Goal: Task Accomplishment & Management: Manage account settings

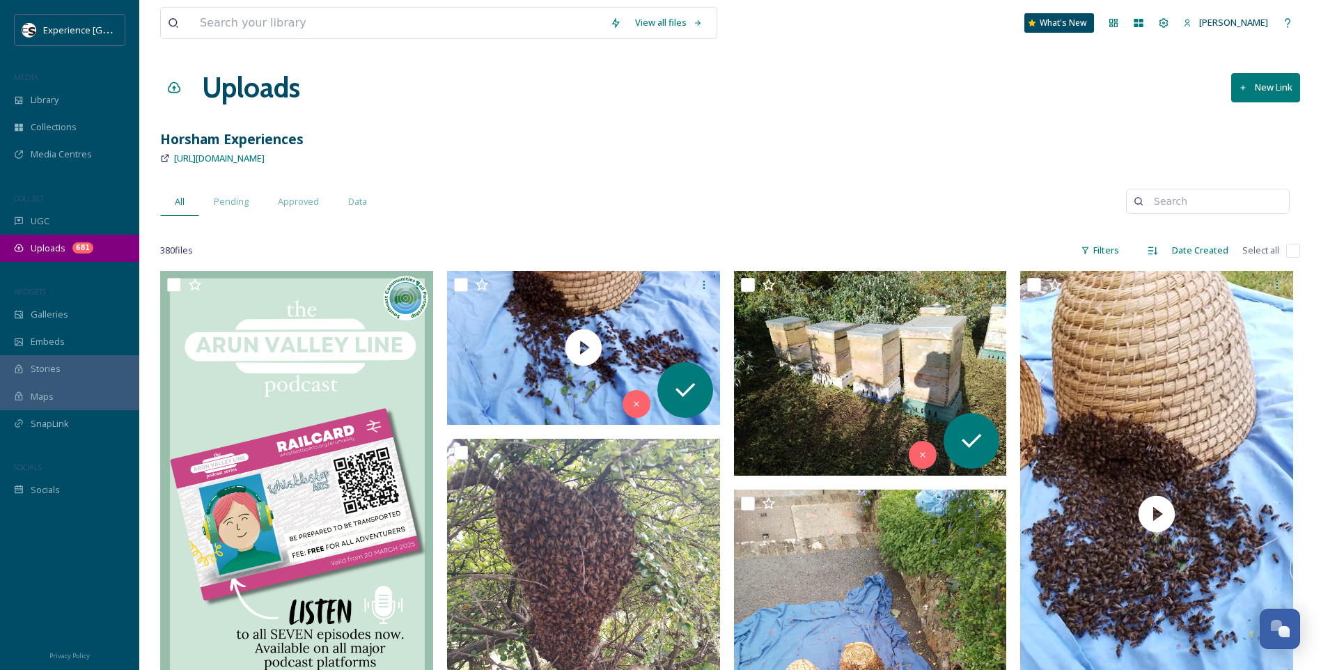
click at [87, 240] on div "Uploads 681" at bounding box center [69, 248] width 139 height 27
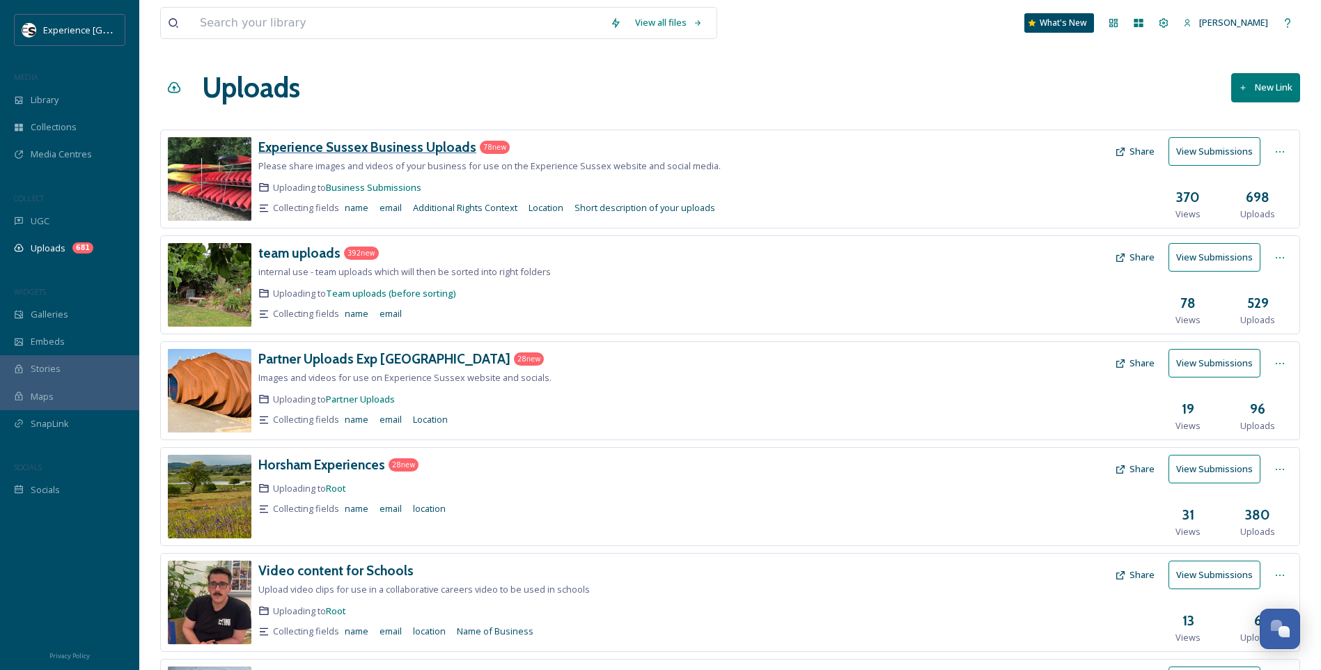
click at [437, 150] on h3 "Experience Sussex Business Uploads" at bounding box center [367, 147] width 218 height 17
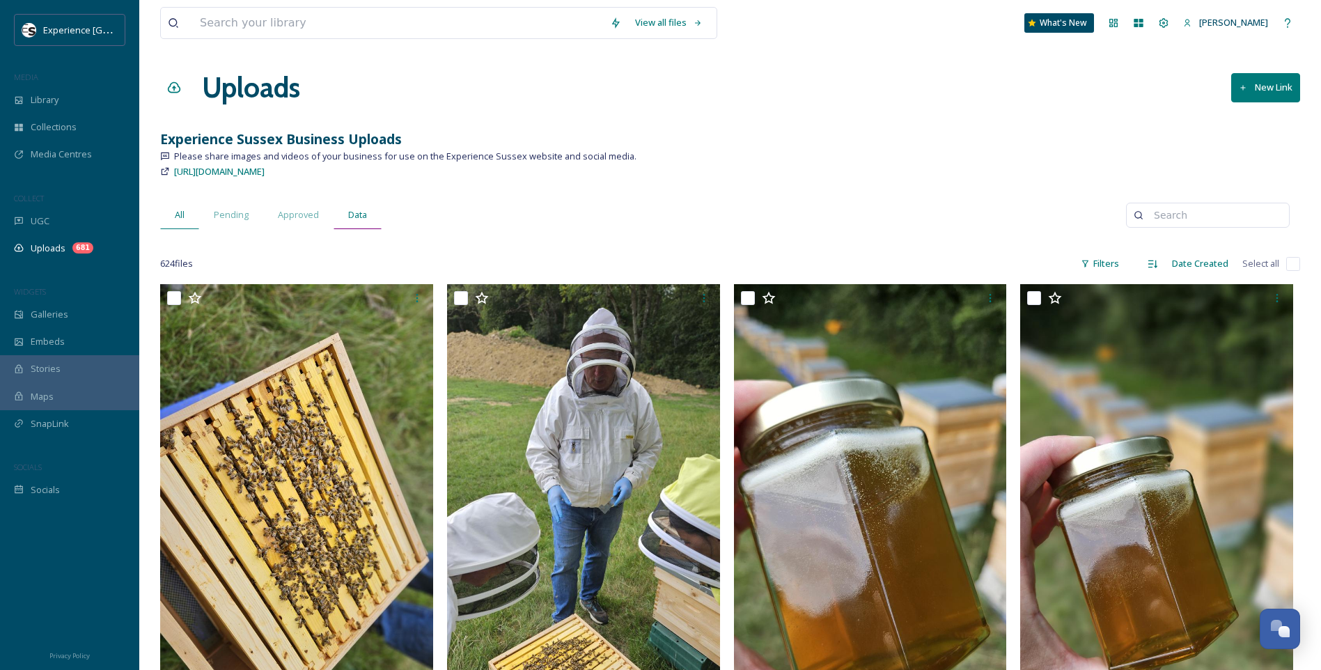
click at [363, 217] on span "Data" at bounding box center [357, 214] width 19 height 13
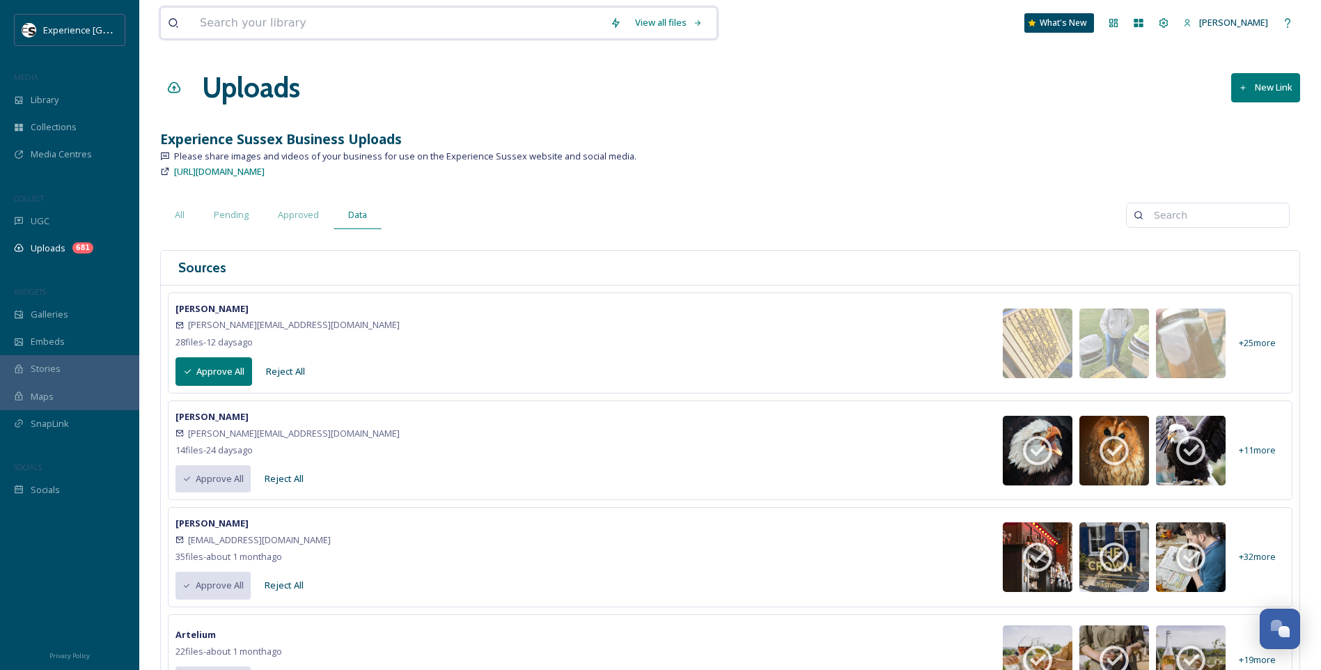
click at [405, 23] on input at bounding box center [398, 23] width 410 height 31
type input "[PERSON_NAME]"
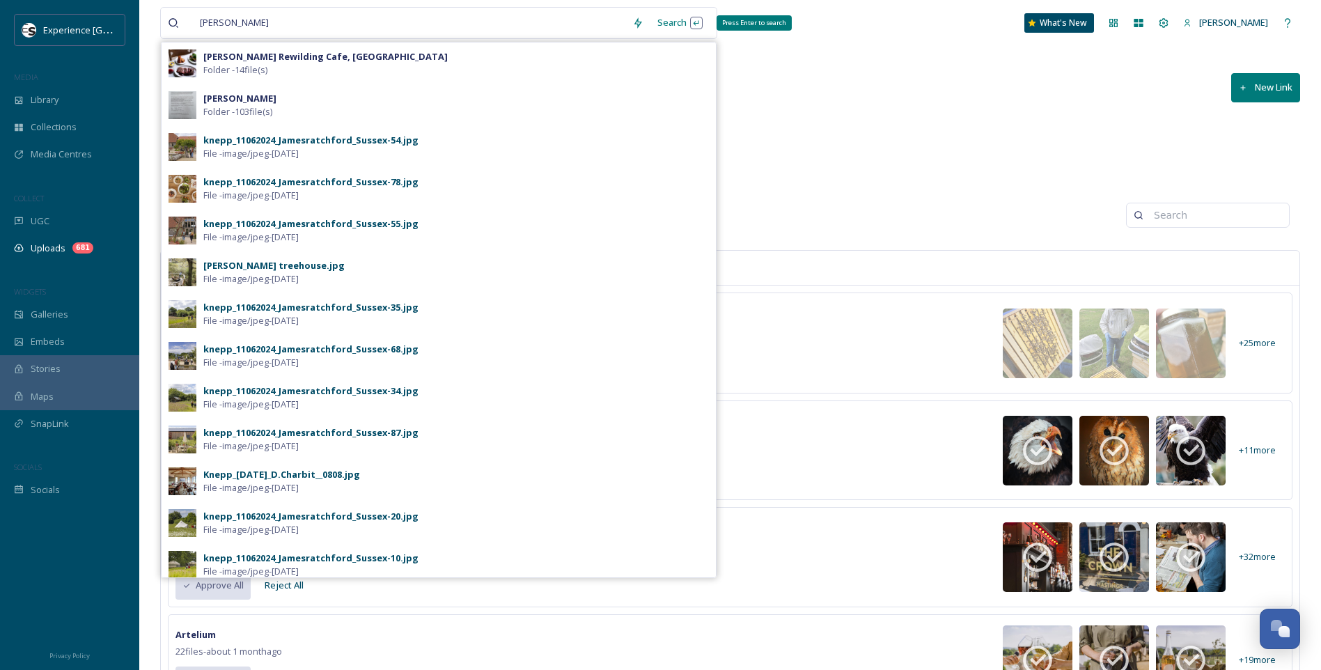
click at [668, 21] on div "Search Press Enter to search" at bounding box center [679, 22] width 59 height 27
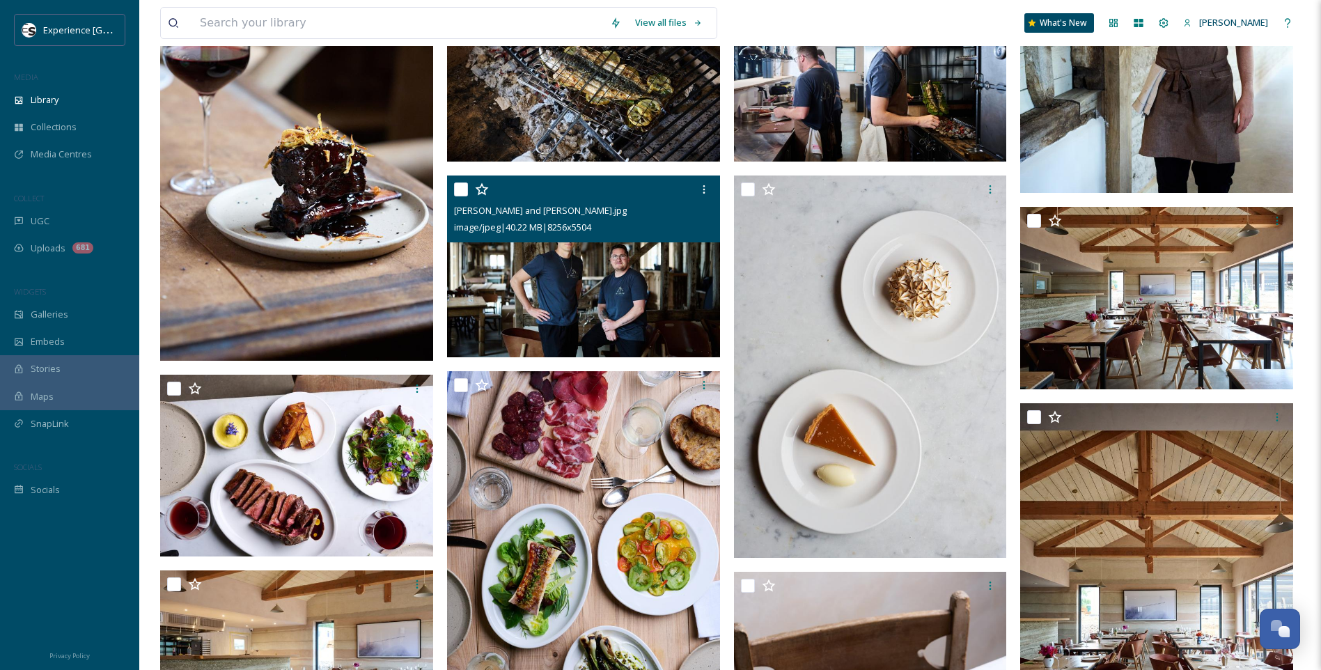
scroll to position [557, 0]
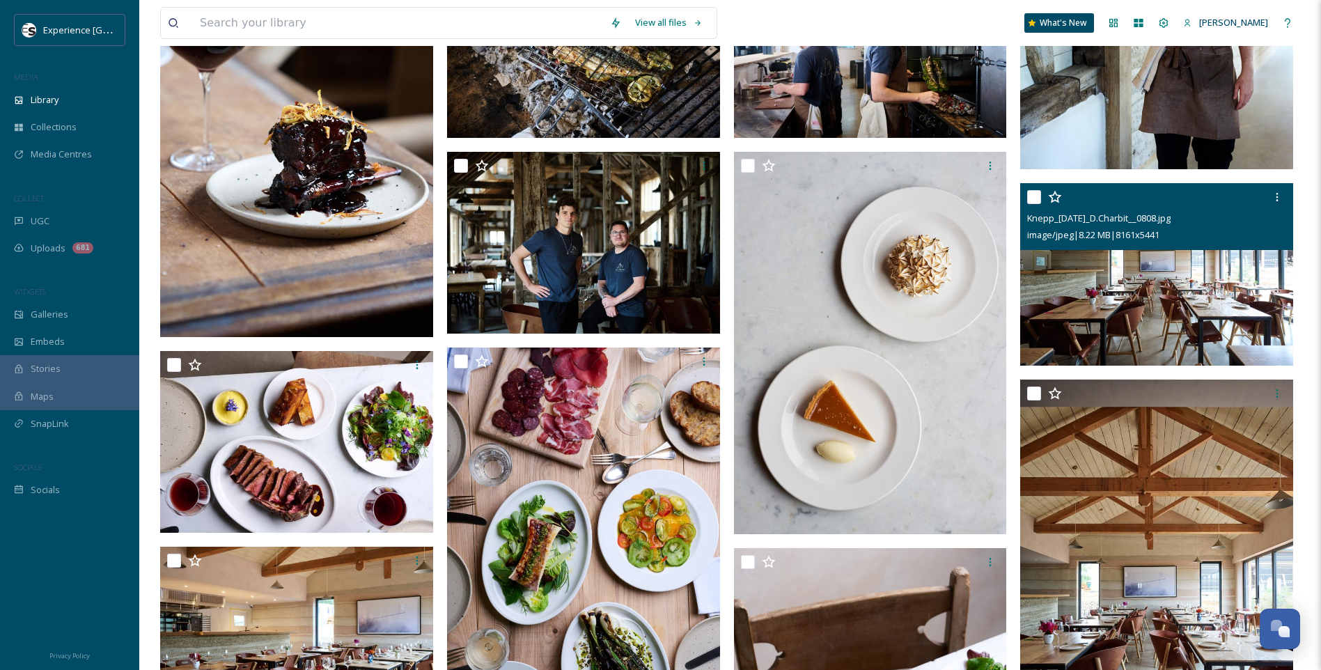
click at [1219, 286] on img at bounding box center [1156, 274] width 273 height 182
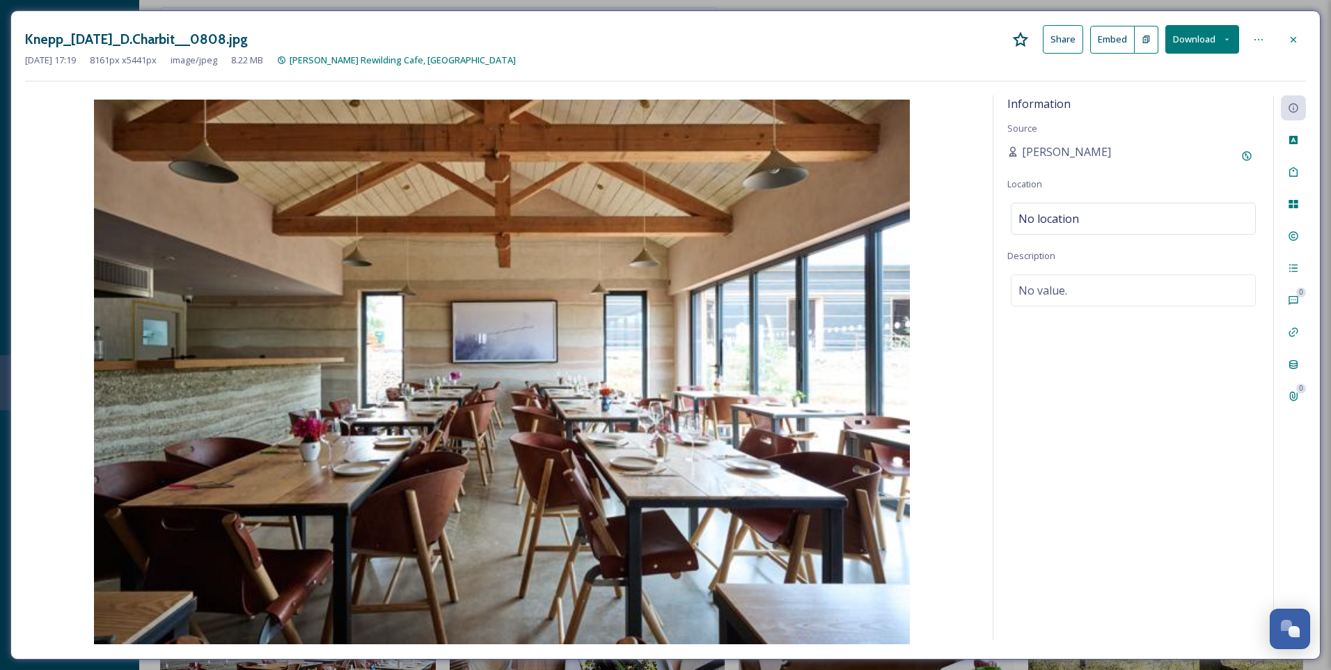
click at [1301, 240] on div at bounding box center [1293, 236] width 25 height 25
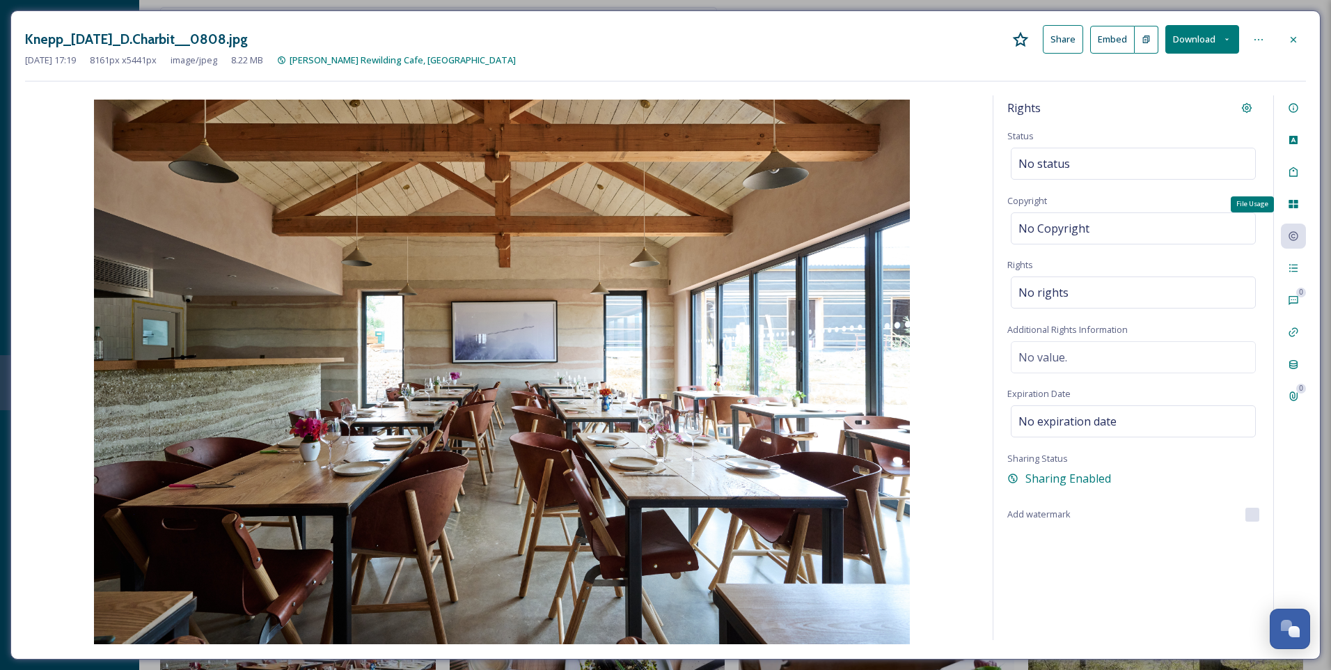
click at [1297, 202] on icon at bounding box center [1293, 204] width 9 height 8
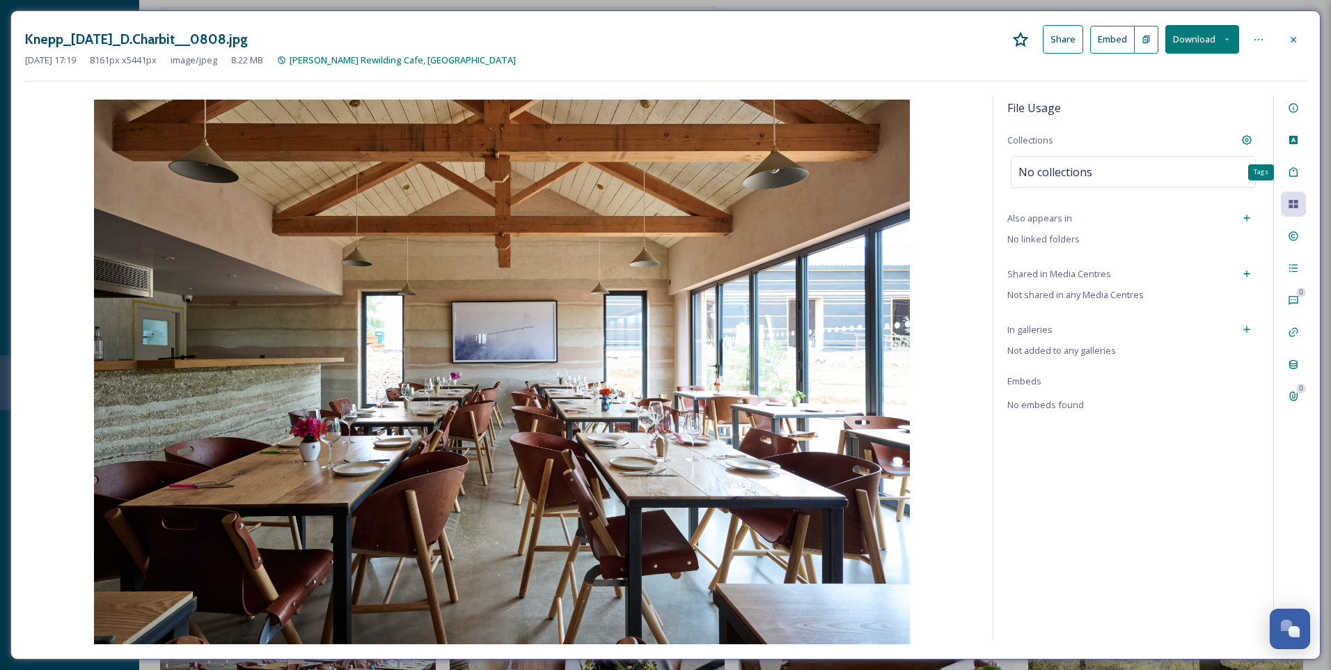
click at [1299, 178] on div "Tags" at bounding box center [1293, 171] width 25 height 25
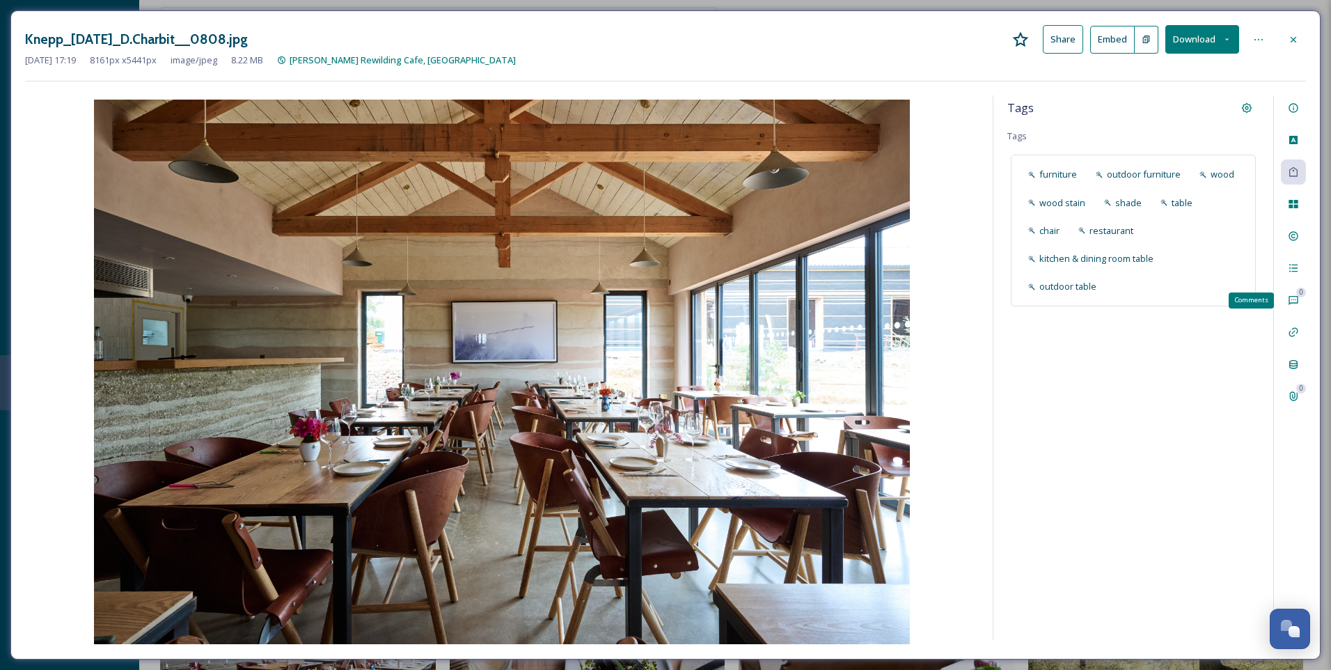
click at [1301, 297] on div "0" at bounding box center [1301, 293] width 10 height 10
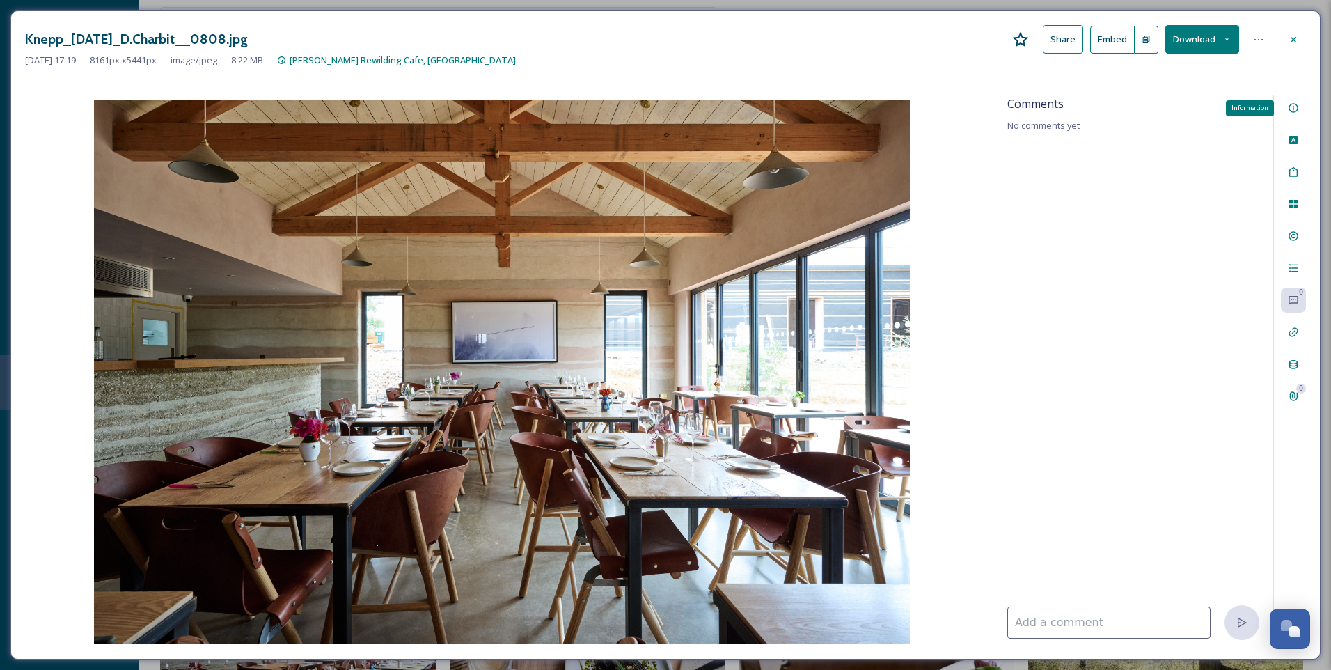
click at [1296, 106] on icon at bounding box center [1293, 107] width 11 height 11
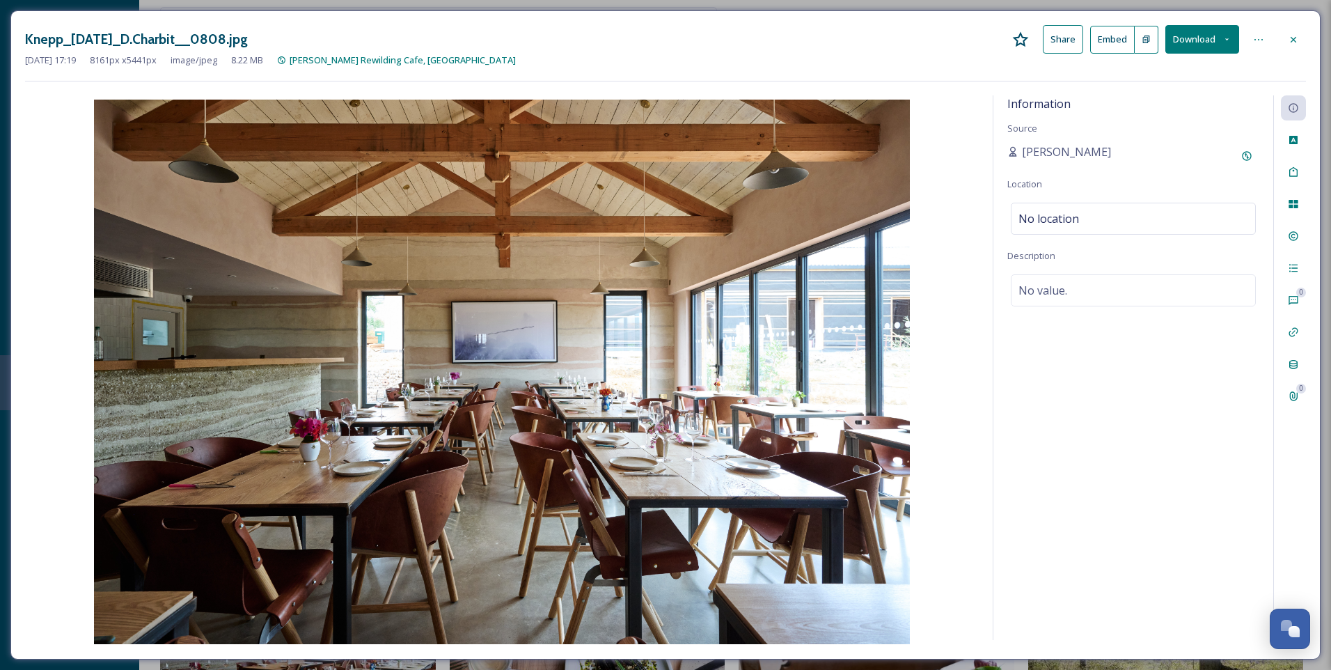
click at [1296, 34] on icon at bounding box center [1293, 39] width 11 height 11
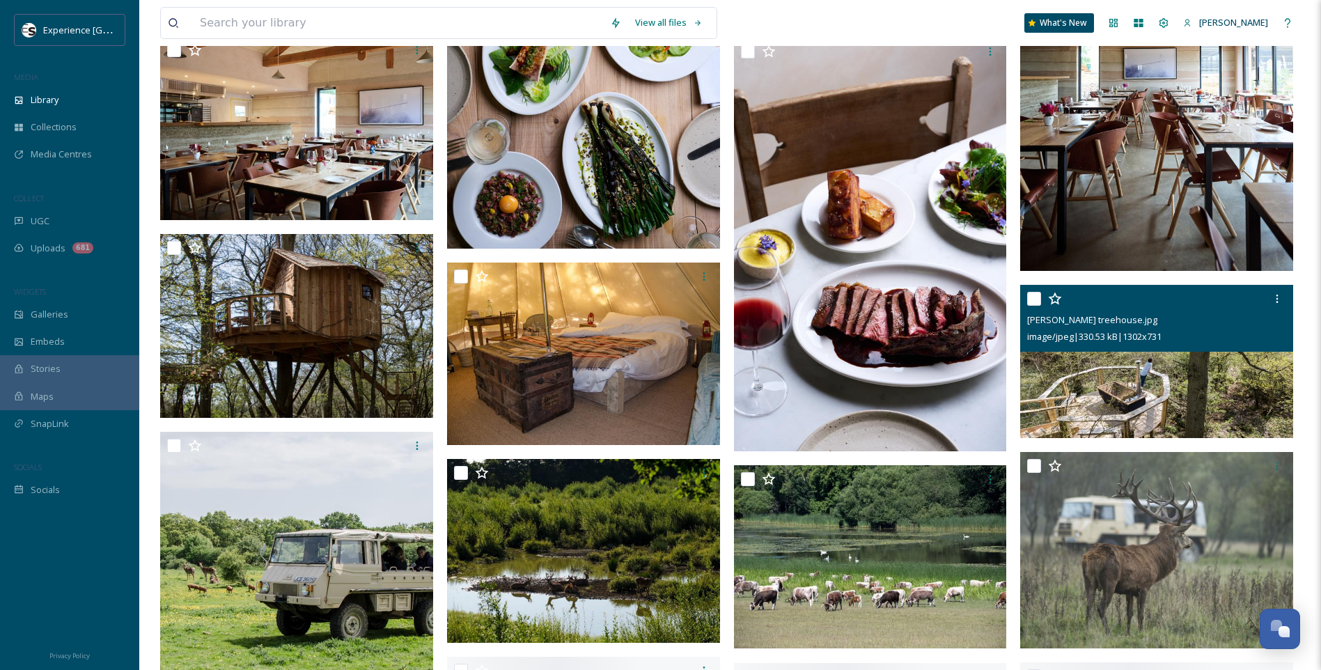
scroll to position [1114, 0]
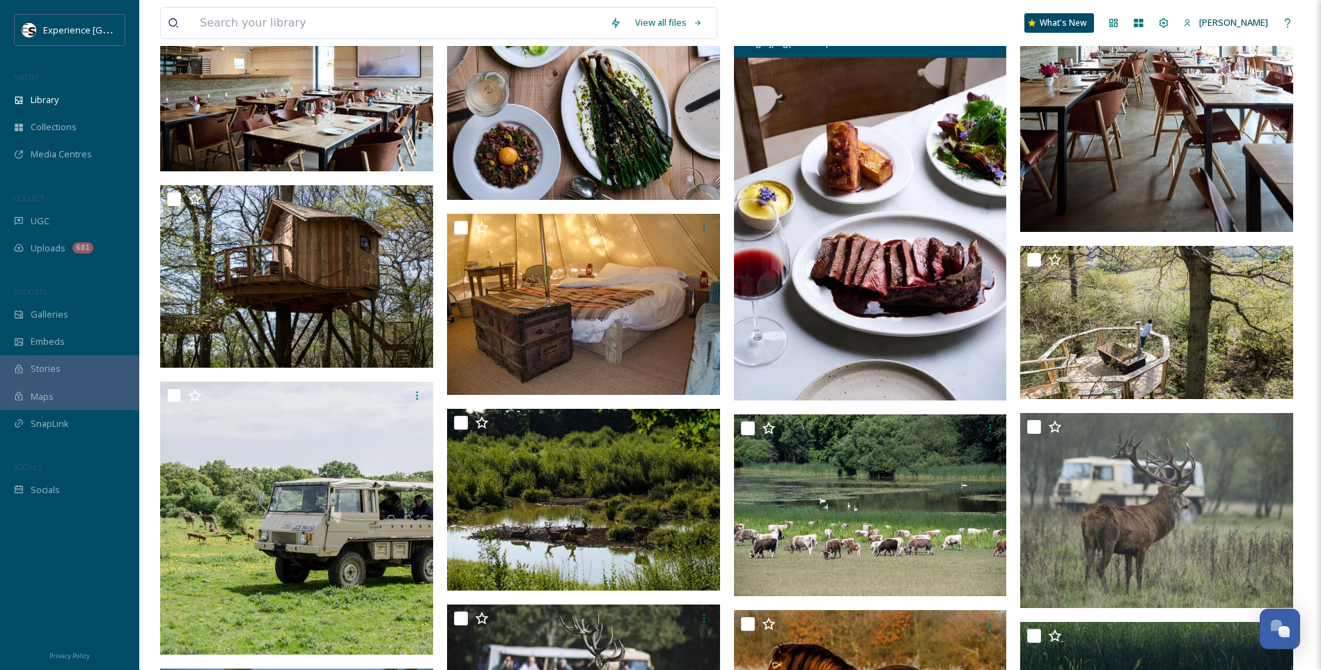
click at [884, 290] on img at bounding box center [870, 195] width 273 height 409
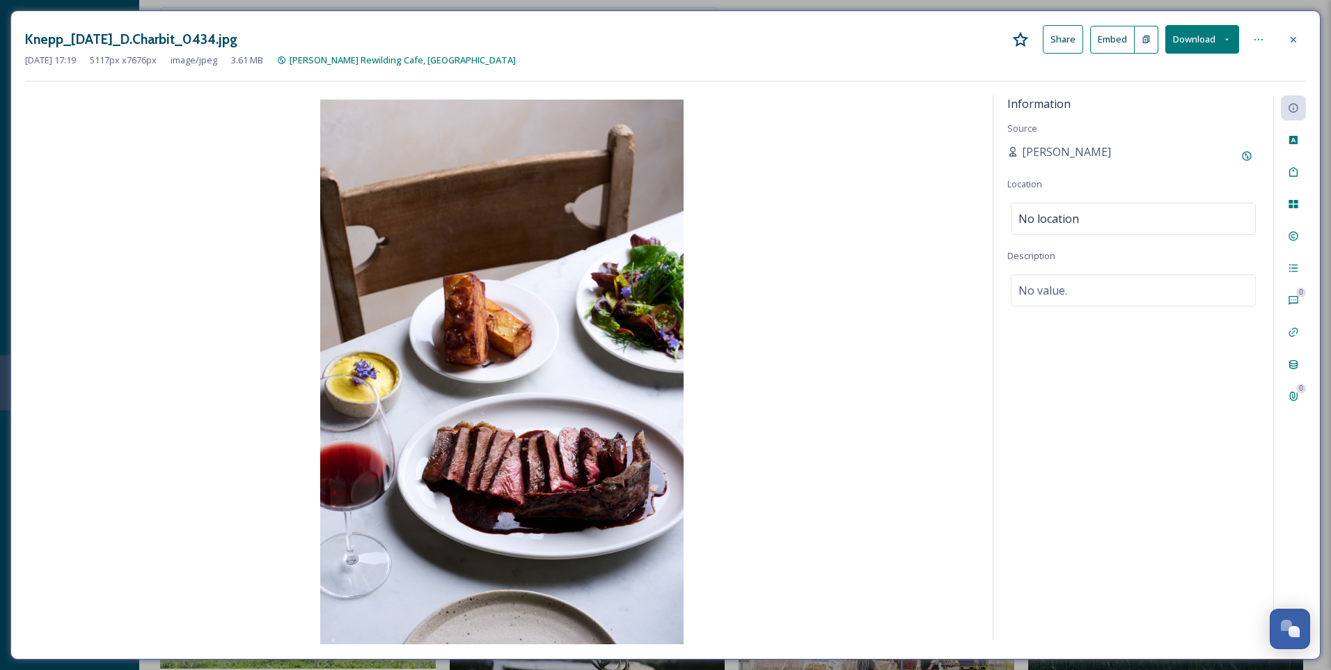
click at [1291, 38] on icon at bounding box center [1293, 39] width 11 height 11
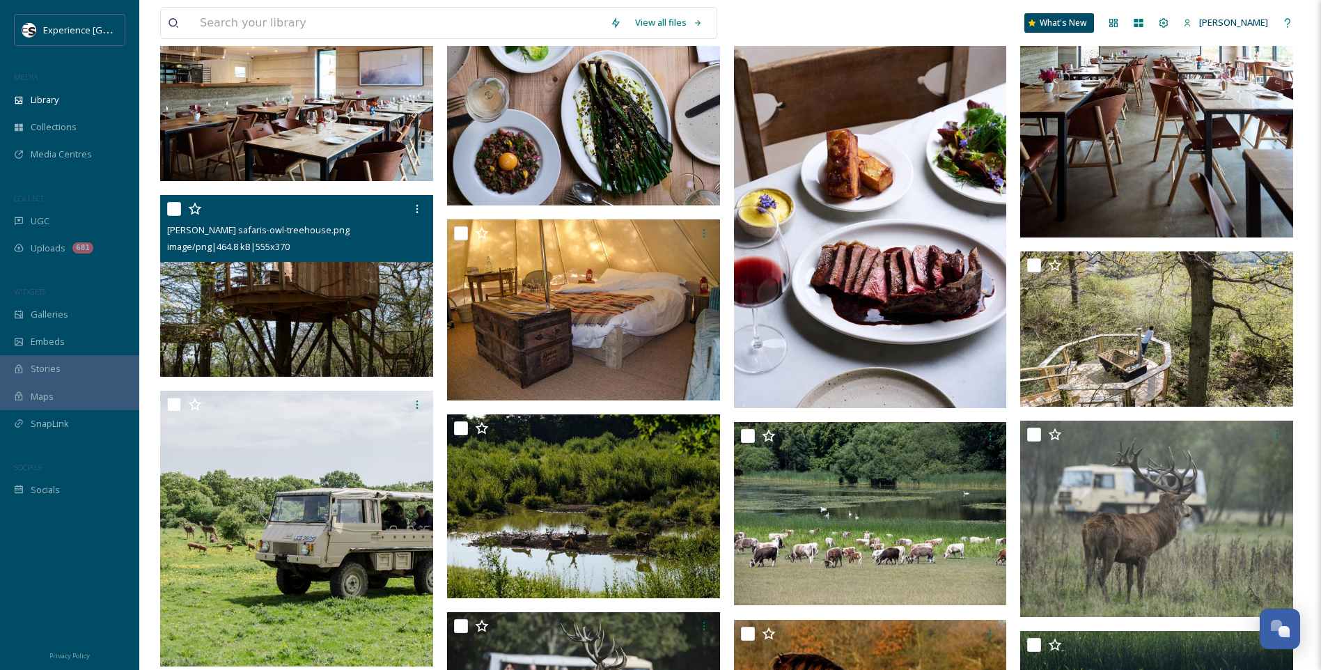
click at [258, 303] on img at bounding box center [296, 286] width 273 height 182
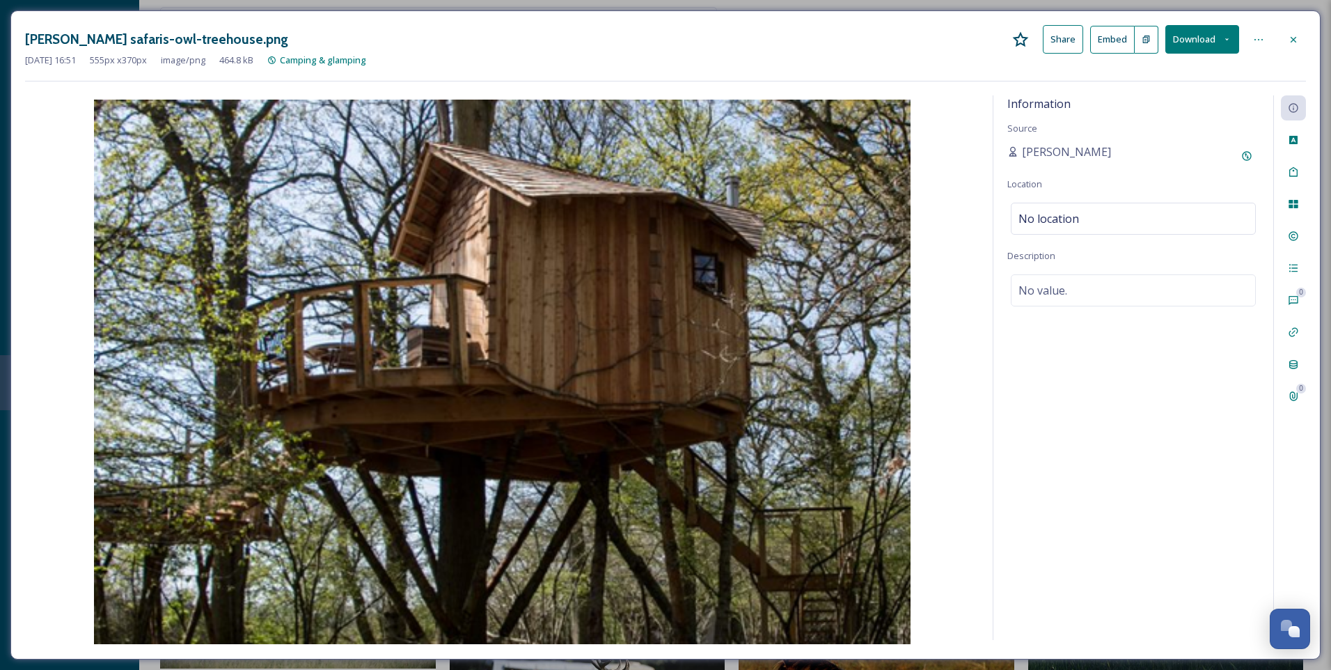
click at [1296, 41] on icon at bounding box center [1293, 39] width 11 height 11
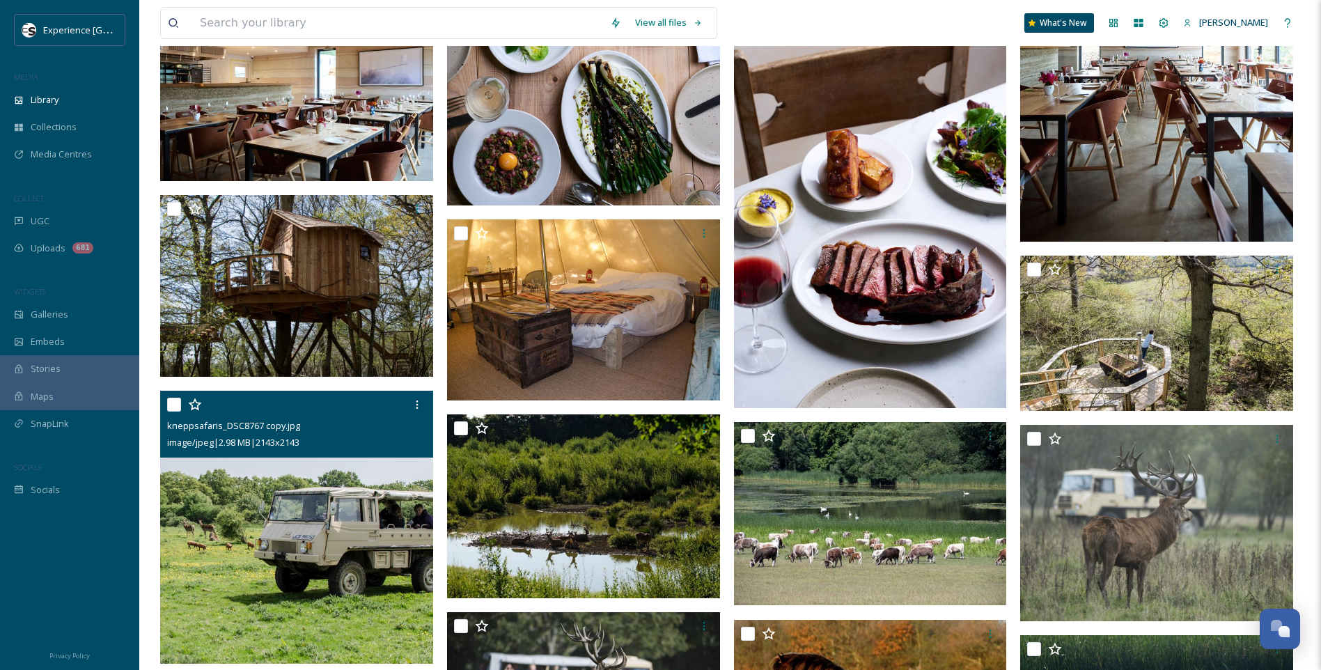
click at [320, 496] on img at bounding box center [296, 527] width 273 height 273
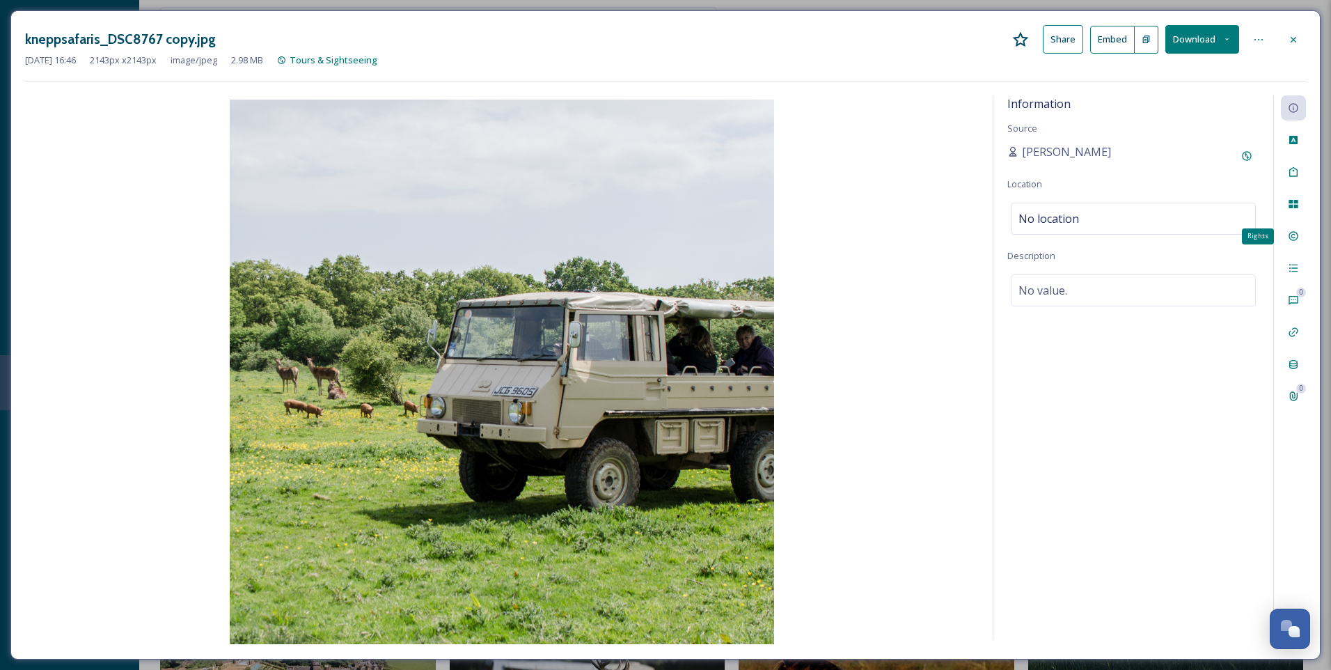
click at [1296, 224] on div "Rights" at bounding box center [1293, 236] width 25 height 25
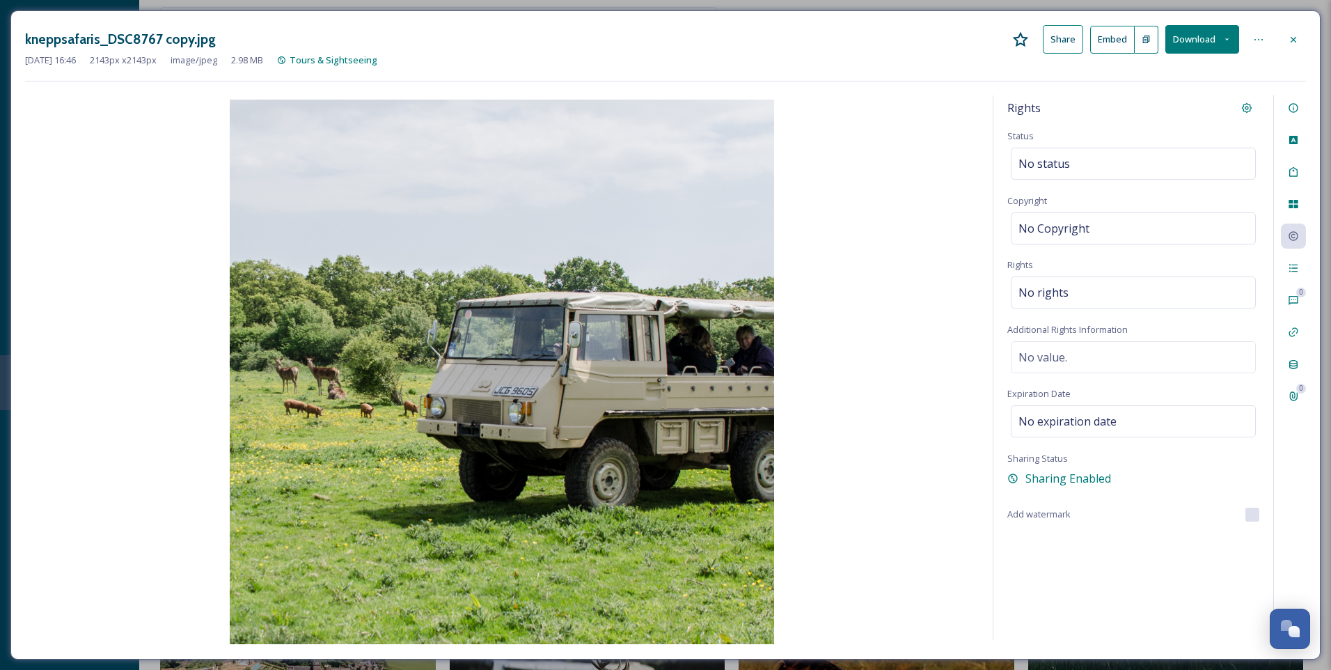
click at [1297, 39] on icon at bounding box center [1293, 39] width 11 height 11
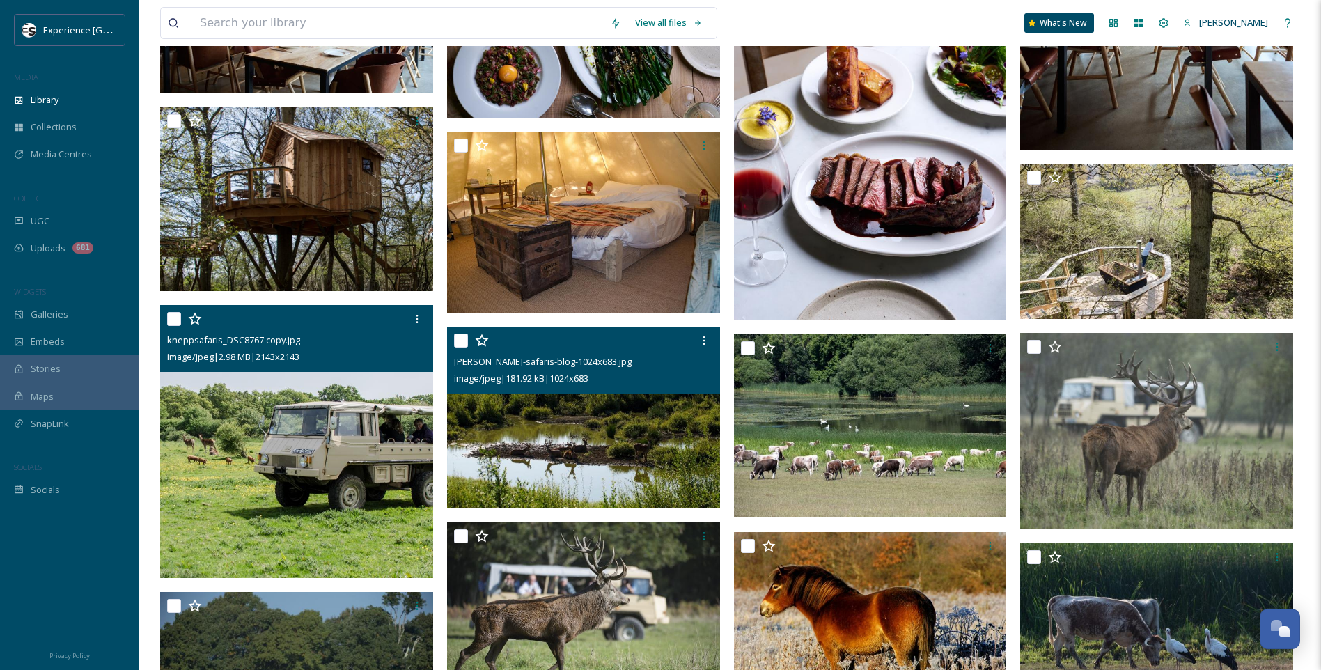
scroll to position [1393, 0]
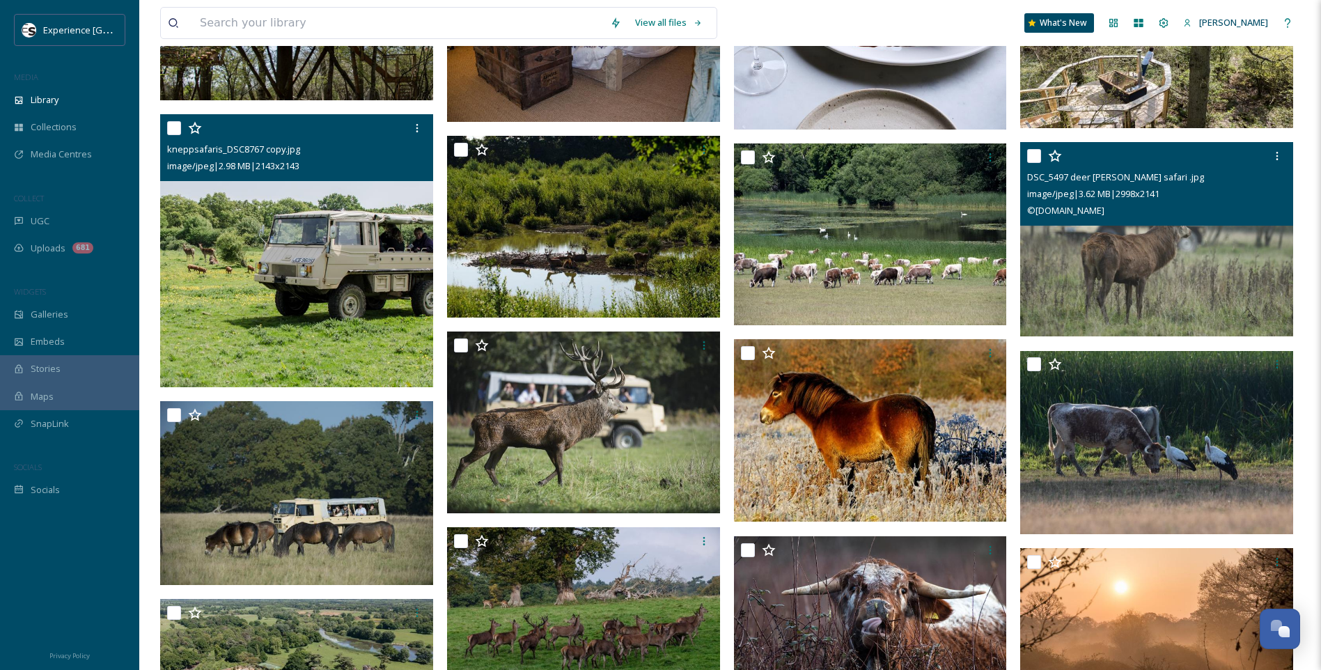
click at [1112, 262] on img at bounding box center [1156, 239] width 273 height 195
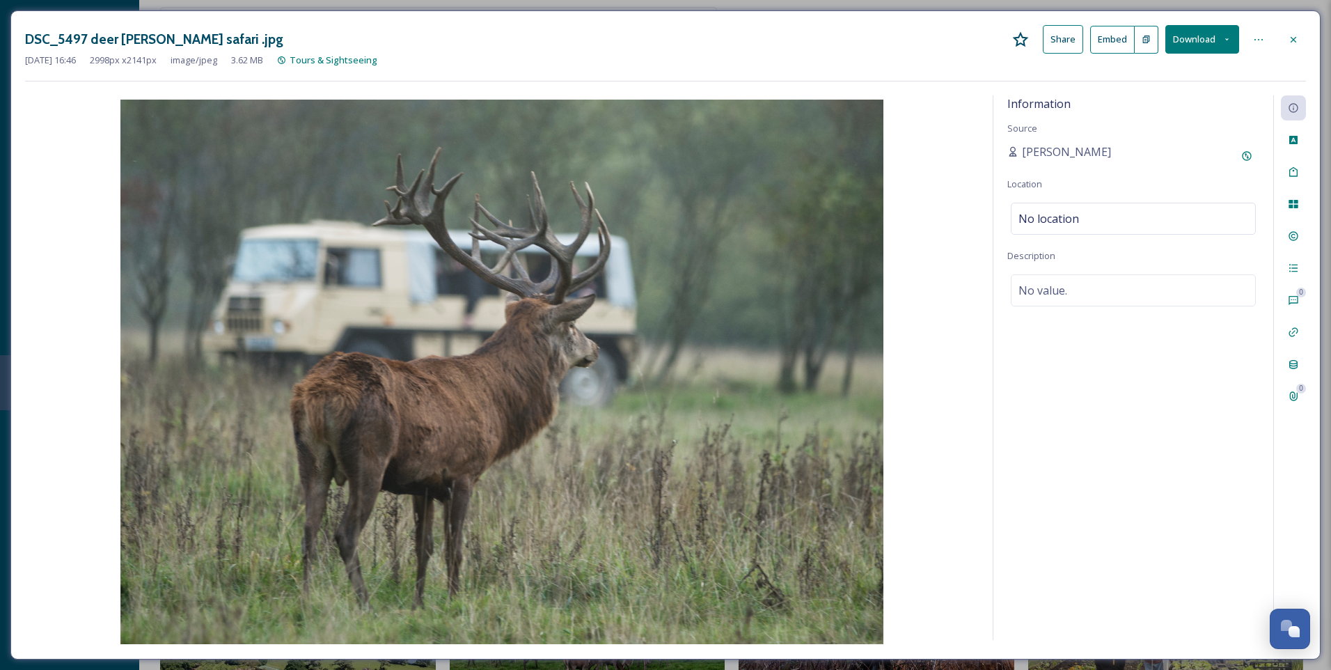
drag, startPoint x: 1293, startPoint y: 31, endPoint x: 1273, endPoint y: 43, distance: 23.4
click at [1293, 32] on div at bounding box center [1293, 39] width 25 height 25
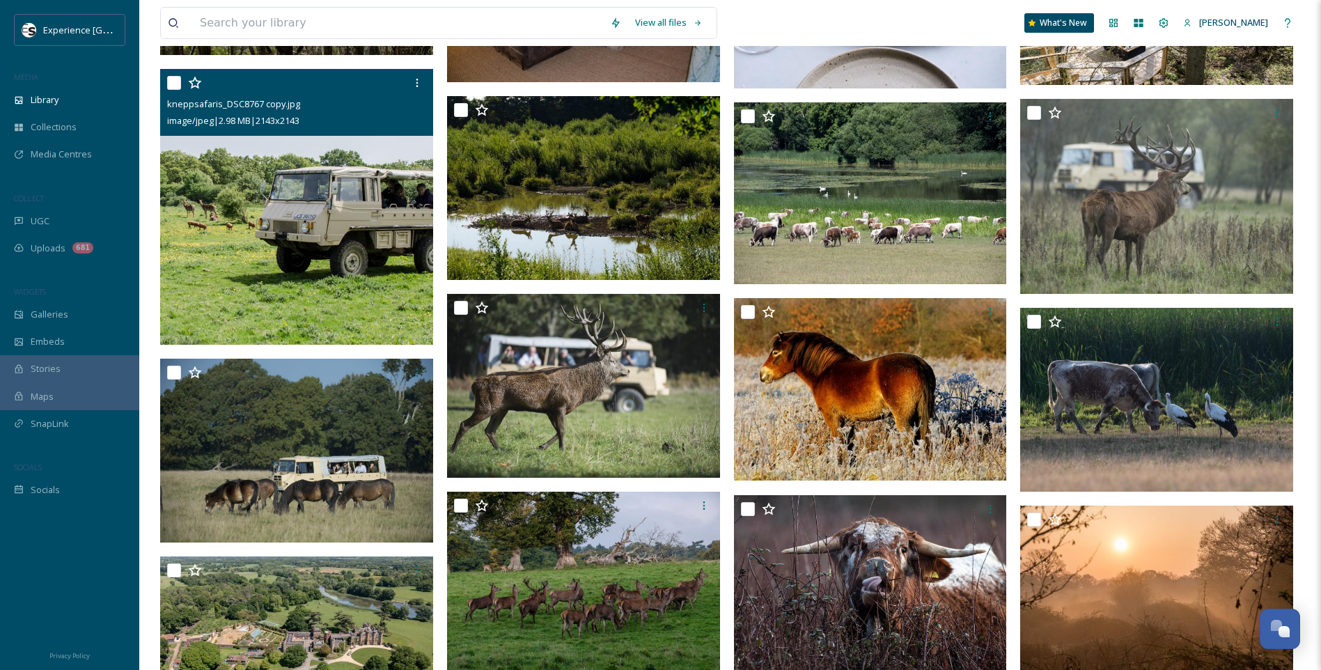
scroll to position [1462, 0]
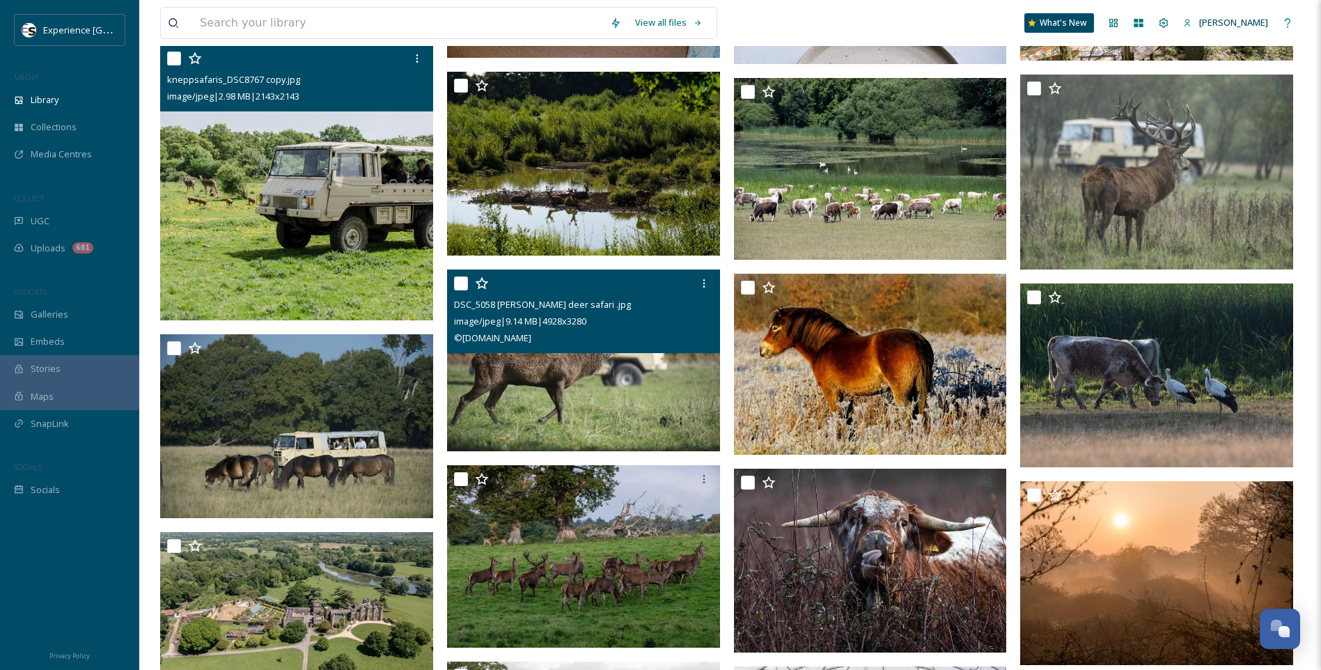
click at [600, 377] on img at bounding box center [583, 360] width 273 height 182
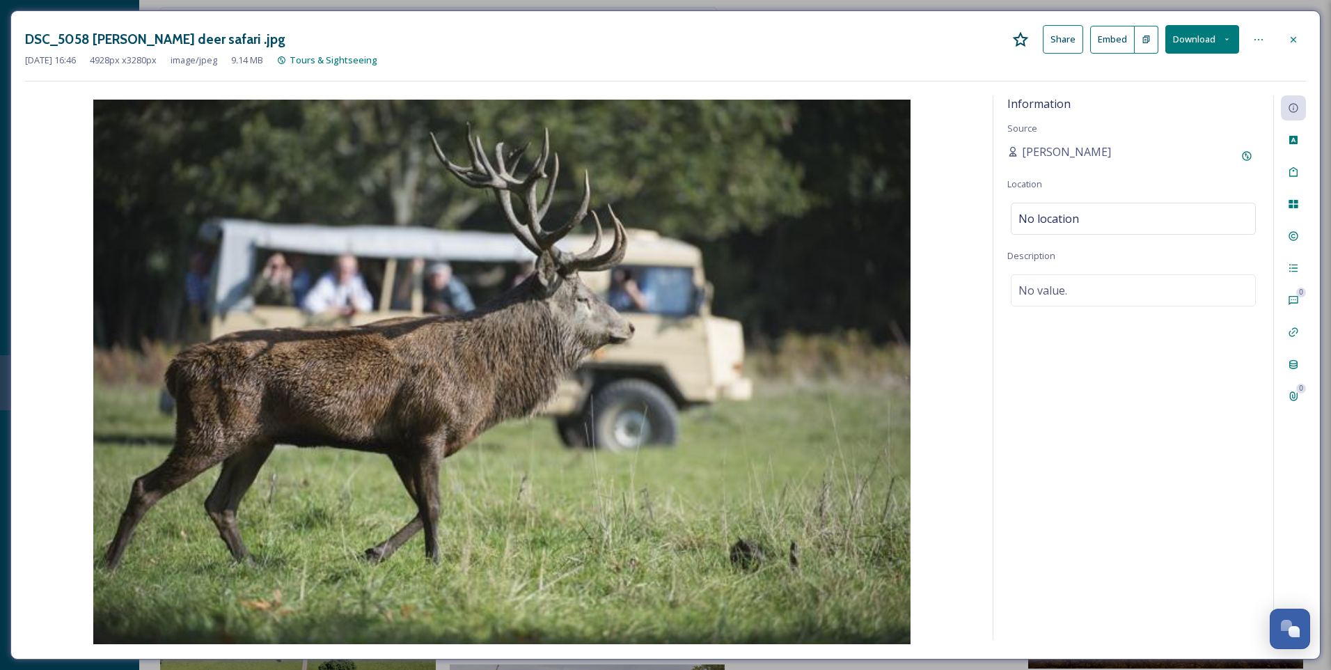
click at [1298, 237] on icon at bounding box center [1293, 236] width 9 height 9
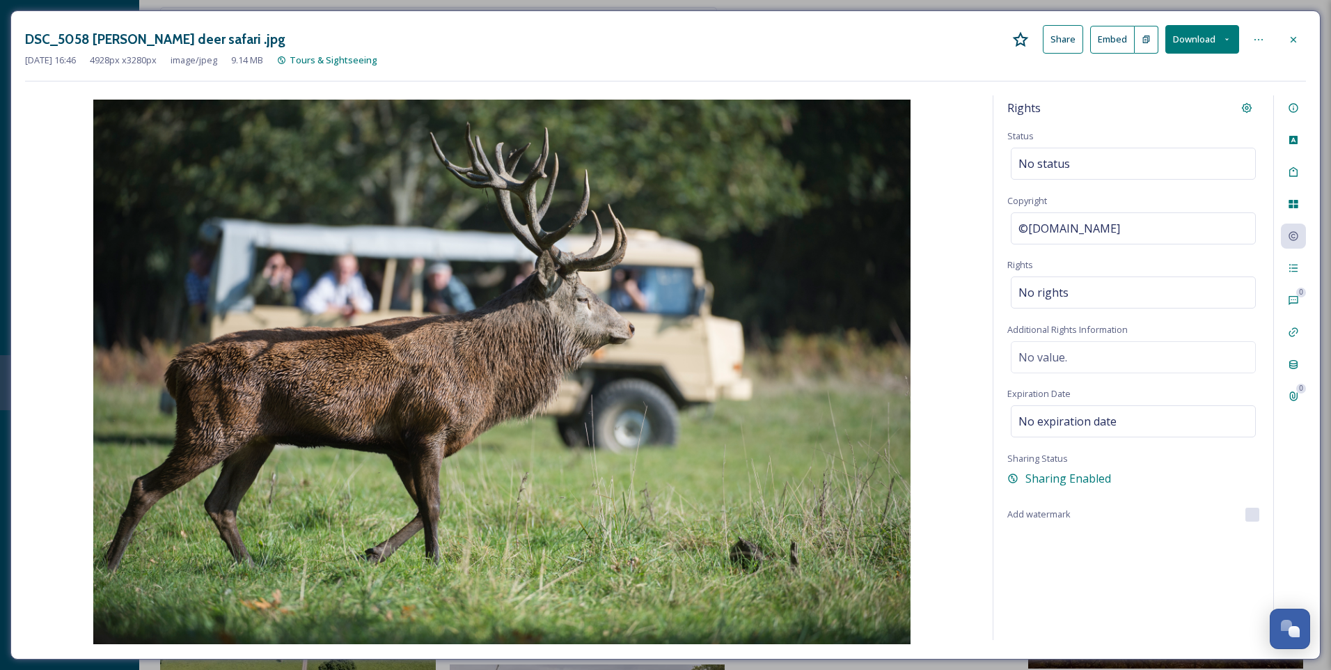
click at [1295, 45] on icon at bounding box center [1293, 39] width 11 height 11
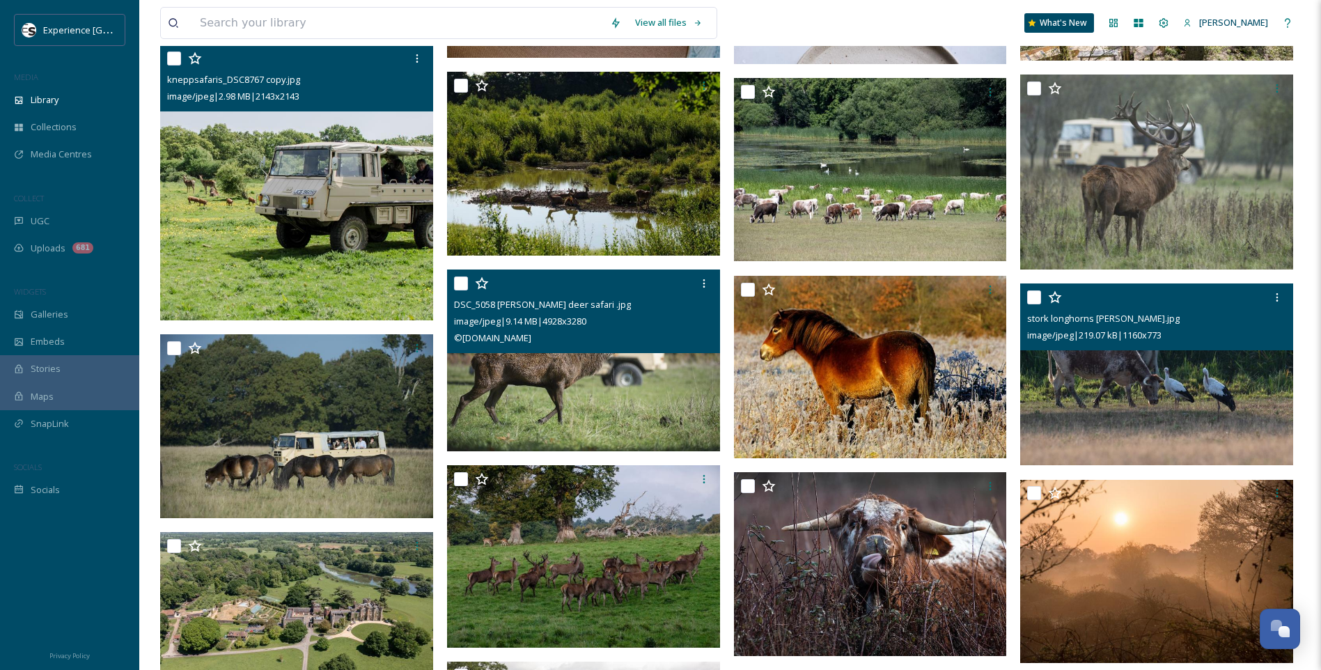
click at [1119, 386] on img at bounding box center [1156, 374] width 273 height 182
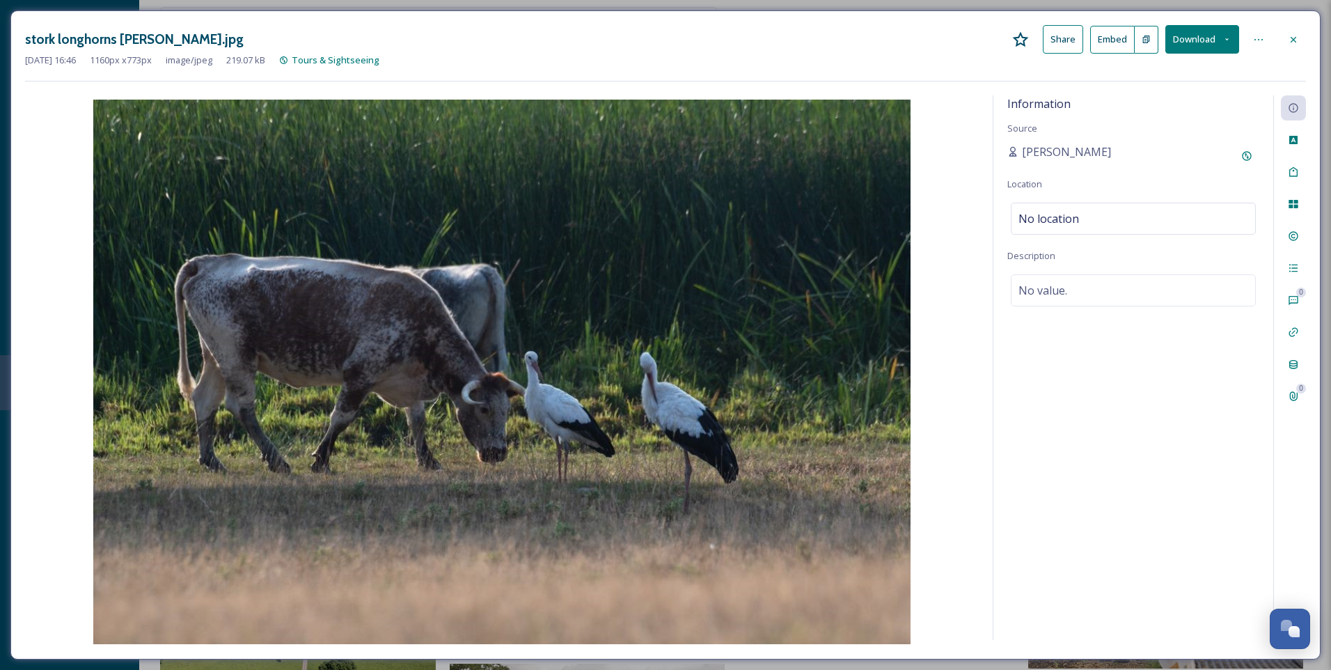
click at [1291, 249] on div "0 0" at bounding box center [1290, 367] width 33 height 544
click at [1292, 235] on icon at bounding box center [1293, 236] width 9 height 9
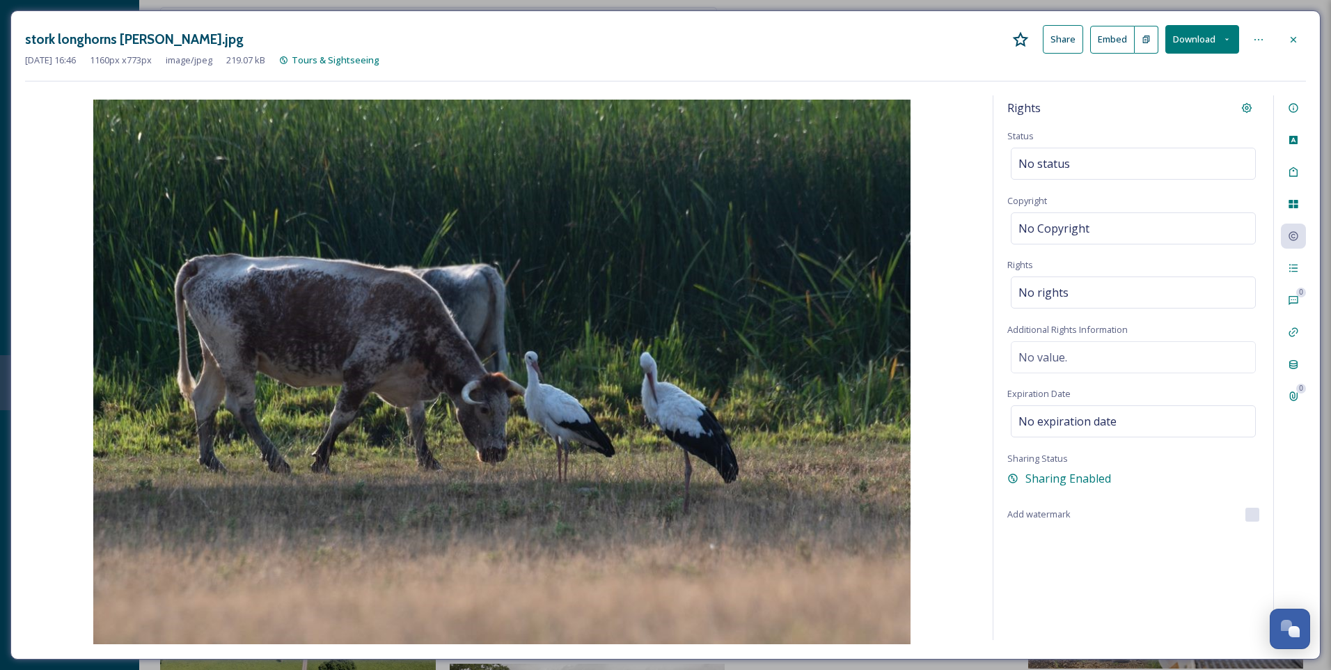
click at [1296, 34] on icon at bounding box center [1293, 39] width 11 height 11
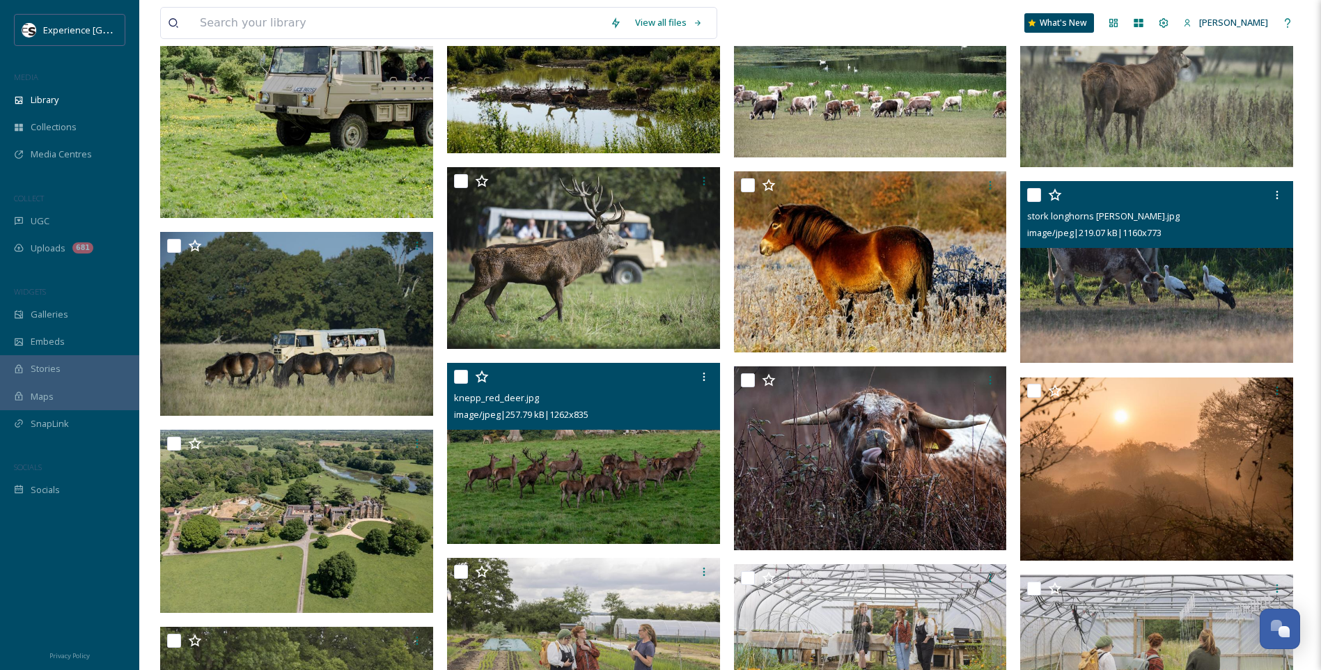
scroll to position [1671, 0]
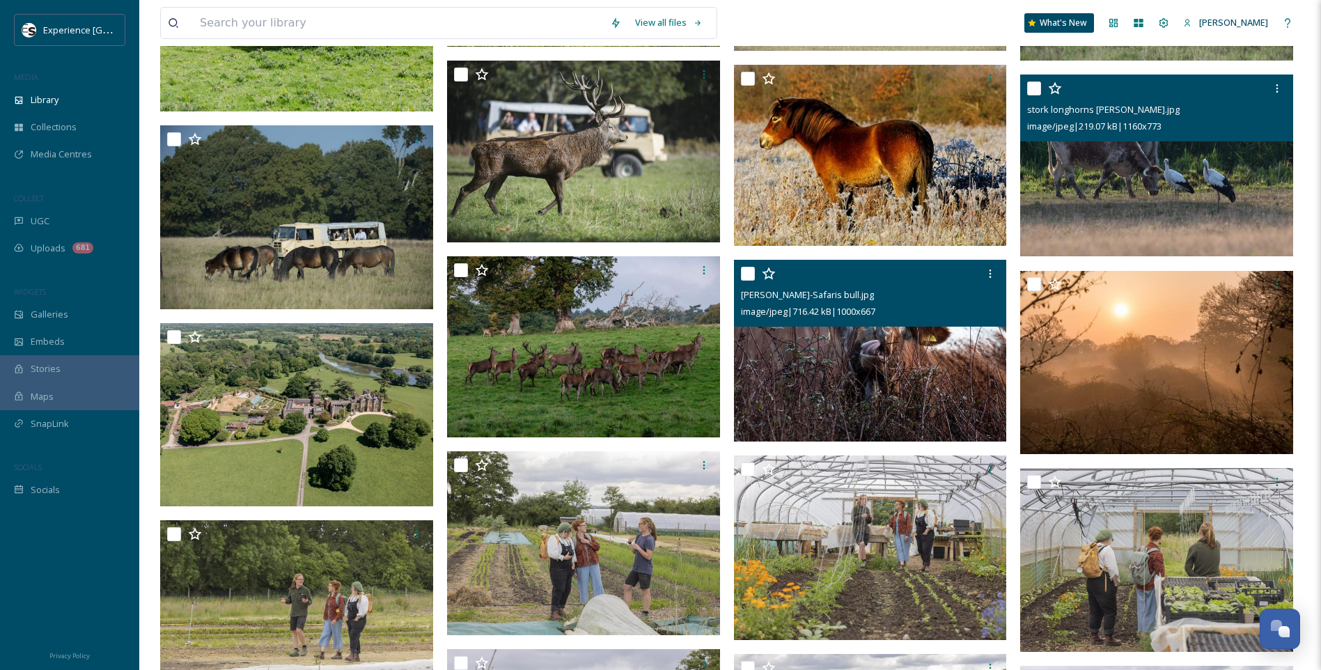
click at [941, 382] on img at bounding box center [870, 351] width 273 height 182
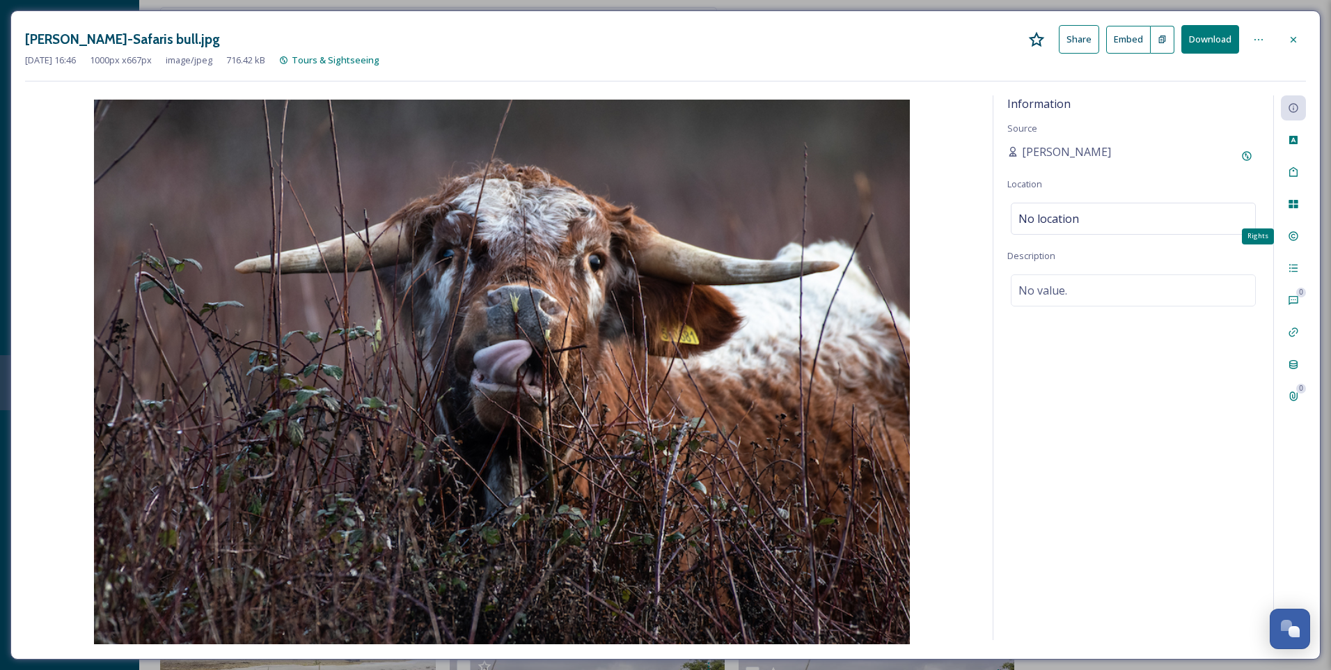
click at [1297, 236] on icon at bounding box center [1293, 235] width 11 height 11
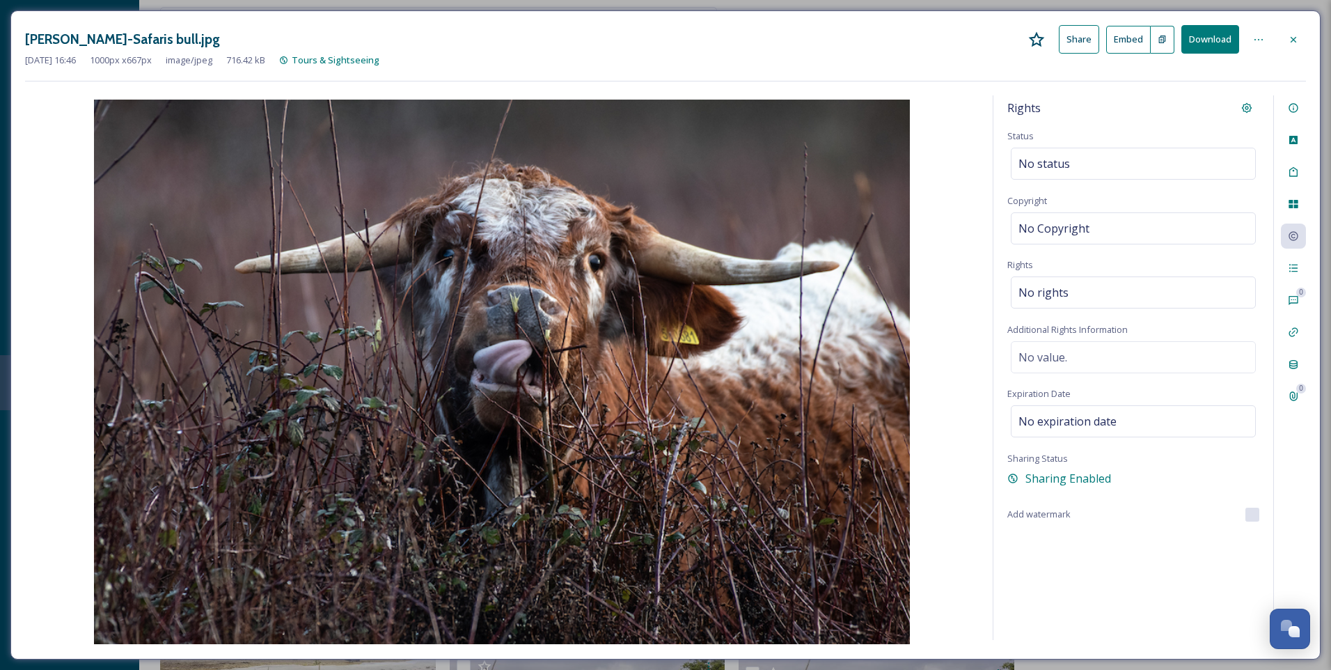
click at [1083, 309] on div "Rights Status No status Copyright No Copyright Rights No rights Additional Righ…" at bounding box center [1134, 367] width 280 height 544
click at [1087, 297] on div "No rights" at bounding box center [1133, 292] width 245 height 32
click at [1093, 262] on div "Rights Status No status Copyright No Copyright Rights Additional Rights Informa…" at bounding box center [1134, 367] width 280 height 544
click at [1289, 39] on icon at bounding box center [1293, 39] width 11 height 11
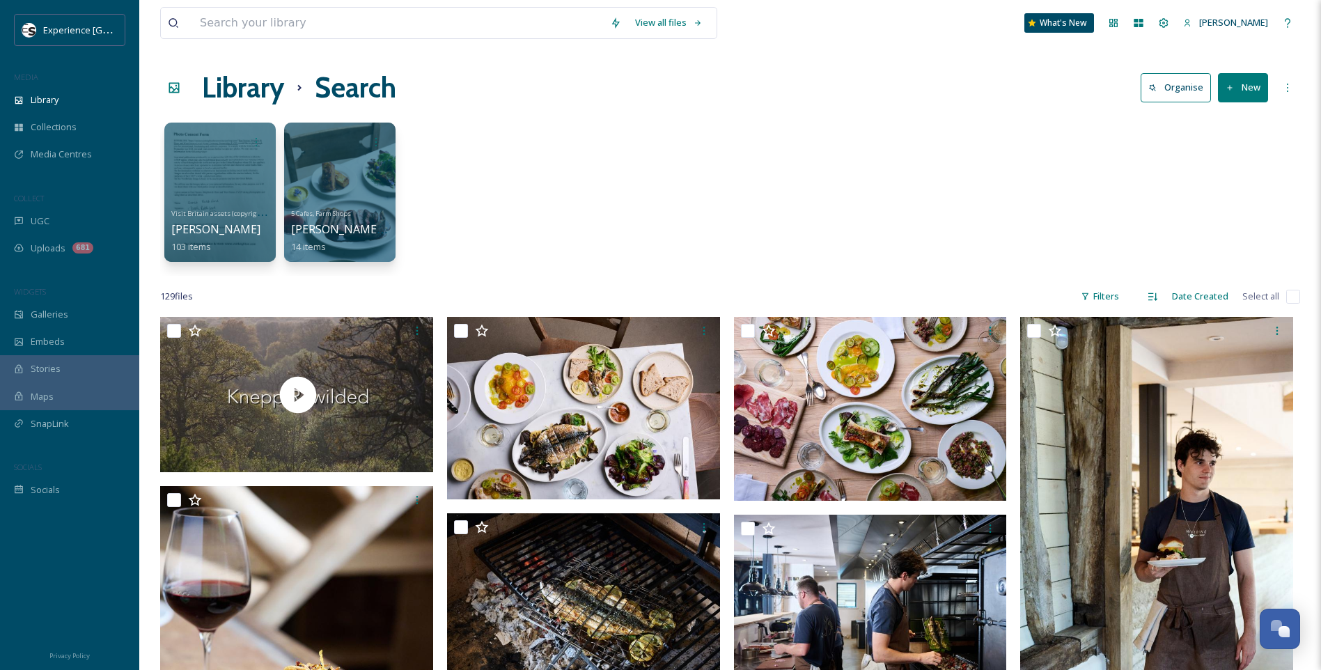
click at [1288, 294] on input "checkbox" at bounding box center [1293, 297] width 14 height 14
checkbox input "true"
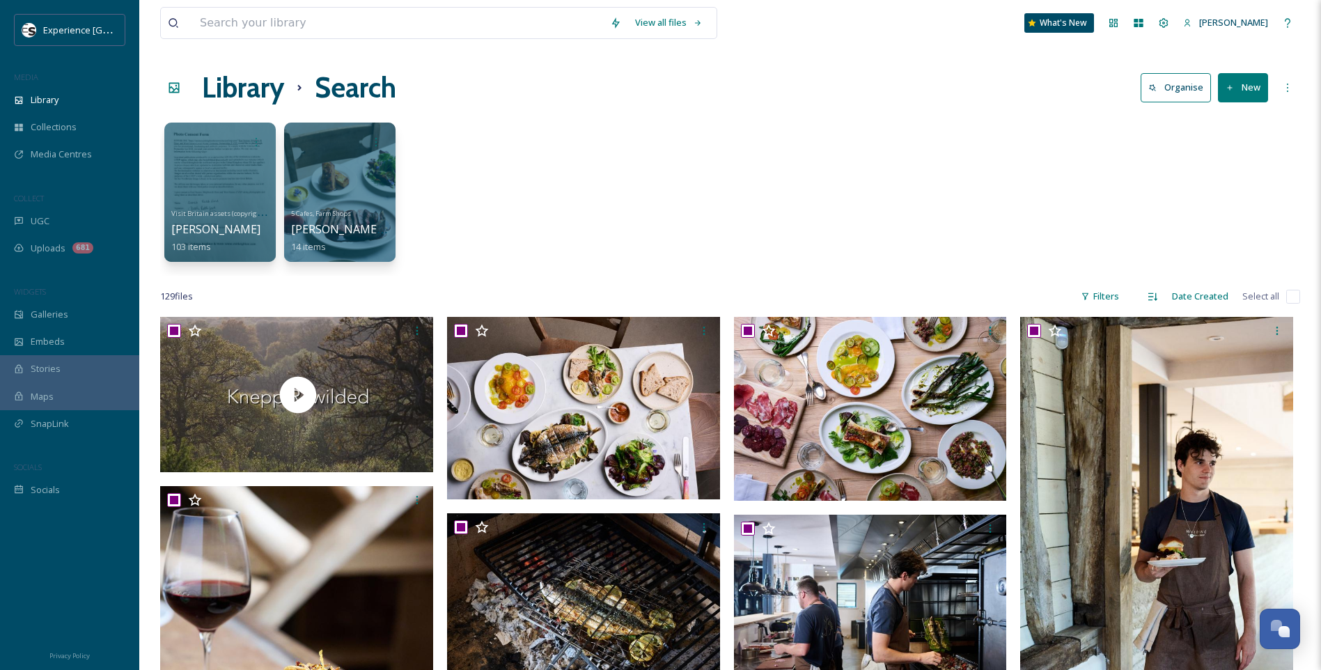
checkbox input "true"
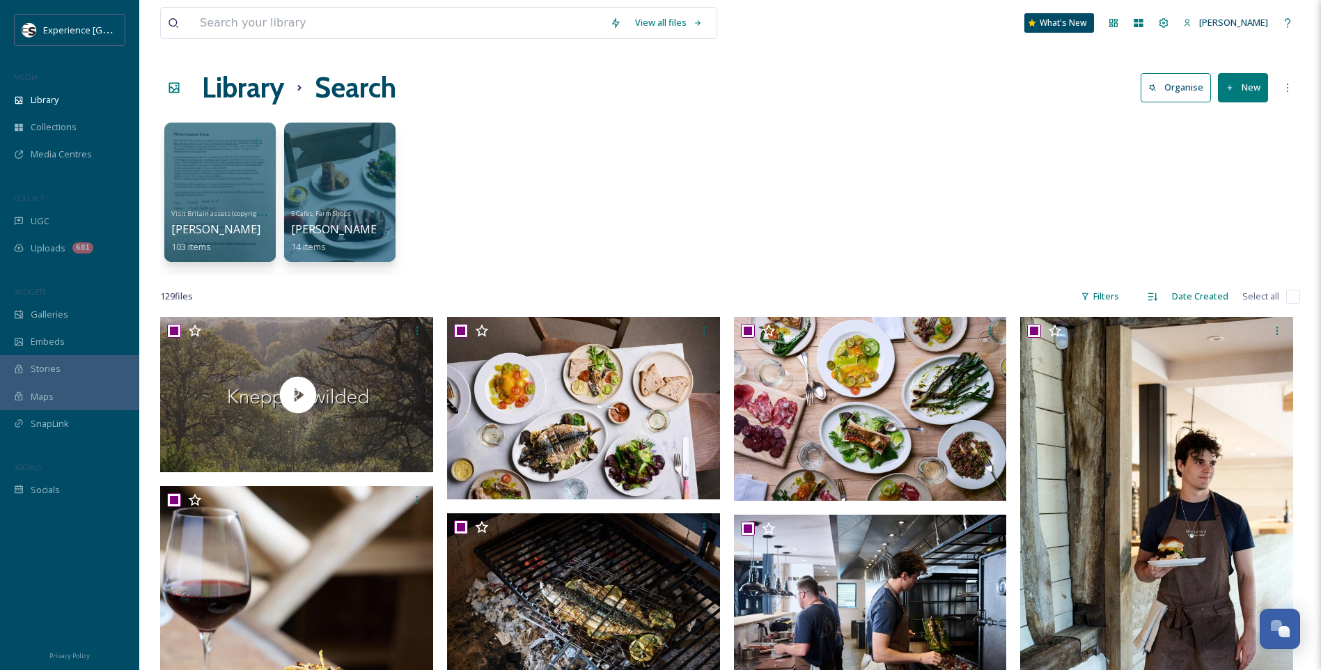
checkbox input "true"
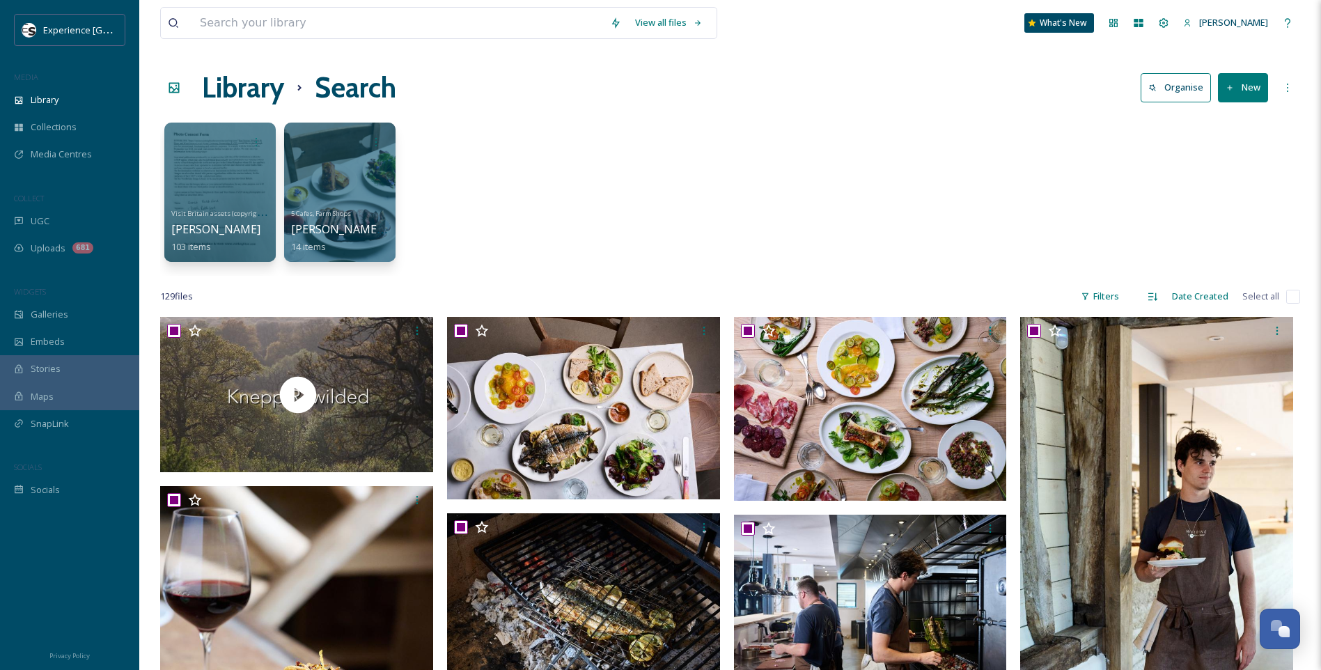
checkbox input "true"
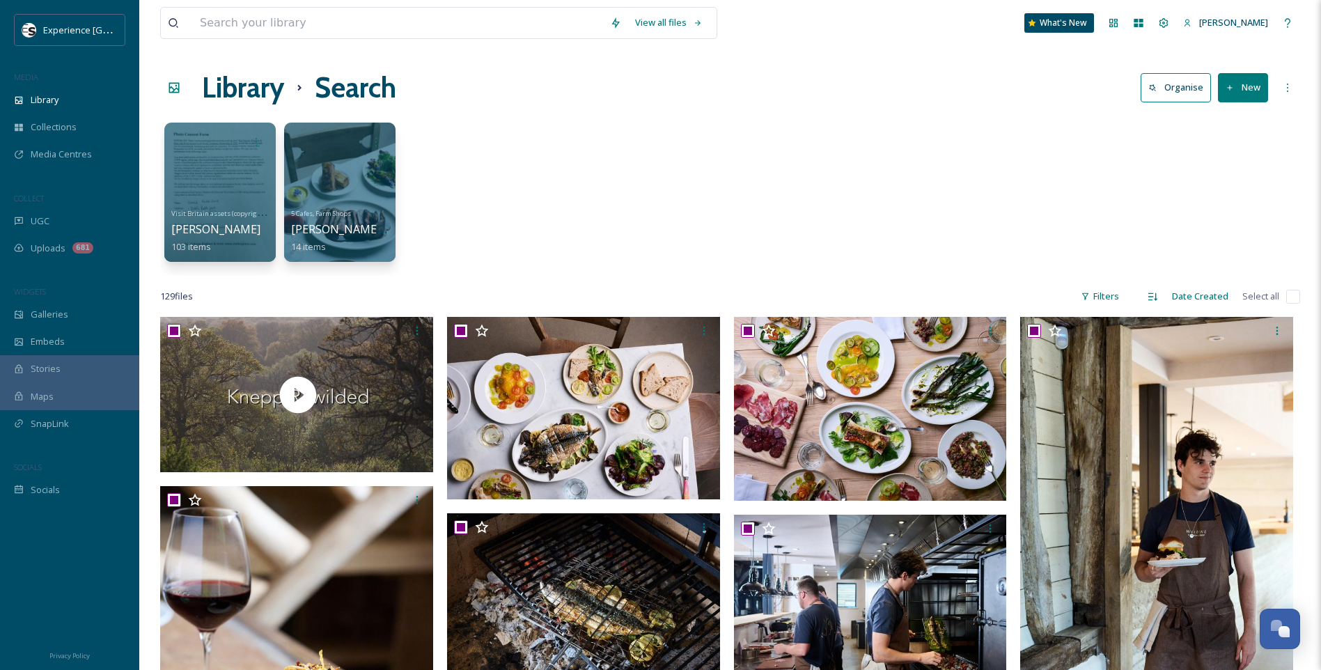
checkbox input "true"
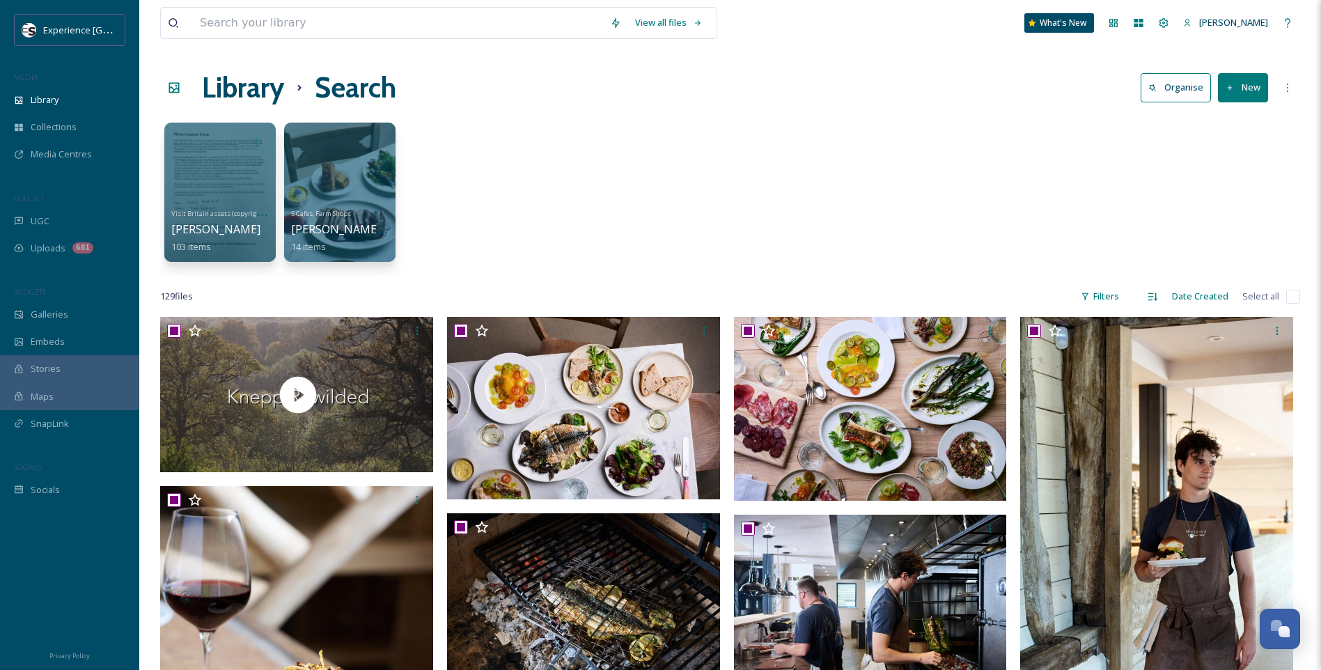
checkbox input "true"
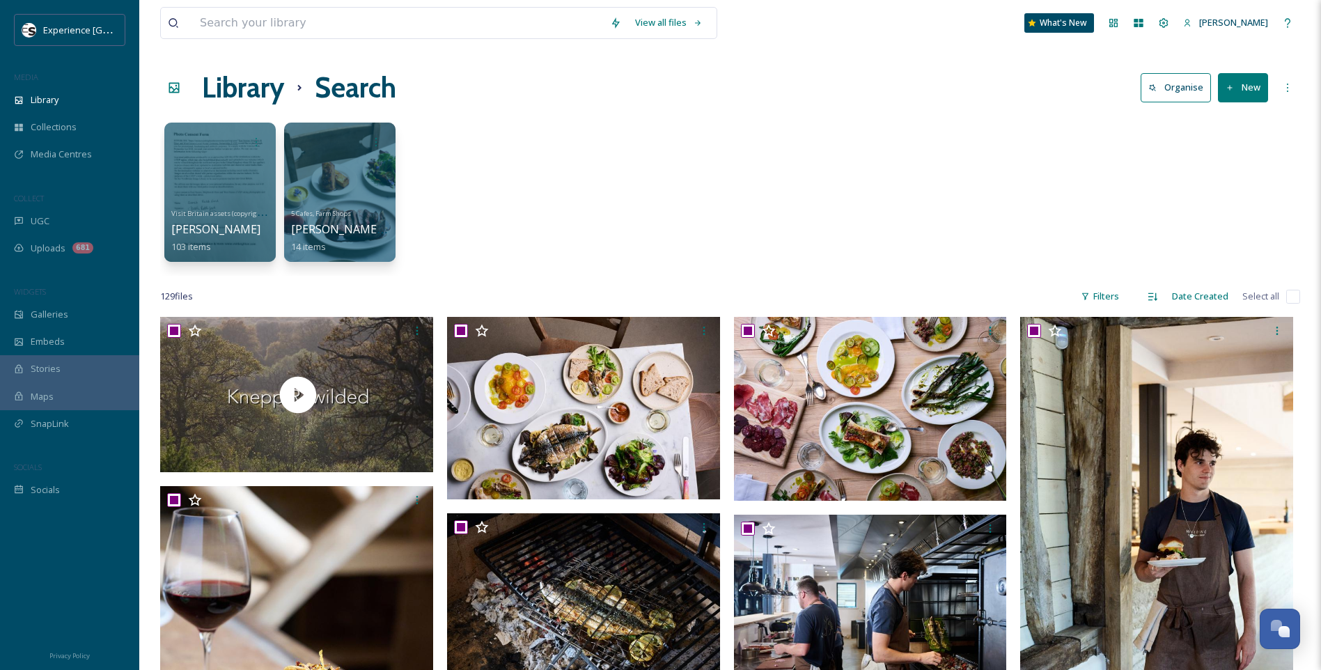
checkbox input "true"
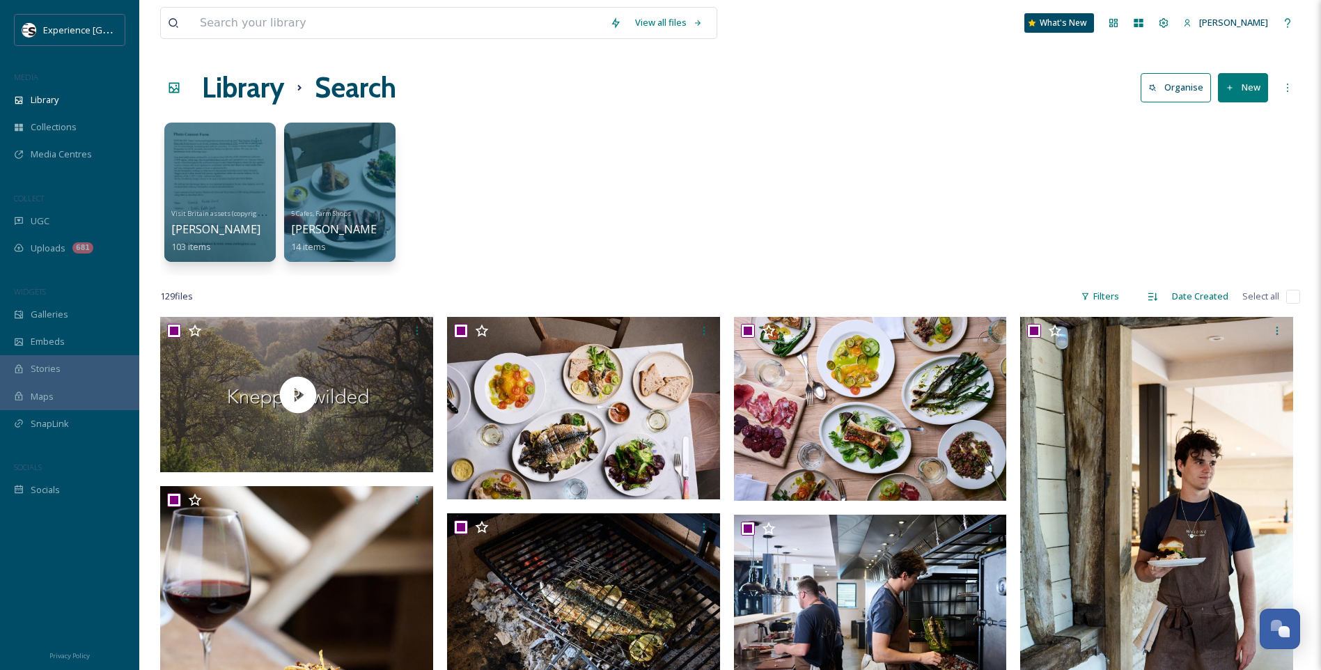
checkbox input "true"
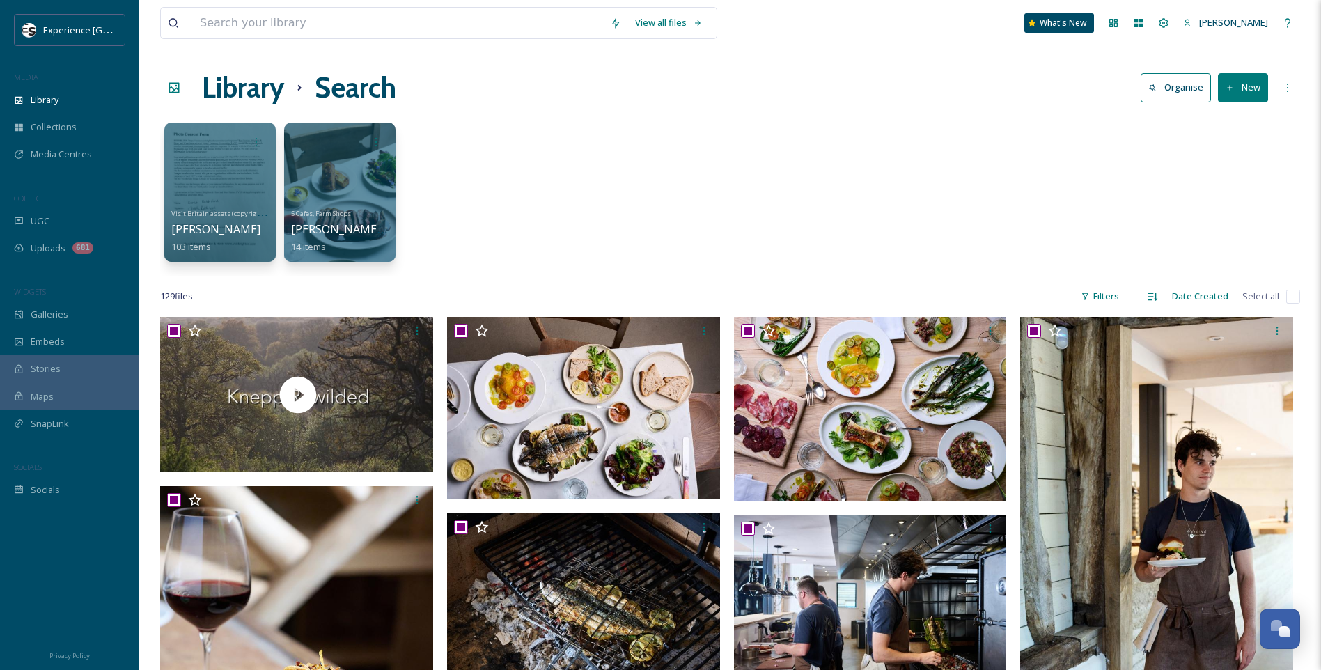
checkbox input "true"
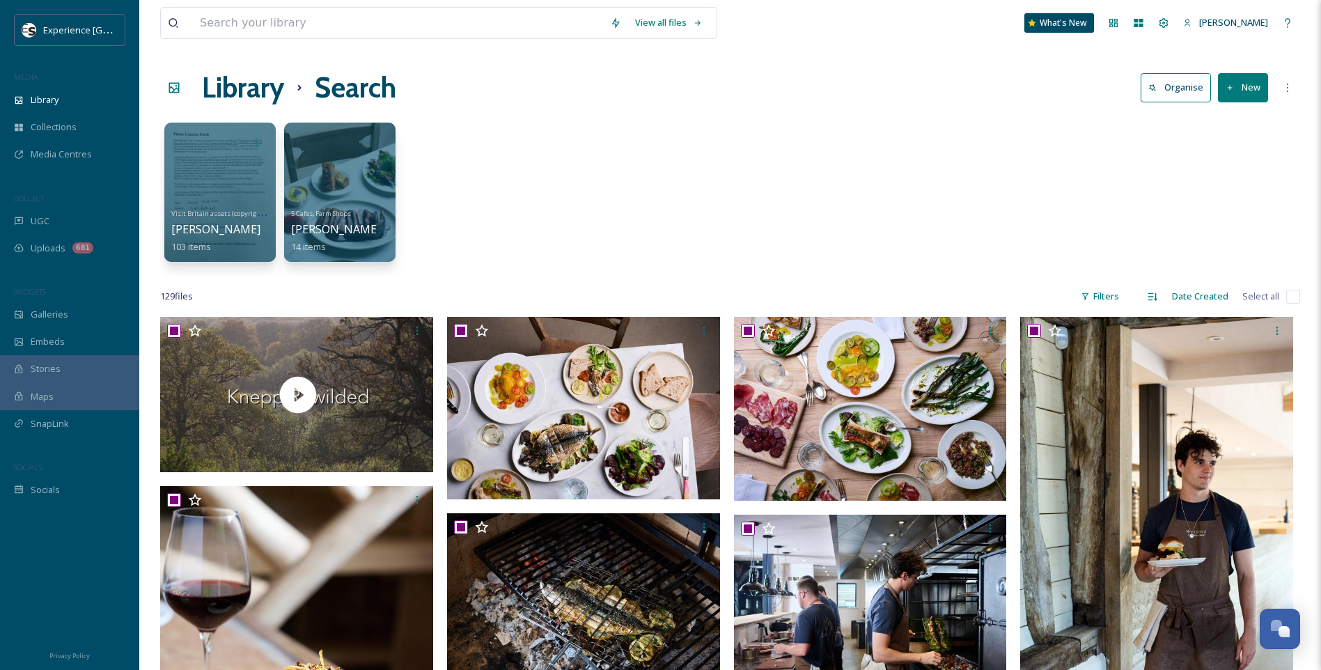
checkbox input "true"
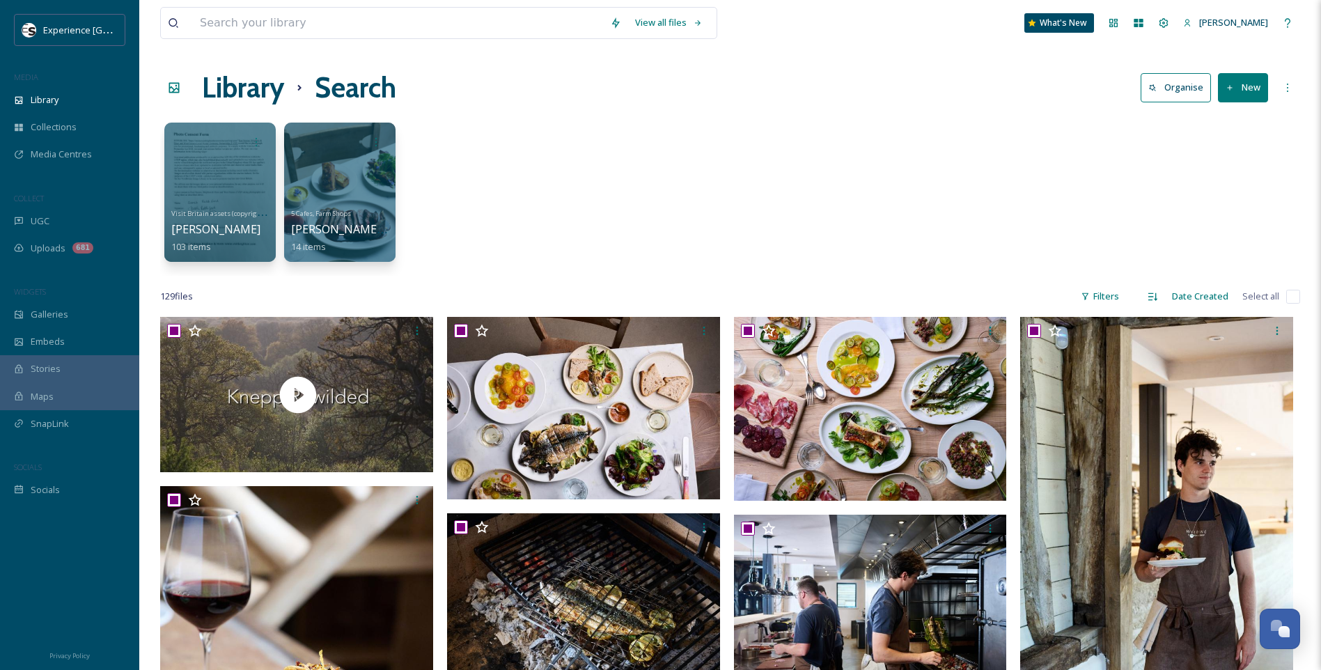
checkbox input "true"
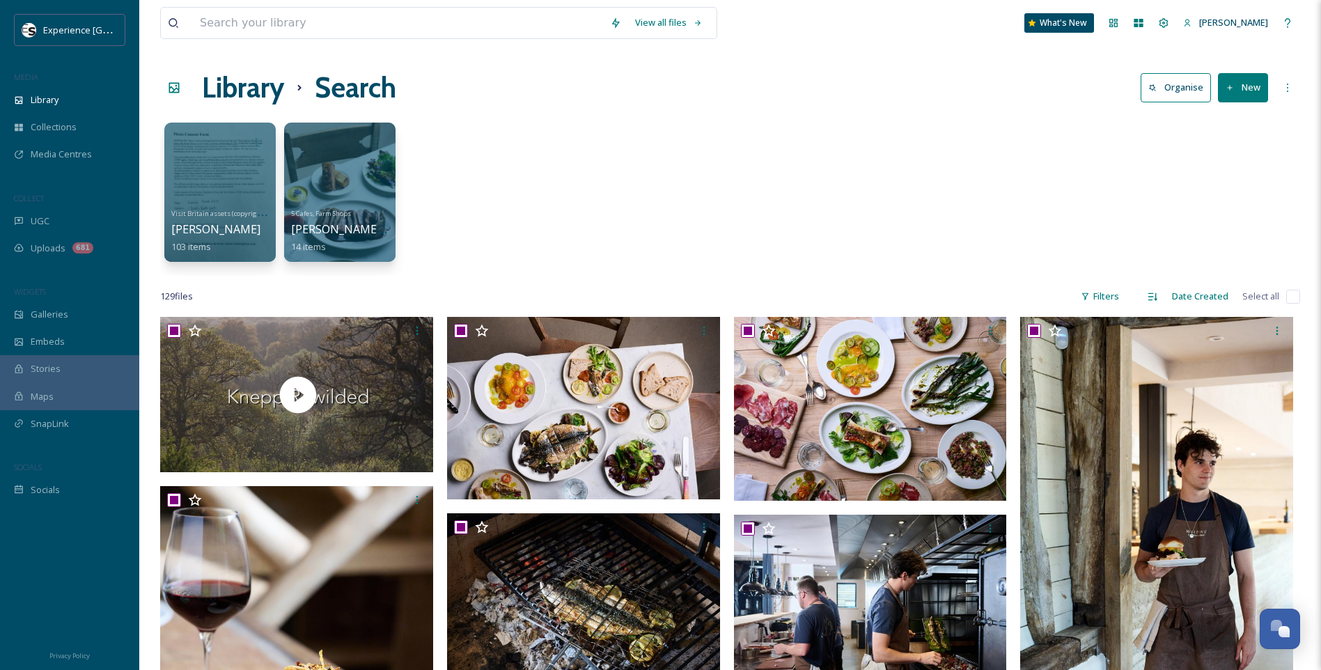
checkbox input "true"
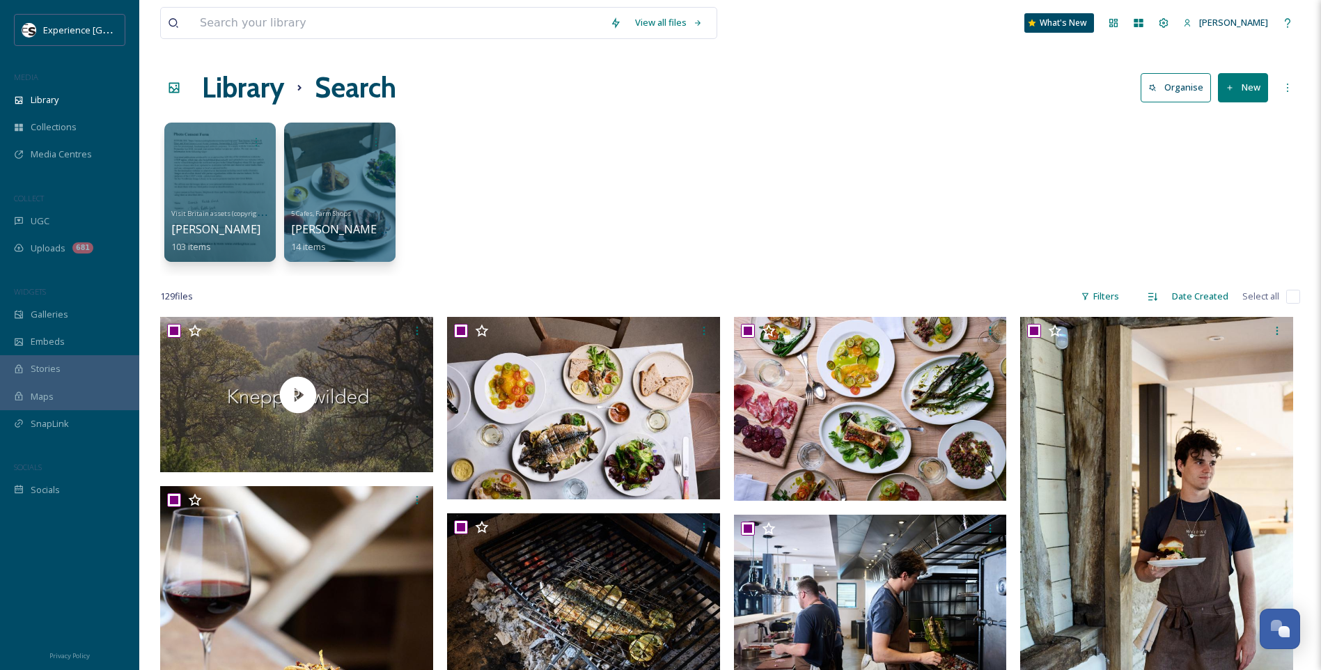
checkbox input "true"
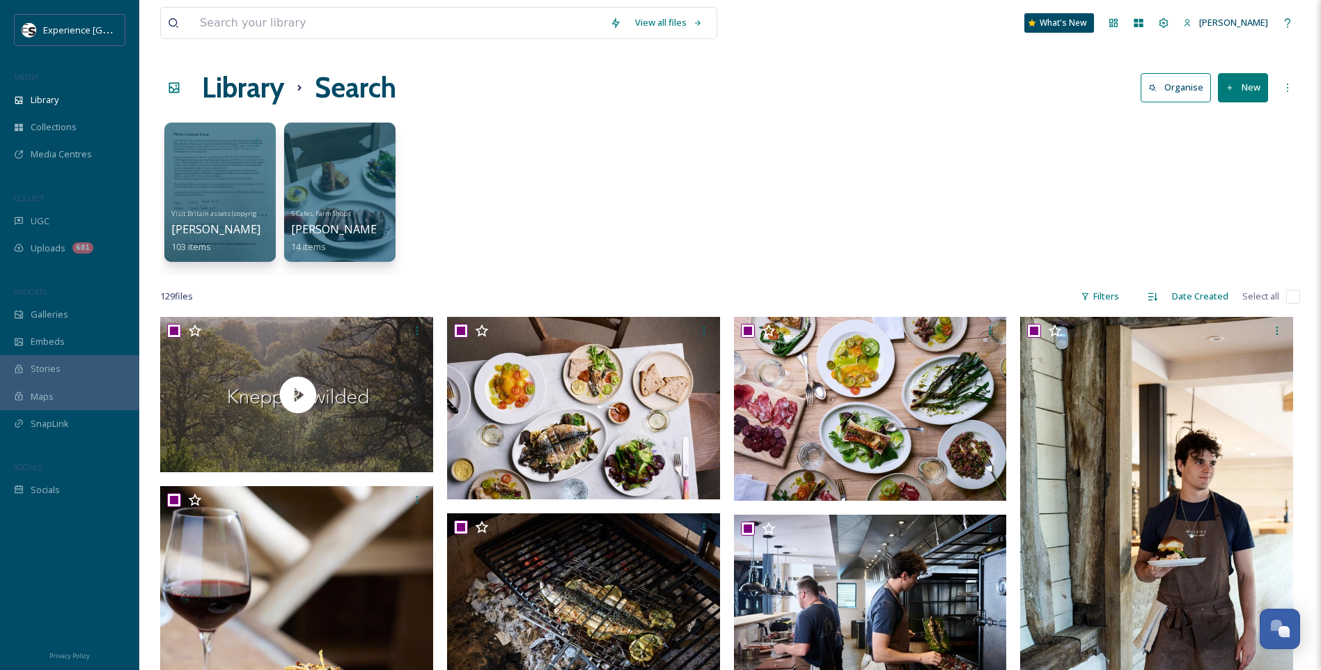
checkbox input "true"
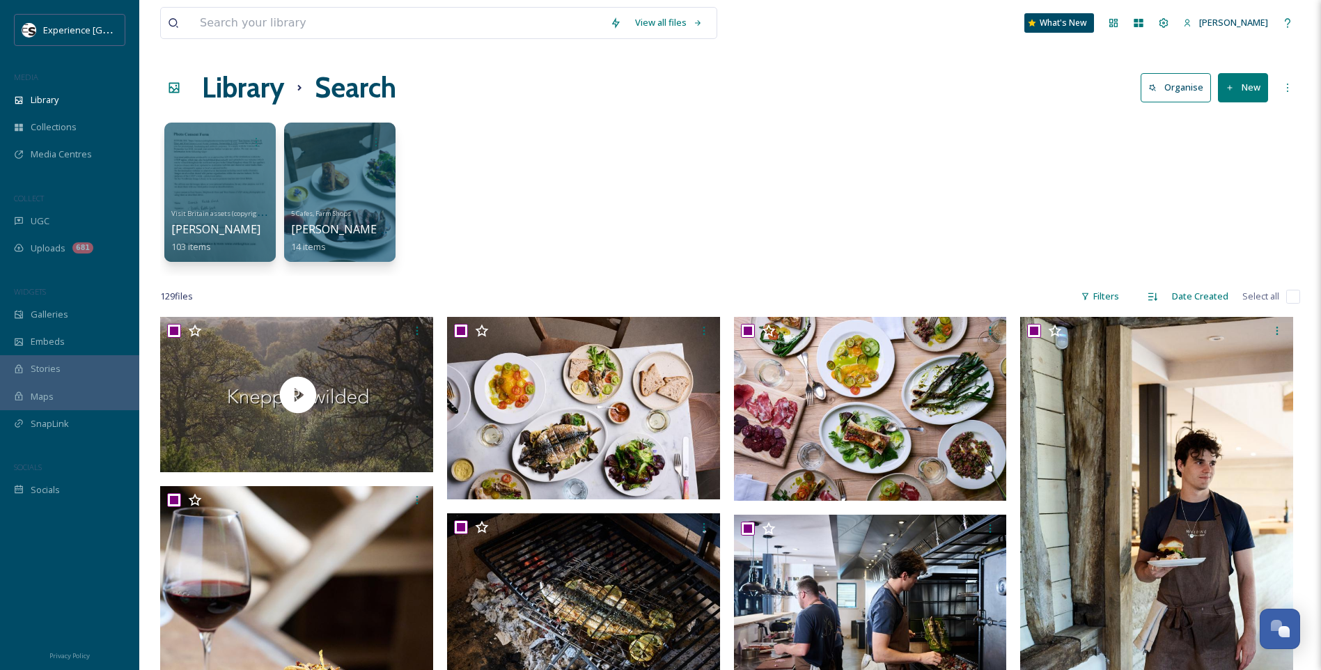
checkbox input "true"
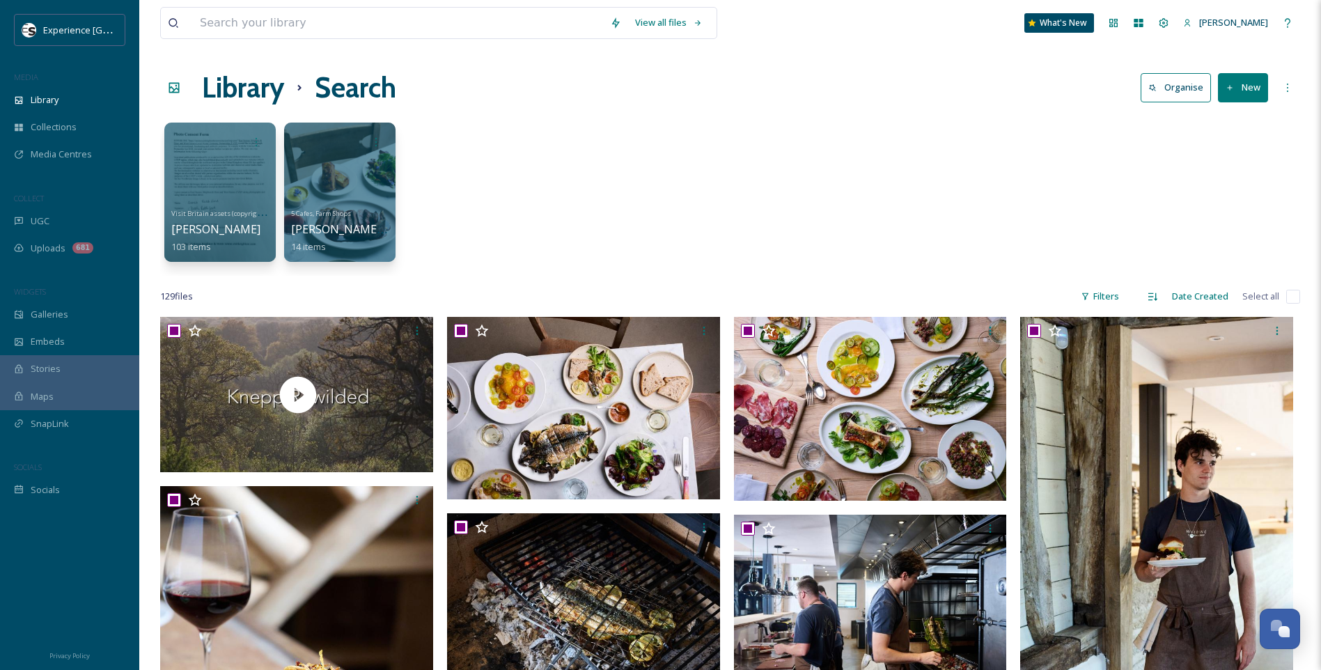
checkbox input "true"
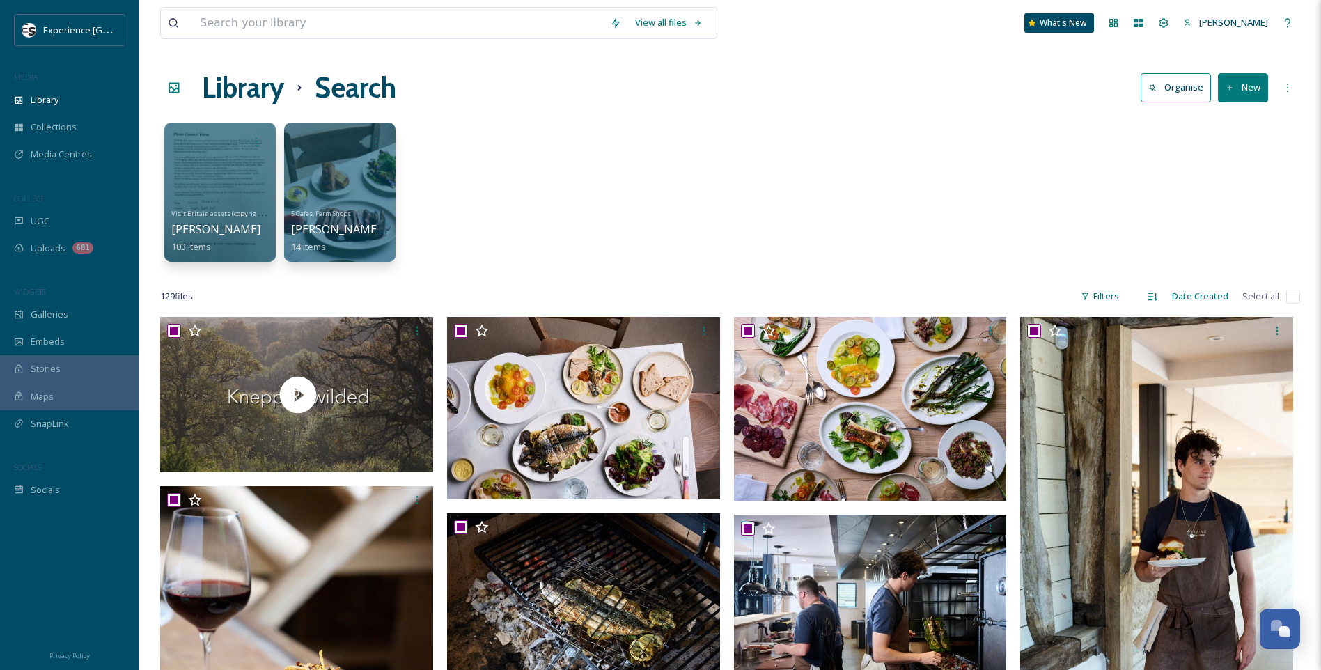
checkbox input "true"
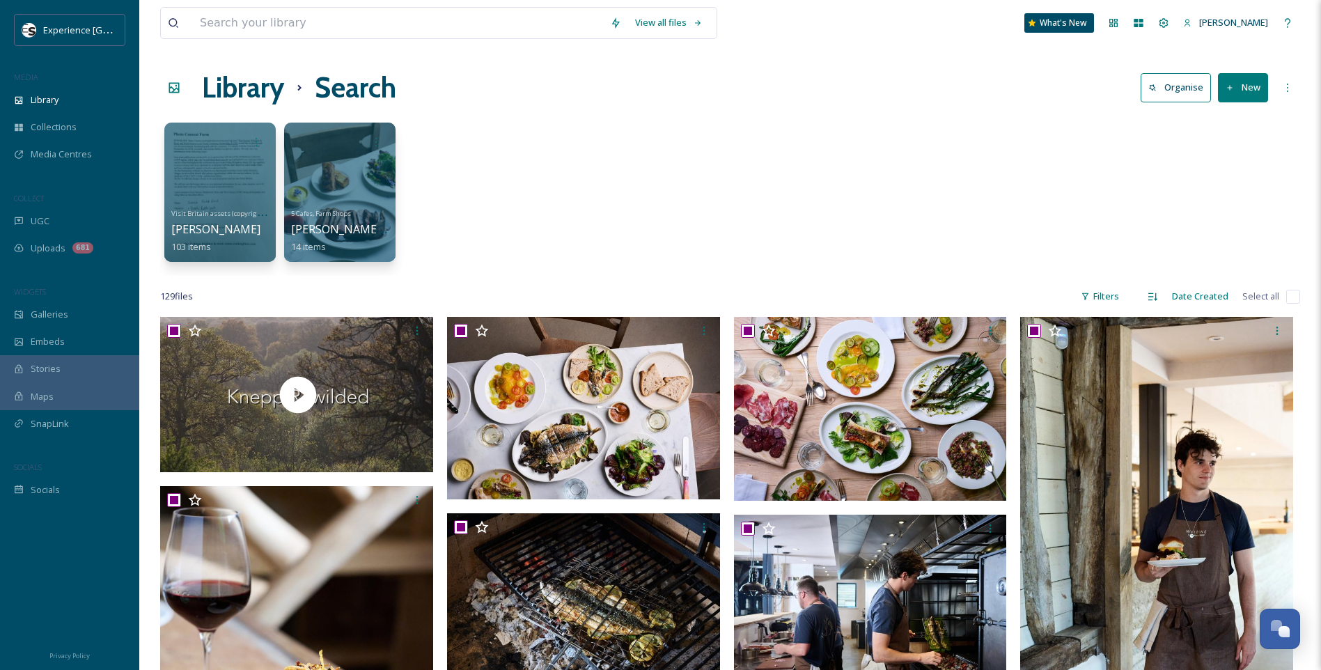
checkbox input "true"
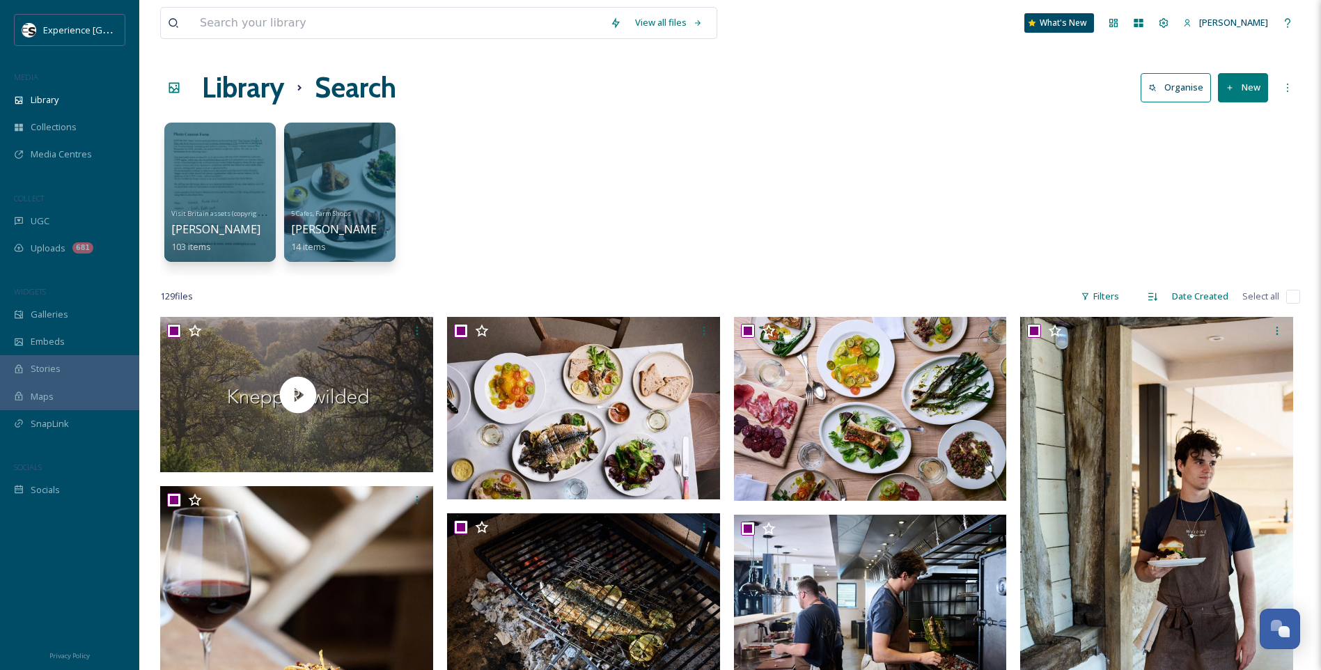
checkbox input "true"
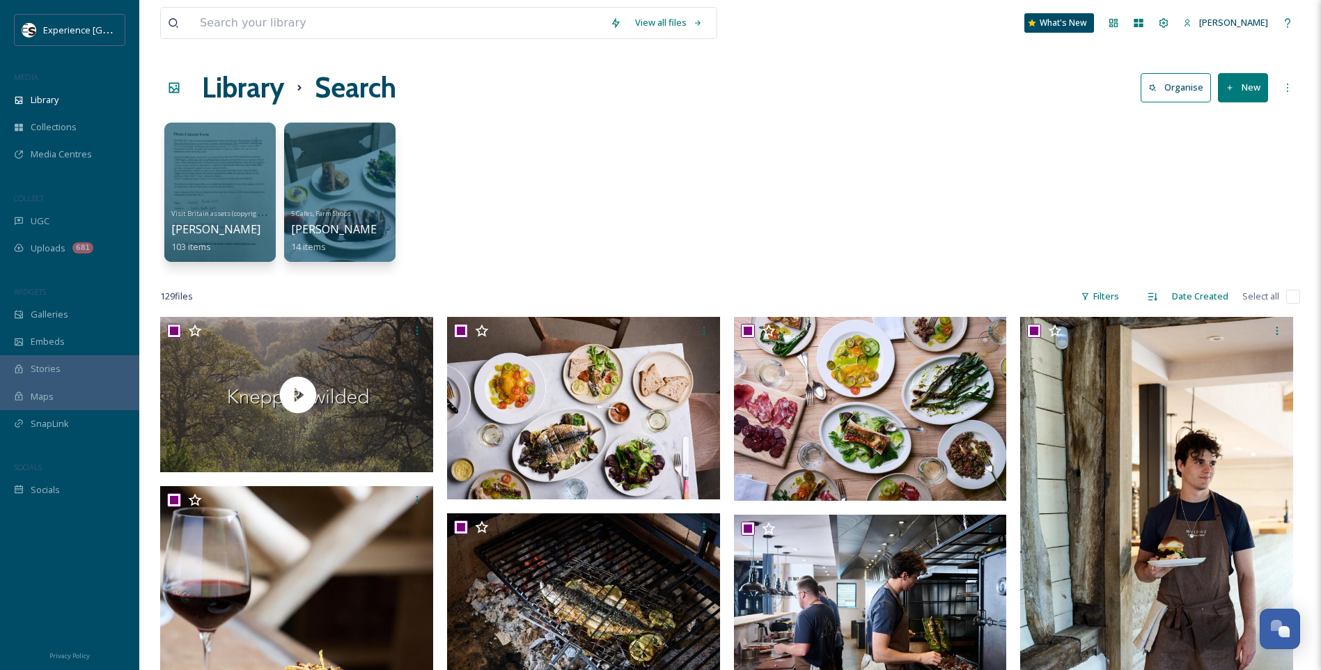
checkbox input "true"
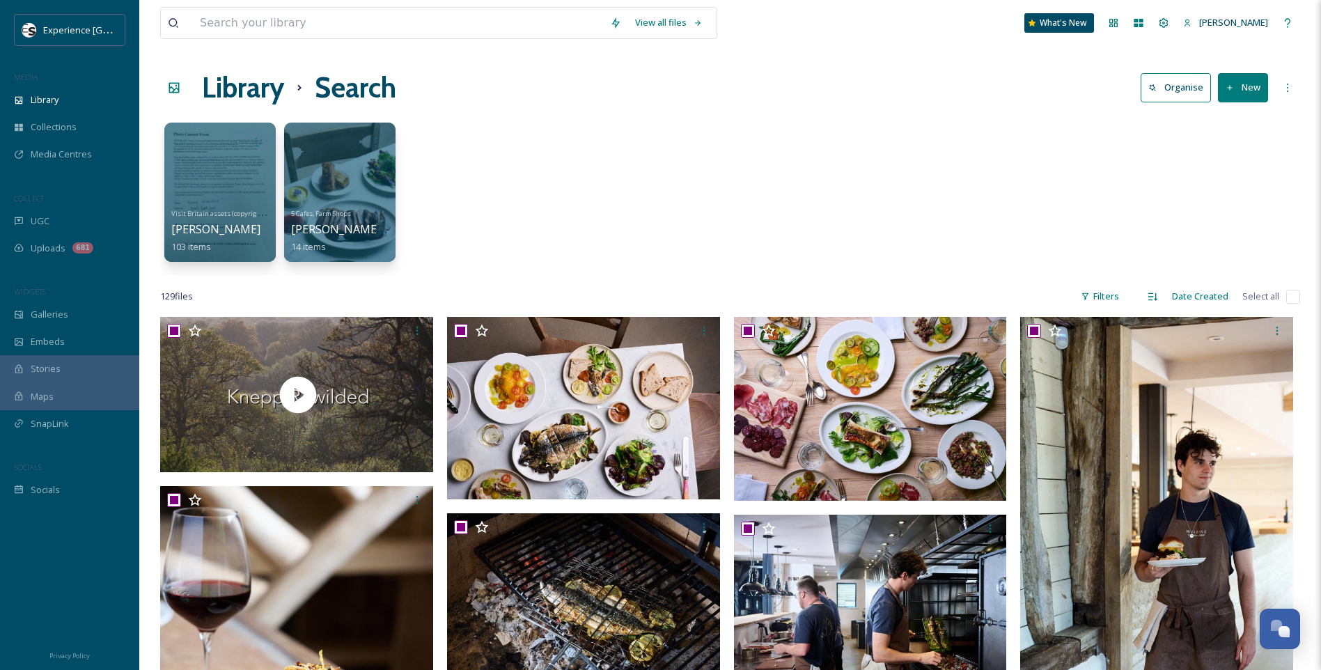
checkbox input "true"
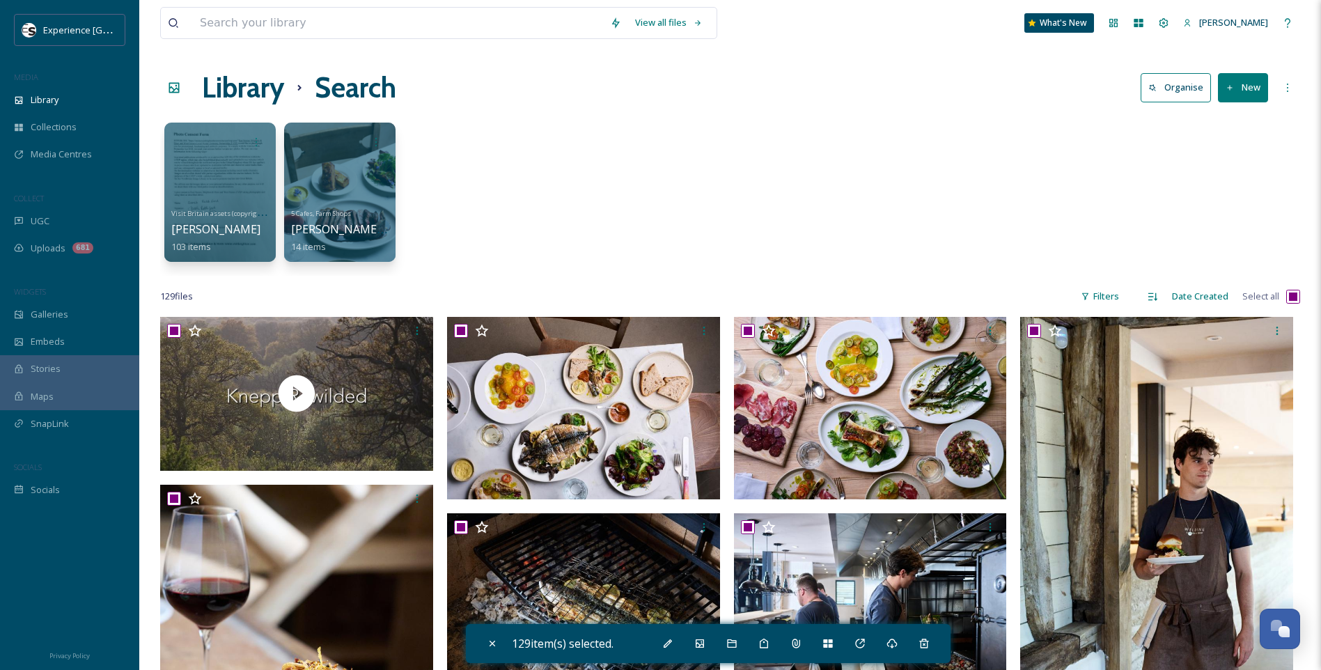
click at [1297, 299] on input "checkbox" at bounding box center [1293, 297] width 14 height 14
checkbox input "false"
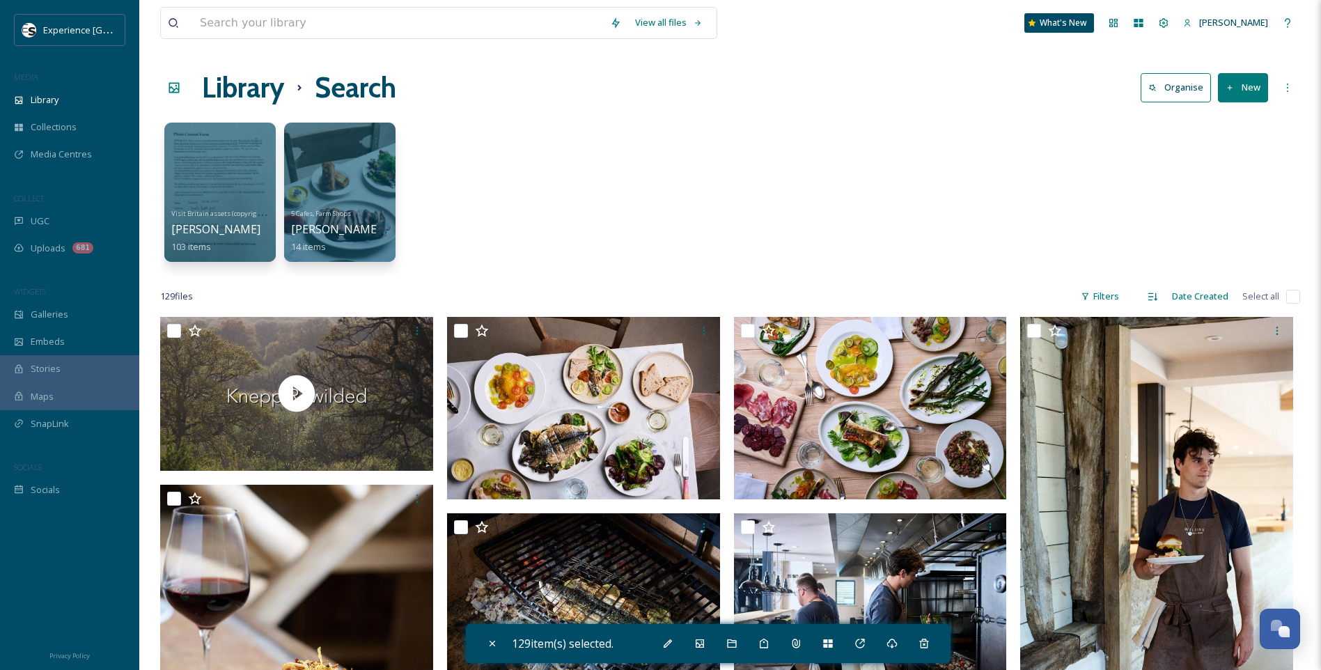
checkbox input "false"
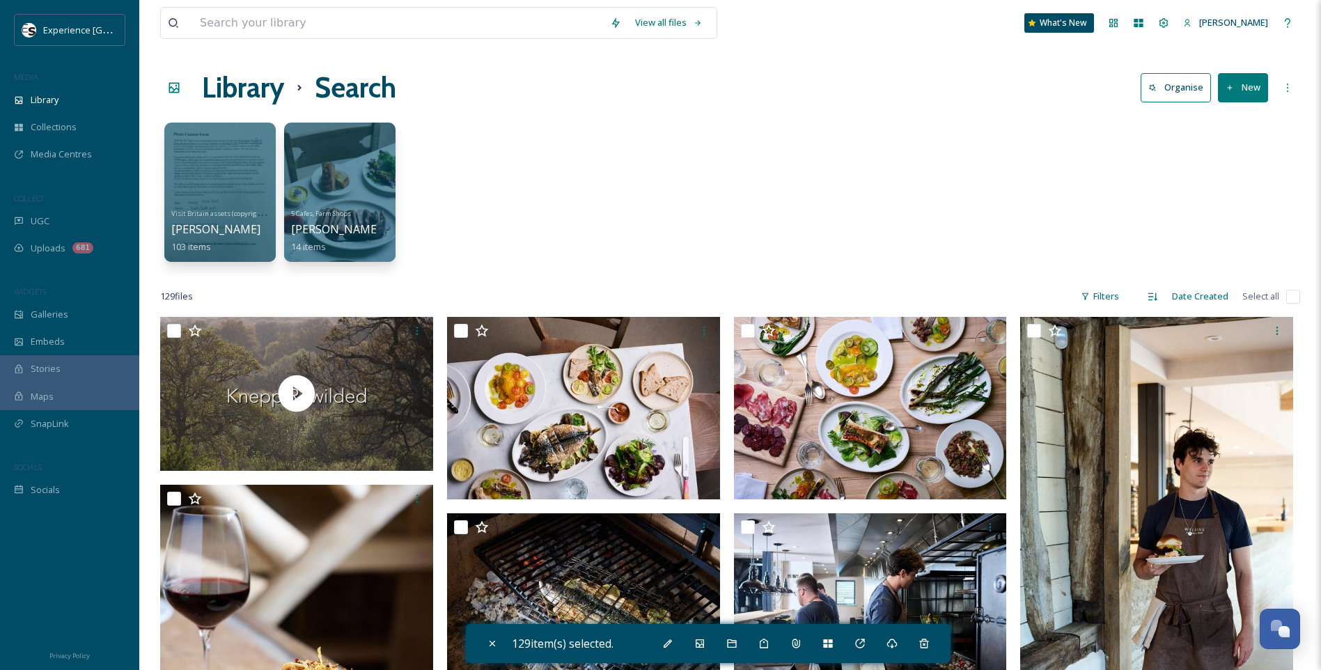
checkbox input "false"
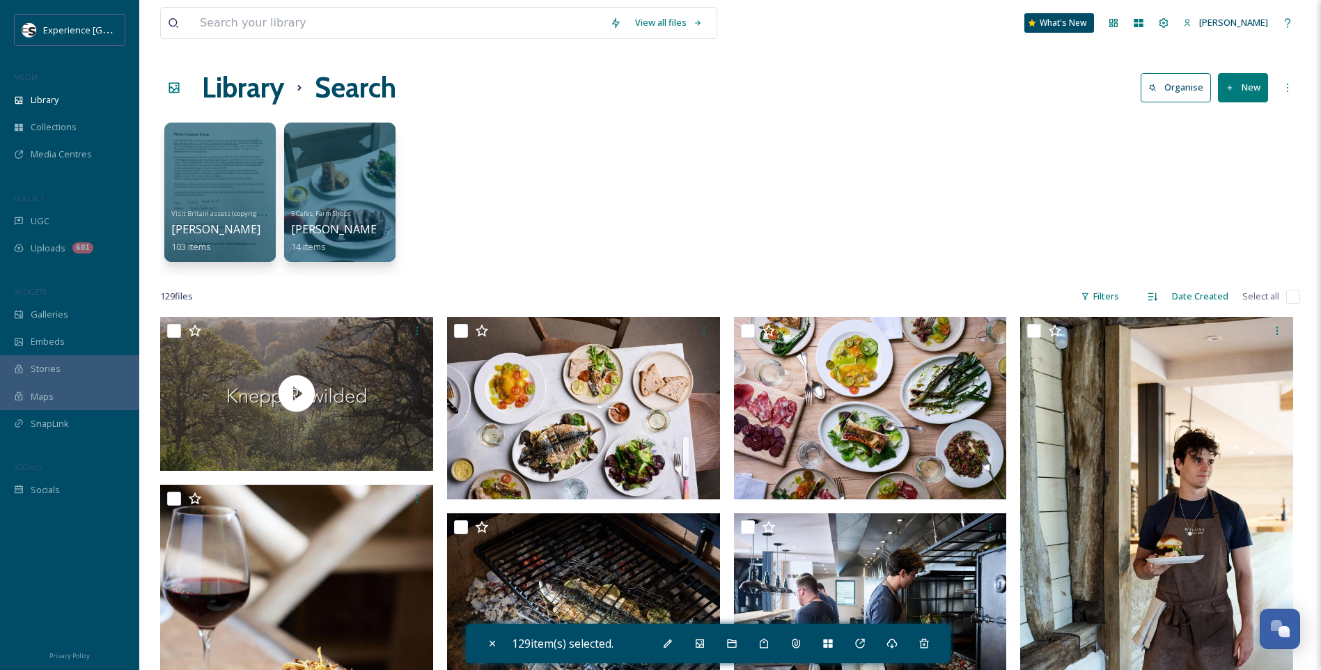
checkbox input "false"
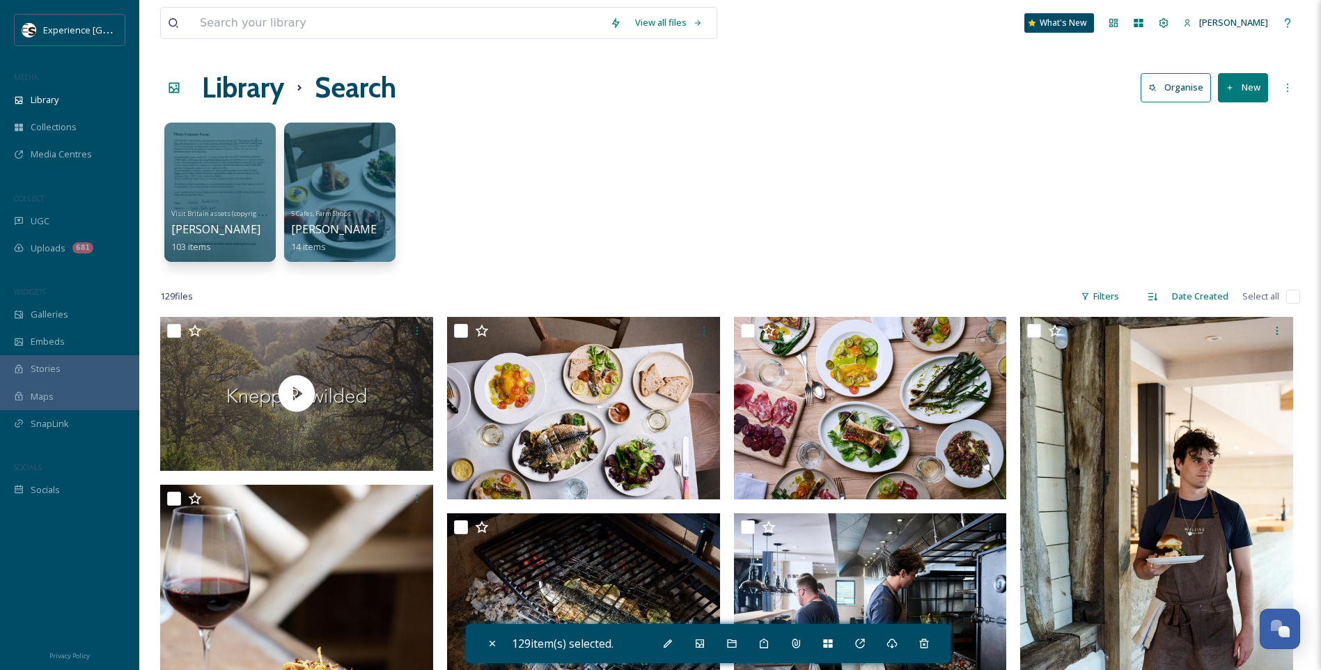
checkbox input "false"
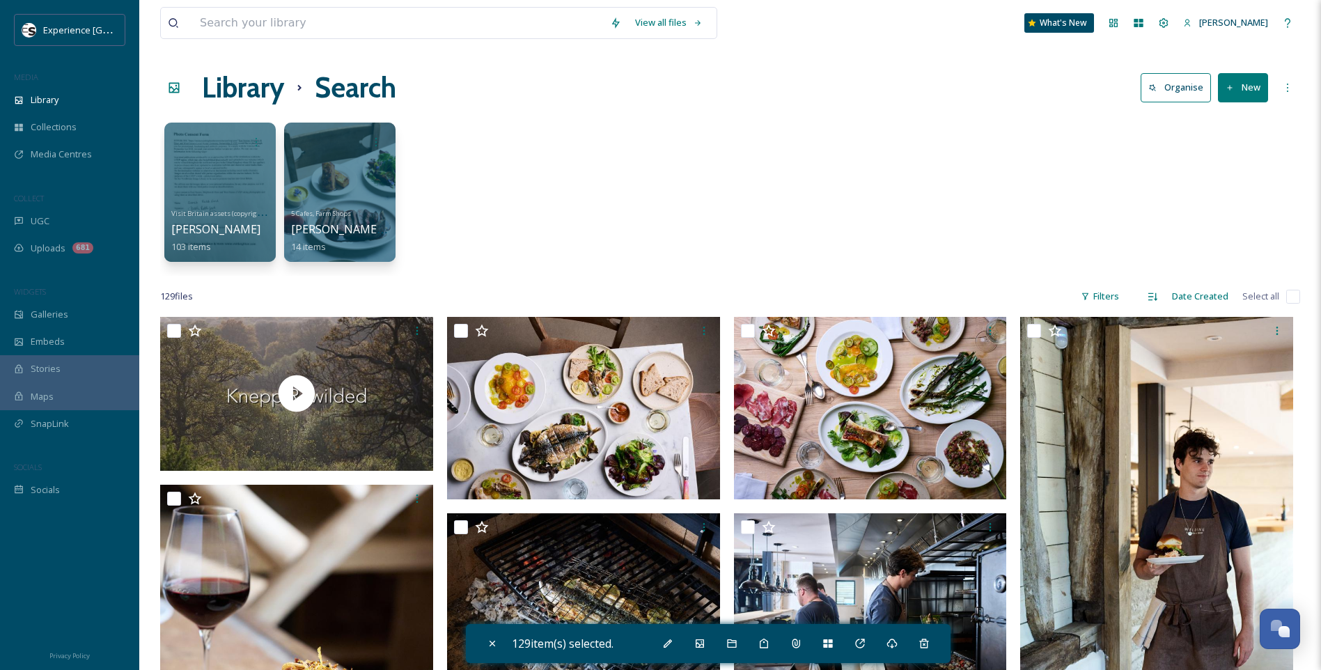
checkbox input "false"
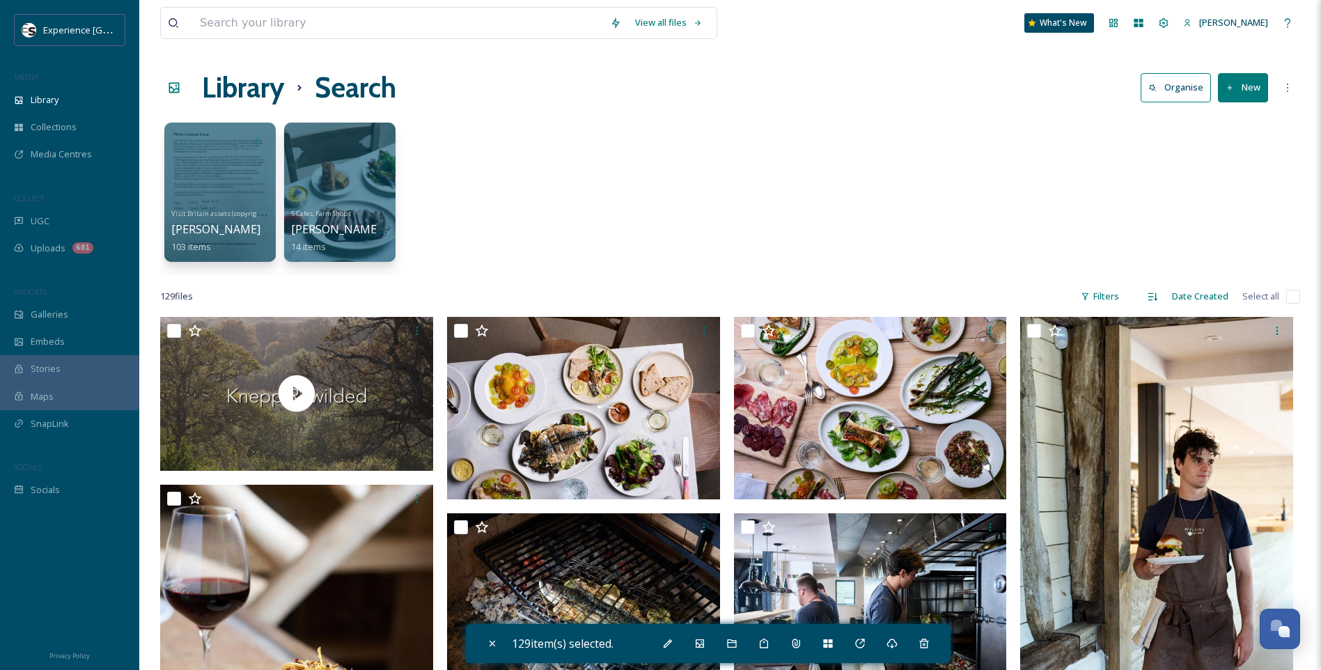
checkbox input "false"
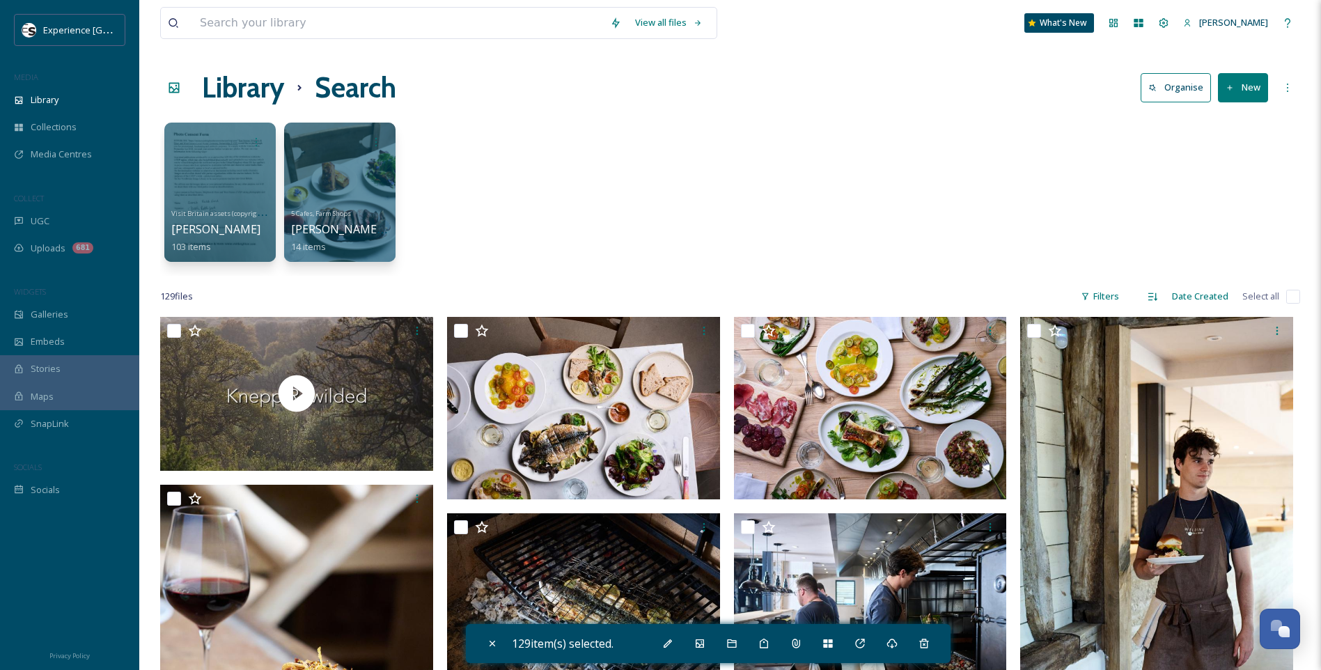
checkbox input "false"
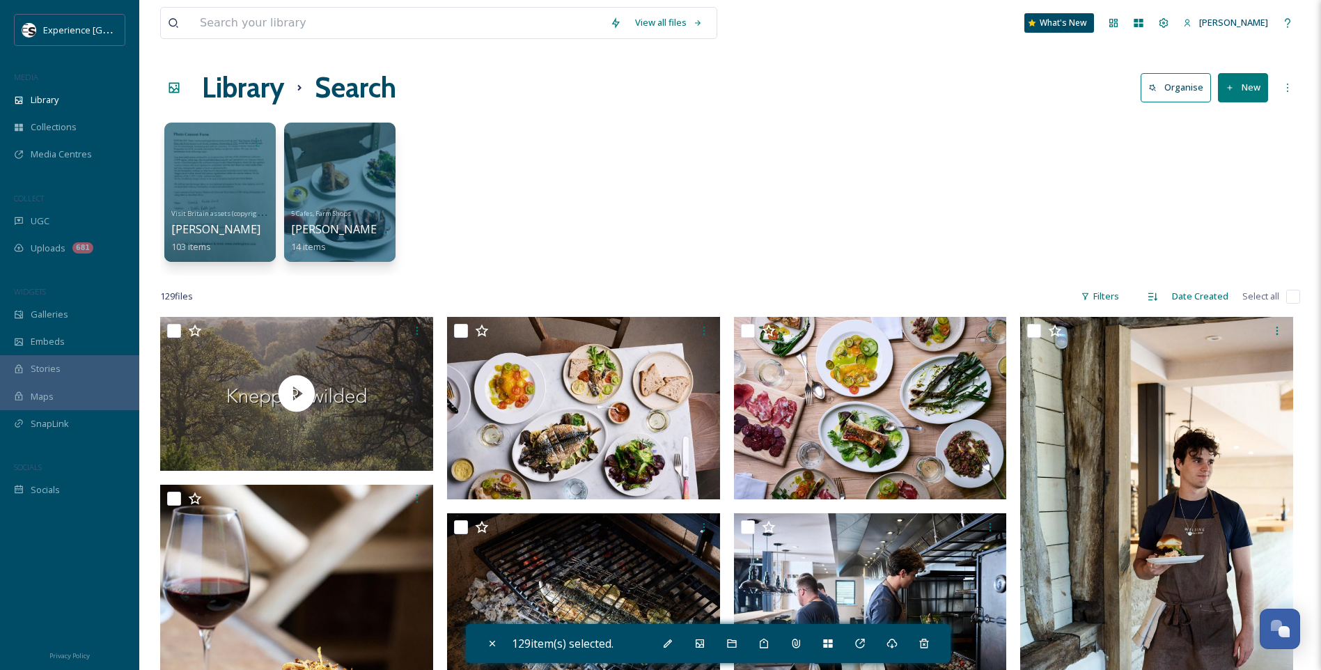
checkbox input "false"
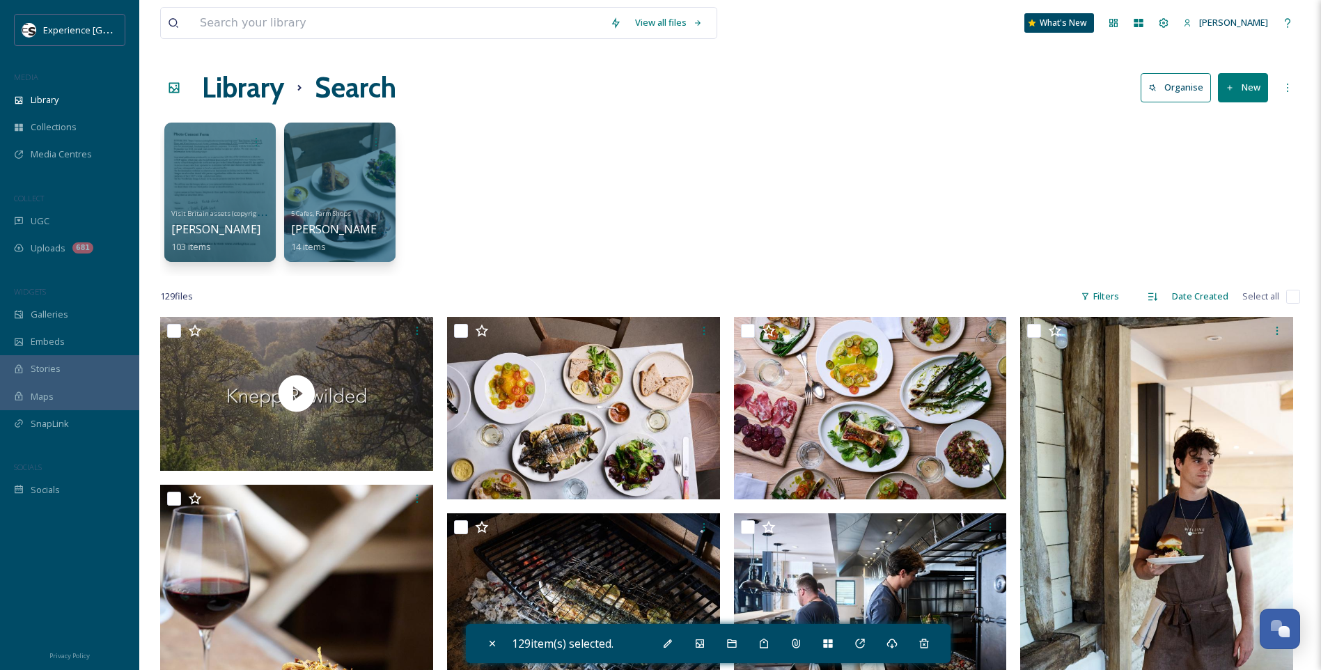
checkbox input "false"
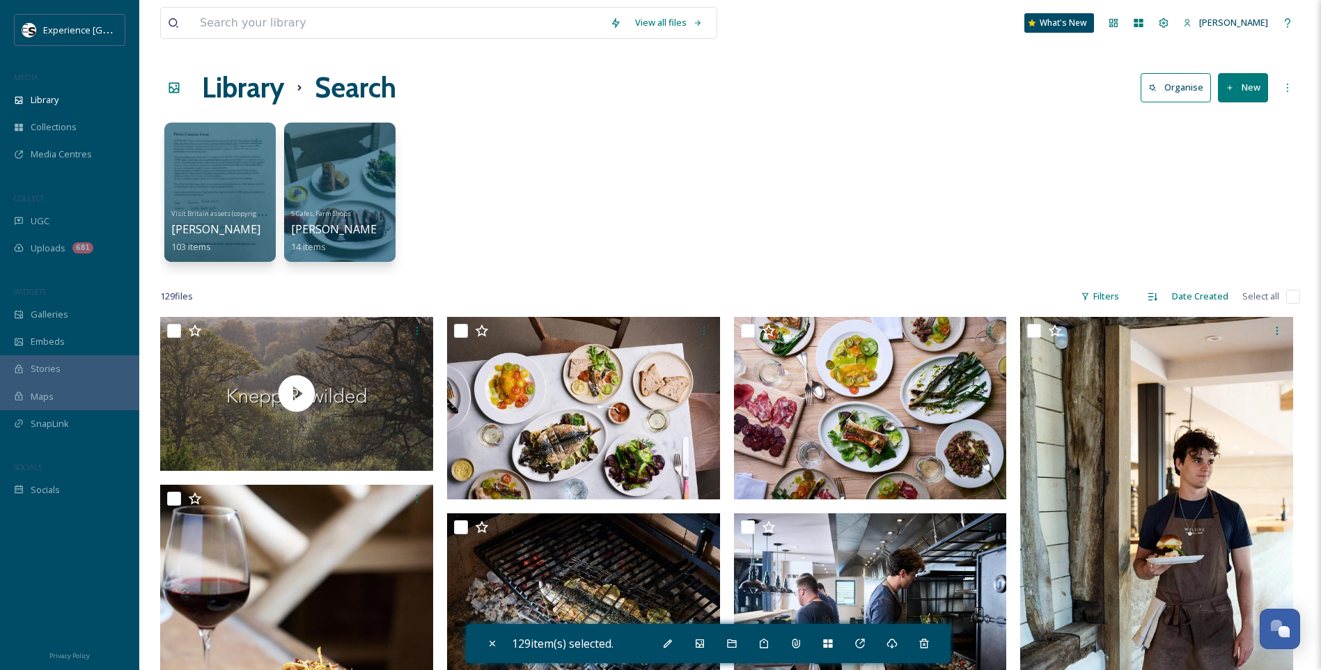
checkbox input "false"
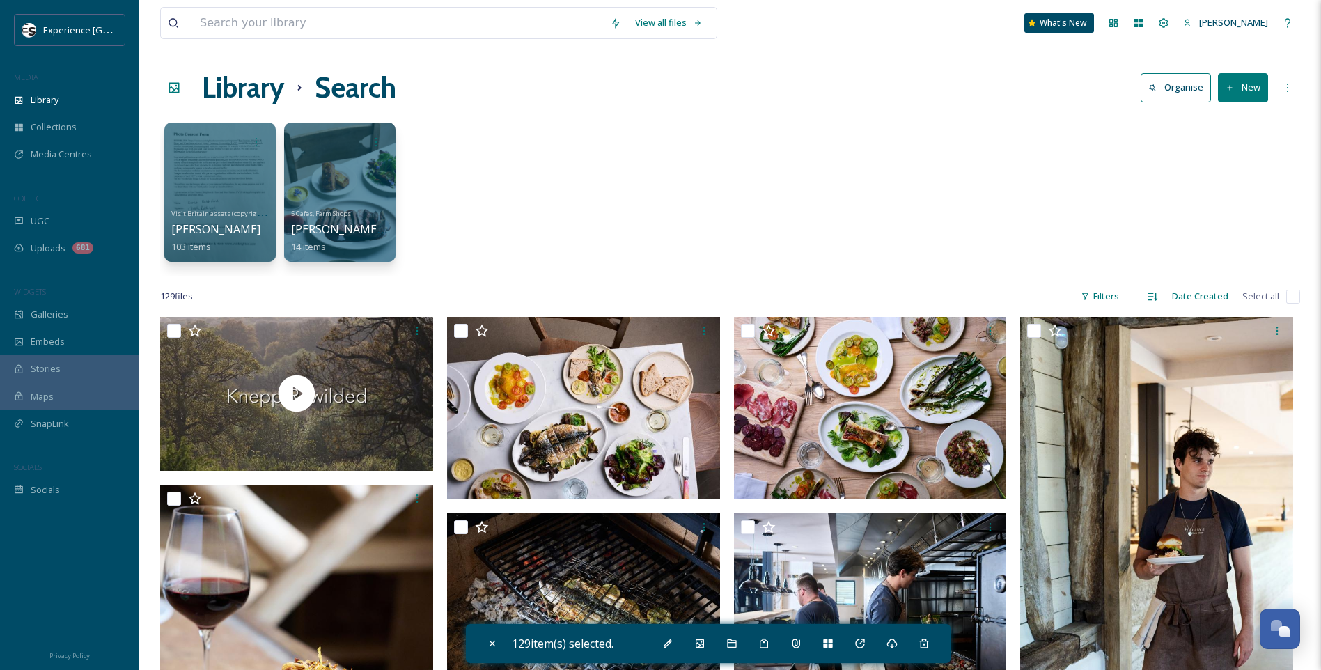
checkbox input "false"
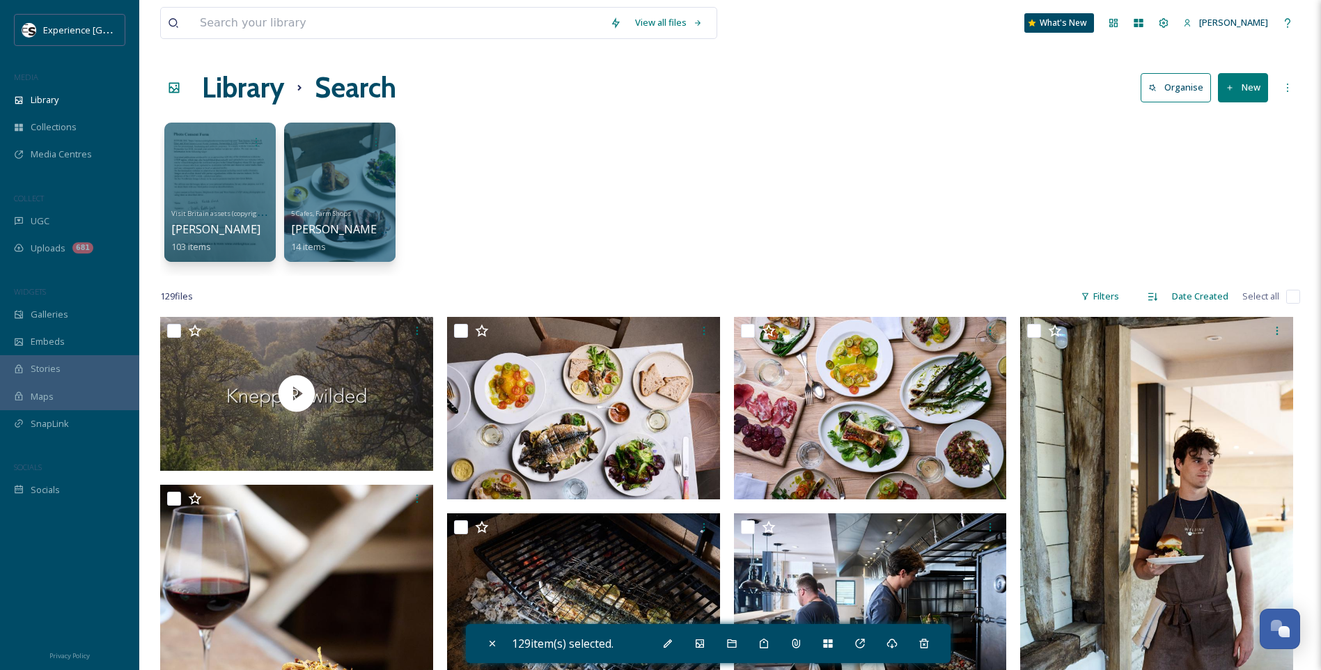
checkbox input "false"
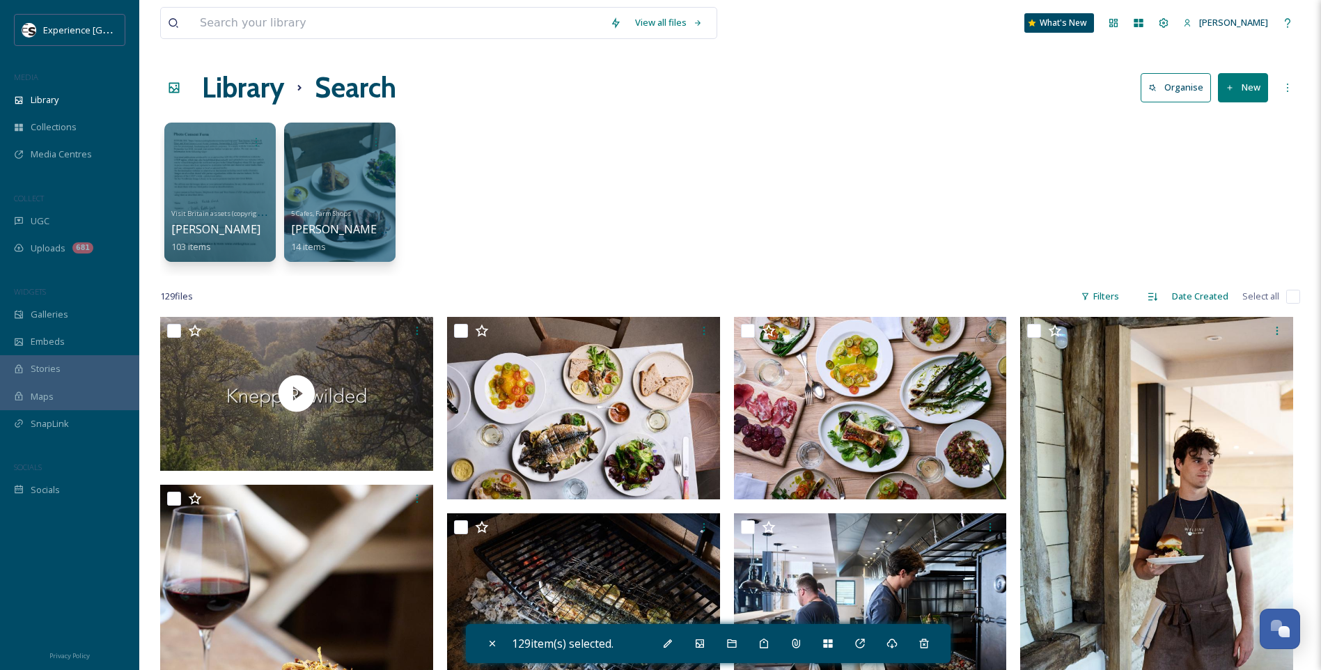
checkbox input "false"
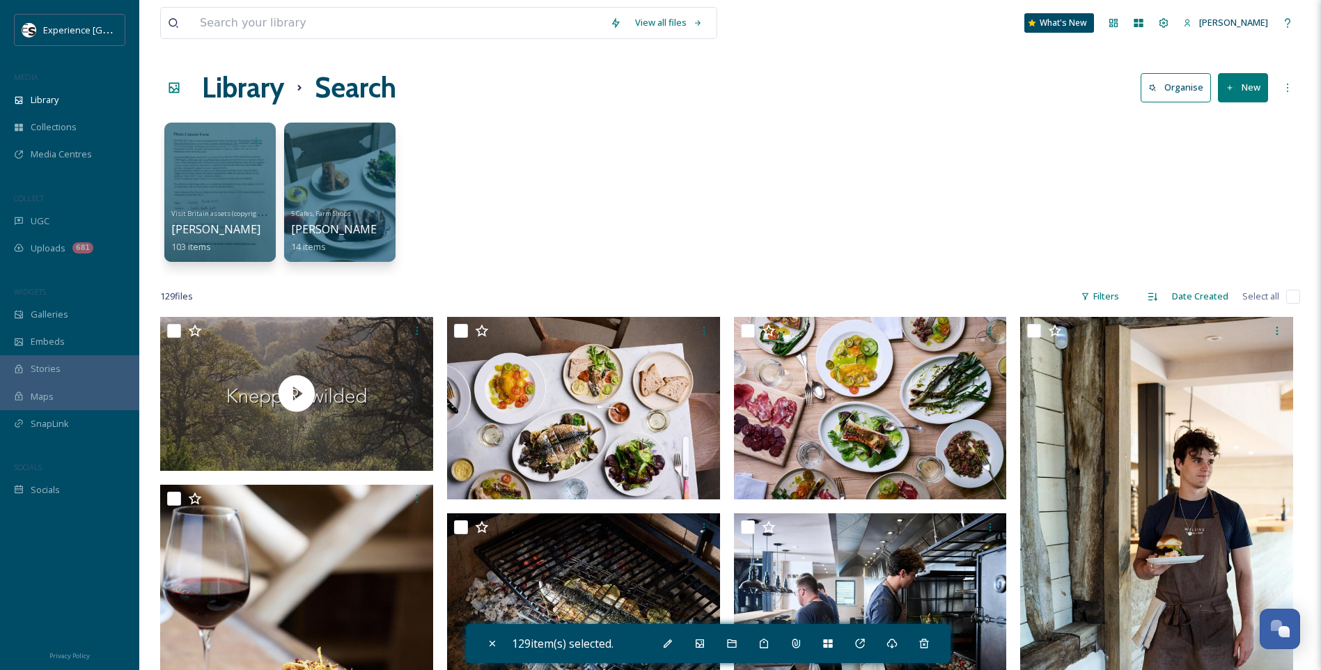
checkbox input "false"
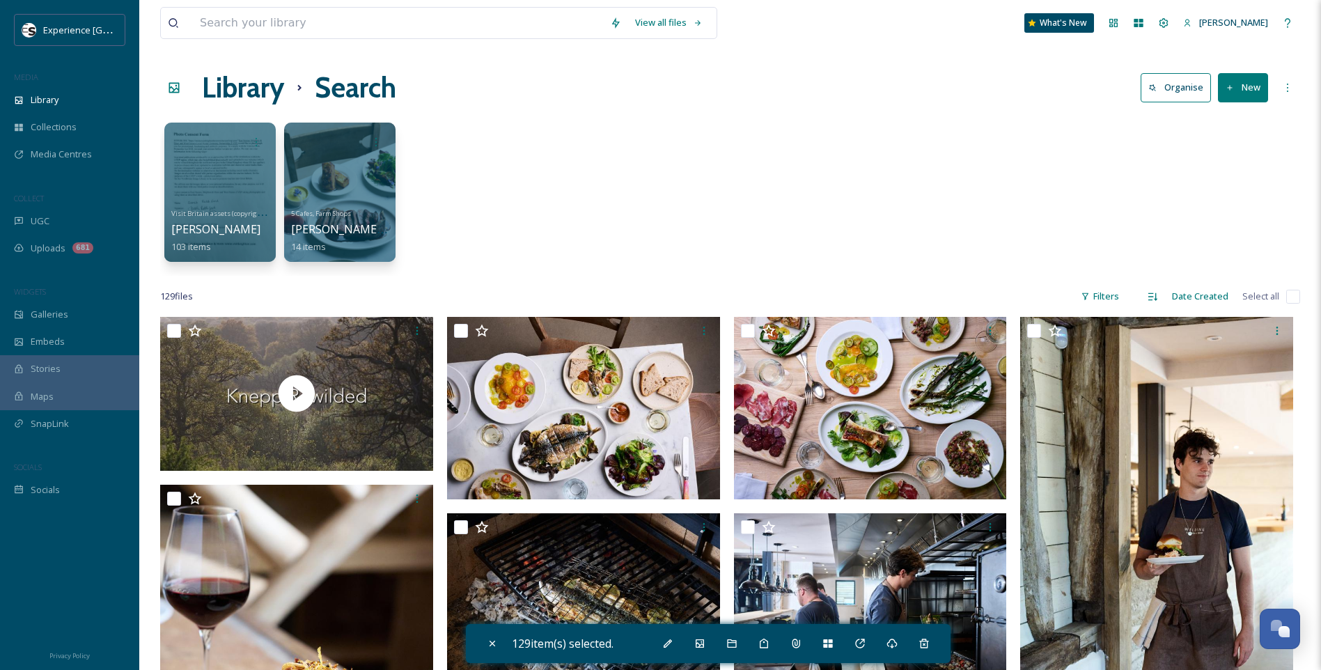
checkbox input "false"
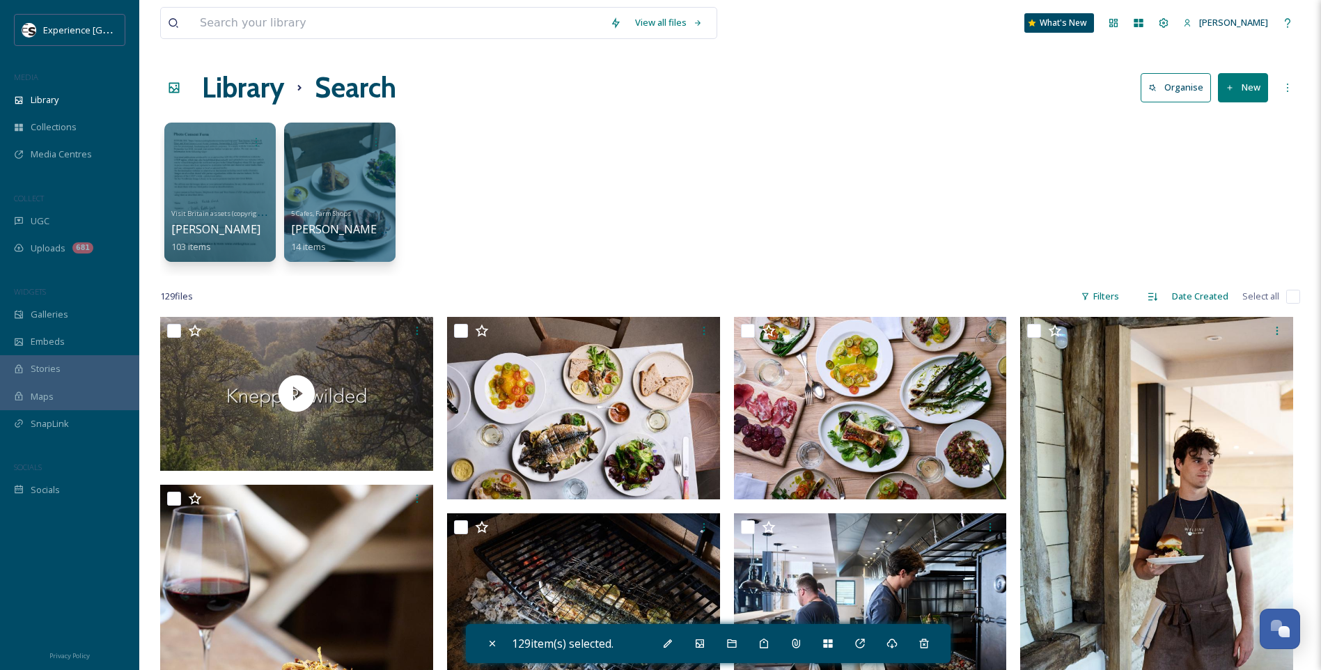
checkbox input "false"
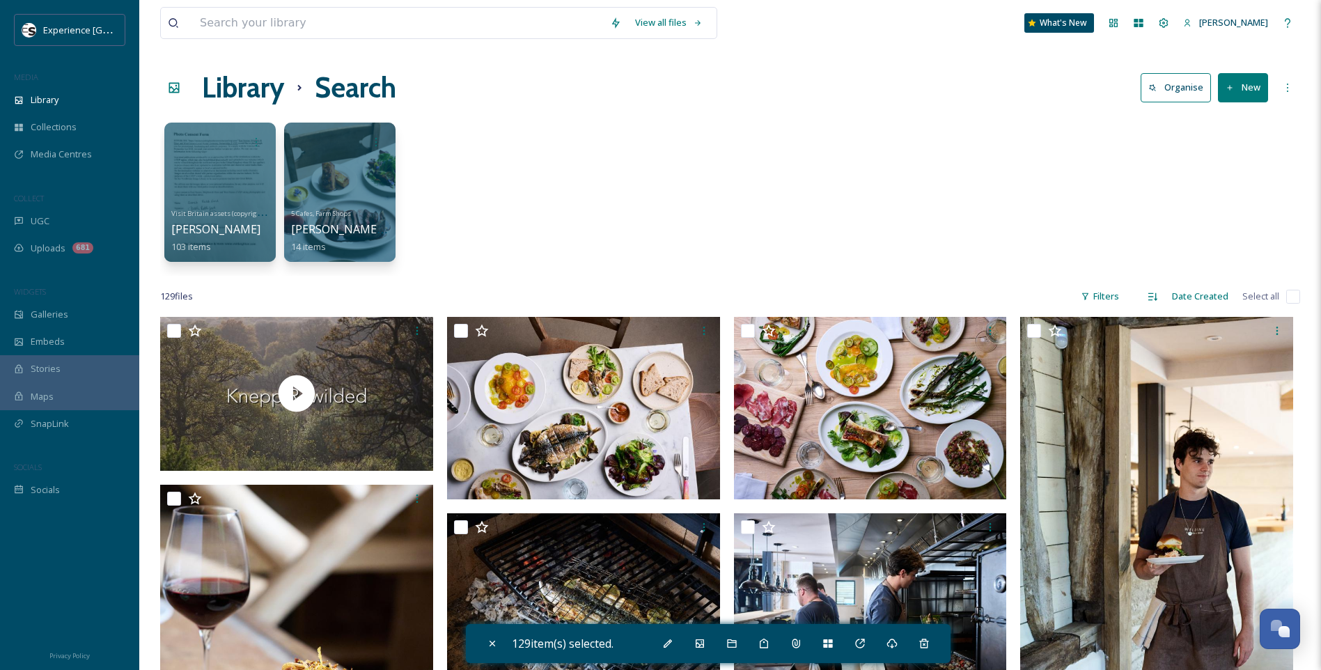
checkbox input "false"
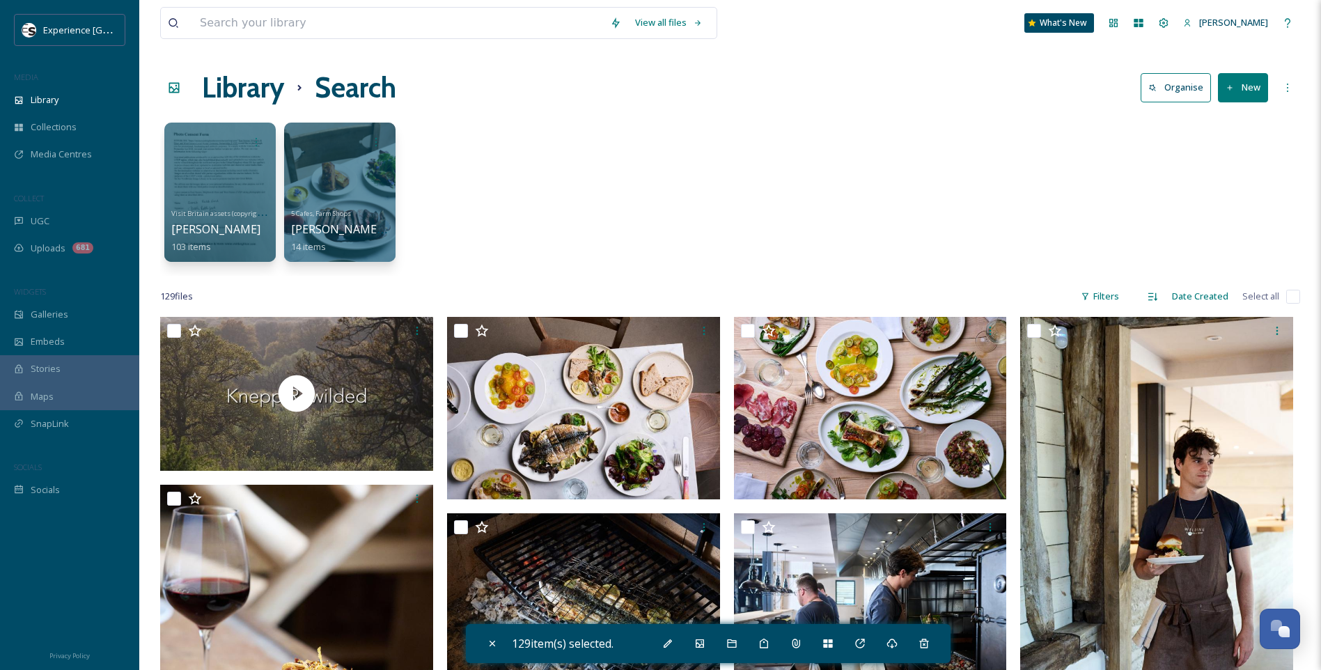
checkbox input "false"
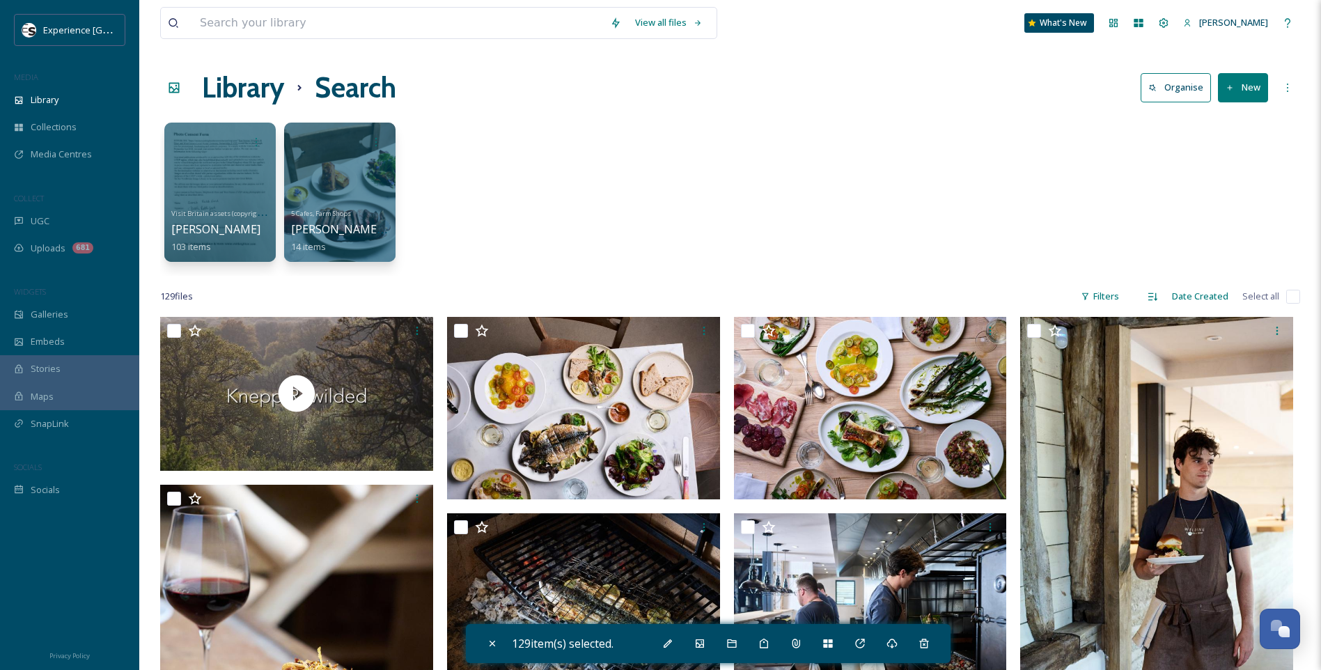
checkbox input "false"
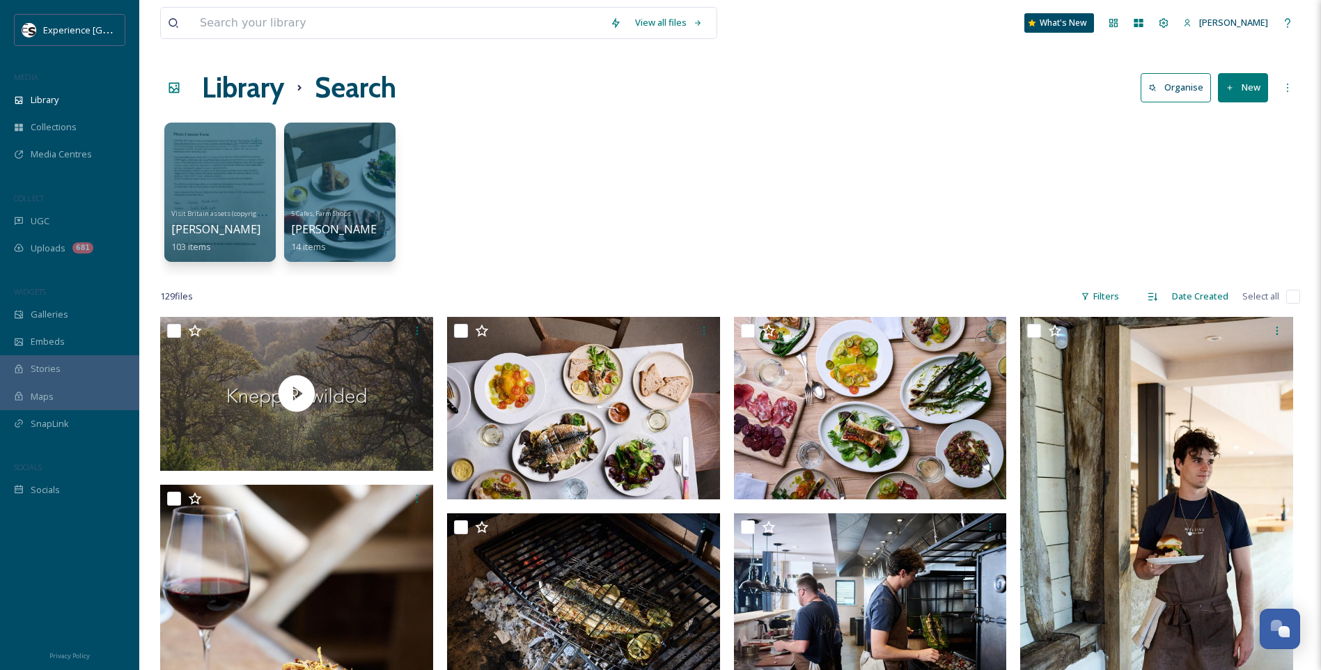
click at [1297, 299] on input "checkbox" at bounding box center [1293, 297] width 14 height 14
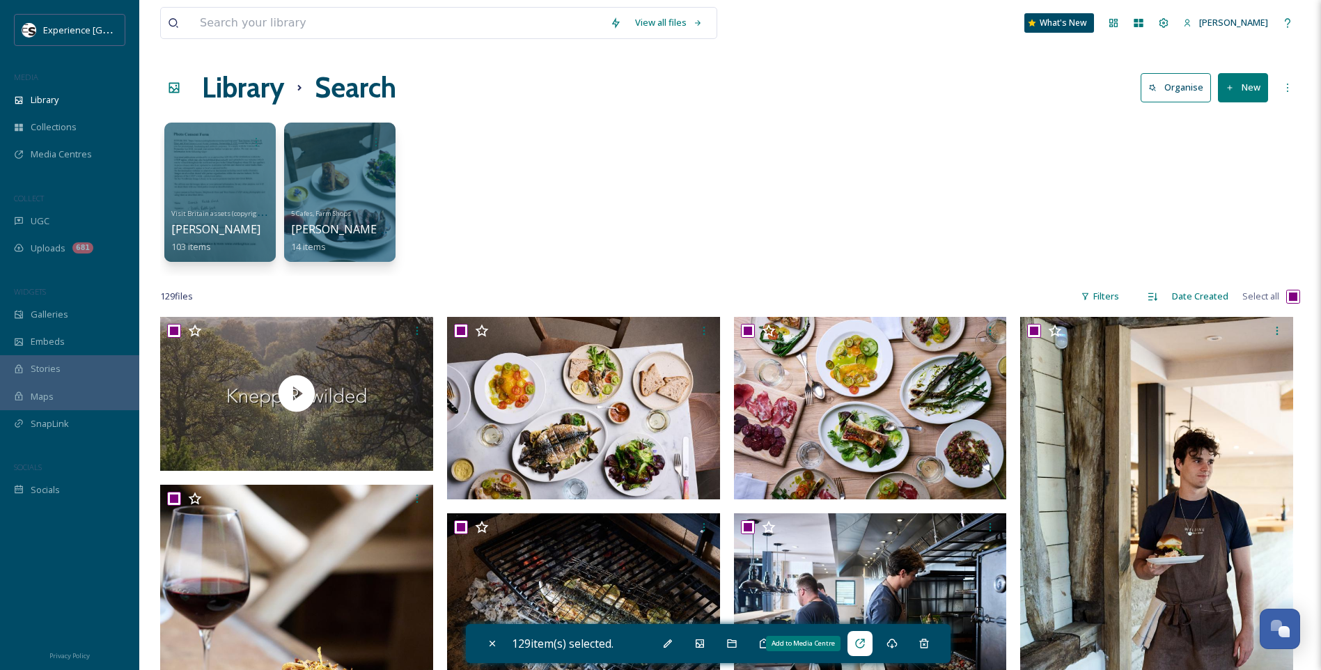
click at [865, 644] on icon at bounding box center [859, 643] width 11 height 11
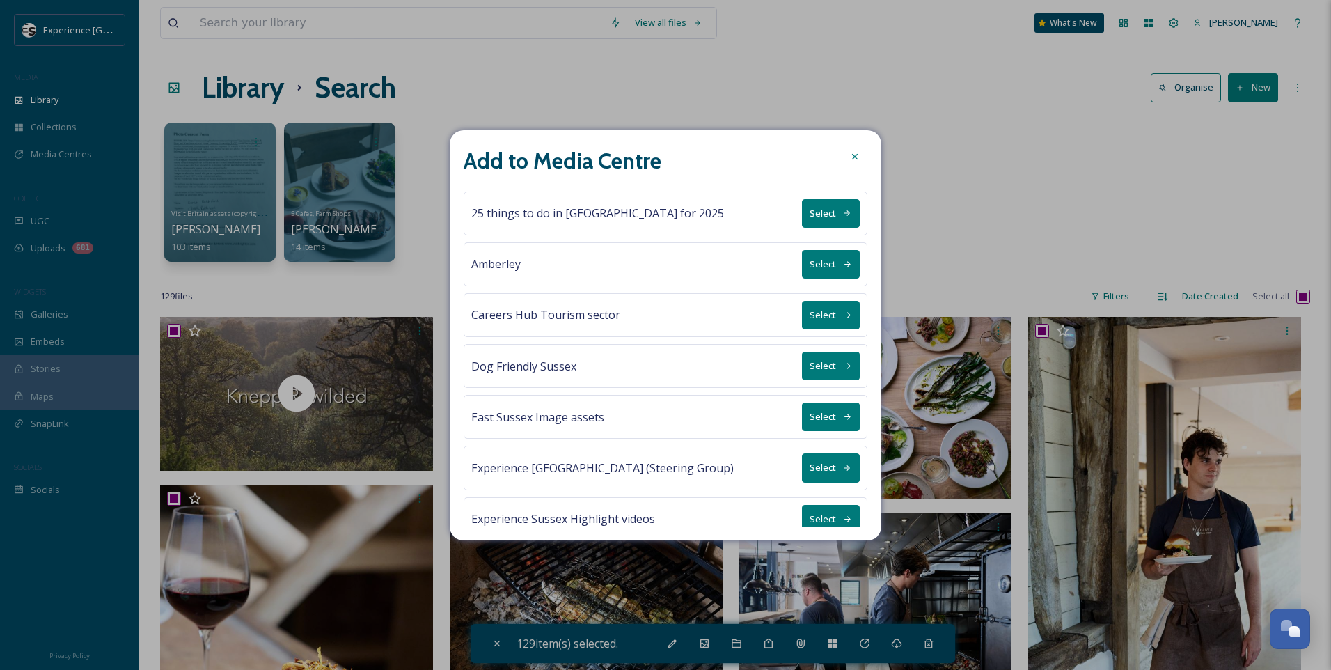
click at [856, 158] on icon at bounding box center [854, 156] width 11 height 11
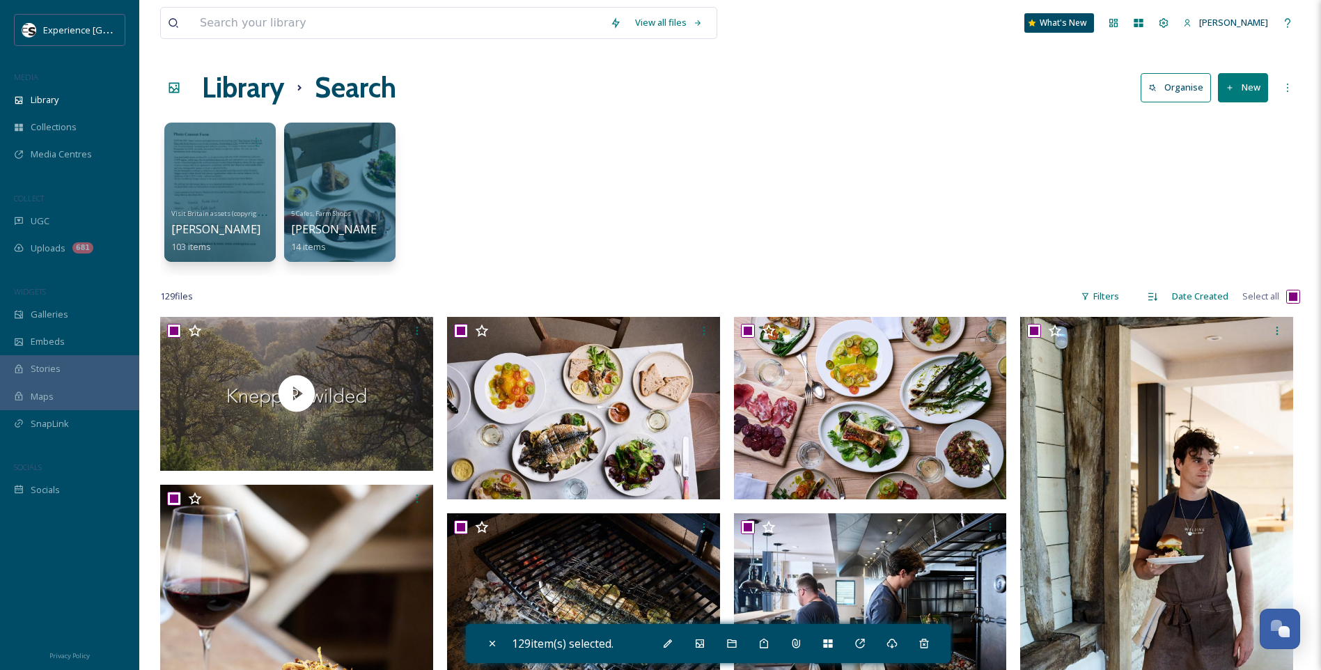
click at [477, 249] on div "Visit Britain assets (copyright free) [PERSON_NAME] 103 items 5 Cafes, Farm Sho…" at bounding box center [730, 196] width 1140 height 160
click at [497, 644] on icon at bounding box center [492, 643] width 11 height 11
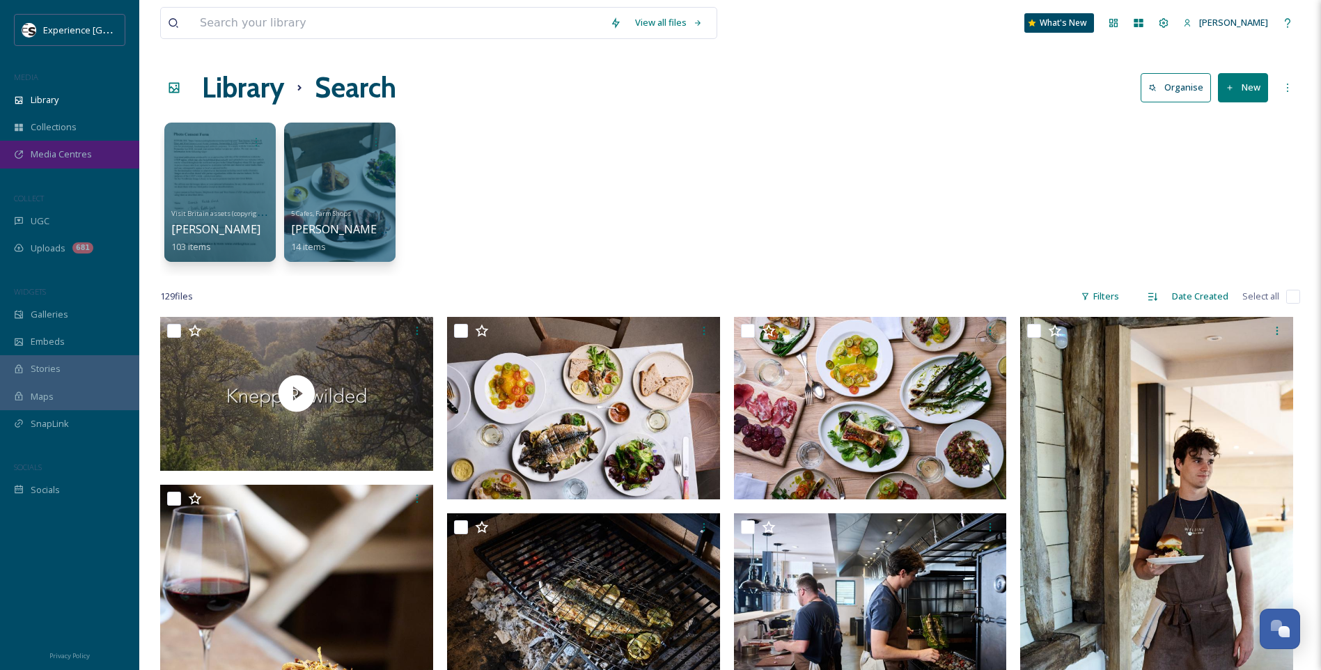
click at [96, 164] on div "Media Centres" at bounding box center [69, 154] width 139 height 27
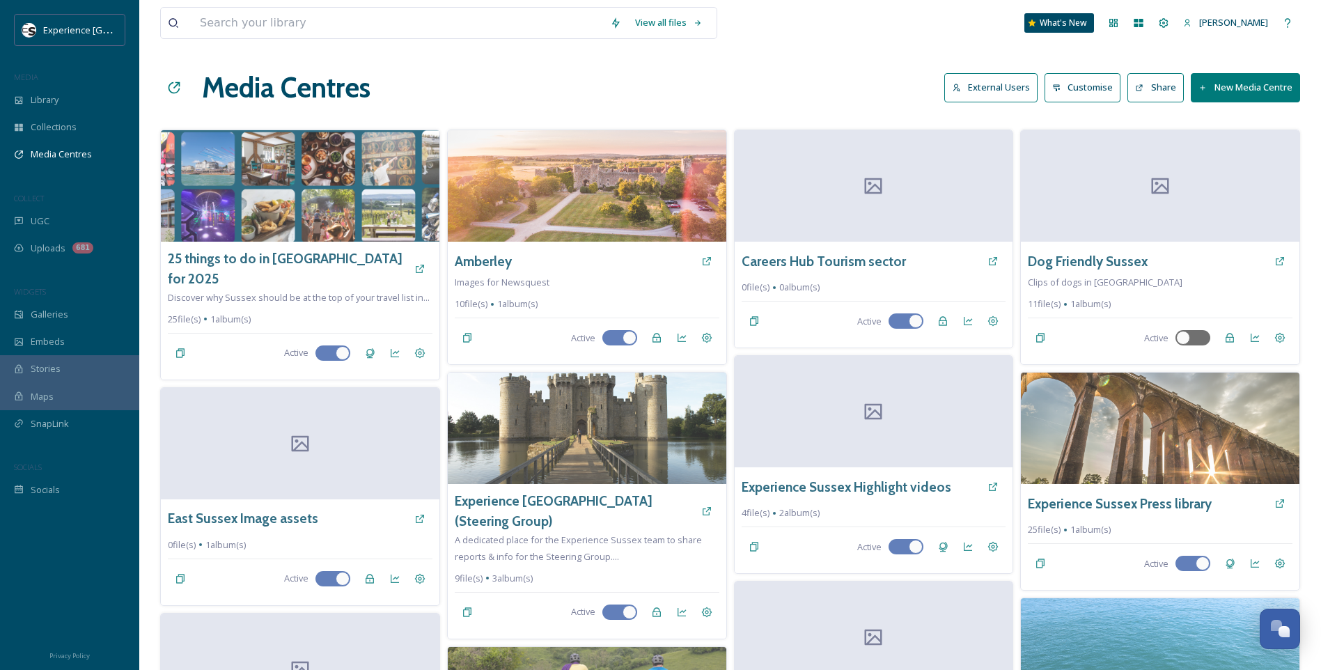
click at [1268, 91] on button "New Media Centre" at bounding box center [1245, 87] width 109 height 29
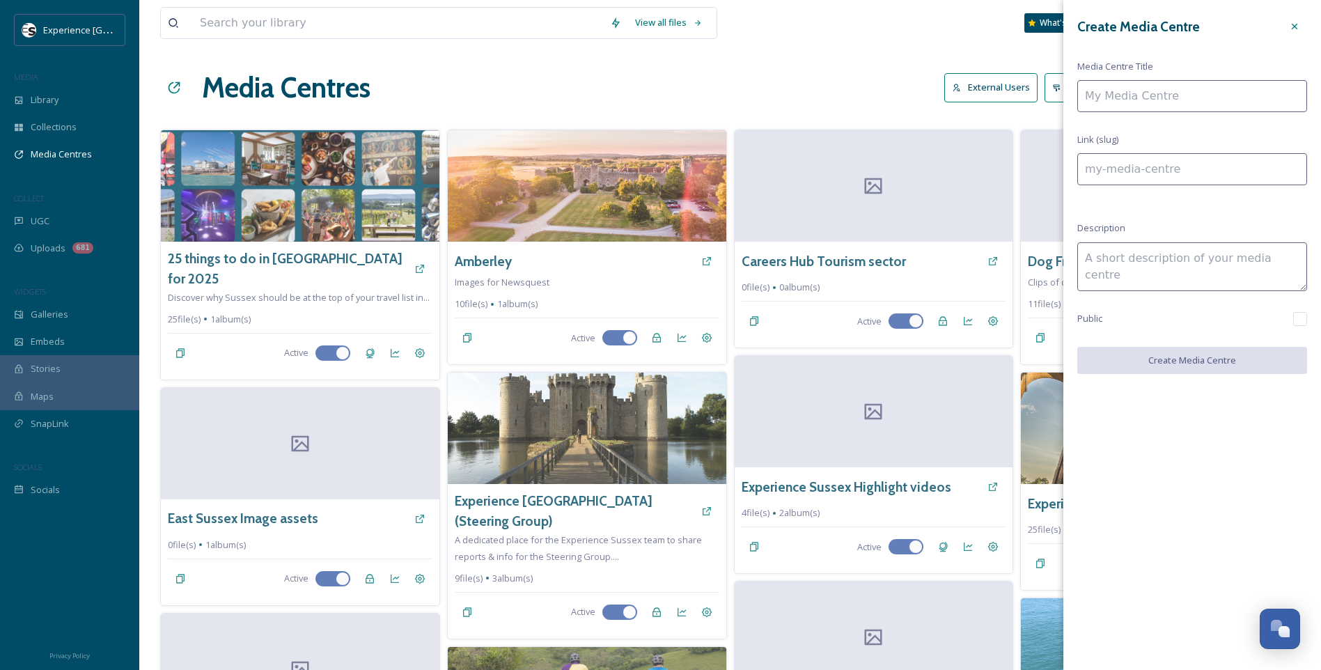
click at [1183, 97] on input at bounding box center [1192, 96] width 230 height 32
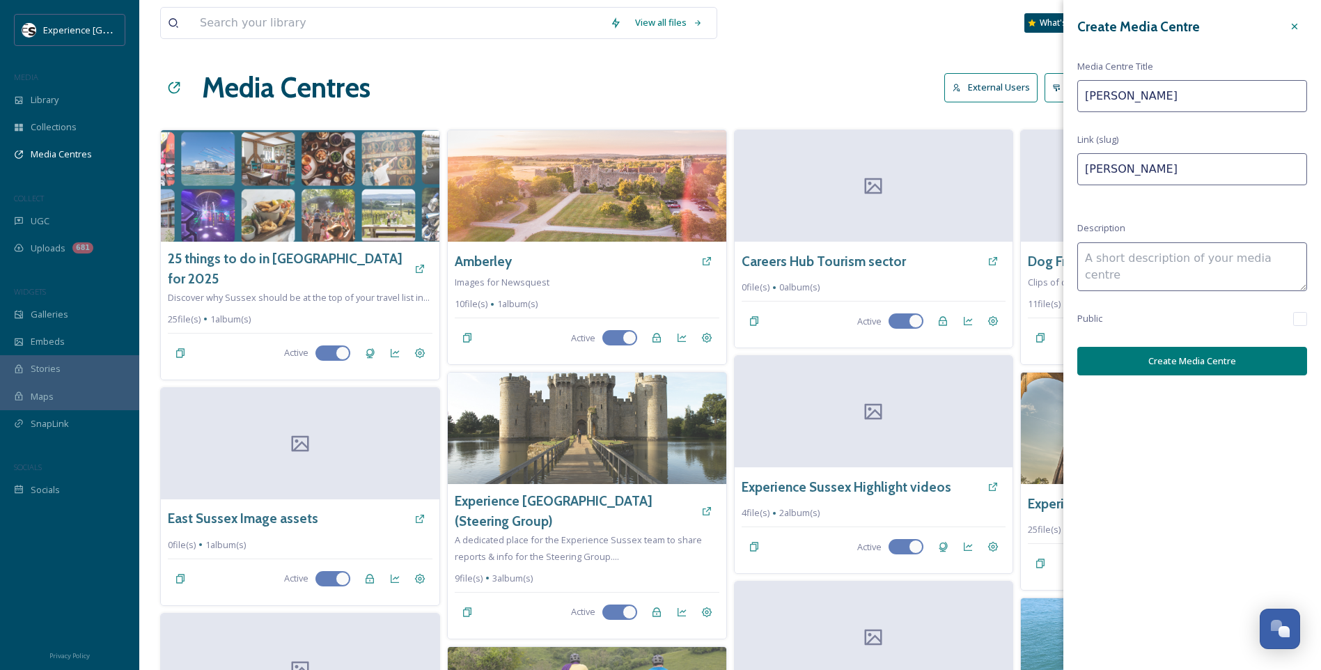
click at [1184, 320] on div "Public" at bounding box center [1192, 319] width 230 height 14
click at [1255, 353] on button "Create Media Centre" at bounding box center [1192, 361] width 230 height 29
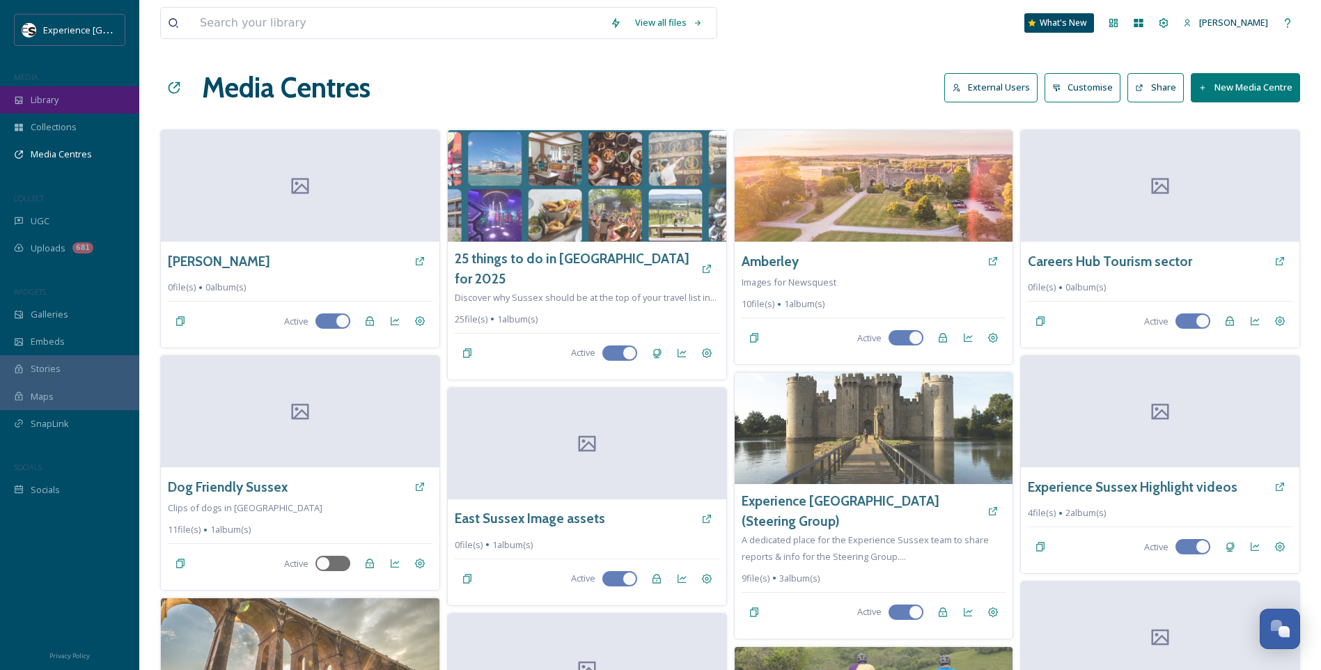
click at [51, 88] on div "Library" at bounding box center [69, 99] width 139 height 27
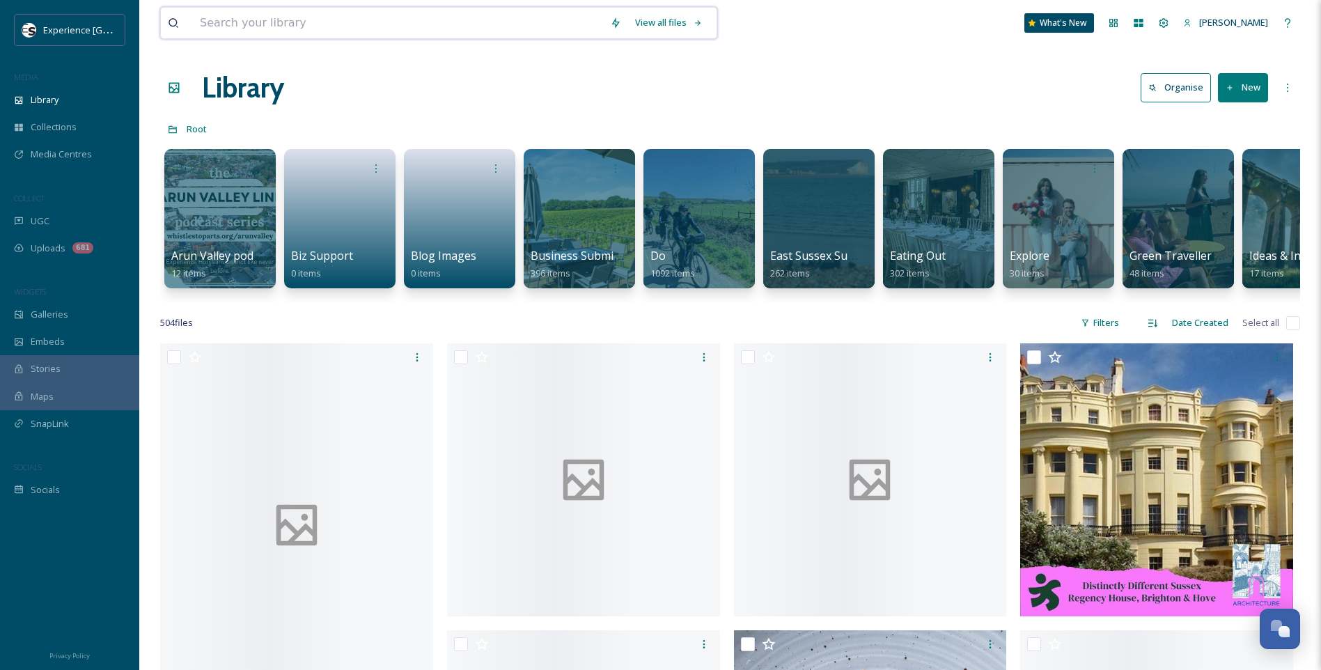
click at [277, 24] on input at bounding box center [398, 23] width 410 height 31
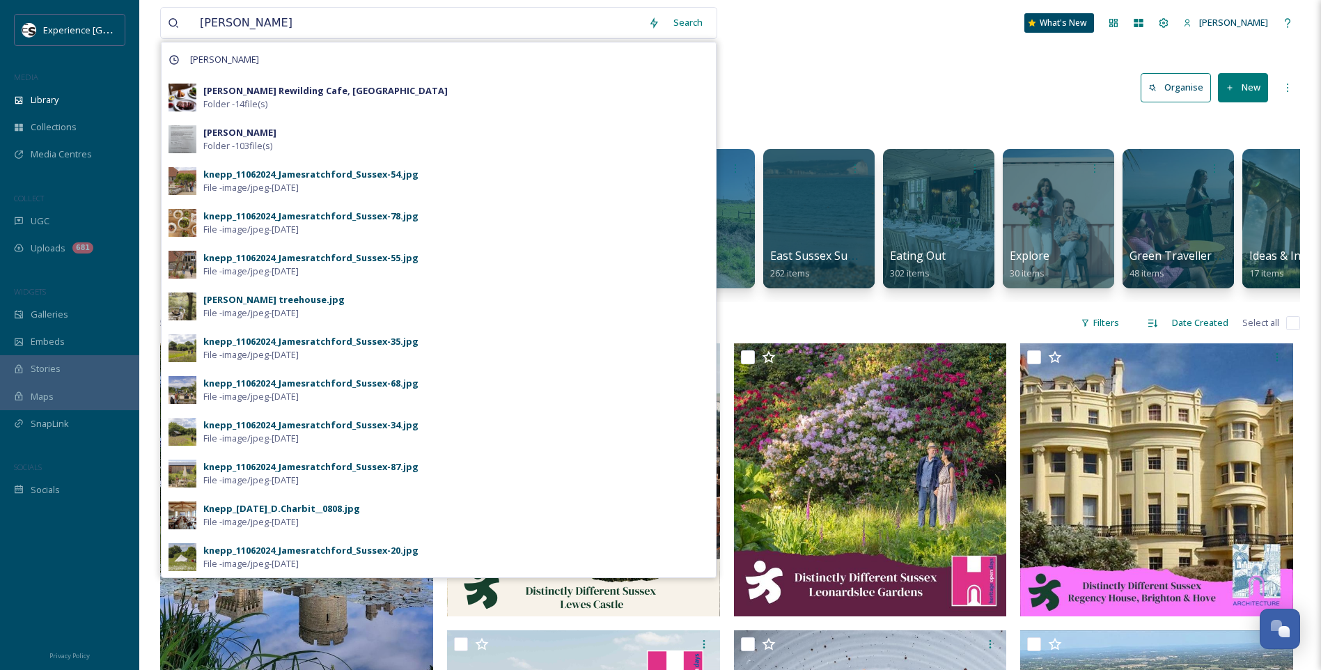
click at [687, 28] on div "Search" at bounding box center [687, 22] width 43 height 27
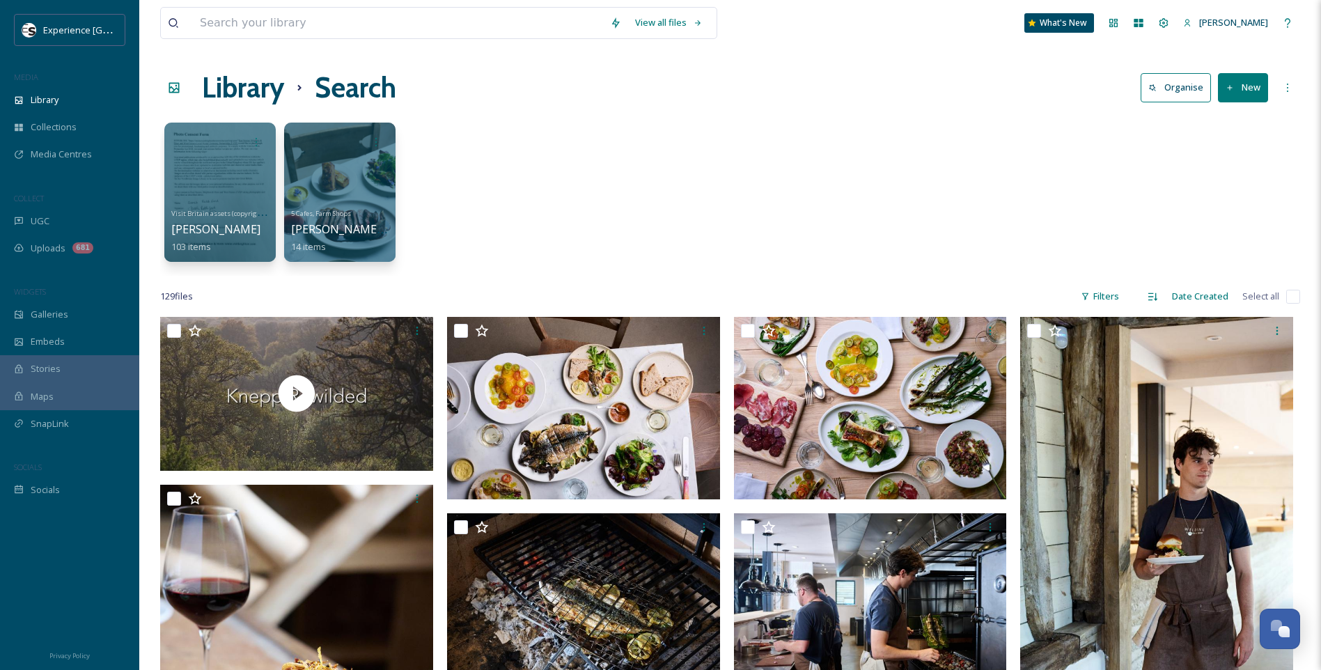
click at [1294, 293] on input "checkbox" at bounding box center [1293, 297] width 14 height 14
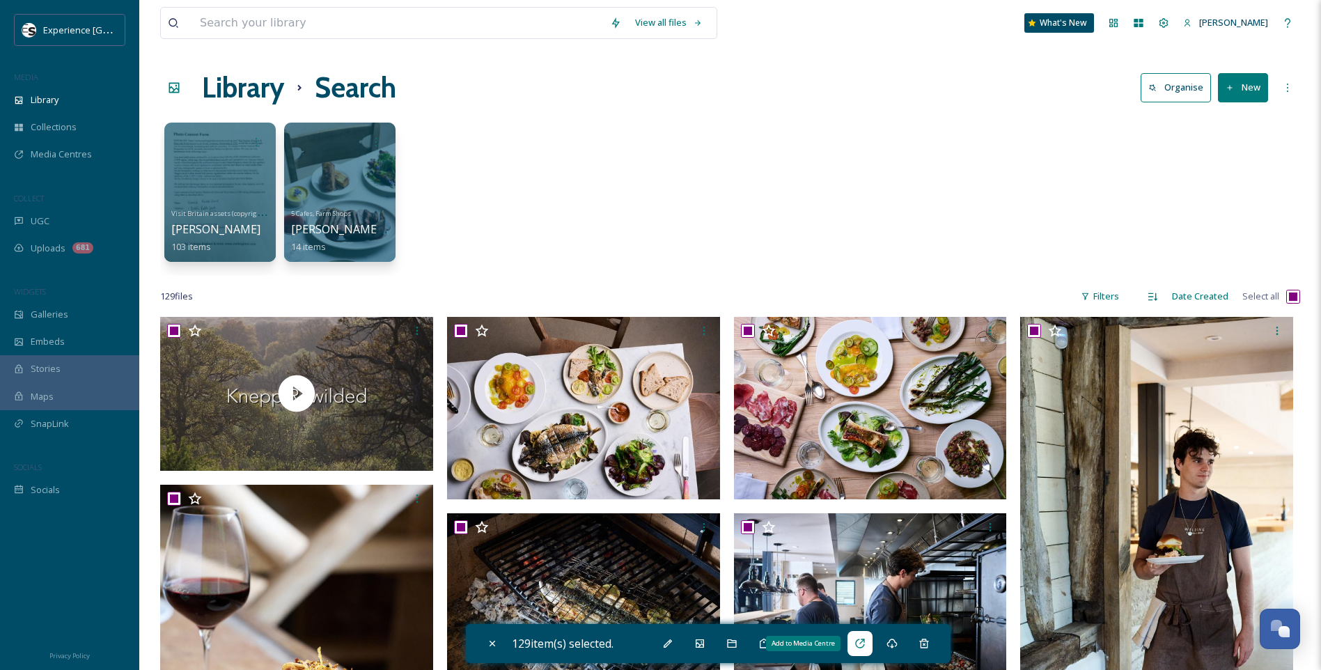
click at [863, 641] on icon at bounding box center [859, 643] width 11 height 11
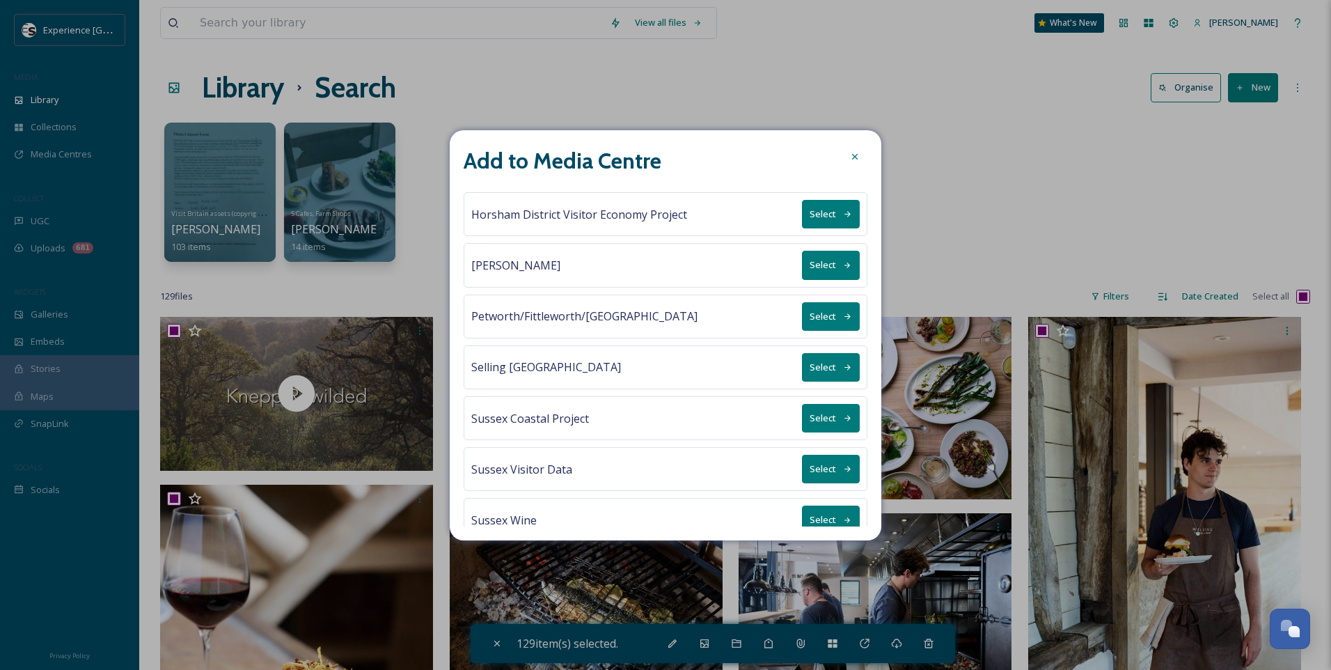
scroll to position [480, 0]
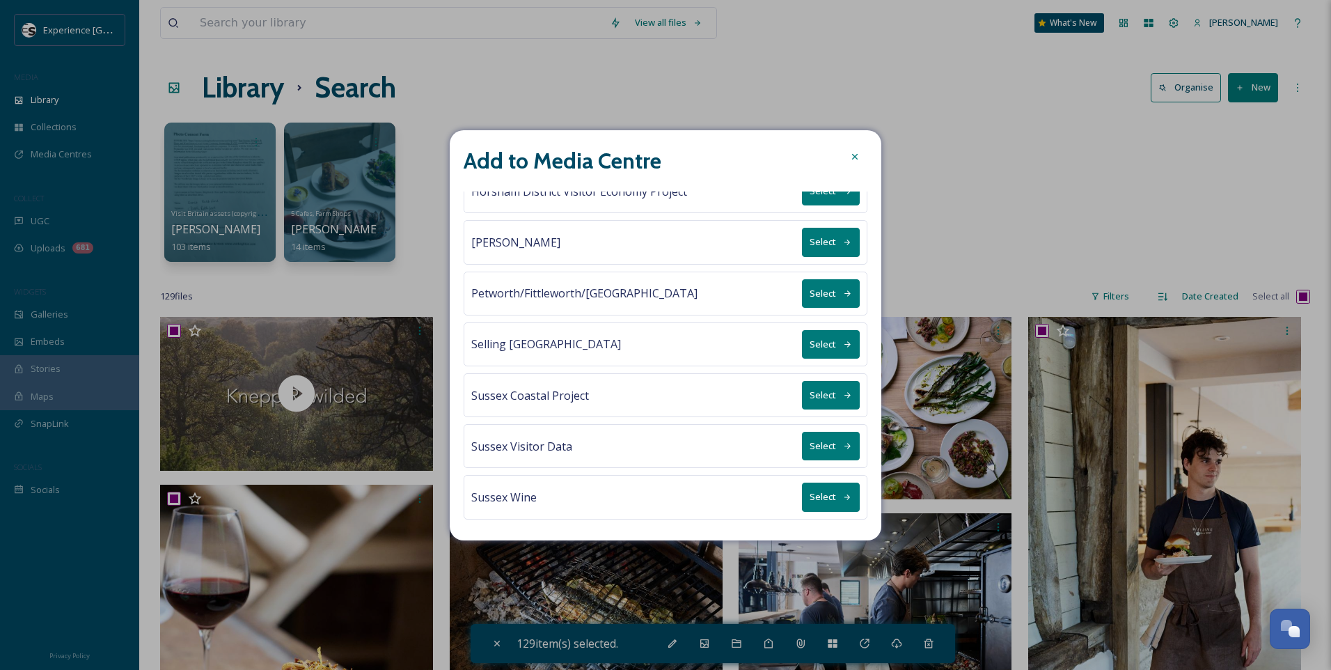
click at [808, 251] on button "Select" at bounding box center [831, 242] width 58 height 29
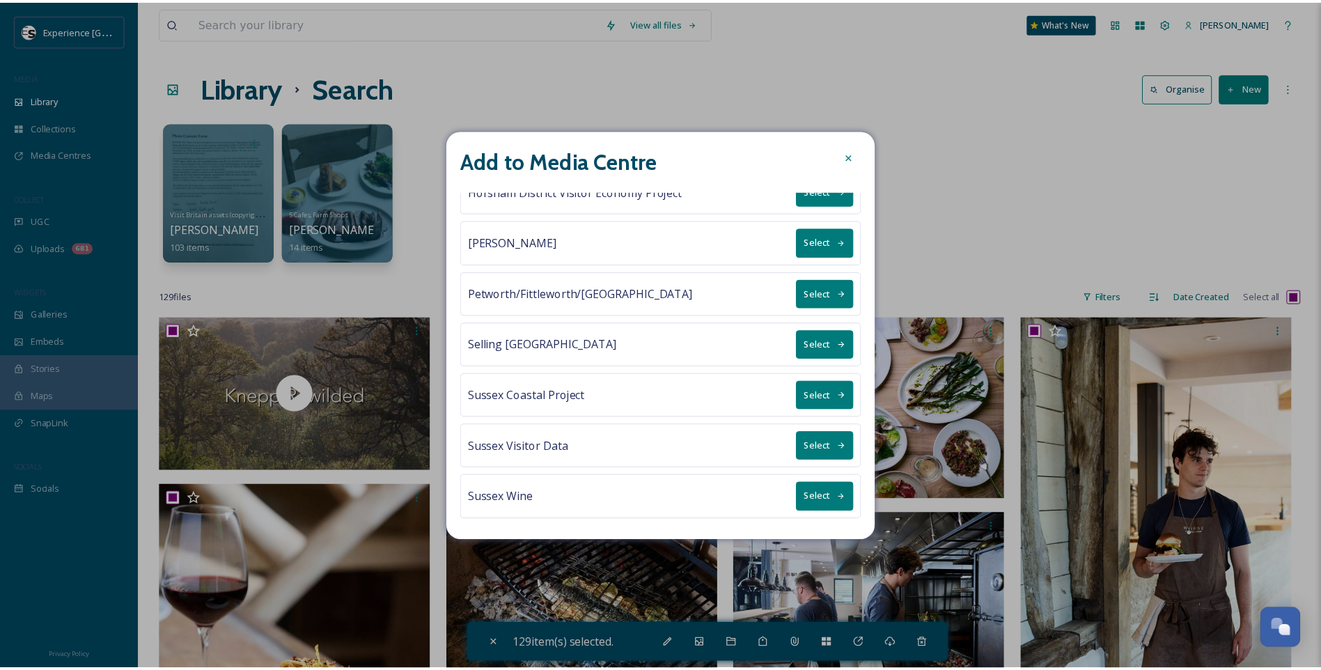
scroll to position [0, 0]
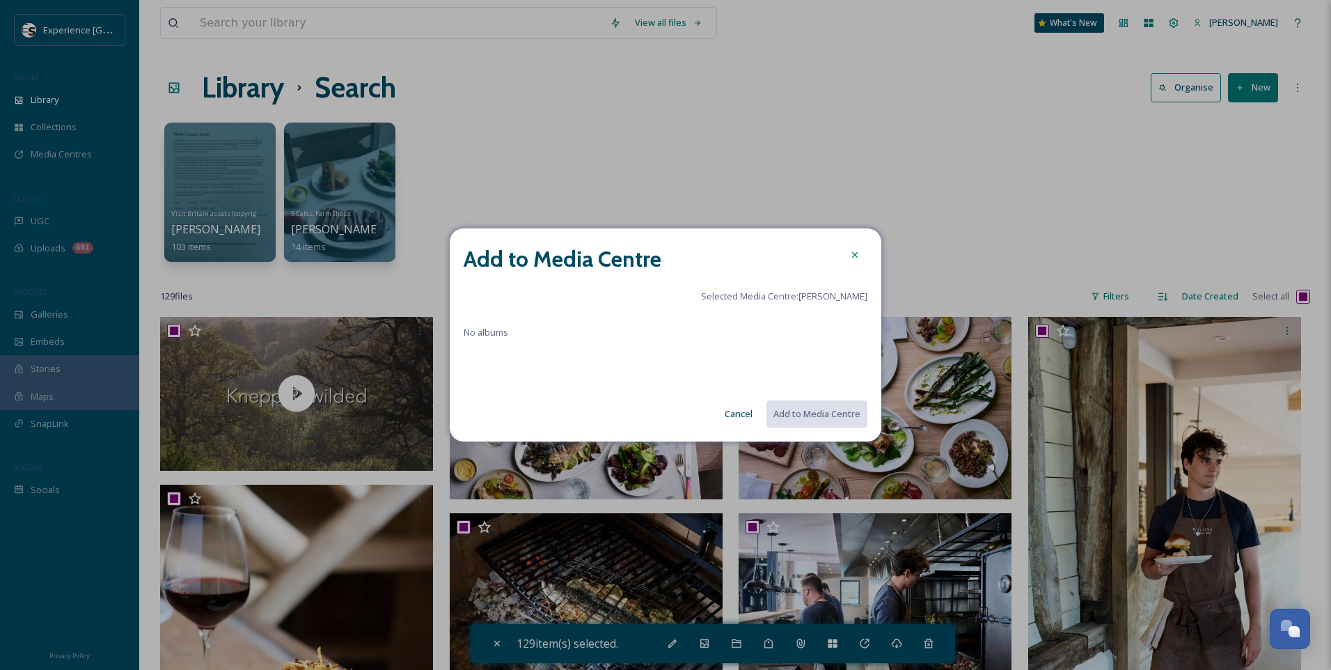
click at [853, 251] on icon at bounding box center [854, 254] width 11 height 11
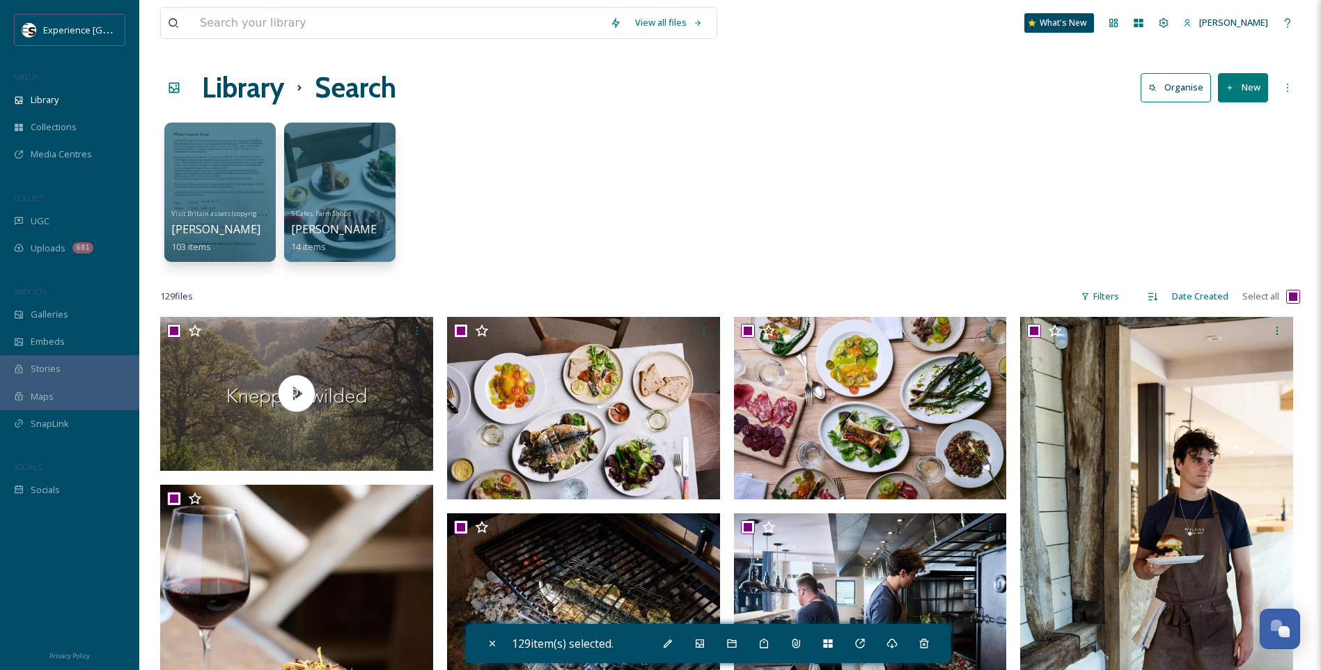
click at [403, 173] on div "Visit Britain assets (copyright free) [PERSON_NAME] 103 items 5 Cafes, Farm Sho…" at bounding box center [730, 196] width 1140 height 160
click at [33, 157] on span "Media Centres" at bounding box center [61, 154] width 61 height 13
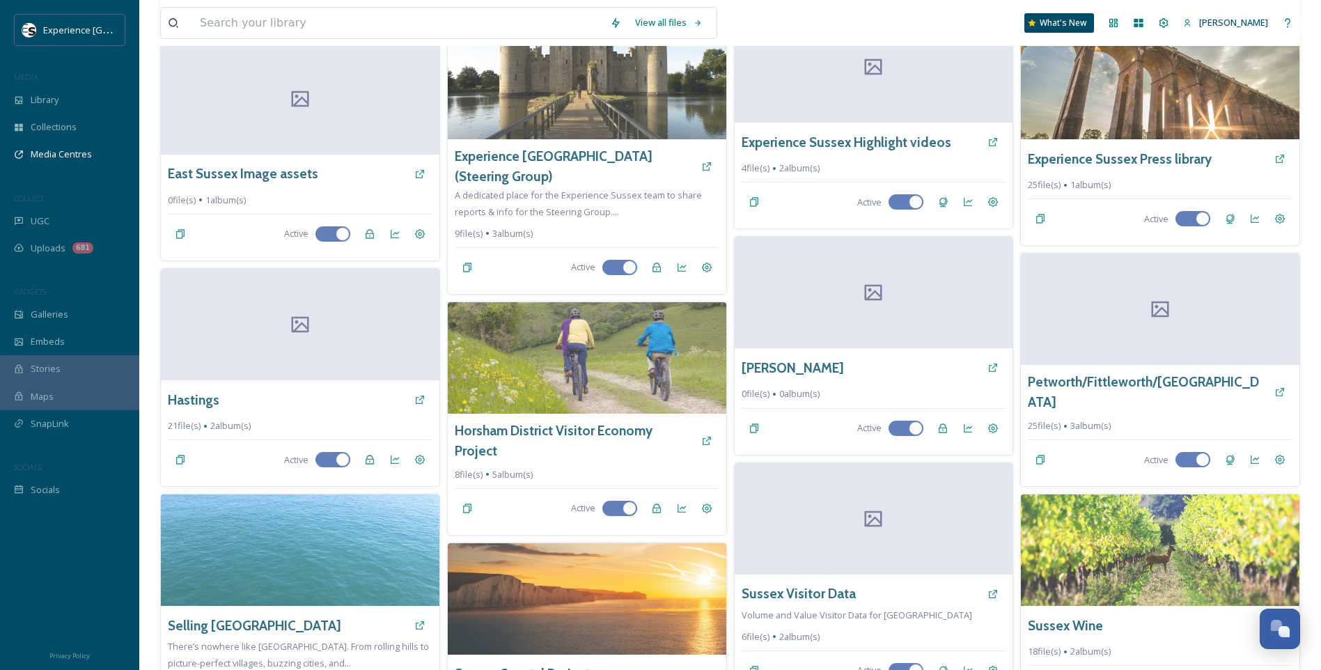
scroll to position [348, 0]
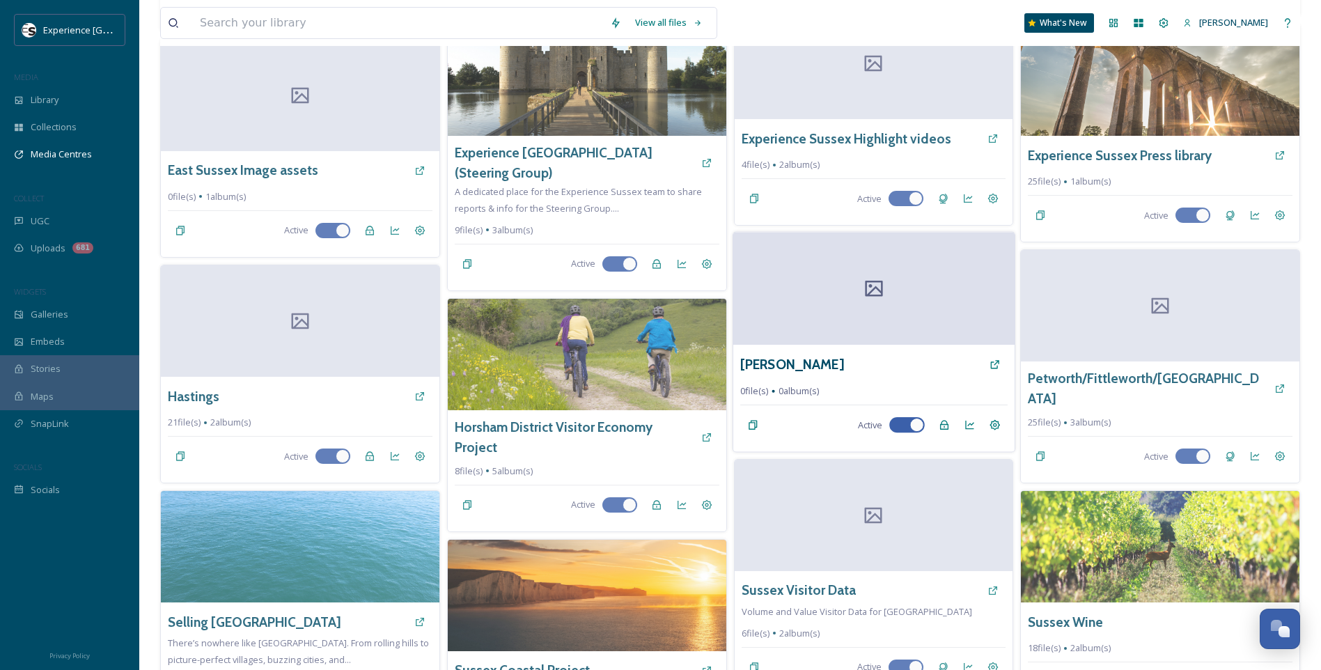
click at [886, 373] on div "[PERSON_NAME]" at bounding box center [873, 364] width 267 height 25
click at [882, 278] on icon at bounding box center [873, 288] width 21 height 21
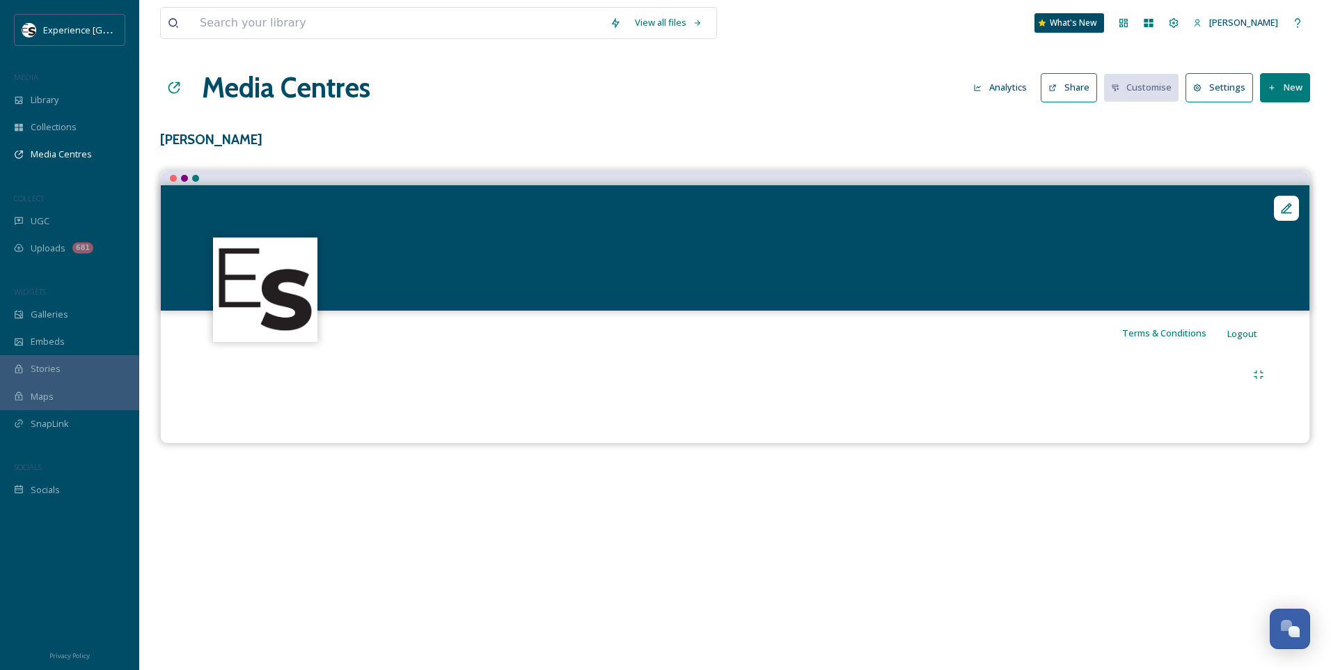
click at [1296, 88] on button "New" at bounding box center [1285, 87] width 50 height 29
click at [1279, 150] on span "Add Album" at bounding box center [1279, 147] width 45 height 13
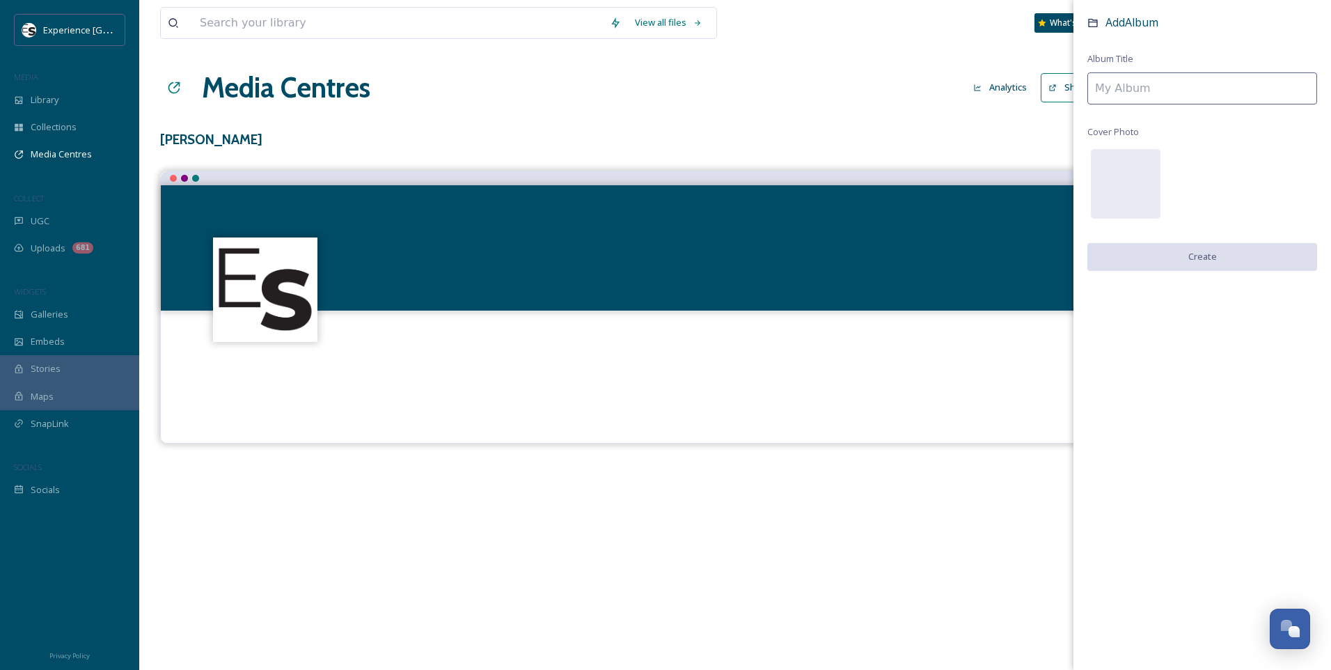
click at [1163, 89] on input at bounding box center [1203, 88] width 230 height 32
click at [1225, 256] on button "Create" at bounding box center [1203, 257] width 230 height 29
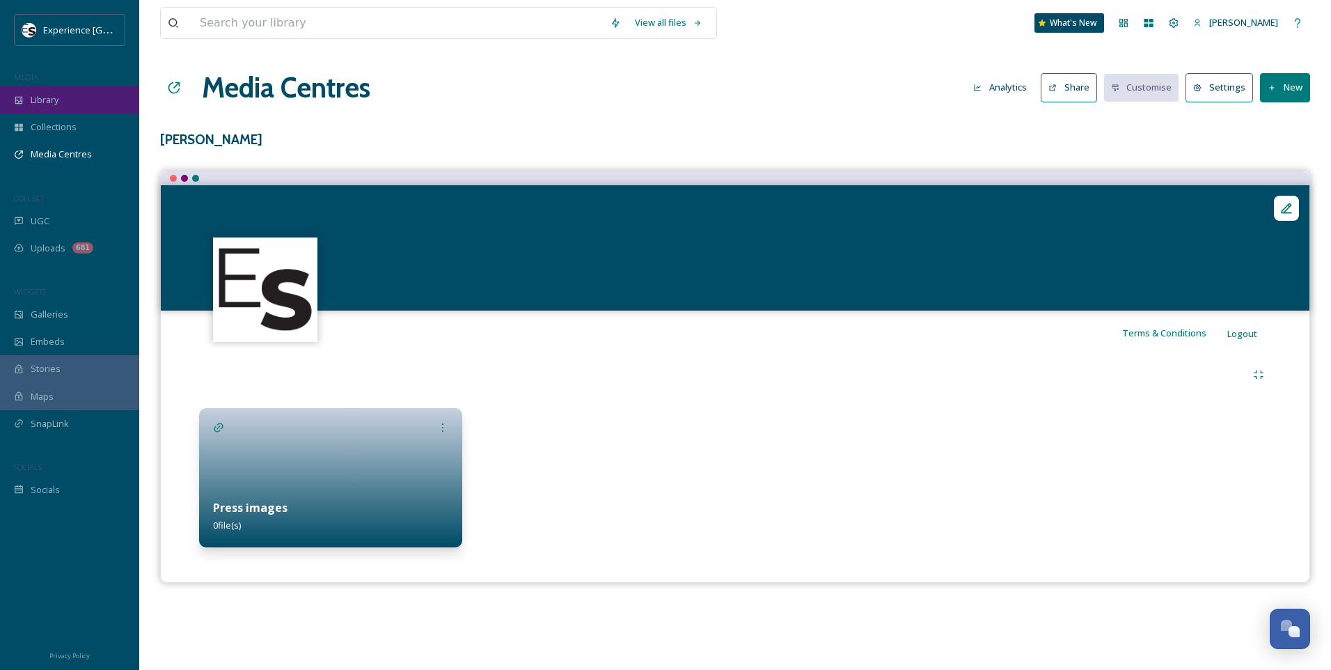
click at [40, 104] on span "Library" at bounding box center [45, 99] width 28 height 13
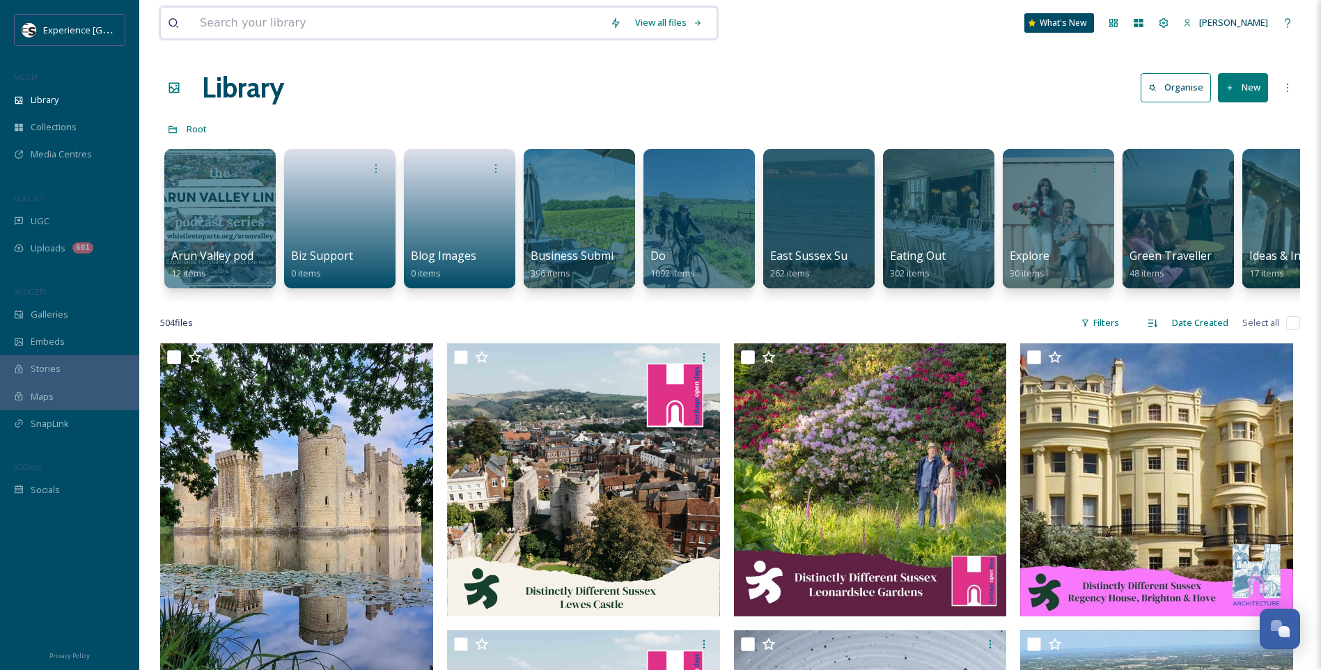
click at [335, 26] on input at bounding box center [398, 23] width 410 height 31
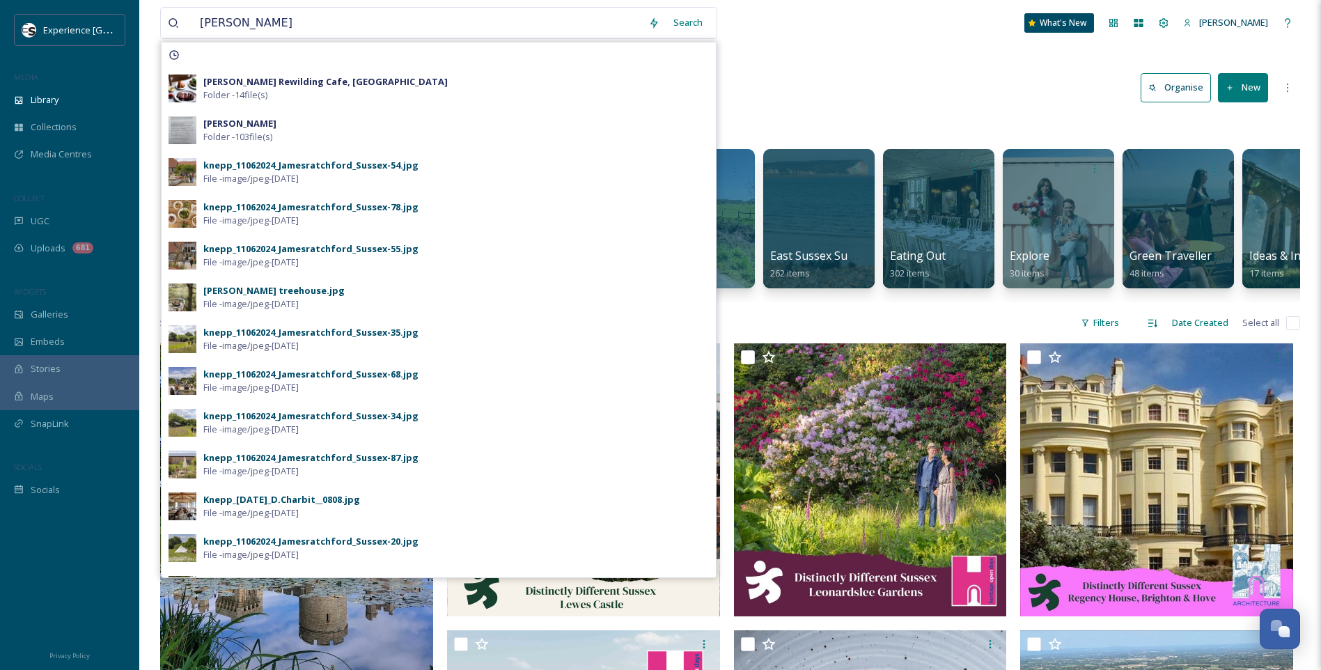
click at [700, 20] on div "Search" at bounding box center [687, 22] width 43 height 27
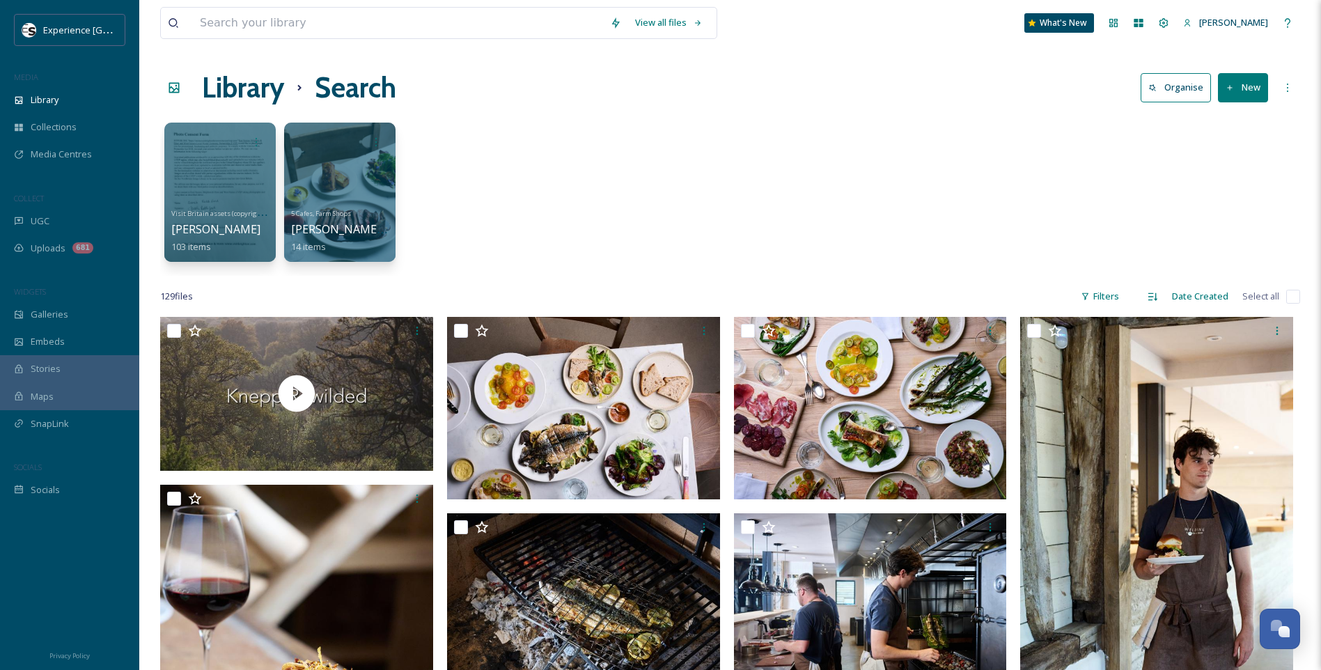
click at [1289, 300] on input "checkbox" at bounding box center [1293, 297] width 14 height 14
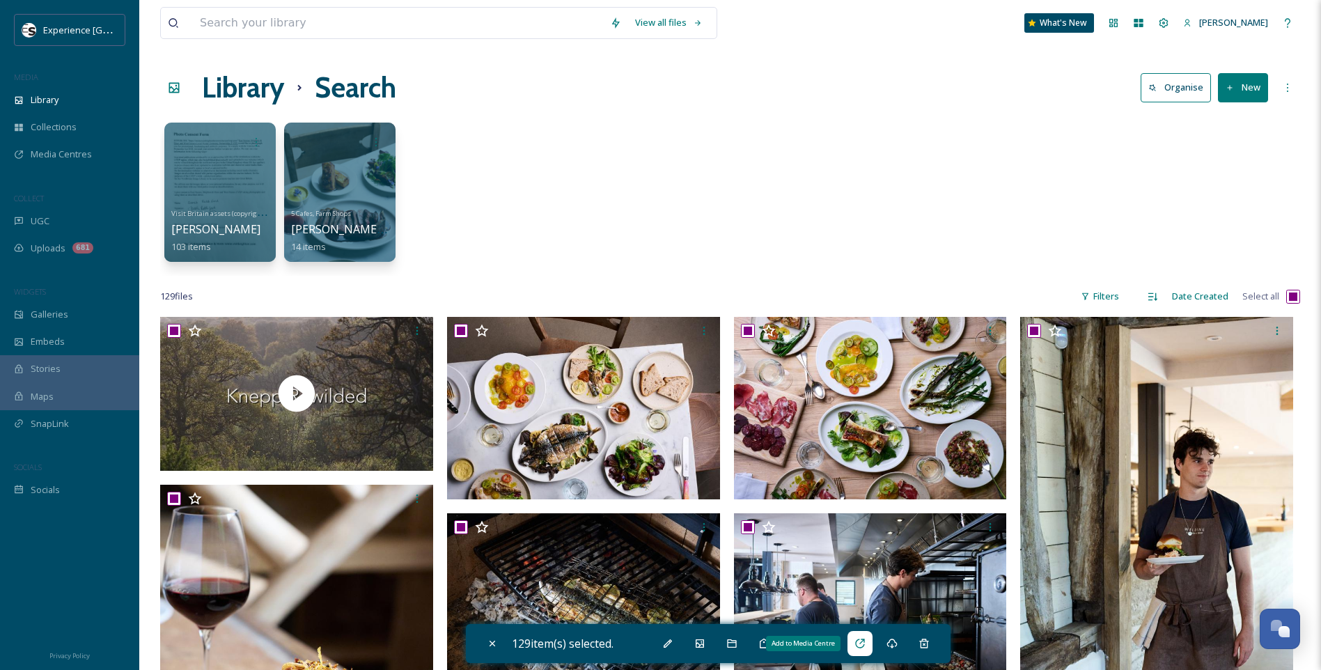
click at [866, 650] on div "Add to Media Centre" at bounding box center [859, 643] width 25 height 25
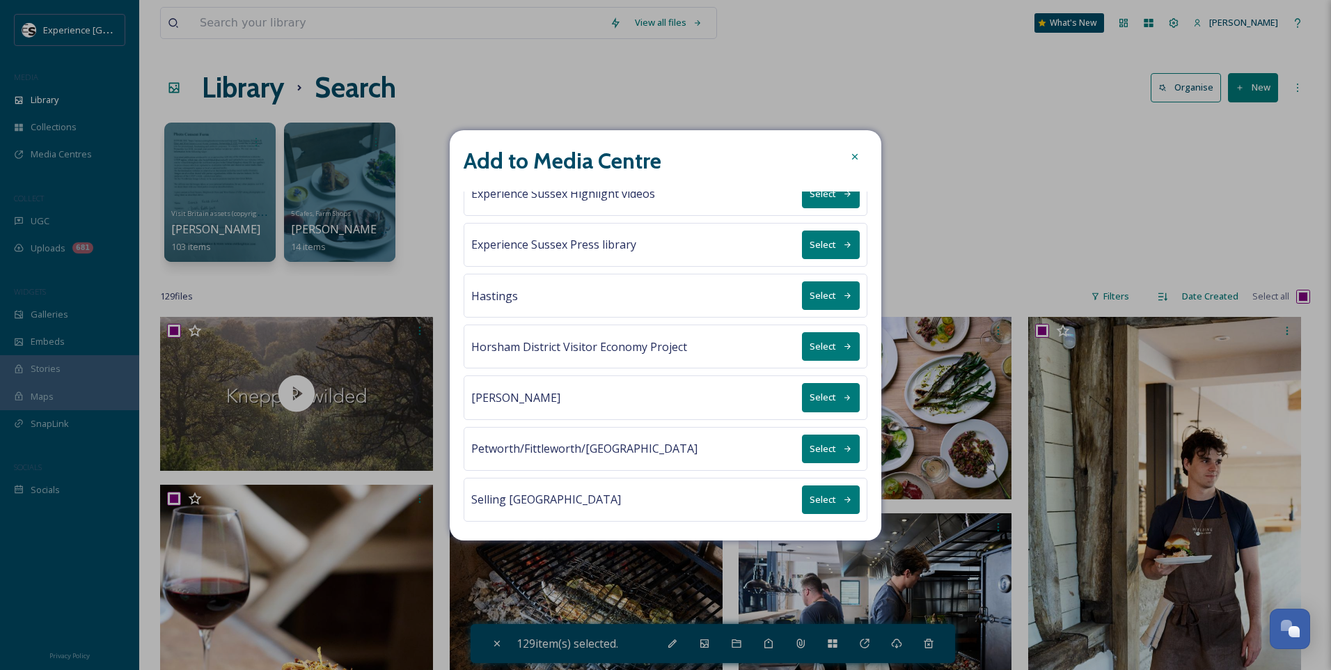
scroll to position [348, 0]
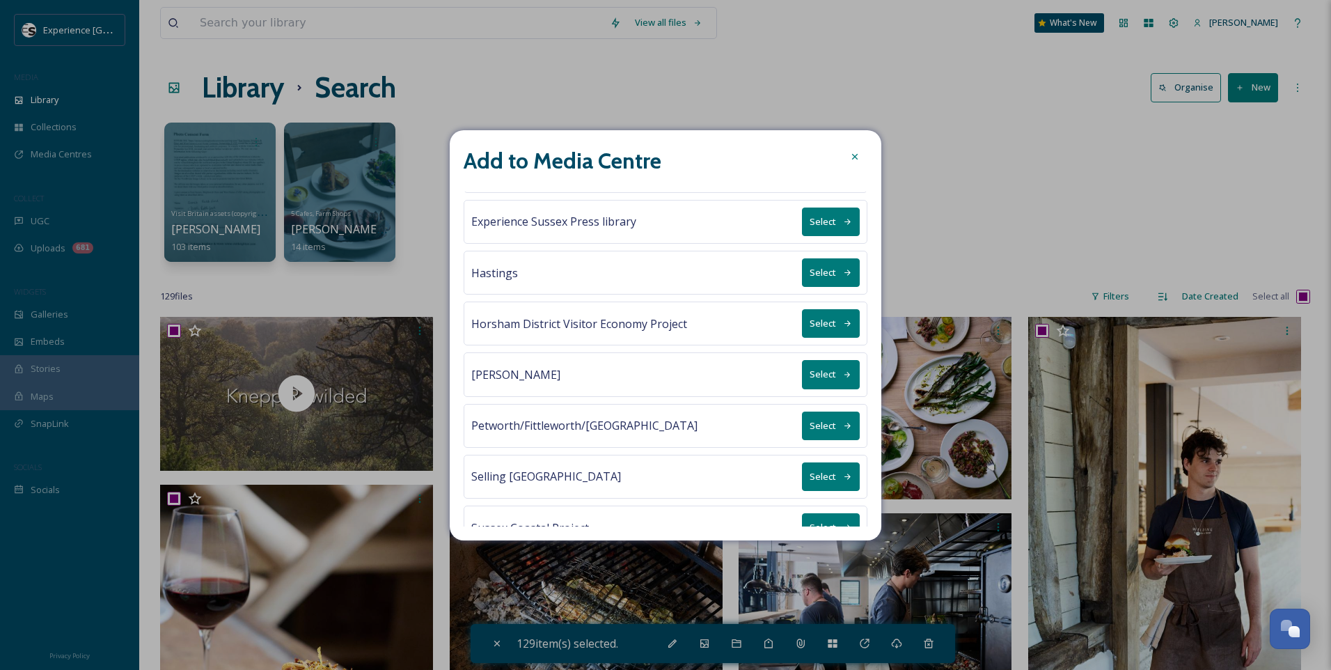
click at [839, 382] on button "Select" at bounding box center [831, 374] width 58 height 29
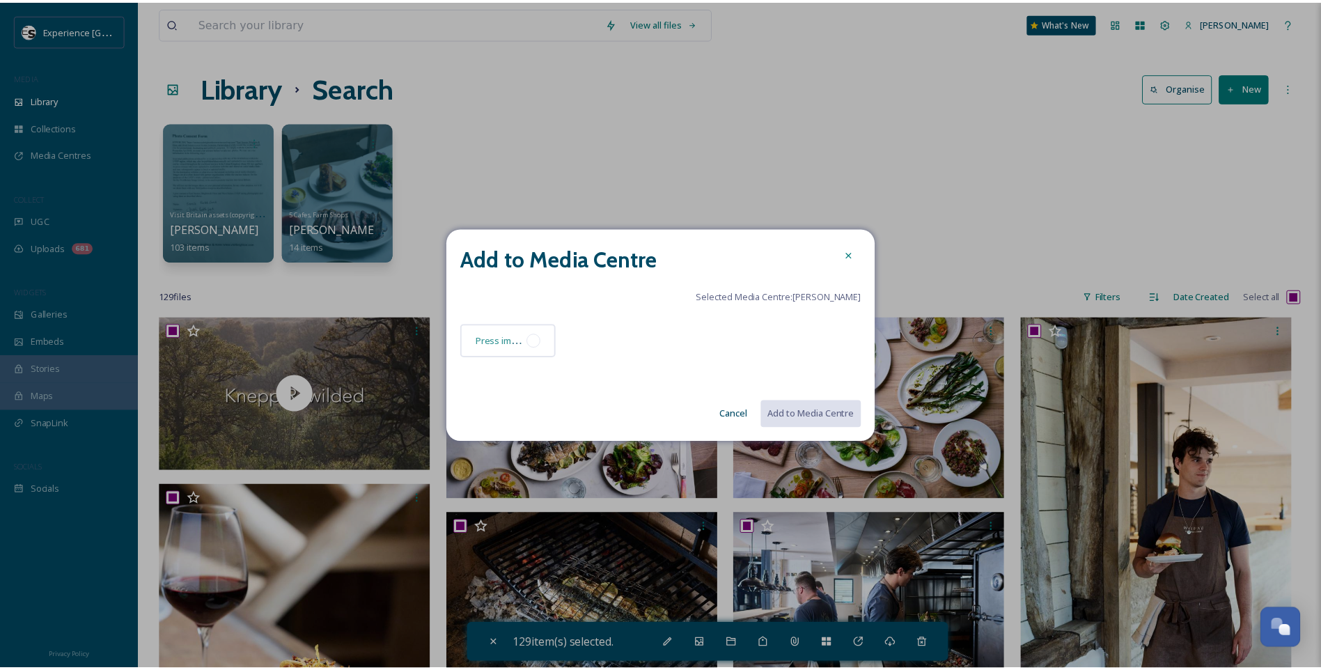
scroll to position [0, 0]
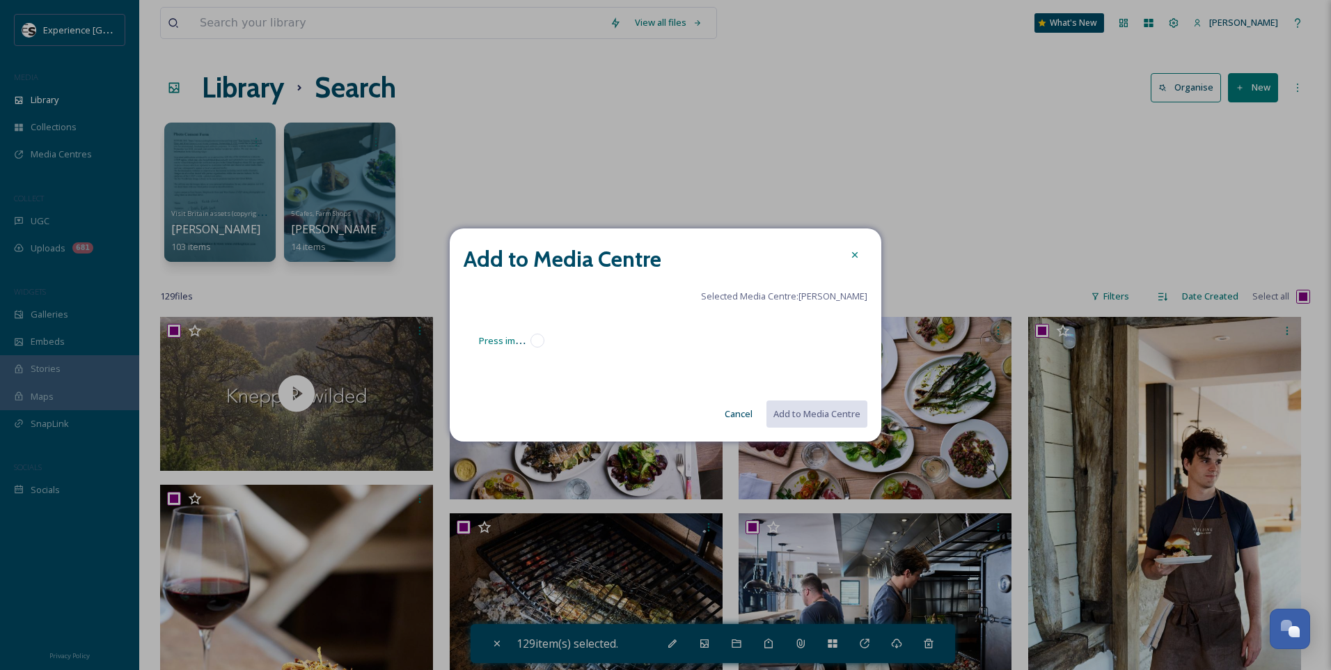
click at [541, 345] on div at bounding box center [538, 341] width 14 height 14
click at [835, 416] on button "Add to Media Centre" at bounding box center [816, 414] width 102 height 29
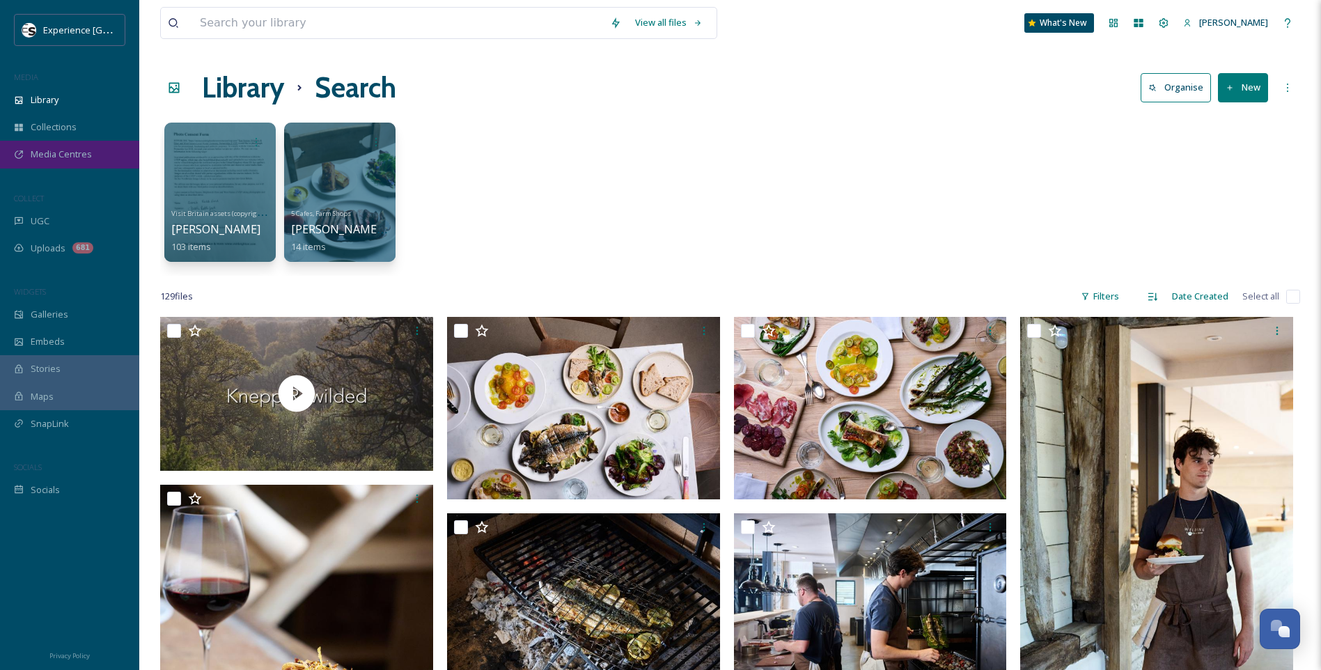
click at [73, 156] on span "Media Centres" at bounding box center [61, 154] width 61 height 13
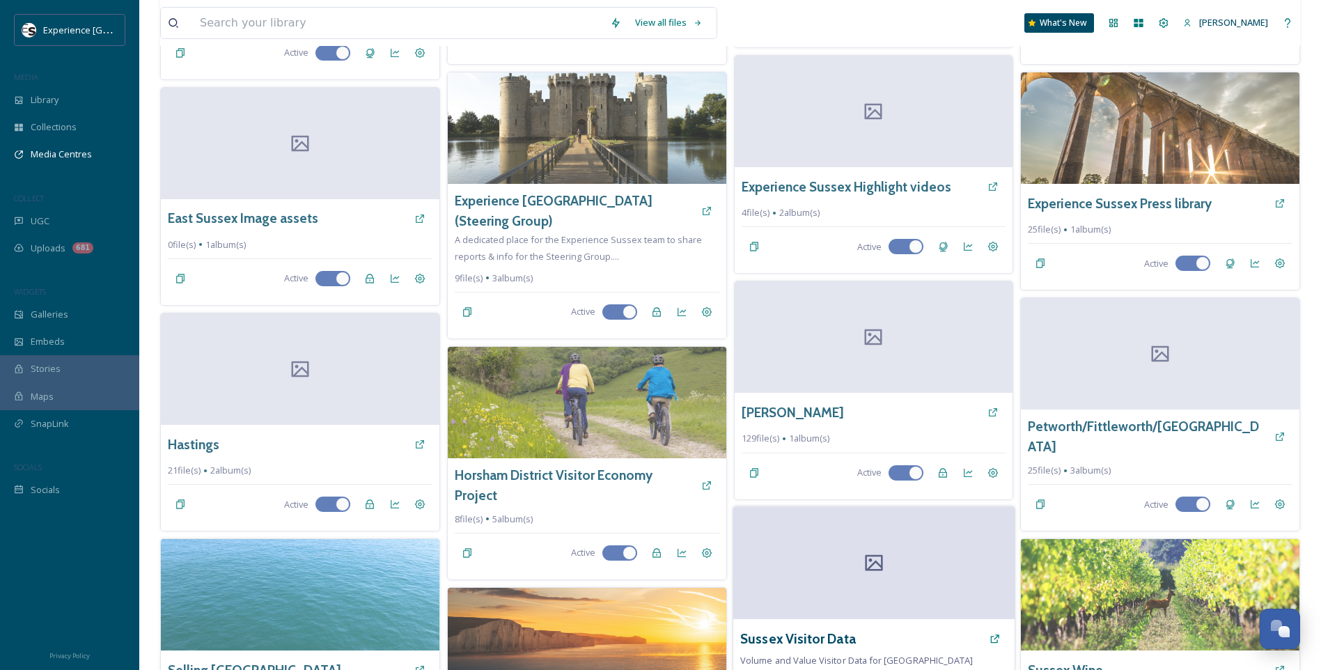
scroll to position [439, 0]
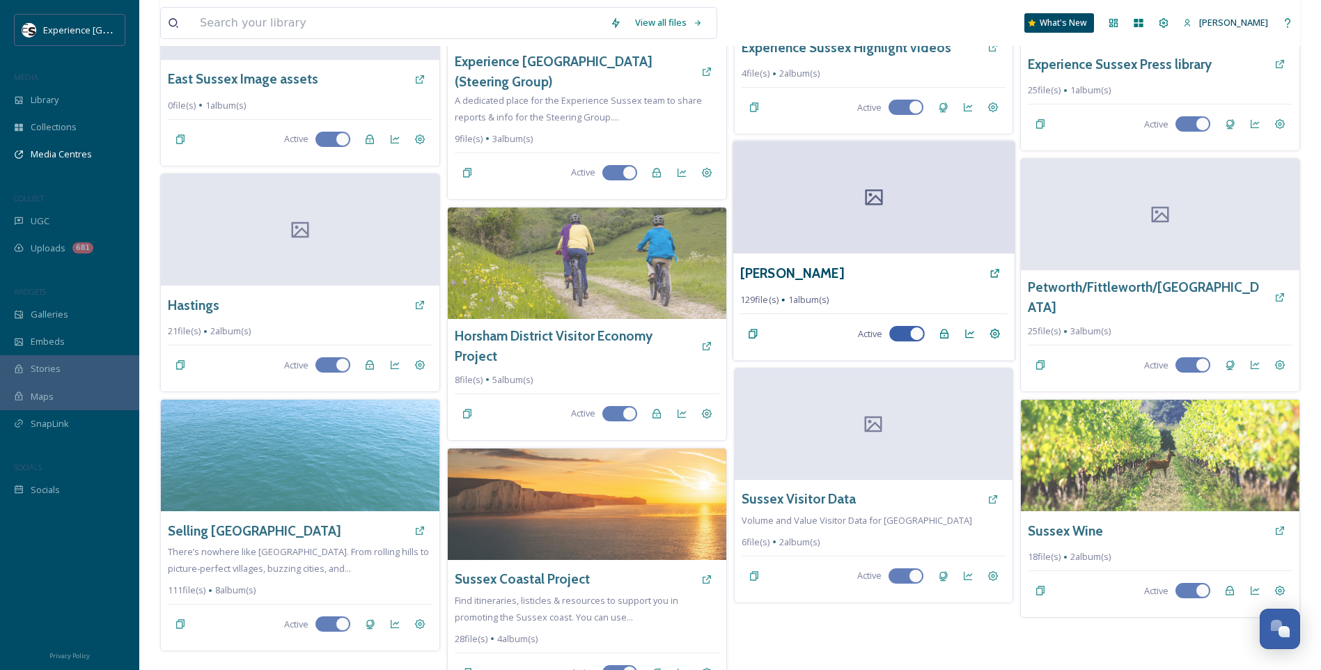
click at [801, 265] on div "[PERSON_NAME]" at bounding box center [873, 273] width 267 height 25
click at [837, 226] on div at bounding box center [873, 197] width 281 height 113
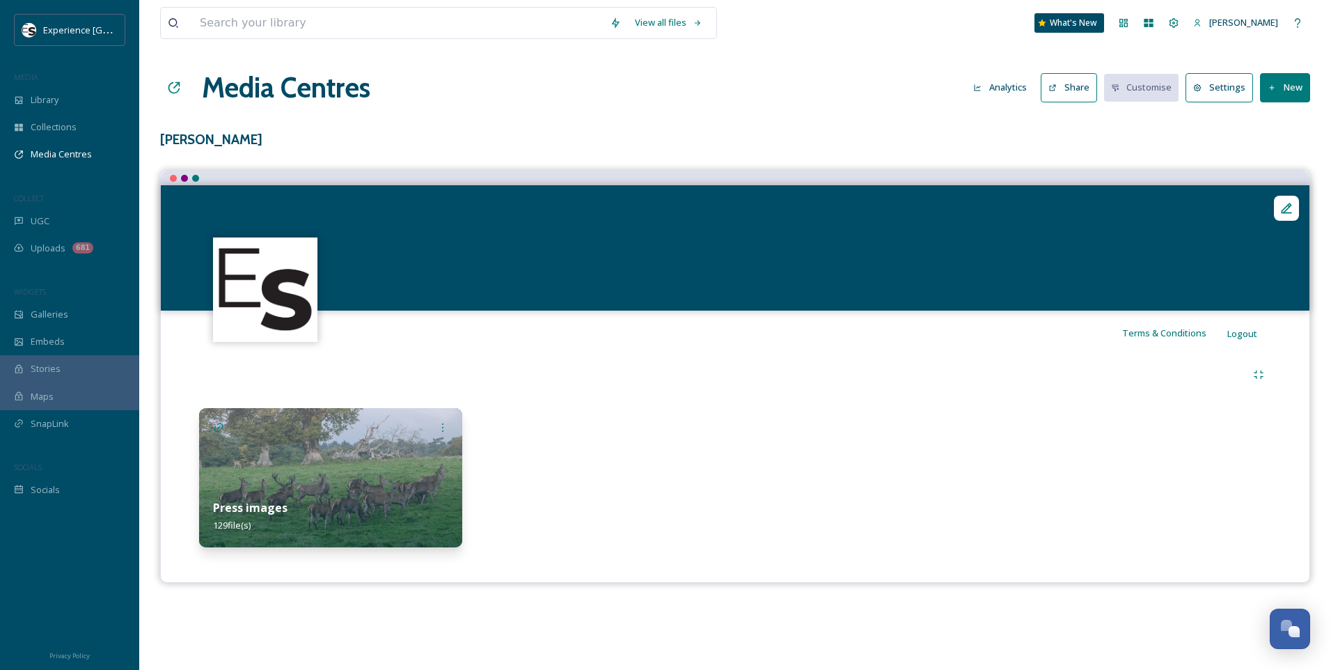
click at [338, 457] on img at bounding box center [330, 477] width 263 height 139
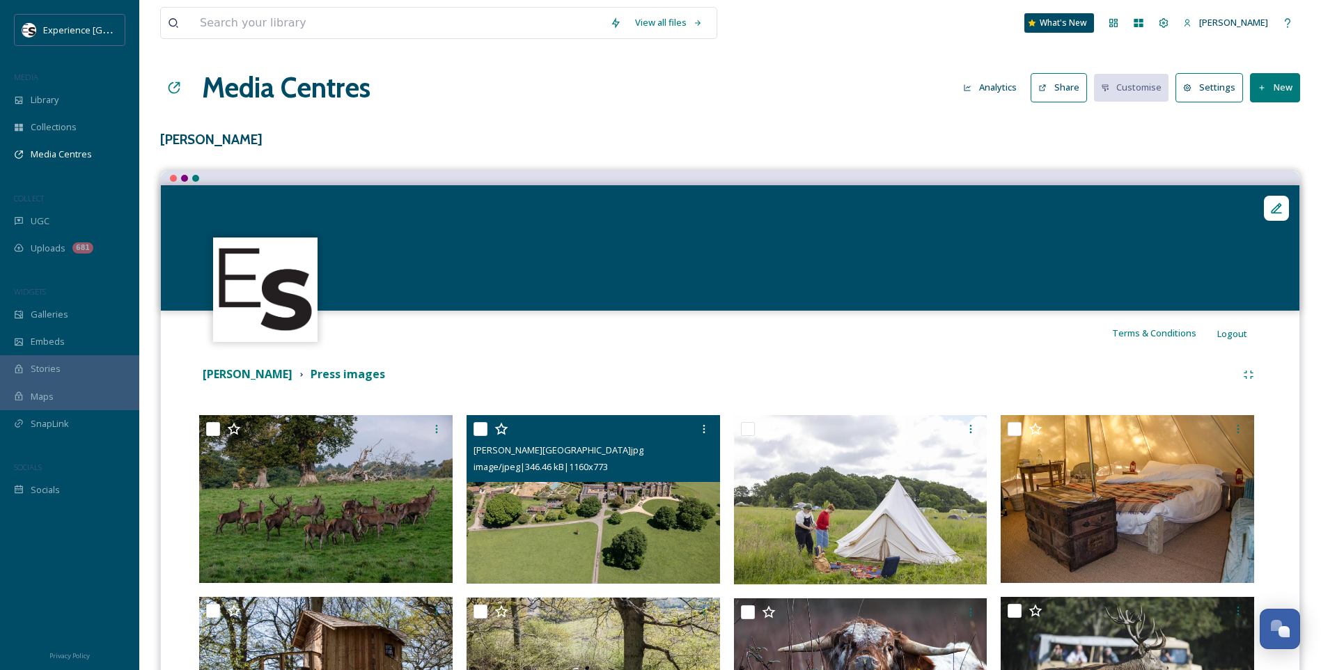
click at [528, 563] on img at bounding box center [593, 499] width 253 height 169
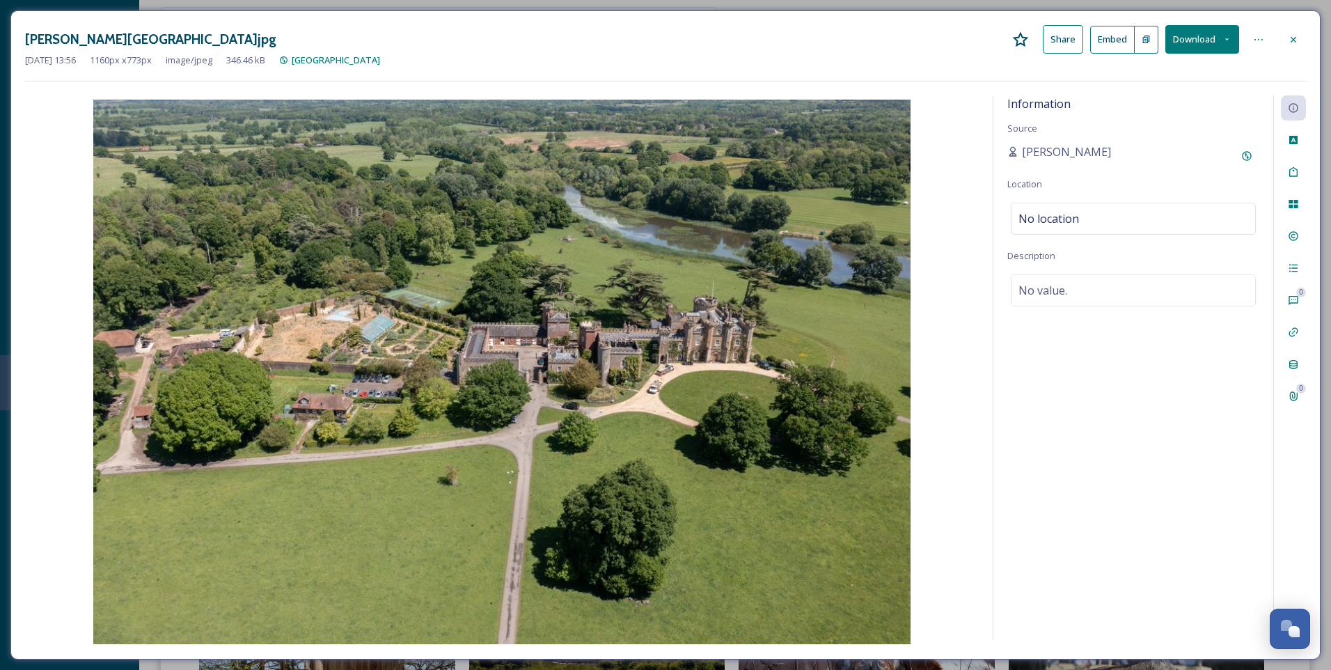
click at [1294, 37] on icon at bounding box center [1293, 39] width 11 height 11
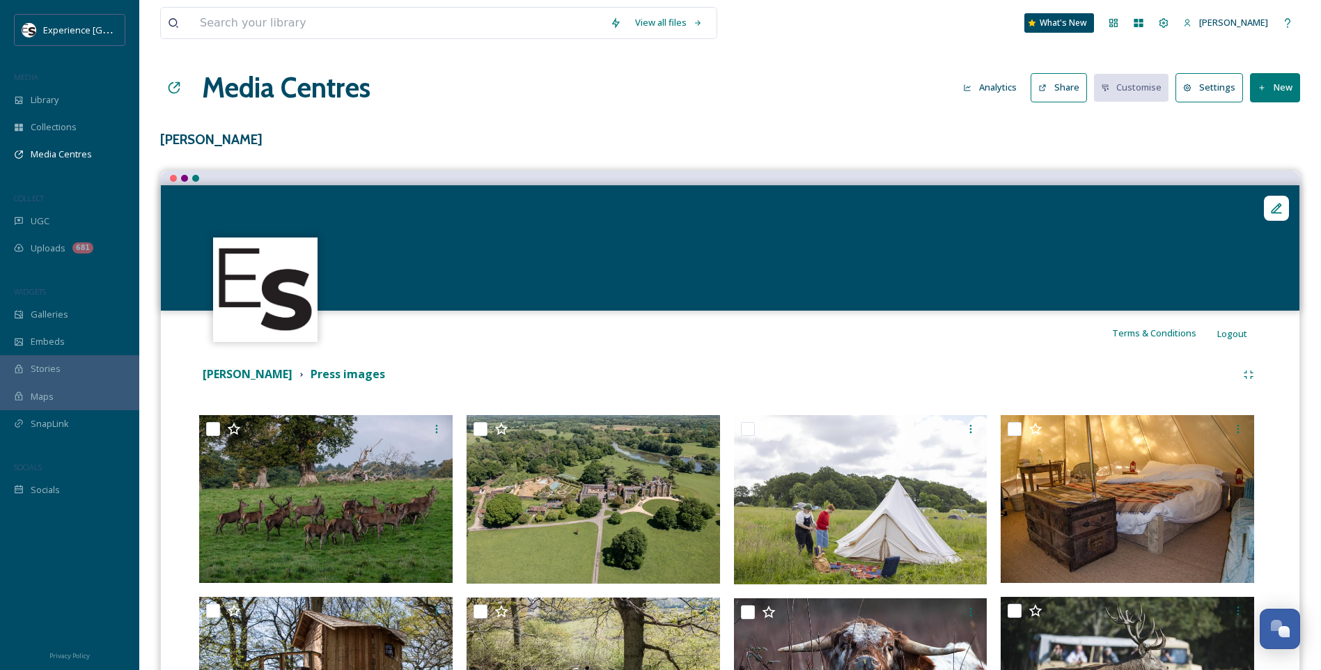
click at [1076, 89] on button "Share" at bounding box center [1059, 87] width 56 height 29
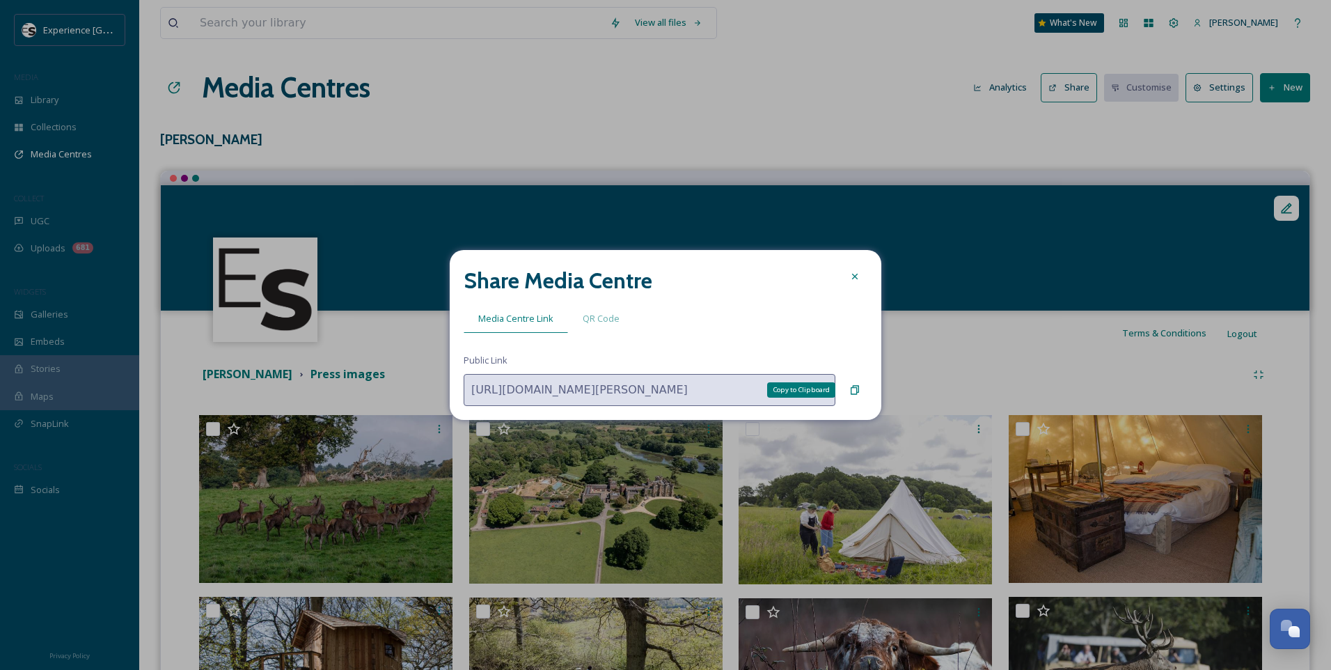
click at [855, 389] on icon at bounding box center [854, 389] width 11 height 11
click at [859, 389] on icon at bounding box center [854, 389] width 11 height 11
drag, startPoint x: 851, startPoint y: 275, endPoint x: 801, endPoint y: 325, distance: 70.9
click at [851, 275] on icon at bounding box center [854, 276] width 11 height 11
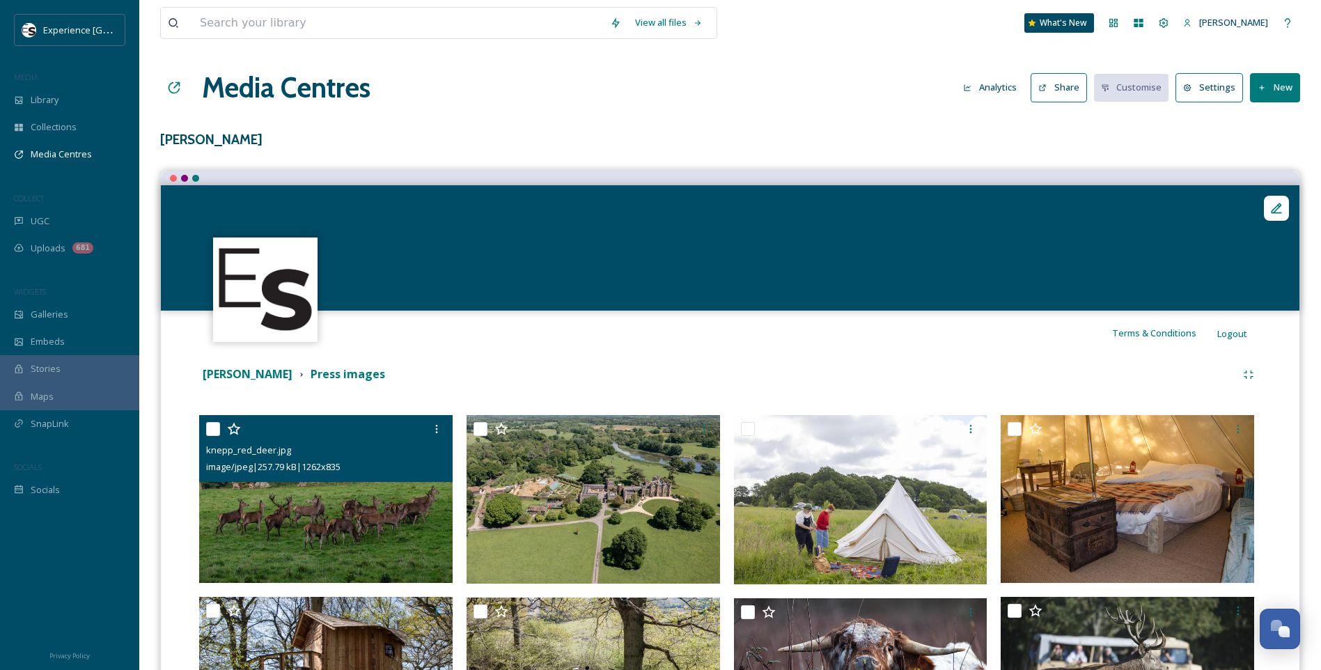
click at [373, 521] on img at bounding box center [325, 499] width 253 height 168
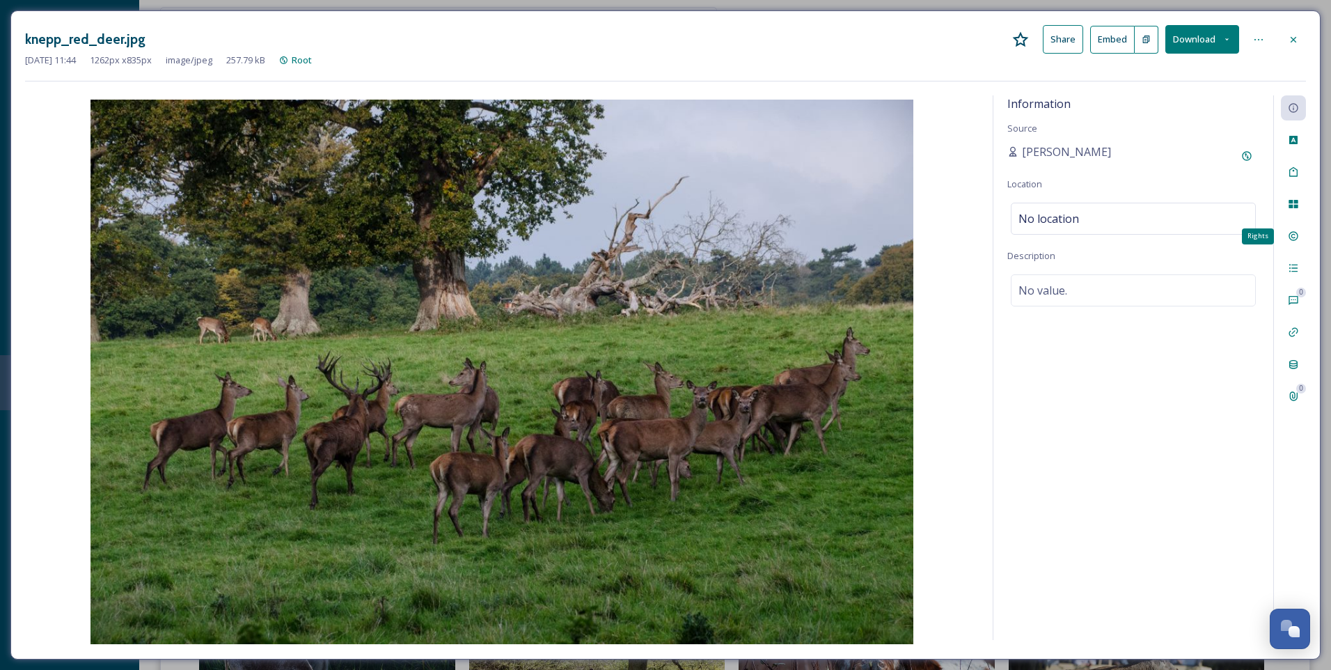
click at [1294, 238] on icon at bounding box center [1293, 236] width 9 height 9
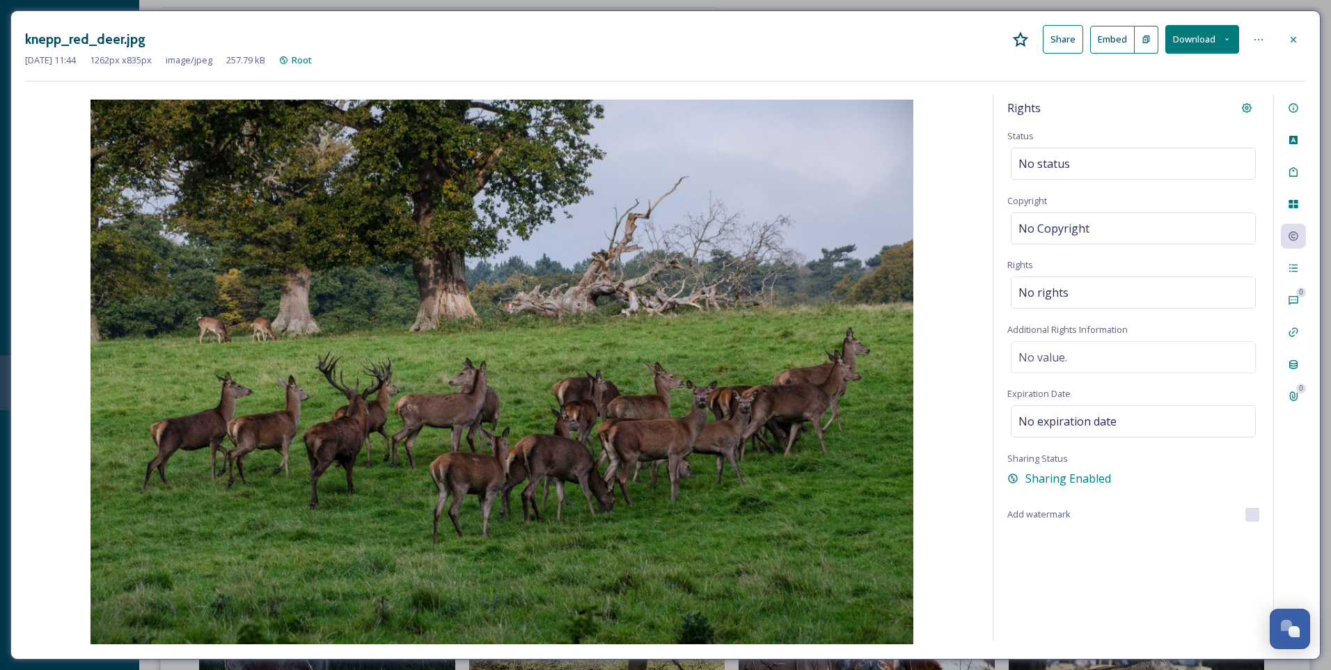
click at [1293, 37] on icon at bounding box center [1293, 39] width 11 height 11
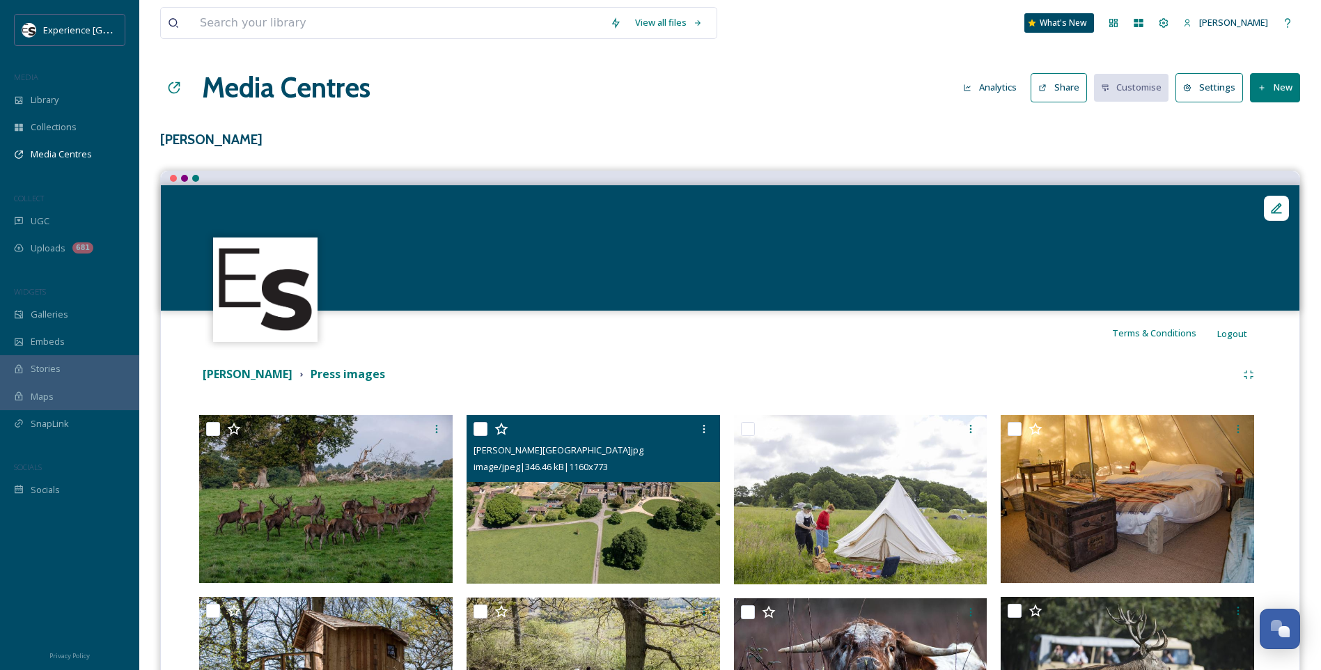
click at [909, 524] on img at bounding box center [860, 499] width 253 height 169
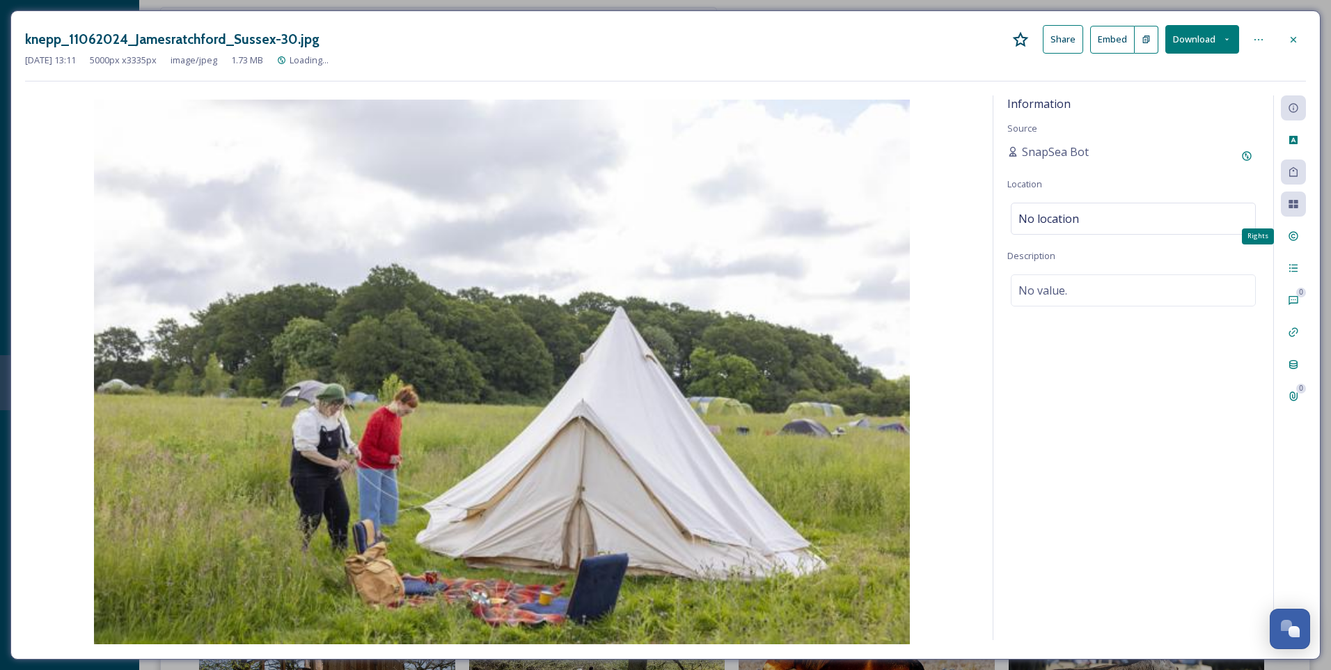
click at [1292, 237] on icon at bounding box center [1293, 236] width 9 height 9
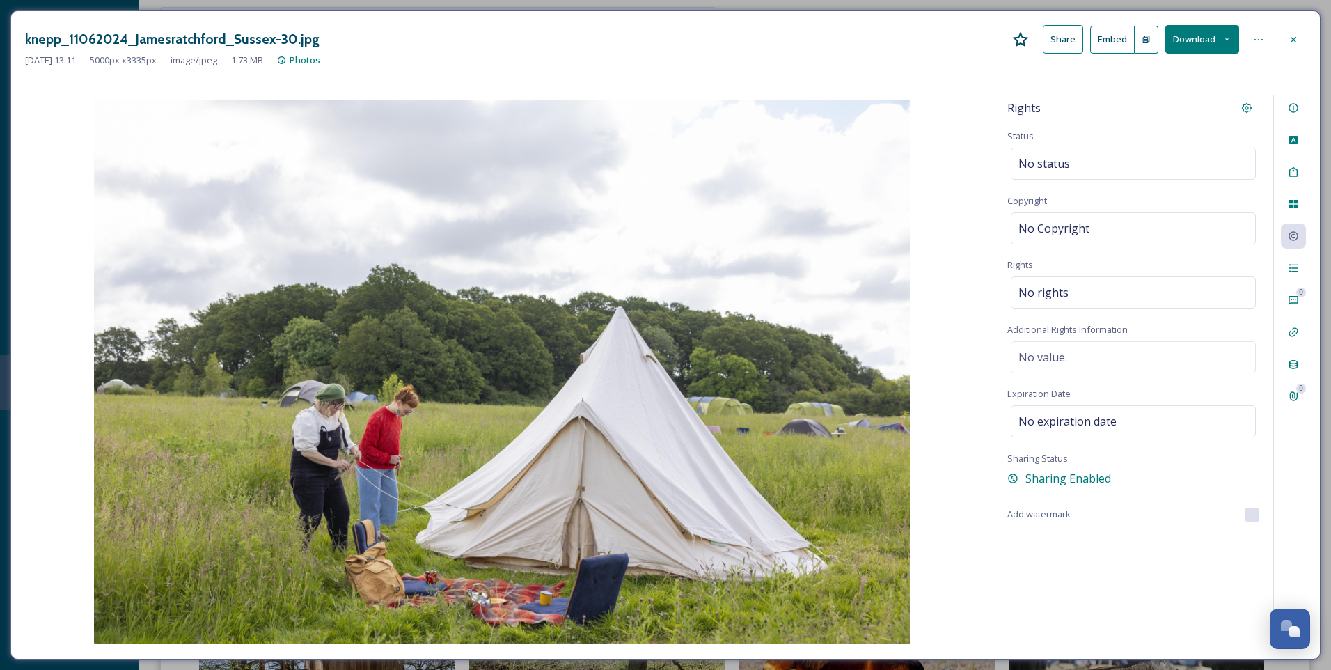
click at [1296, 35] on icon at bounding box center [1293, 39] width 11 height 11
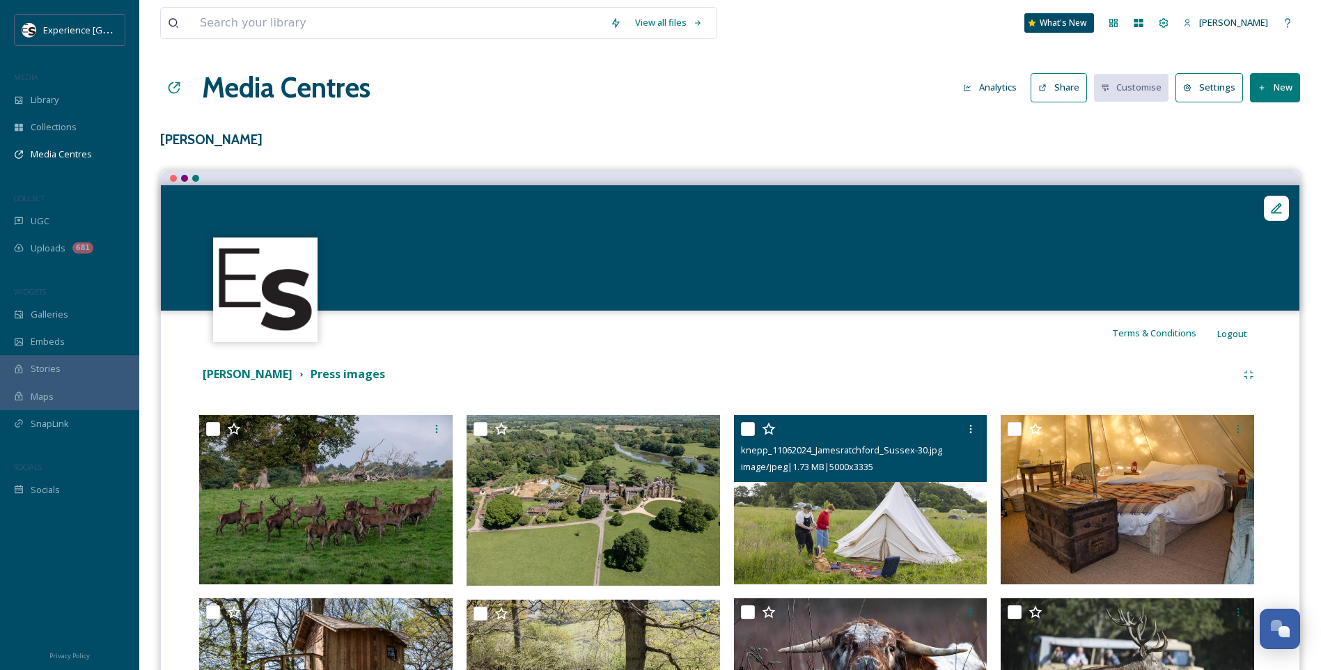
scroll to position [487, 0]
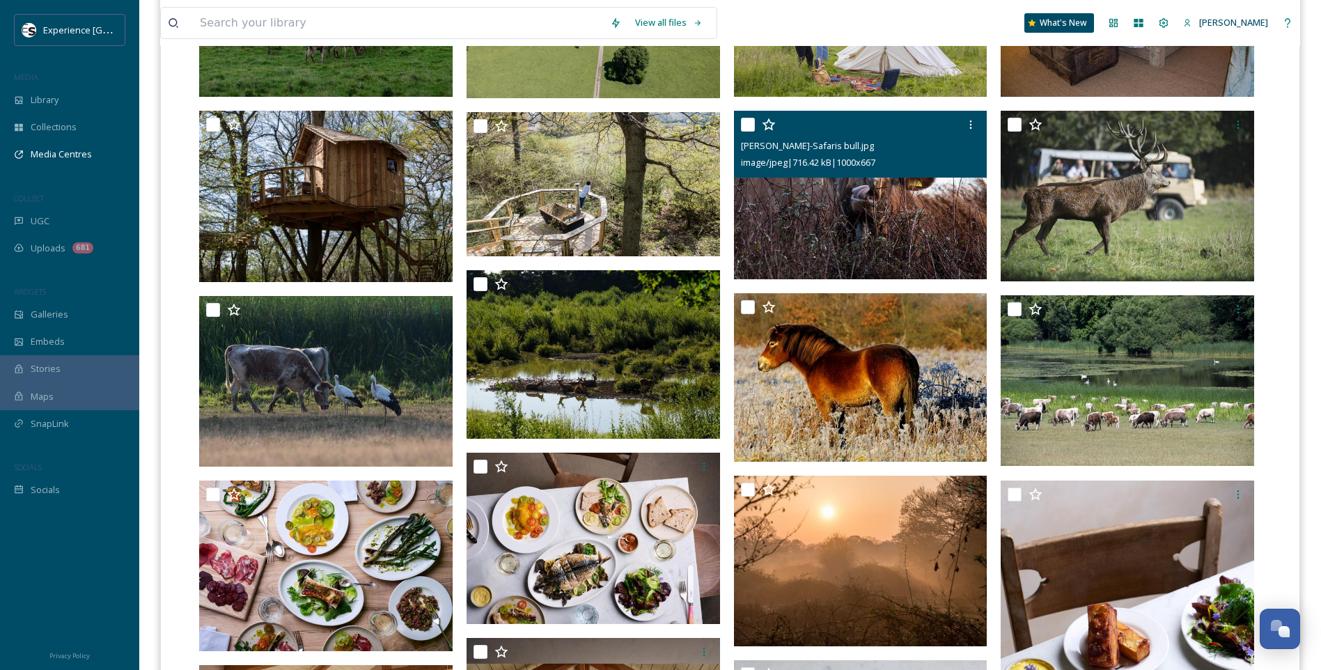
click at [895, 234] on img at bounding box center [860, 195] width 253 height 169
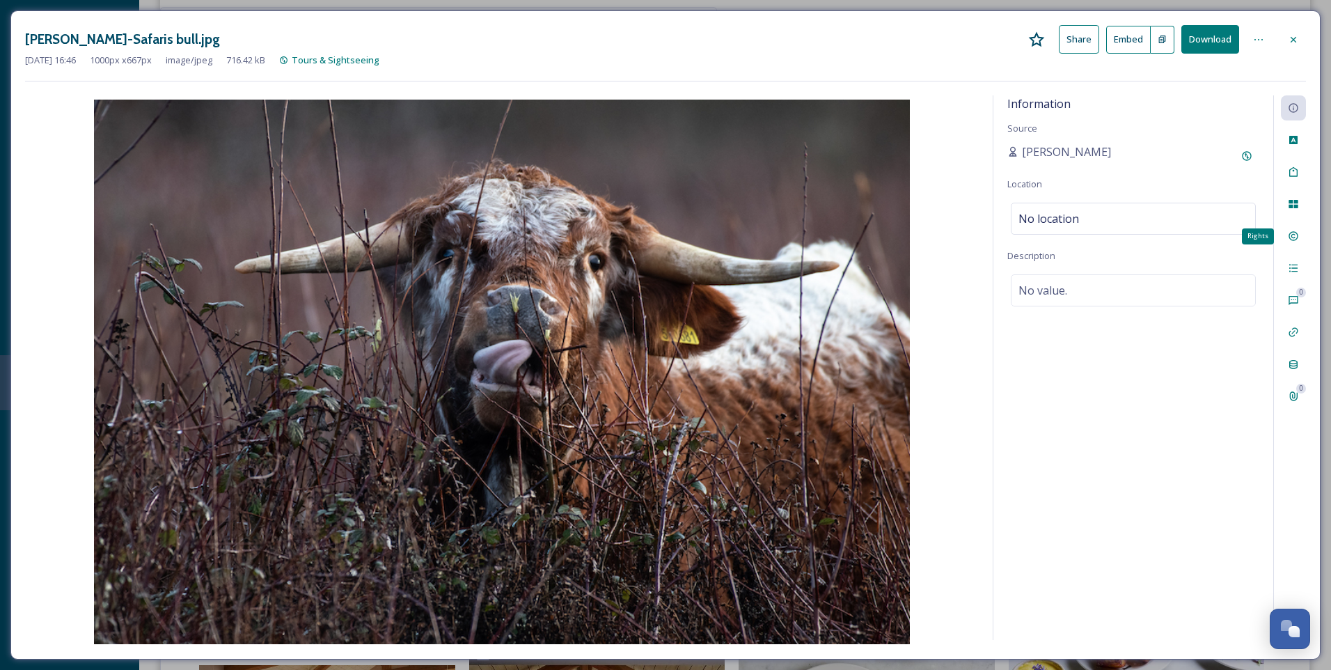
click at [1292, 228] on div "Rights" at bounding box center [1293, 236] width 25 height 25
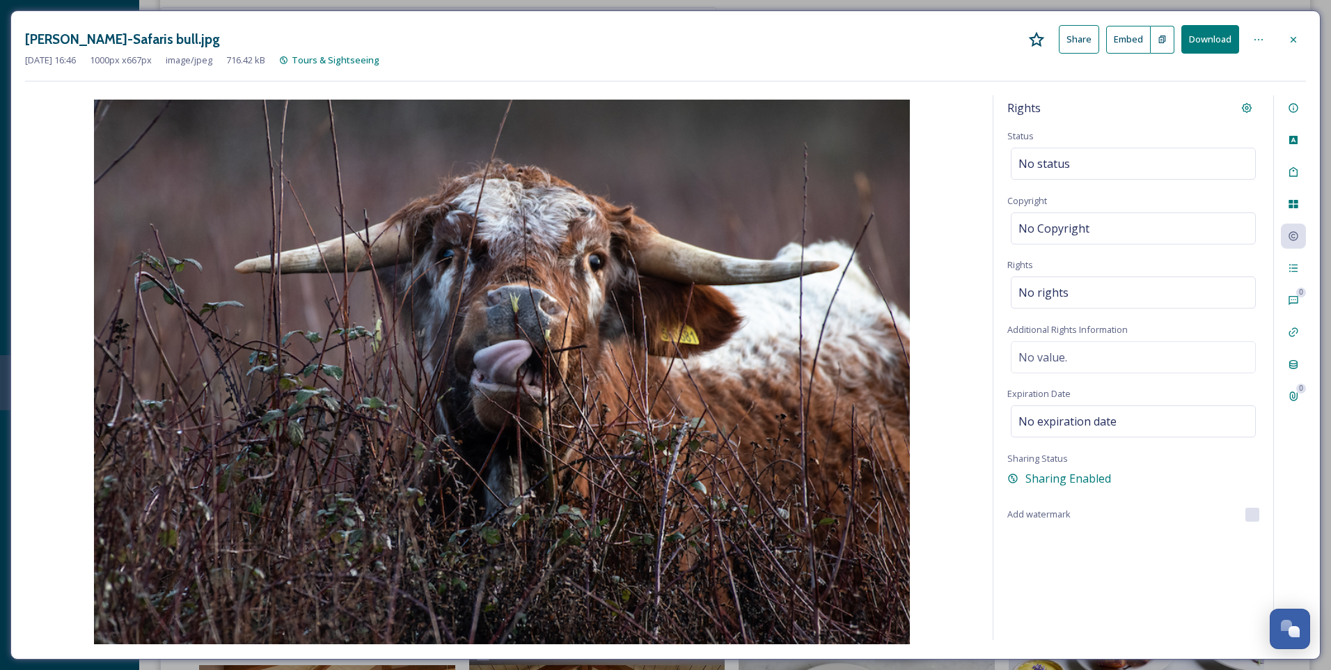
click at [1294, 45] on div at bounding box center [1293, 39] width 25 height 25
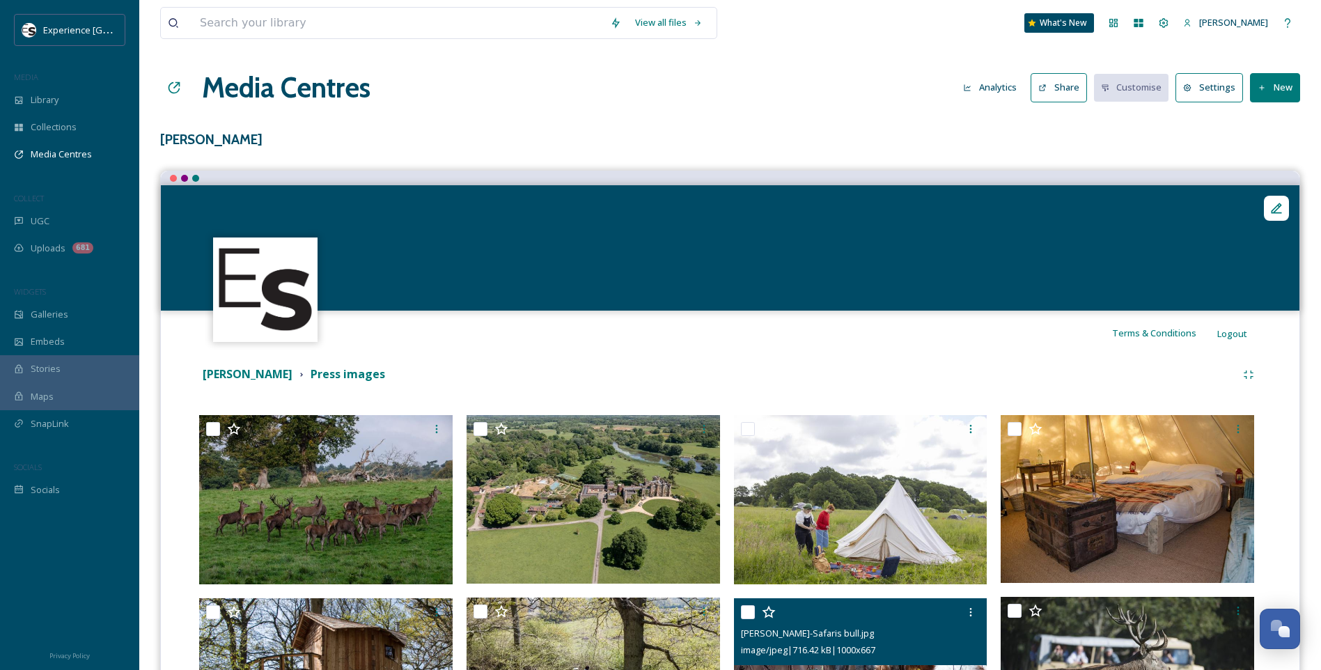
click at [1265, 90] on icon at bounding box center [1261, 88] width 9 height 9
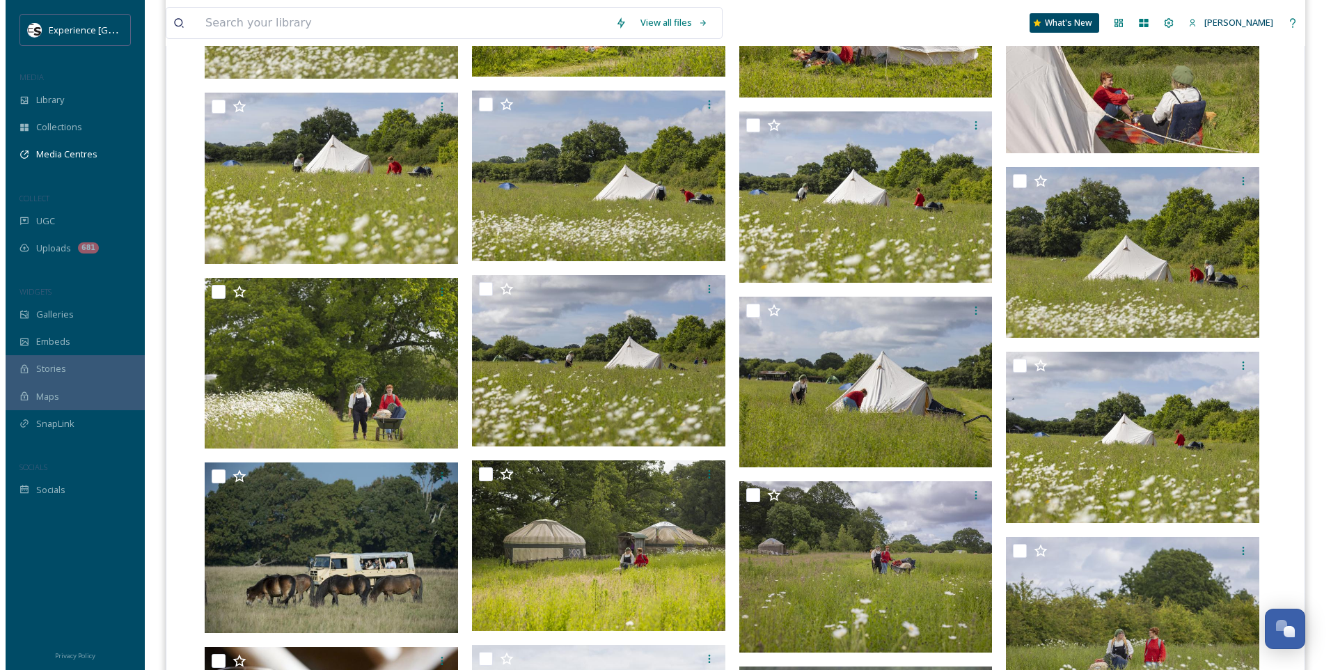
scroll to position [5640, 0]
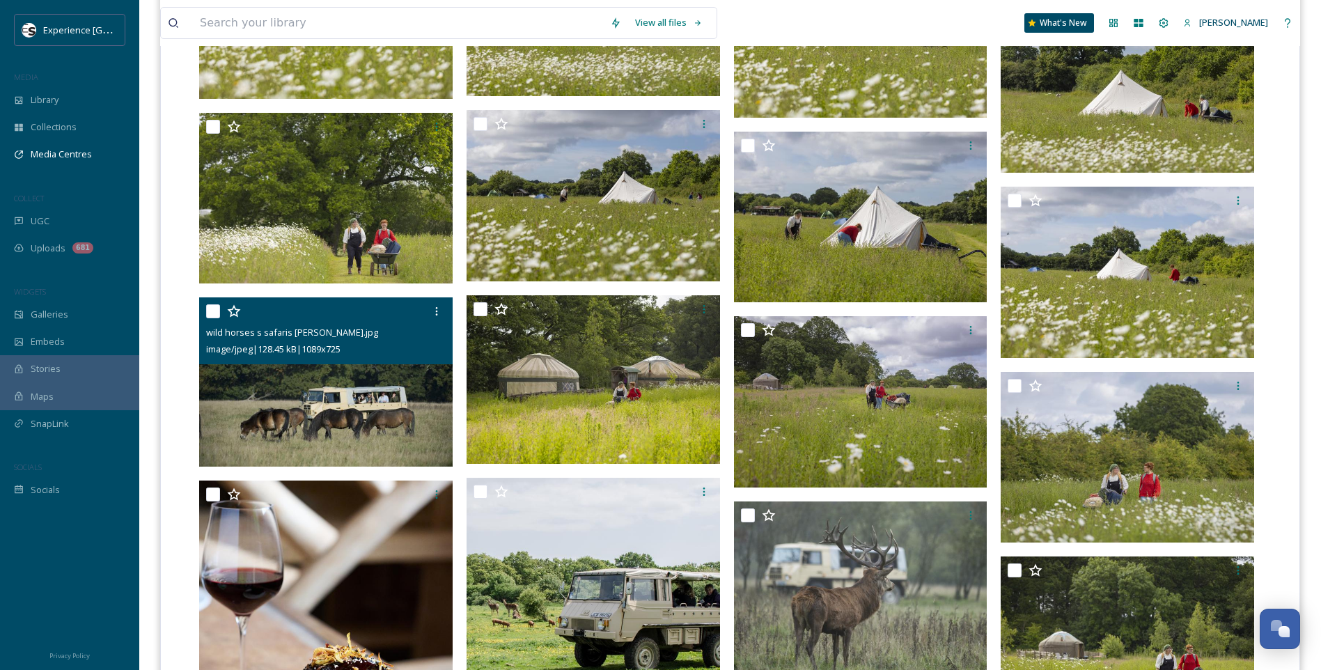
click at [319, 397] on img at bounding box center [325, 381] width 253 height 169
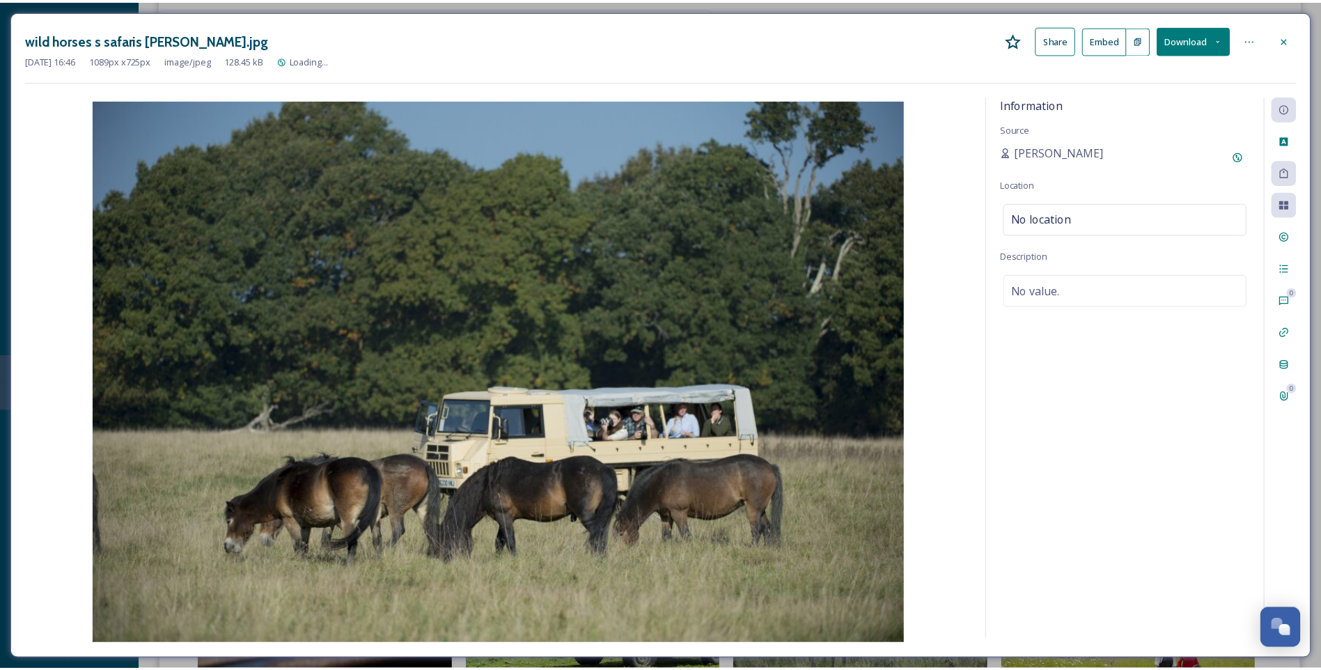
scroll to position [5661, 0]
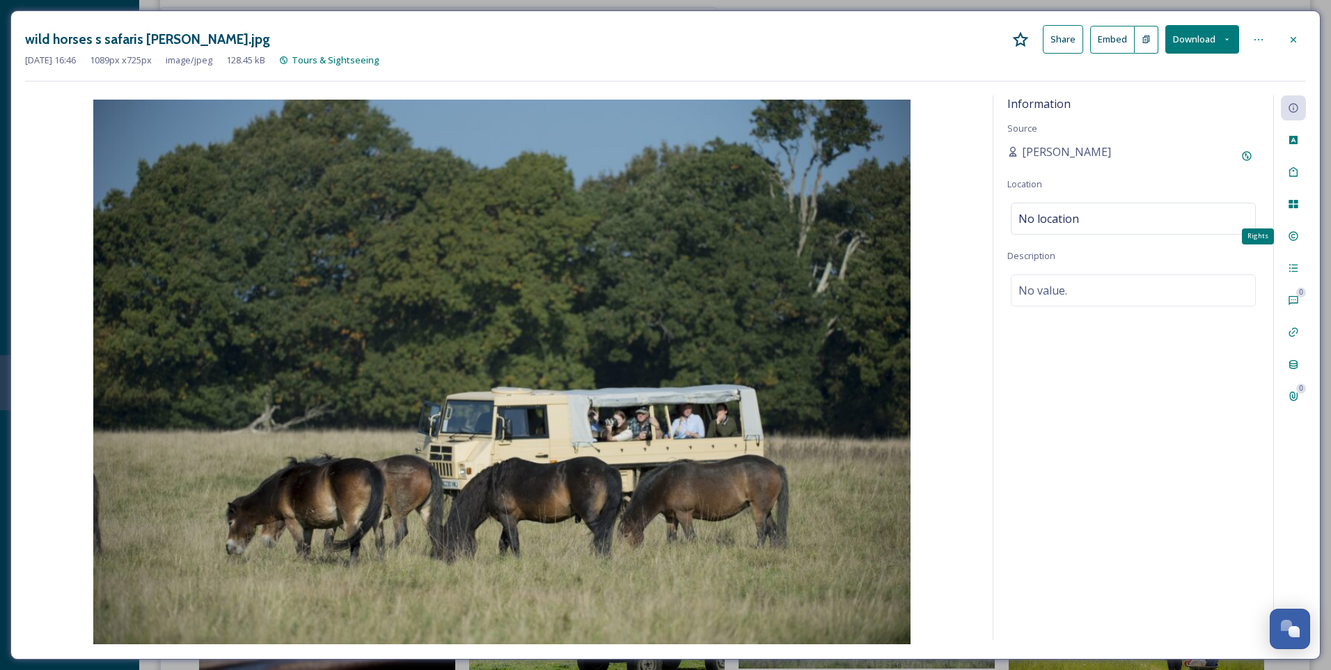
click at [1287, 230] on div "Rights" at bounding box center [1293, 236] width 25 height 25
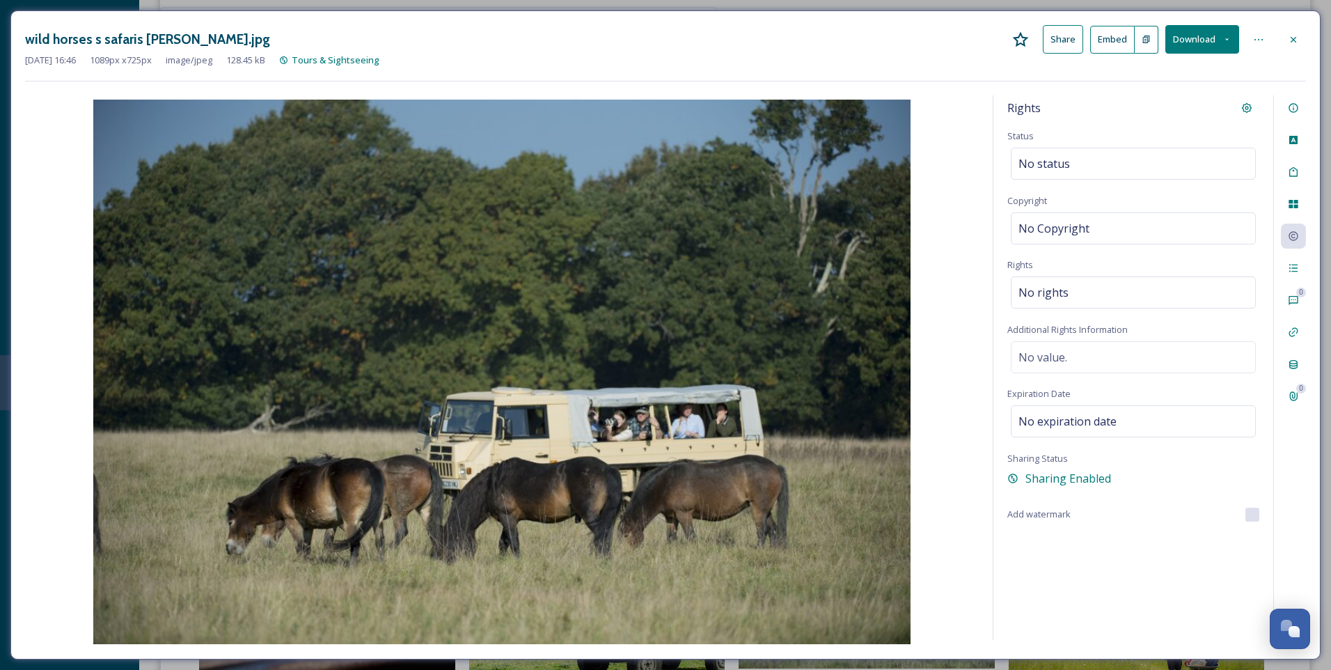
click at [1299, 33] on div at bounding box center [1293, 39] width 25 height 25
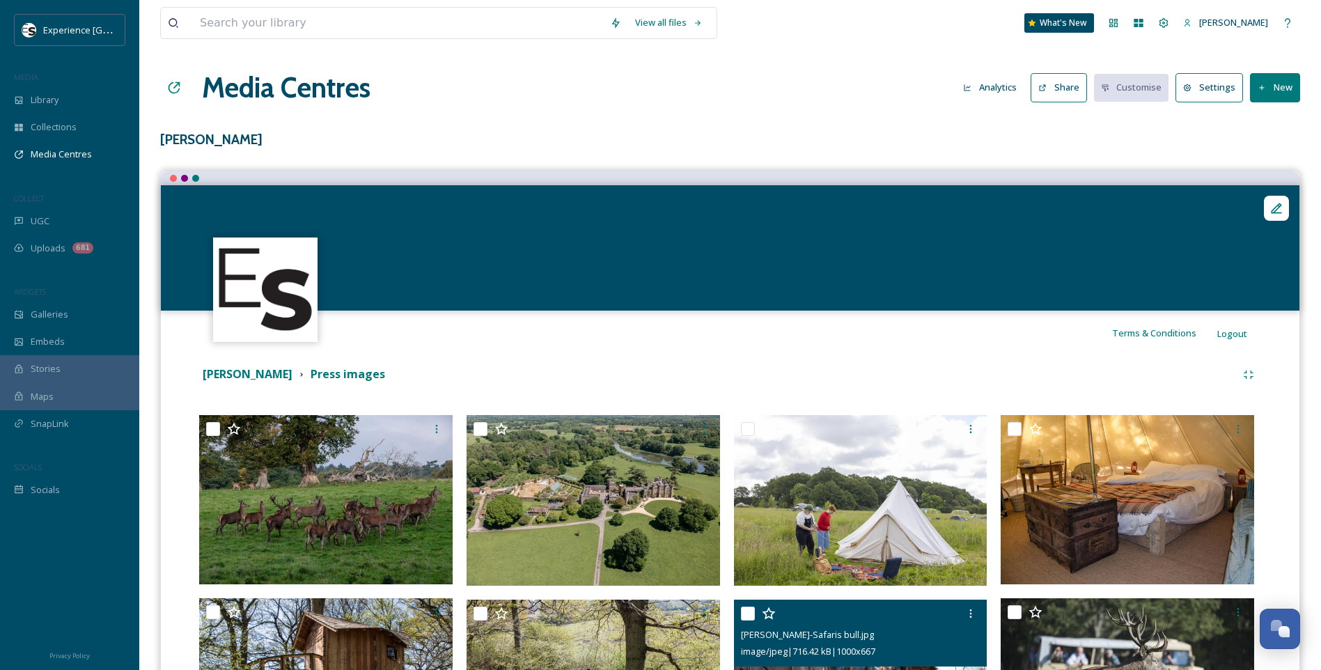
click at [1209, 93] on button "Settings" at bounding box center [1209, 87] width 68 height 29
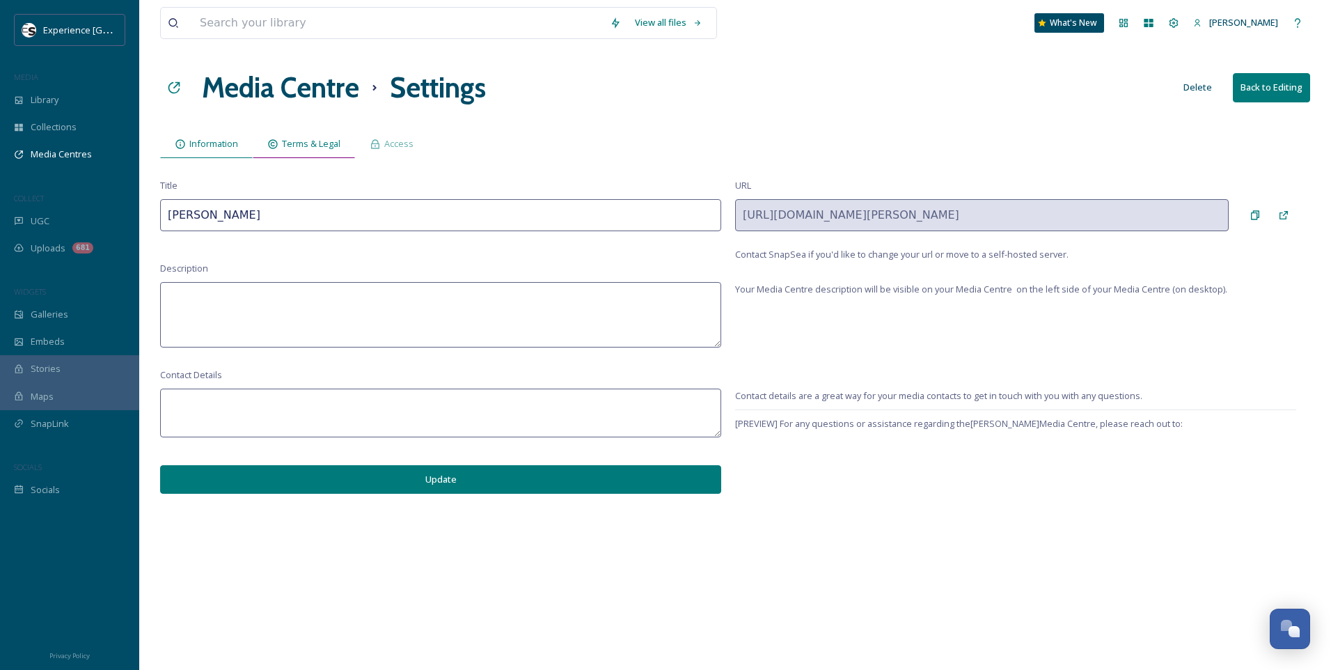
click at [317, 144] on span "Terms & Legal" at bounding box center [311, 143] width 58 height 13
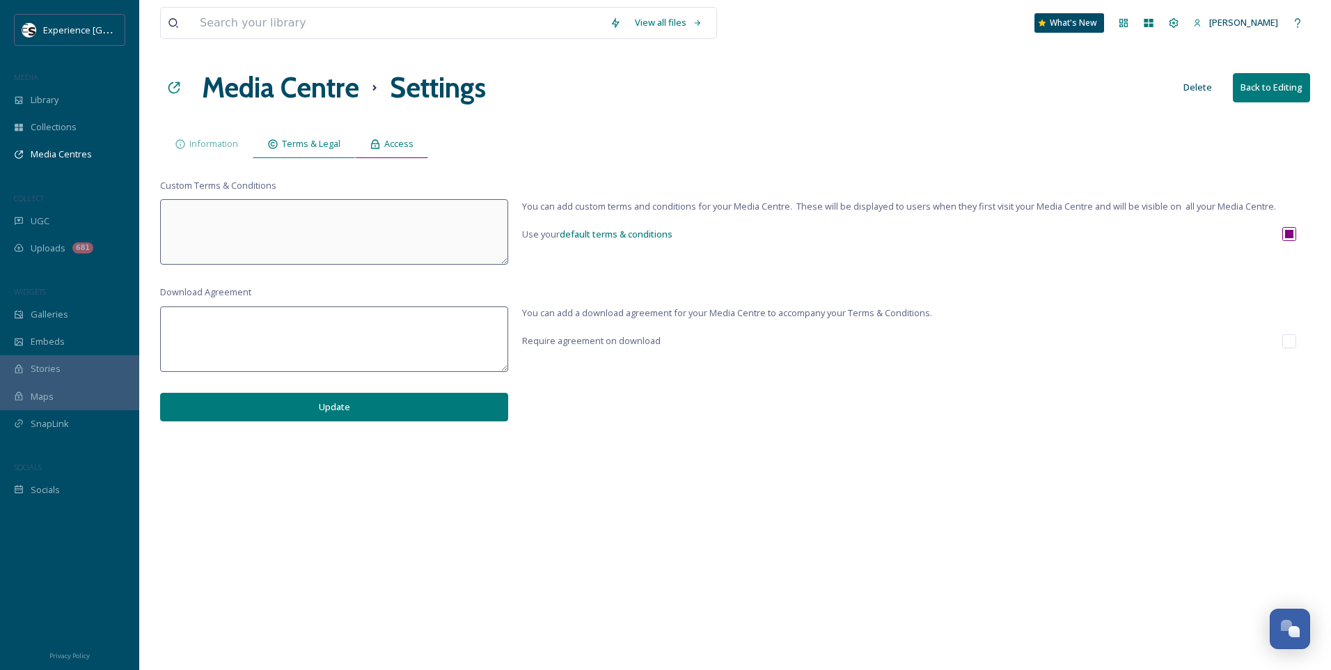
click at [383, 143] on div "Access" at bounding box center [391, 144] width 73 height 29
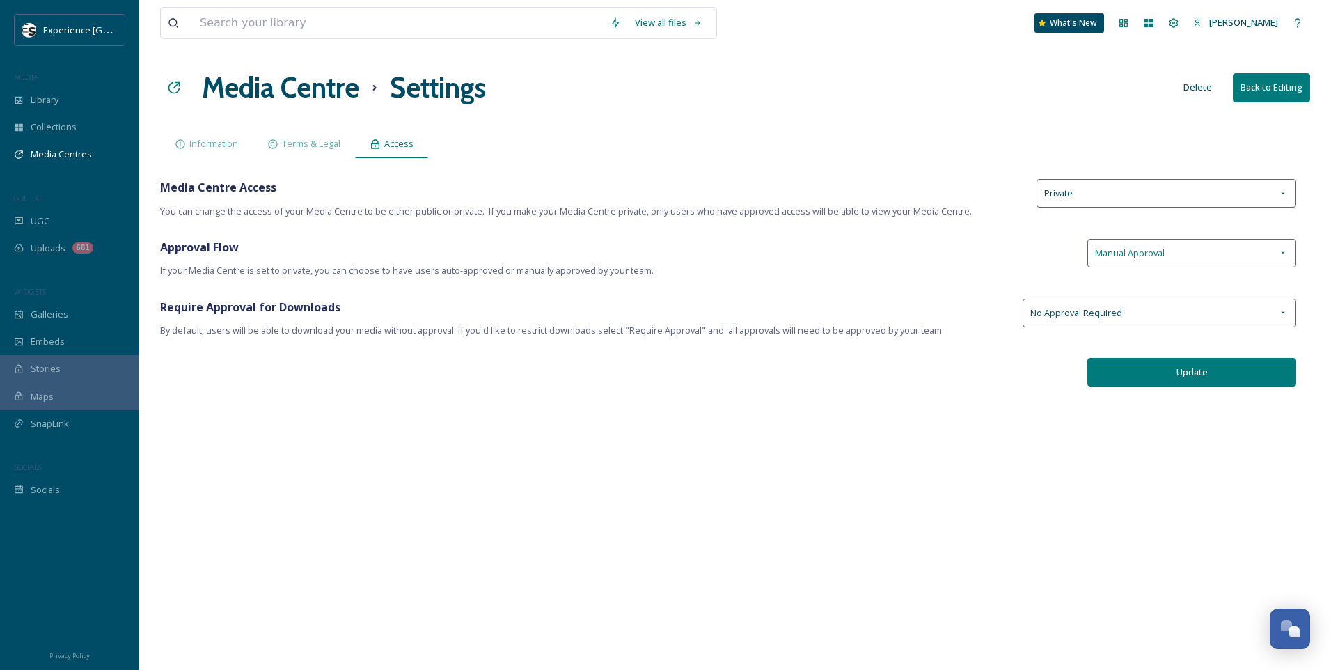
click at [1158, 252] on span "Manual Approval" at bounding box center [1130, 252] width 70 height 13
click at [1155, 284] on div "Auto-Approve" at bounding box center [1191, 285] width 207 height 27
click at [1060, 281] on div "View all files What's New [PERSON_NAME] Media Centre Settings Delete Back to Ed…" at bounding box center [735, 335] width 1192 height 670
click at [1081, 310] on span "No Approval Required" at bounding box center [1077, 312] width 92 height 13
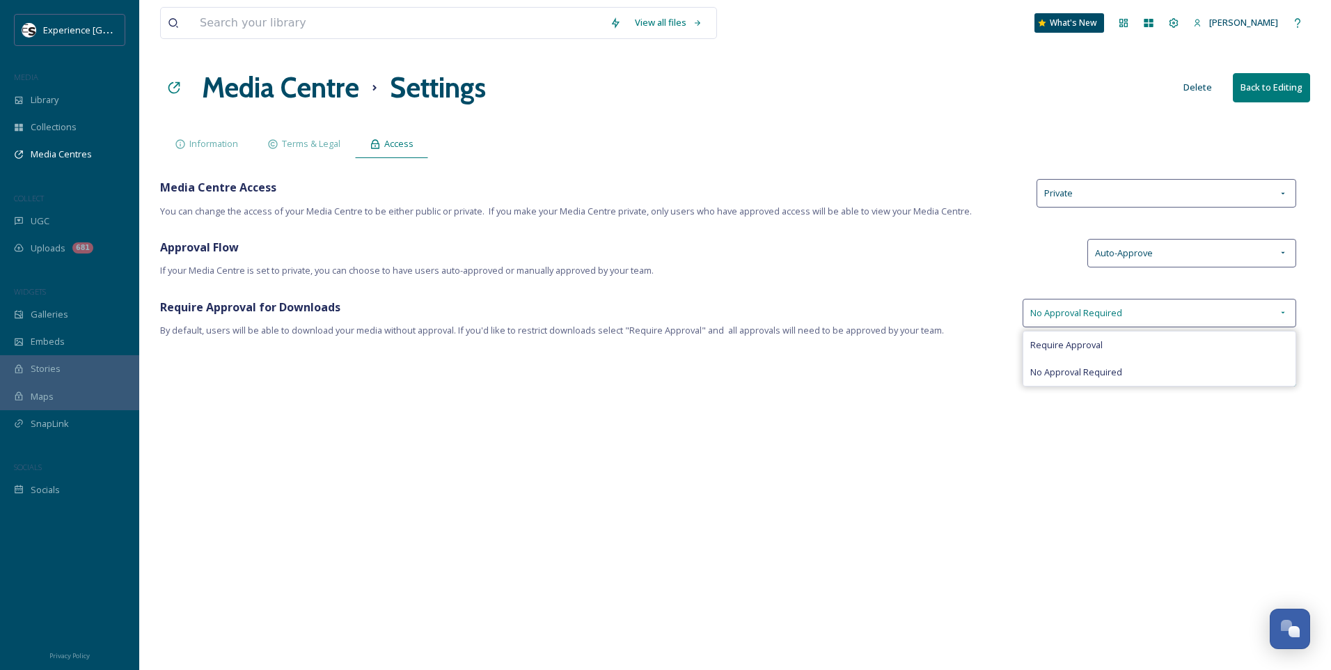
click at [1081, 310] on span "No Approval Required" at bounding box center [1077, 312] width 92 height 13
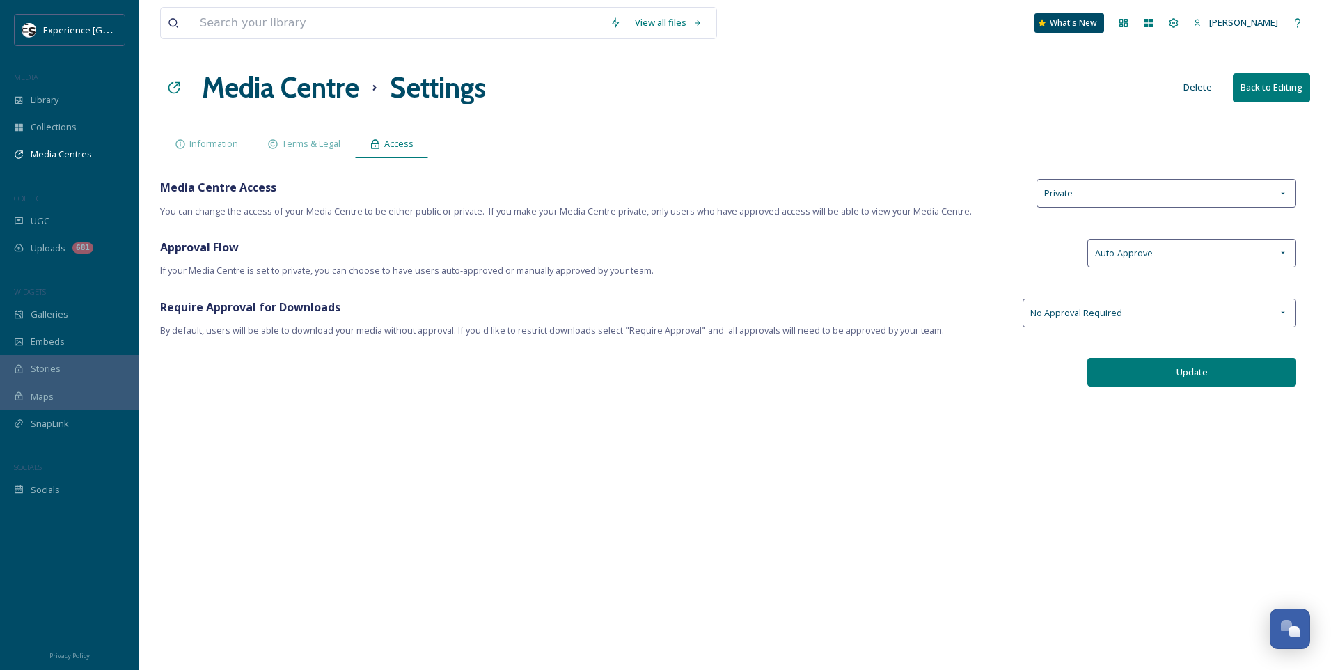
click at [1048, 295] on div "View all files What's New [PERSON_NAME] Media Centre Settings Delete Back to Ed…" at bounding box center [735, 335] width 1192 height 670
click at [1173, 365] on button "Update" at bounding box center [1192, 372] width 209 height 29
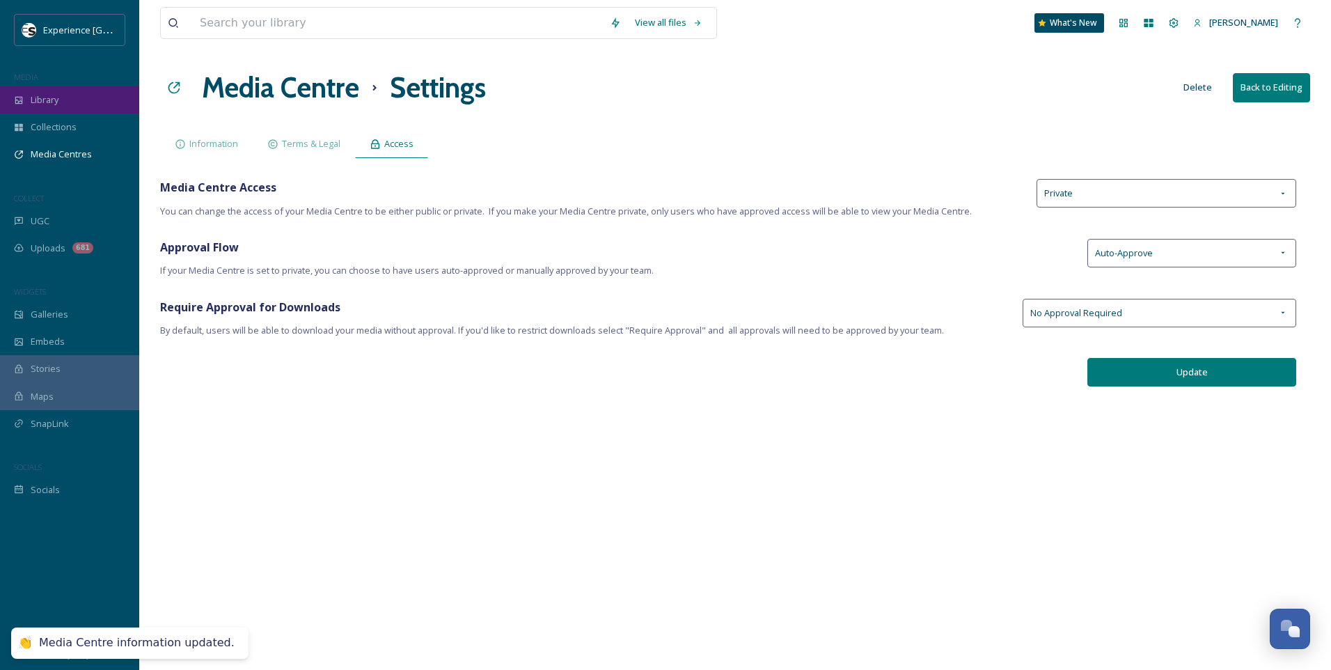
click at [77, 100] on div "Library" at bounding box center [69, 99] width 139 height 27
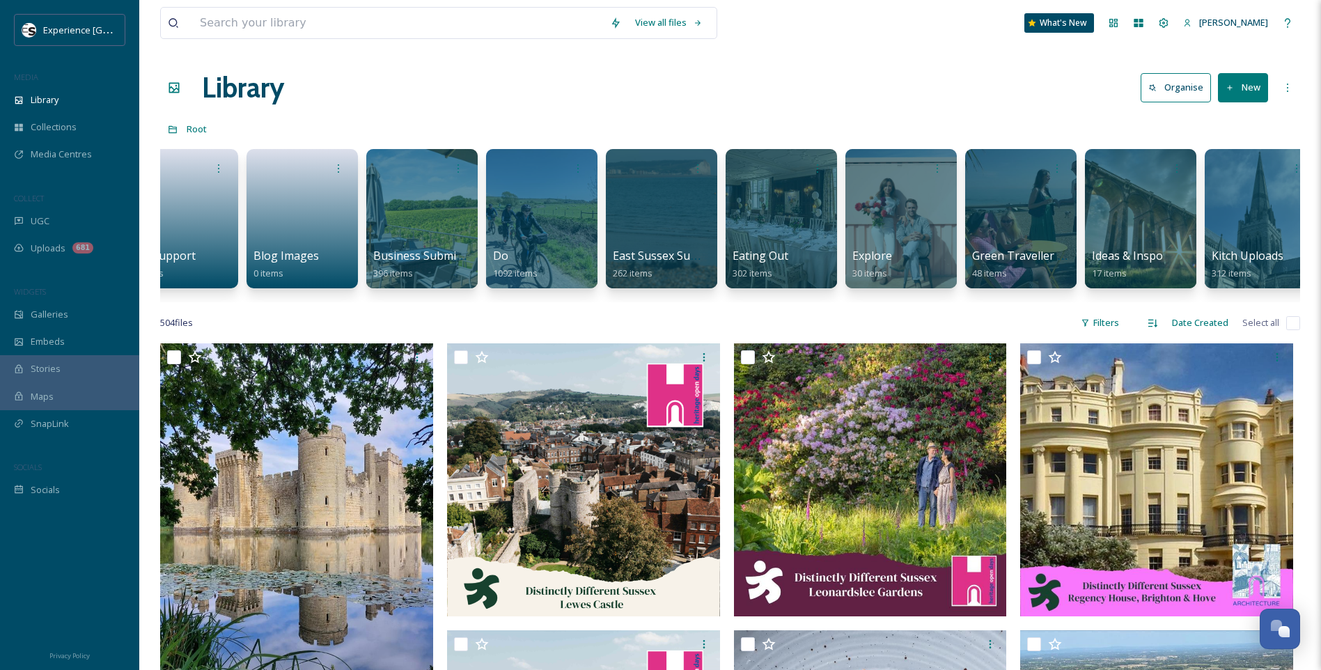
scroll to position [0, 345]
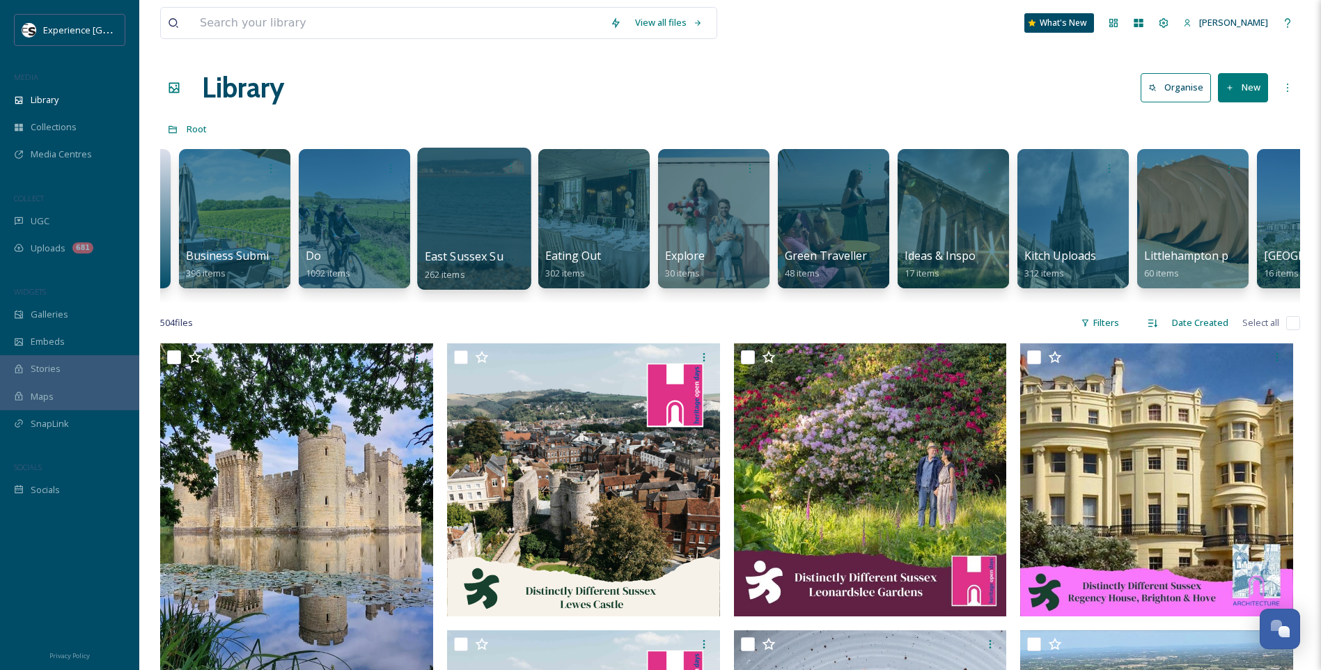
click at [455, 247] on div at bounding box center [473, 219] width 113 height 142
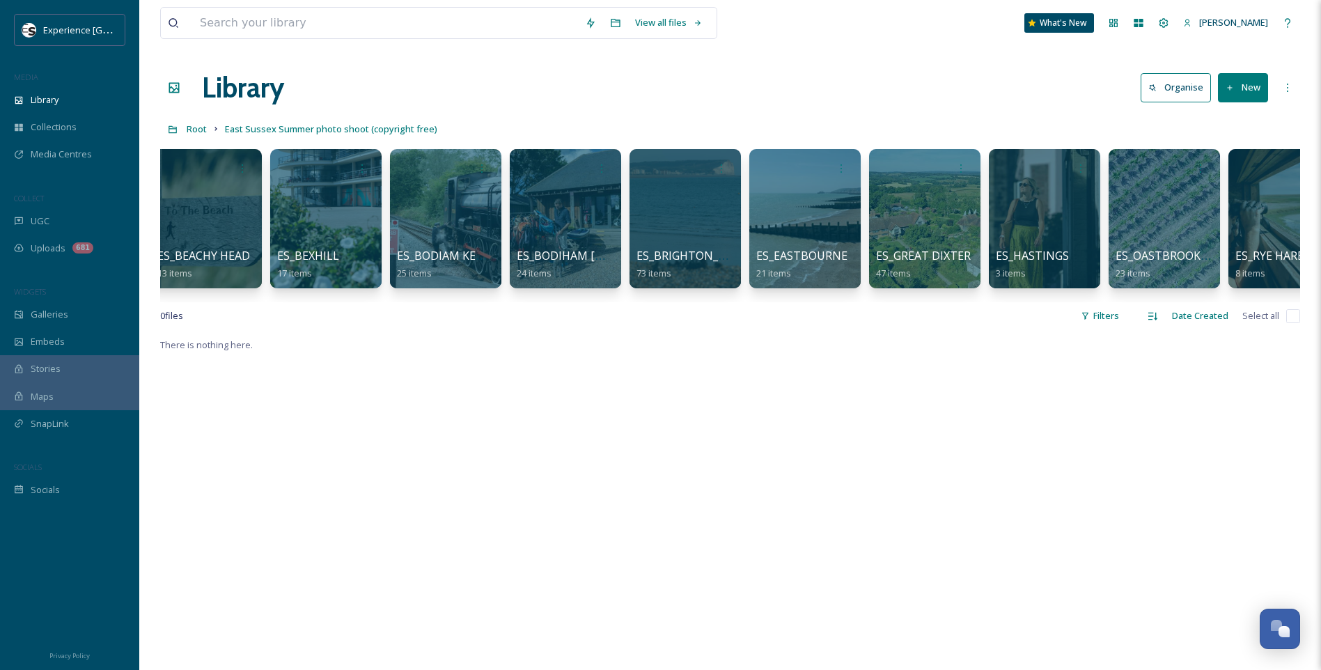
scroll to position [0, 178]
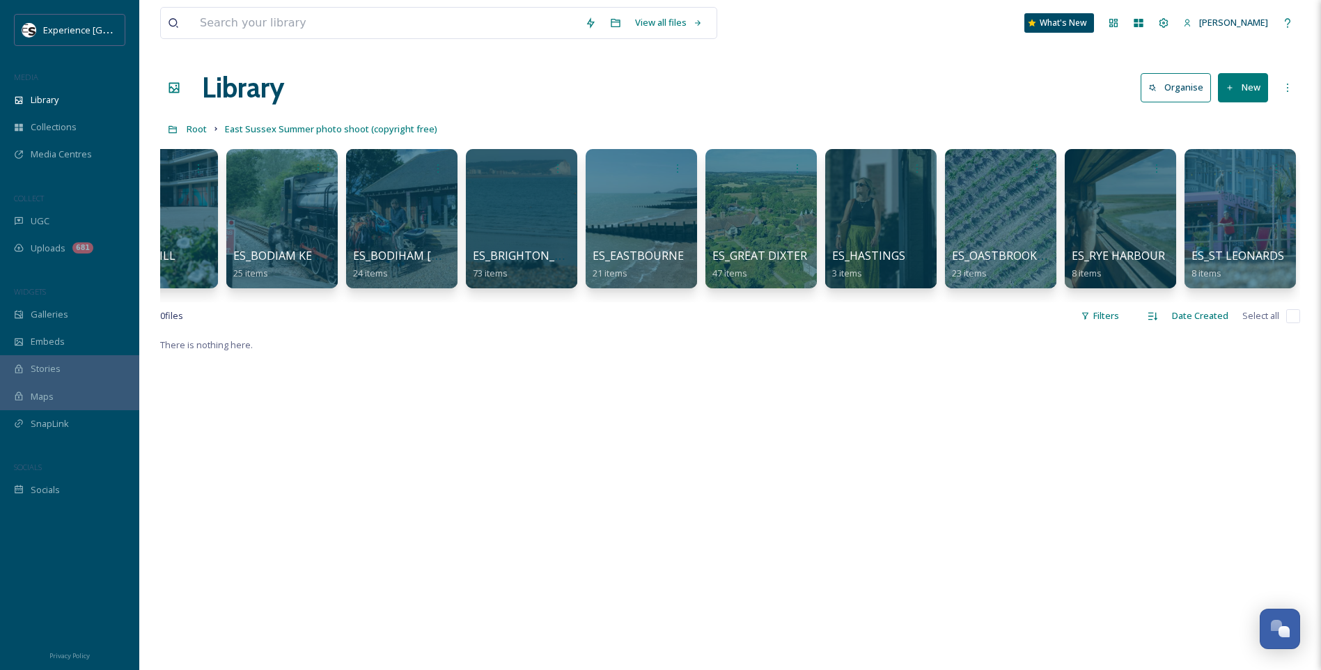
click at [383, 45] on div "View all files What's New [PERSON_NAME]" at bounding box center [730, 23] width 1140 height 46
click at [382, 29] on input at bounding box center [385, 23] width 385 height 31
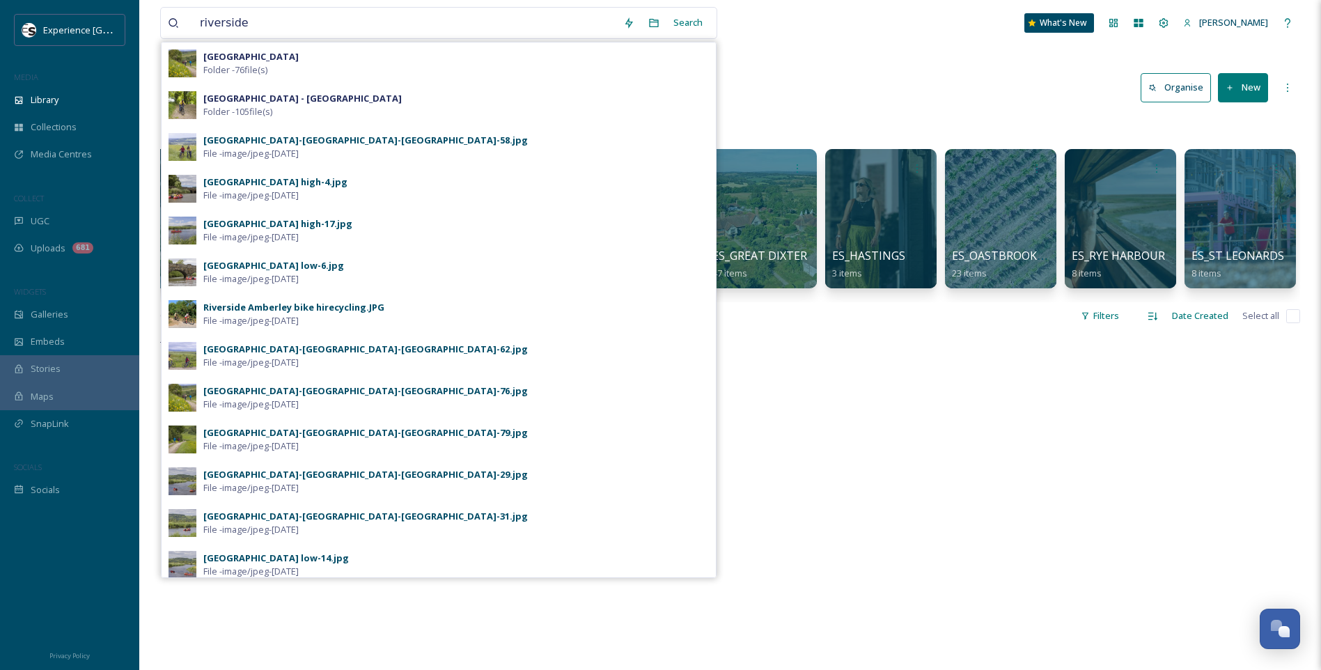
click at [703, 22] on div "Search" at bounding box center [687, 22] width 43 height 27
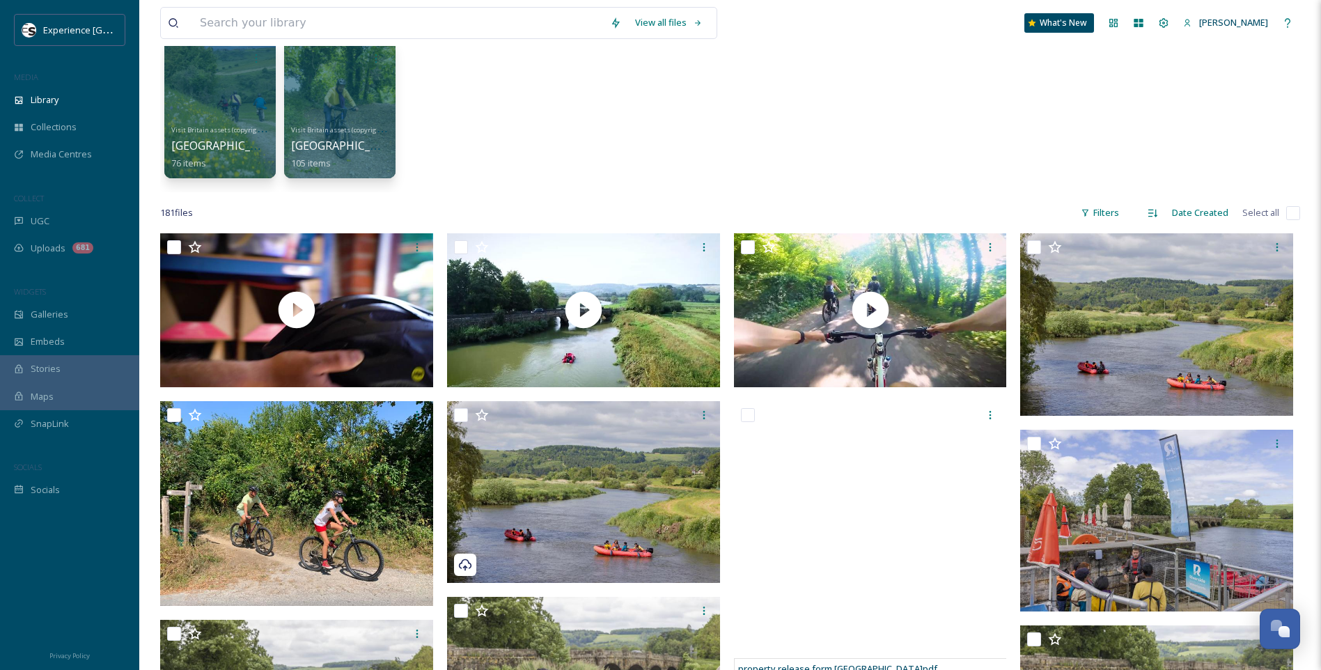
scroll to position [209, 0]
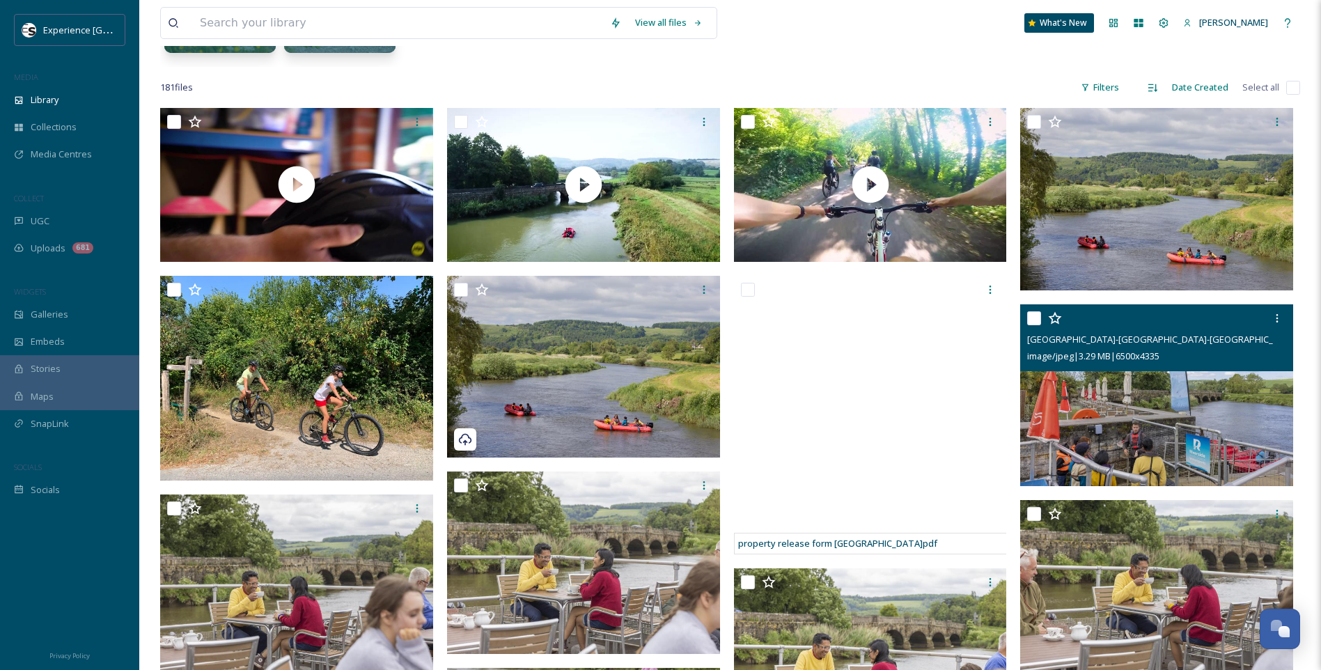
click at [1140, 412] on img at bounding box center [1156, 395] width 273 height 182
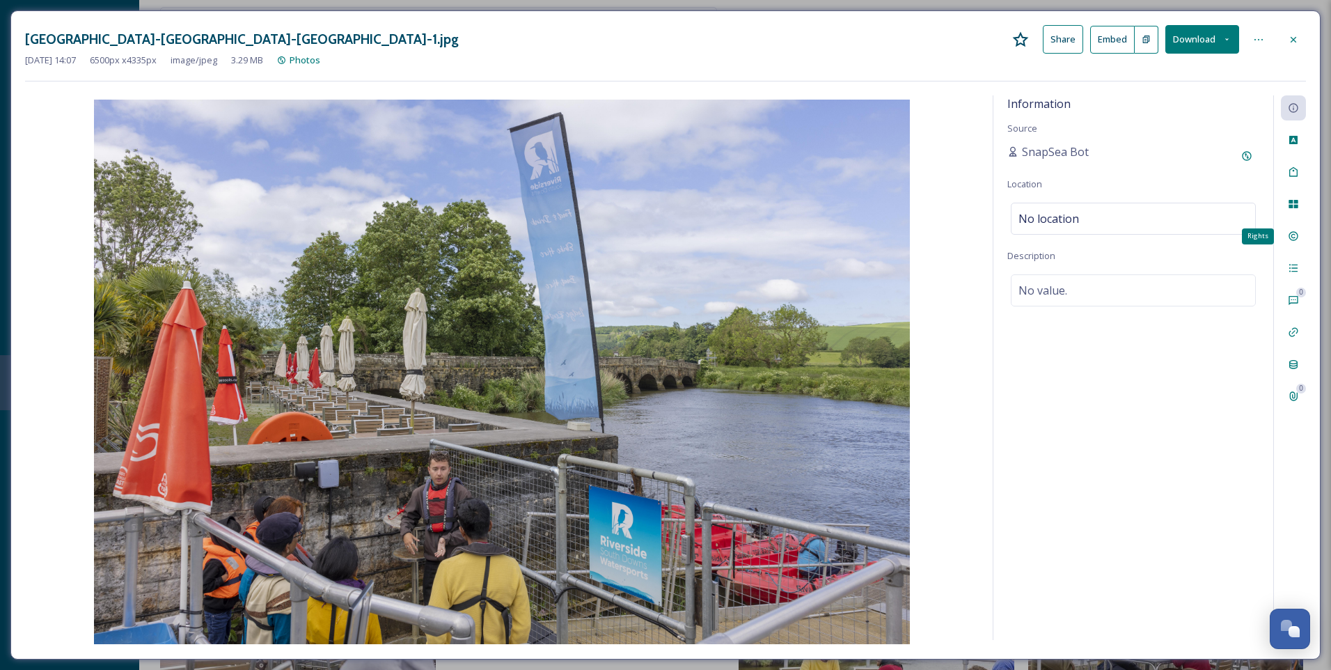
click at [1292, 233] on icon at bounding box center [1293, 235] width 11 height 11
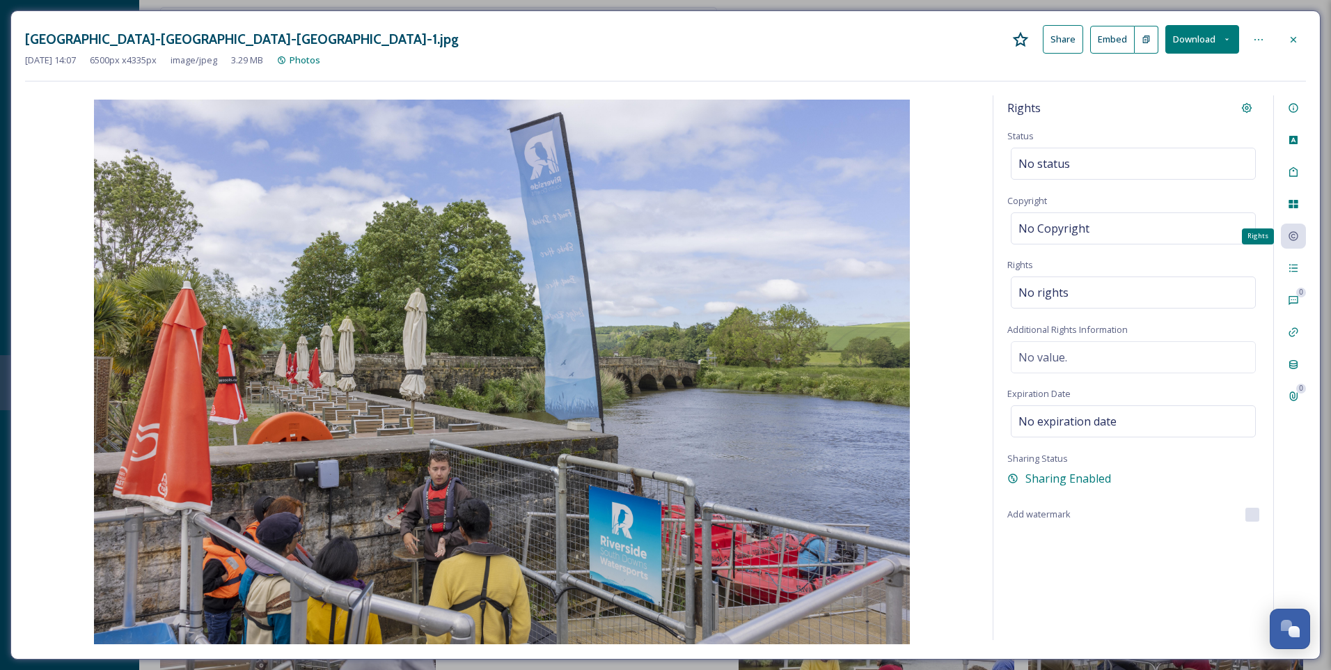
click at [1292, 233] on icon at bounding box center [1293, 235] width 11 height 11
click at [1297, 34] on icon at bounding box center [1293, 39] width 11 height 11
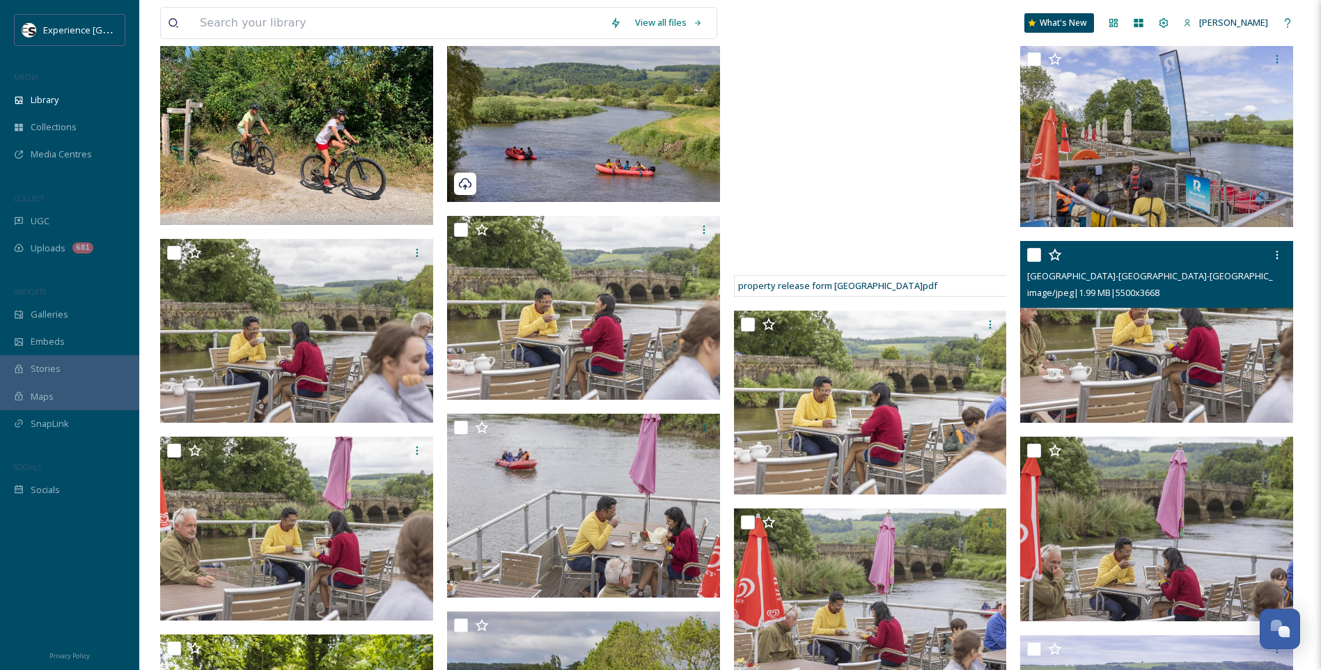
scroll to position [487, 0]
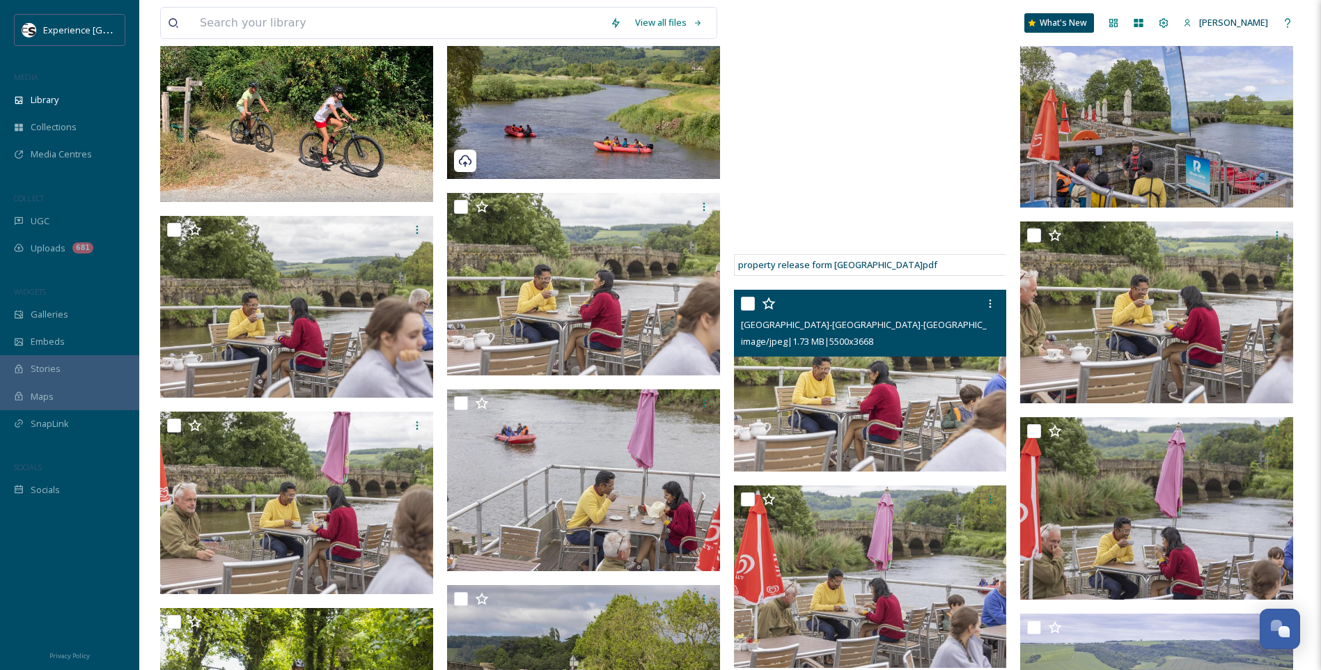
click at [936, 433] on img at bounding box center [870, 381] width 273 height 182
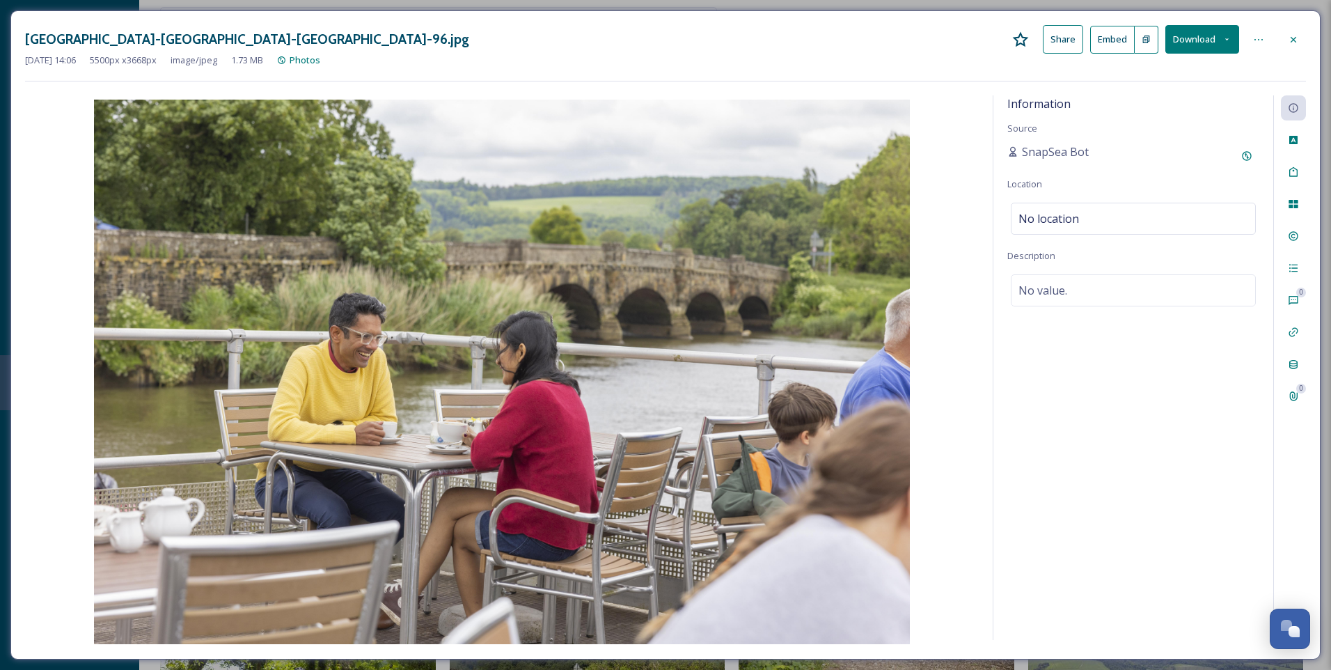
click at [1299, 42] on div at bounding box center [1293, 39] width 25 height 25
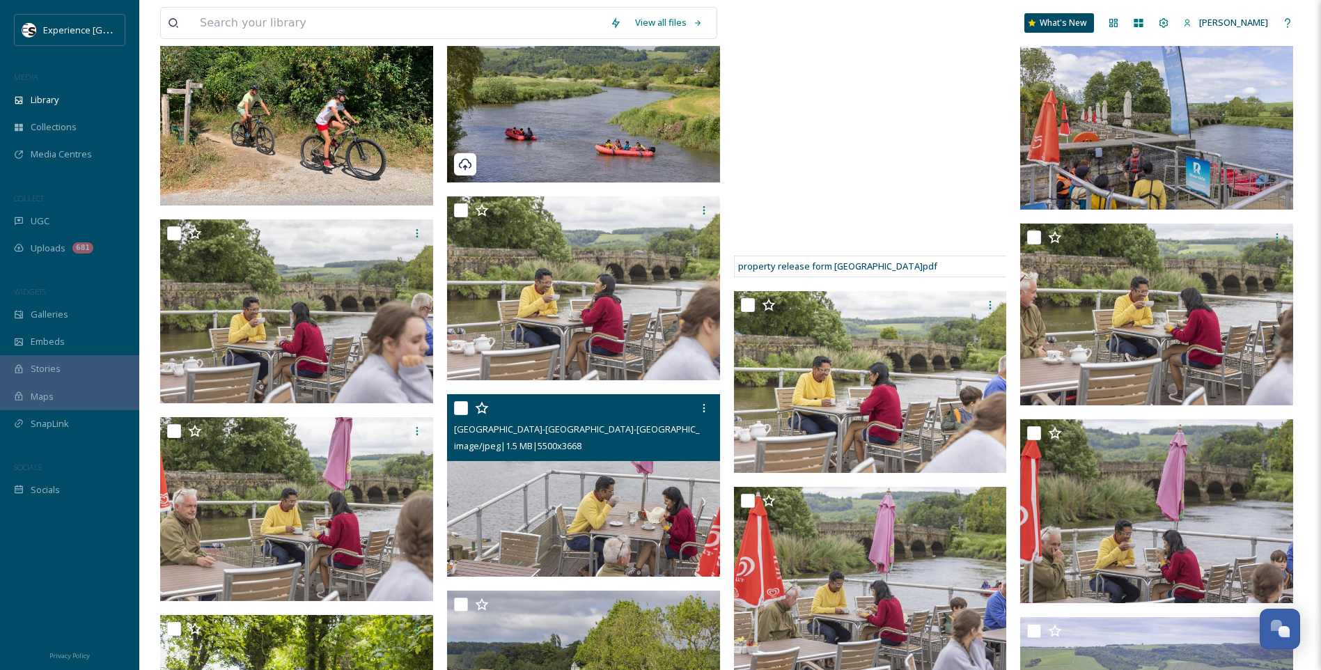
scroll to position [836, 0]
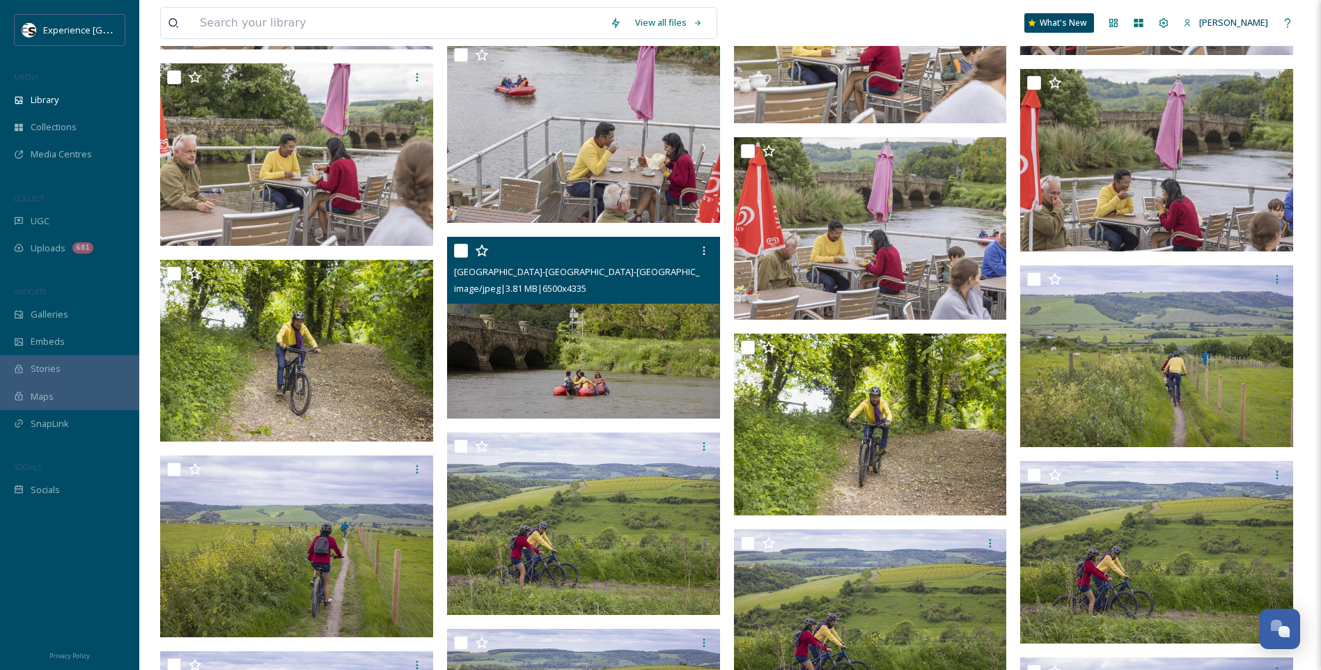
click at [629, 358] on img at bounding box center [583, 328] width 273 height 182
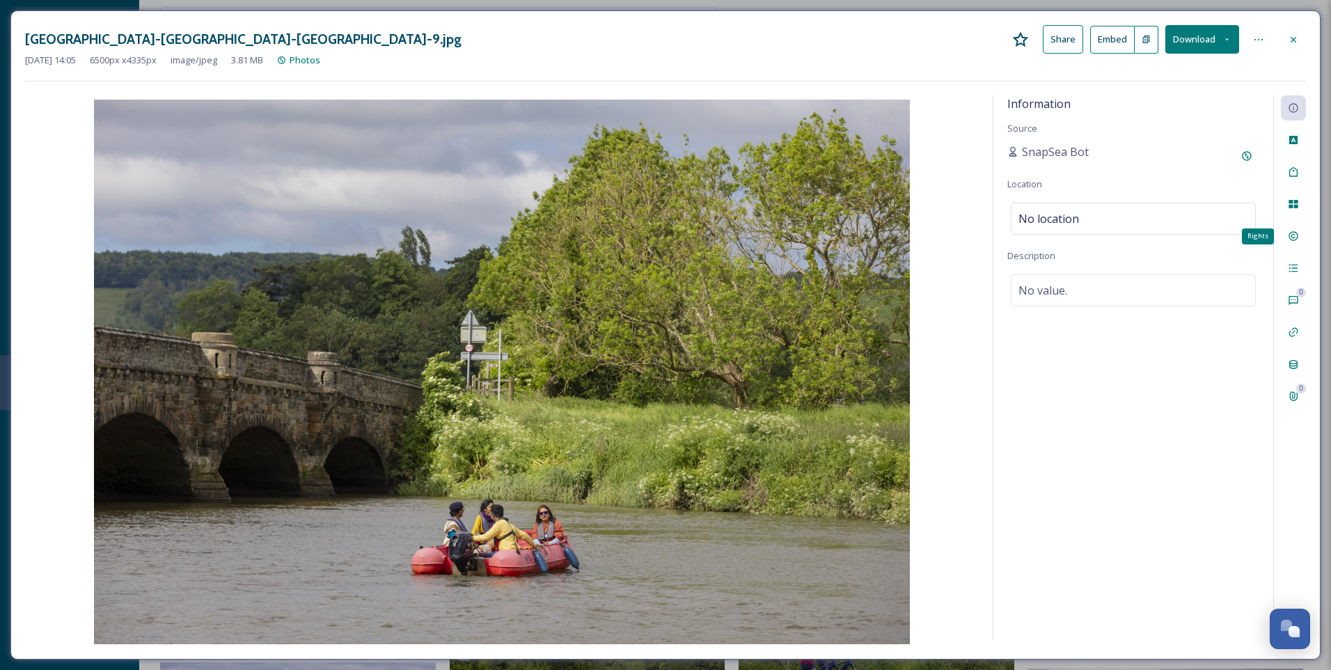
click at [1294, 235] on icon at bounding box center [1293, 235] width 11 height 11
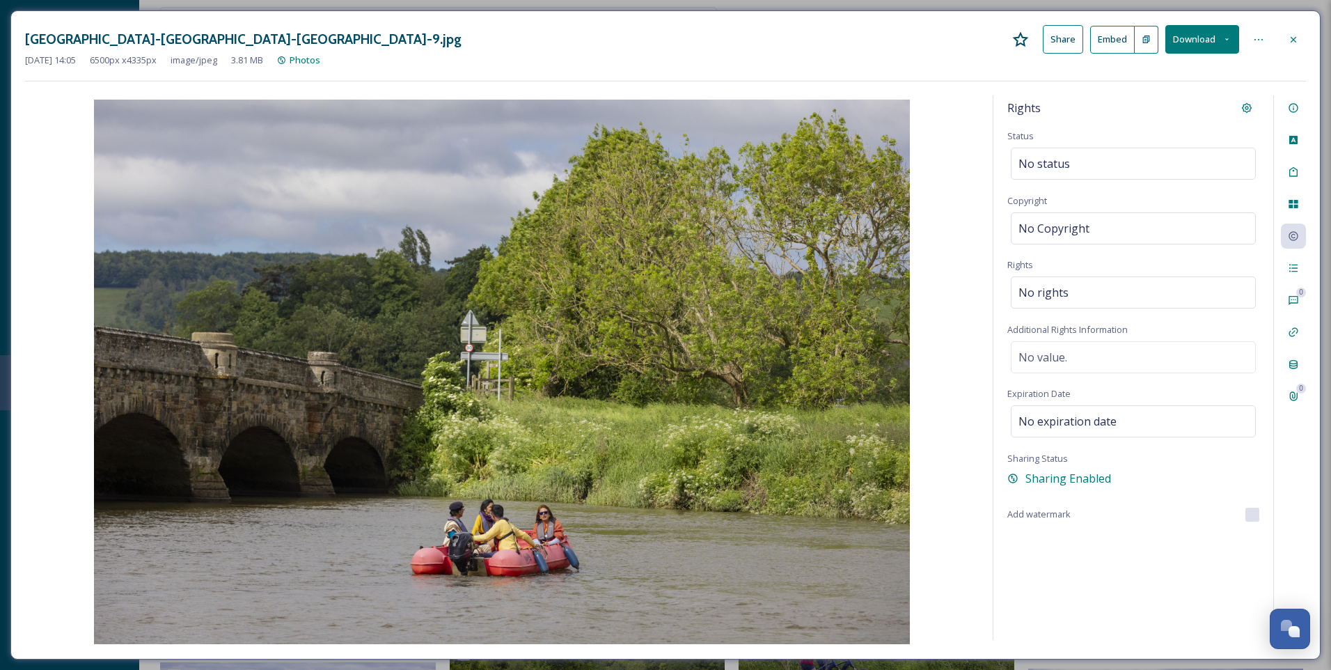
click at [1294, 36] on icon at bounding box center [1293, 39] width 11 height 11
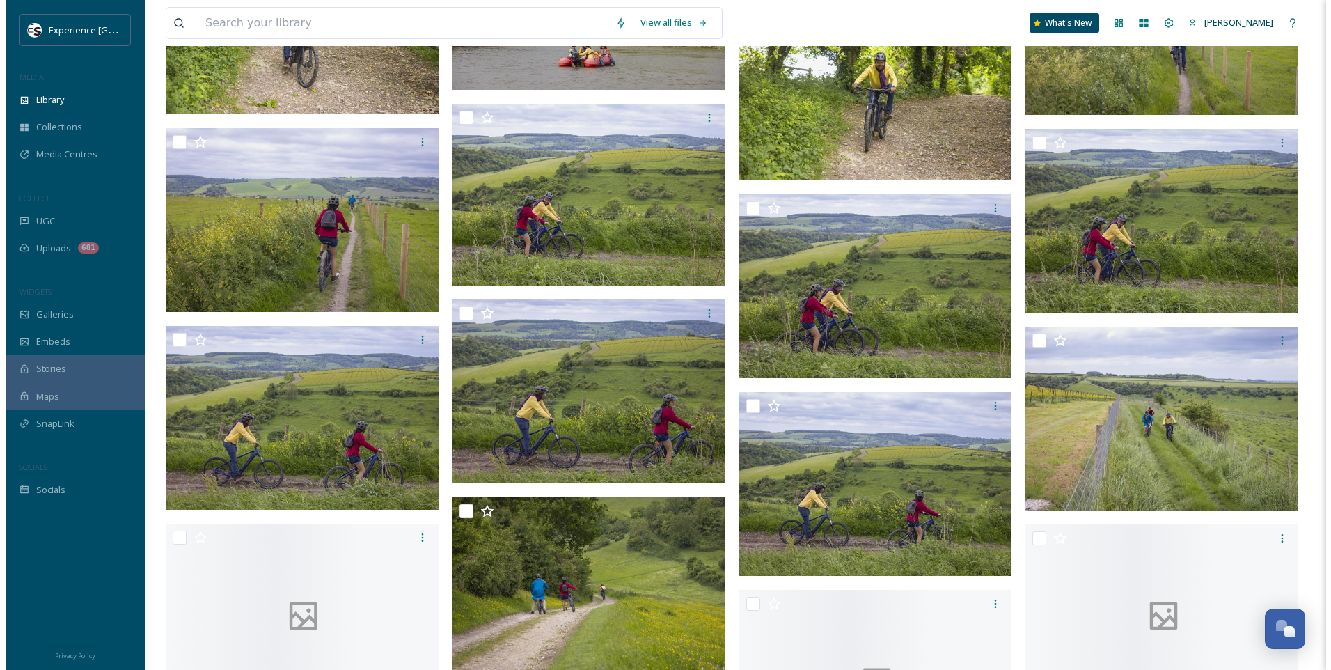
scroll to position [1253, 0]
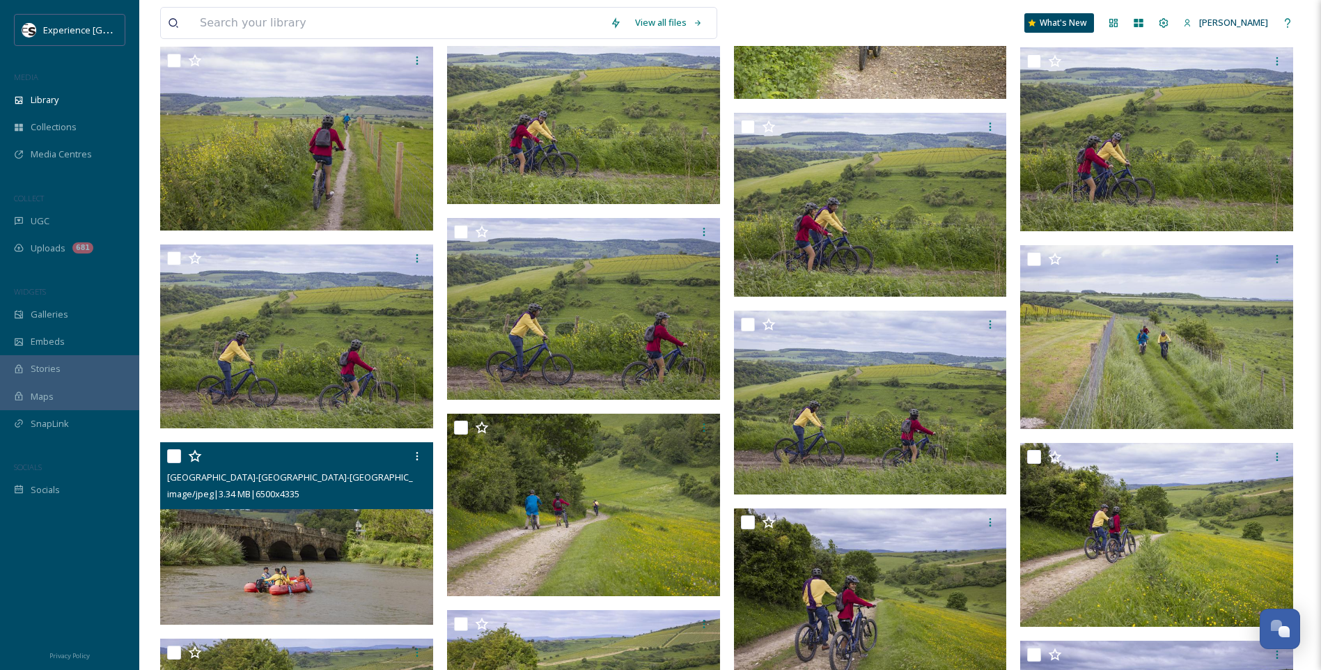
click at [322, 503] on div "[GEOGRAPHIC_DATA]-[GEOGRAPHIC_DATA]-[GEOGRAPHIC_DATA]-8.jpg image/jpeg | 3.34 M…" at bounding box center [296, 533] width 273 height 182
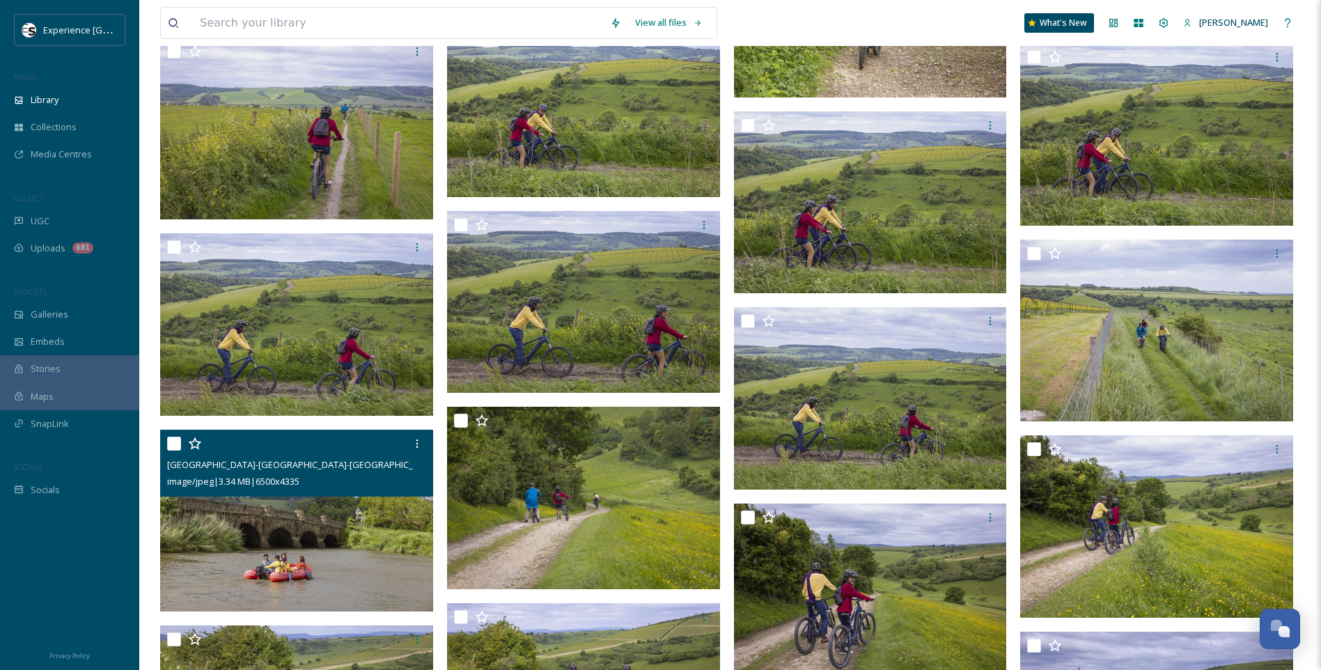
click at [327, 535] on img at bounding box center [296, 521] width 273 height 182
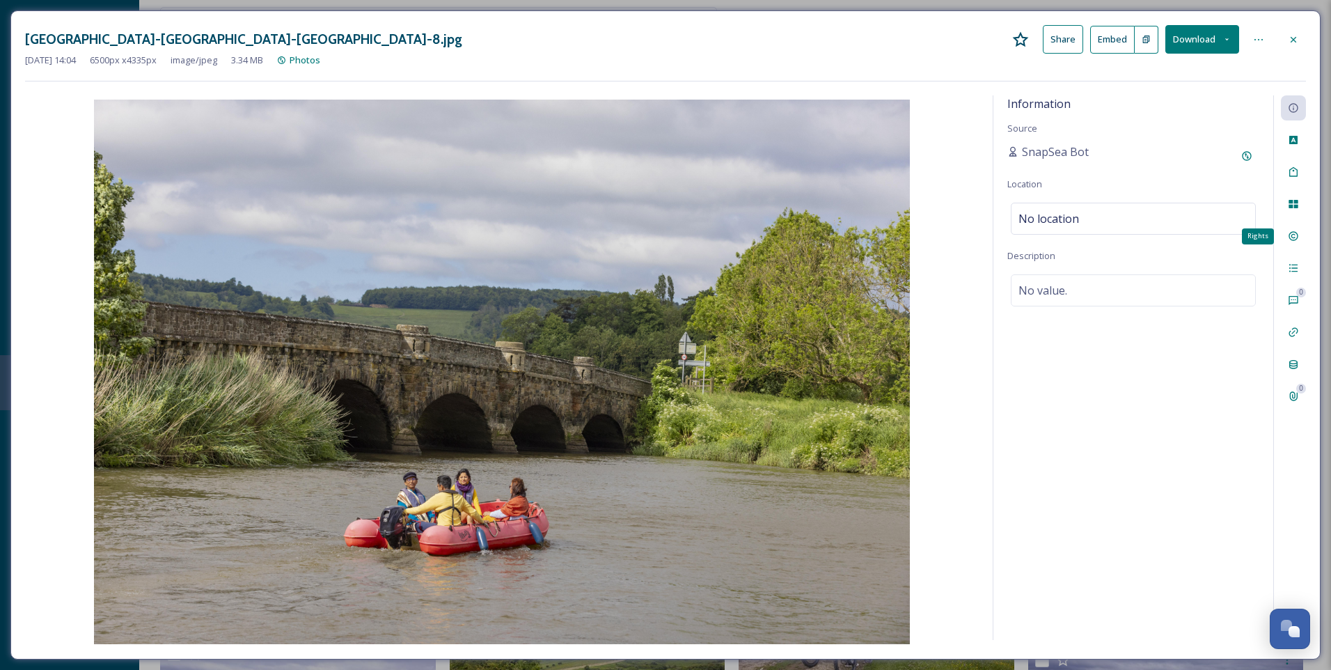
click at [1294, 237] on icon at bounding box center [1293, 235] width 11 height 11
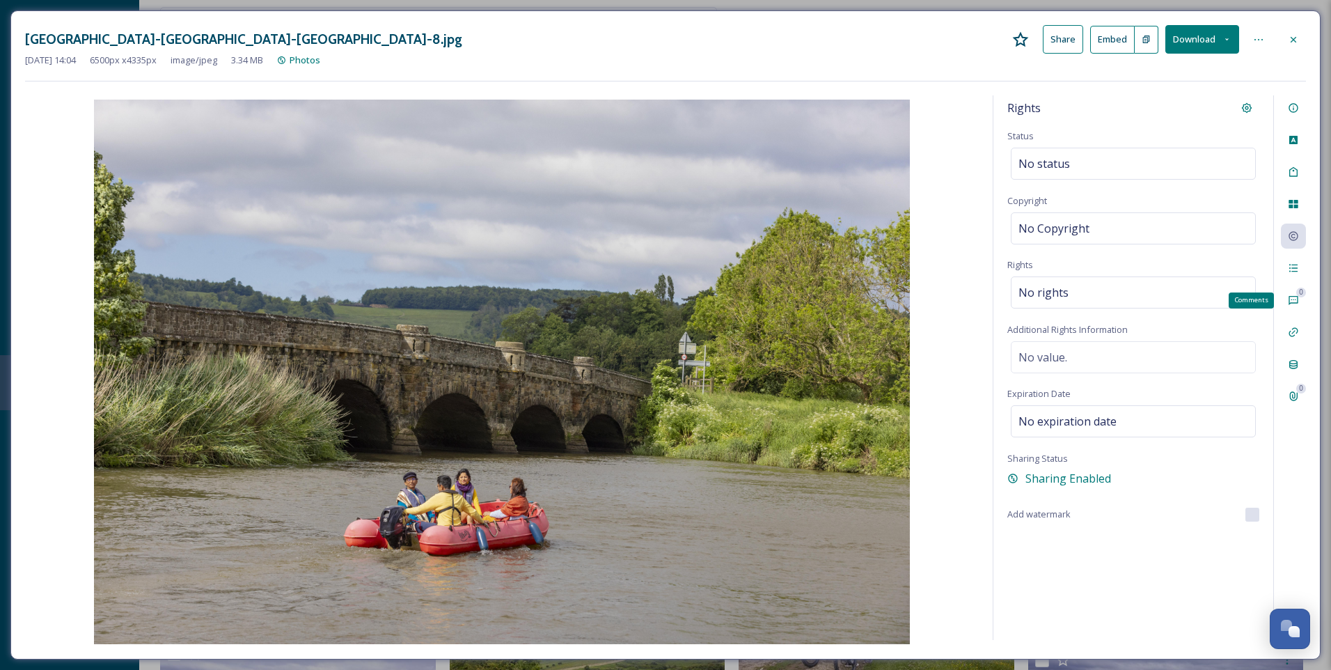
click at [1290, 300] on icon at bounding box center [1293, 300] width 9 height 9
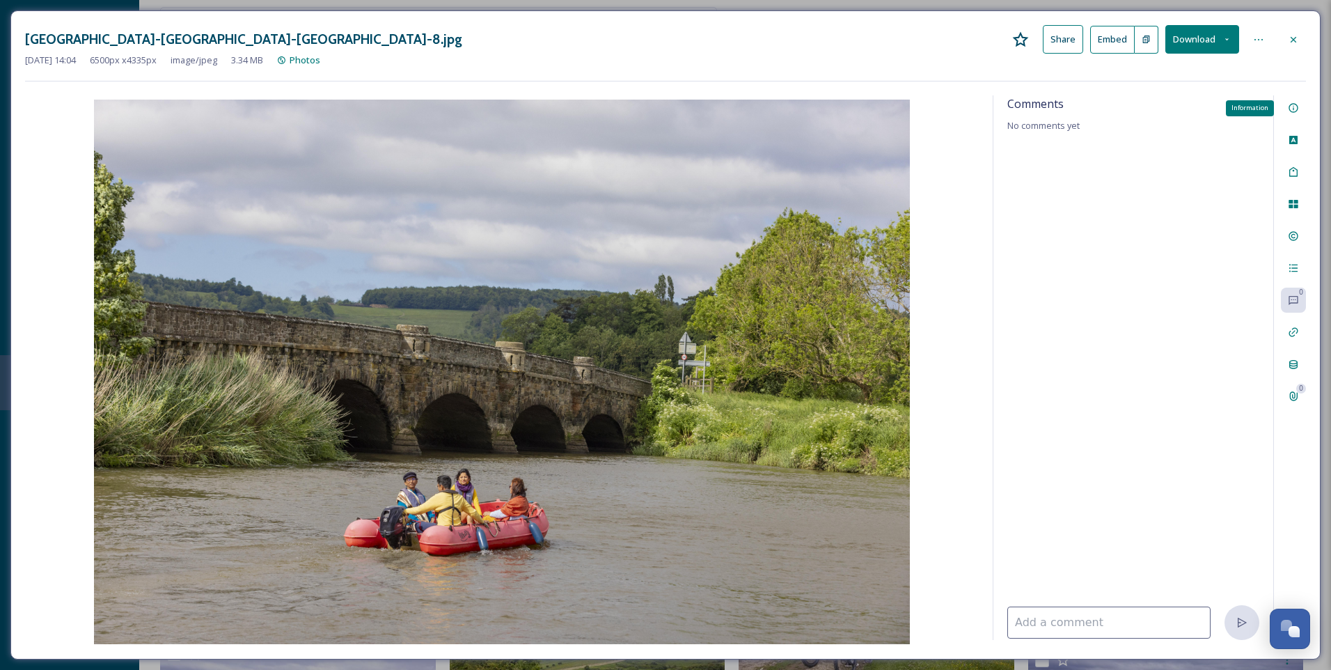
click at [1298, 101] on div "Information" at bounding box center [1293, 107] width 25 height 25
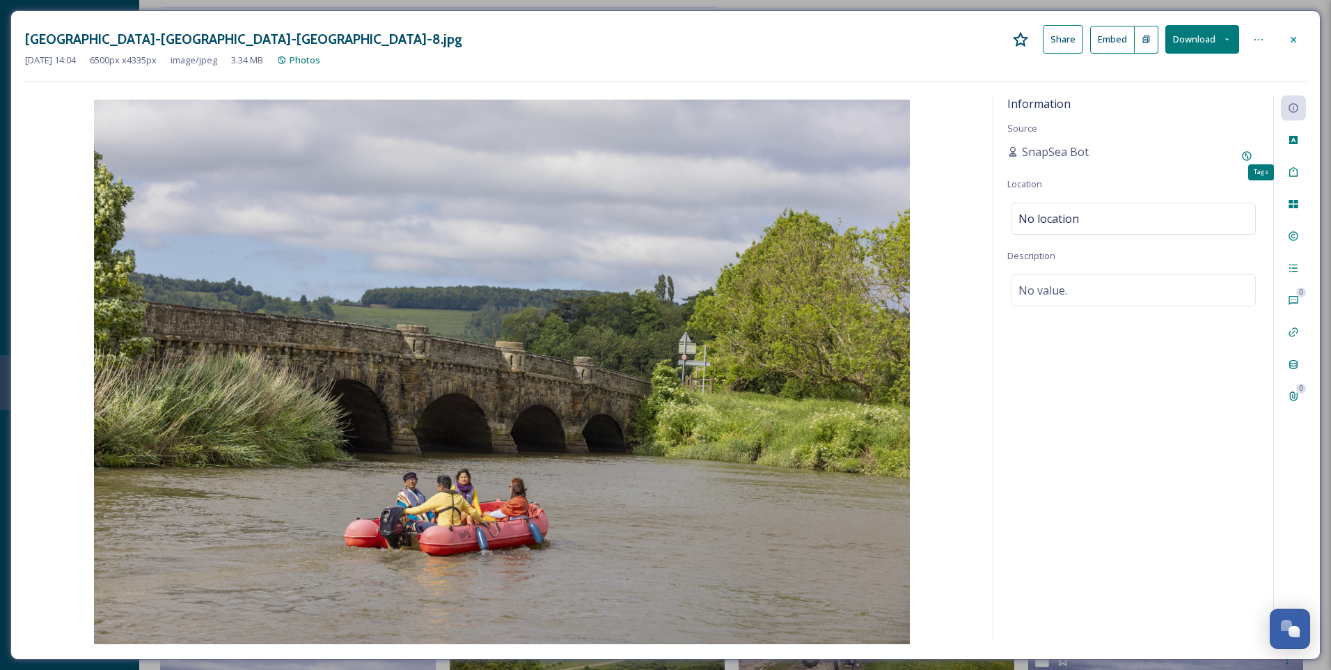
click at [1304, 168] on div "Tags" at bounding box center [1293, 171] width 25 height 25
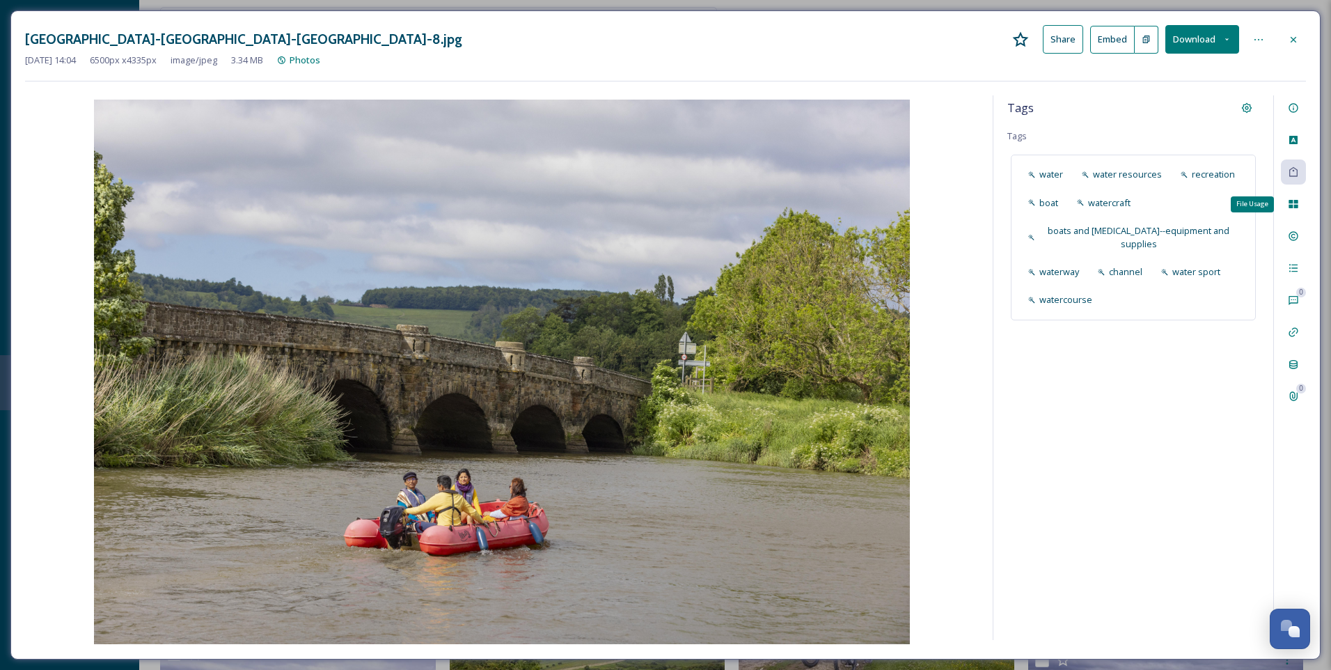
click at [1295, 199] on icon at bounding box center [1293, 203] width 11 height 11
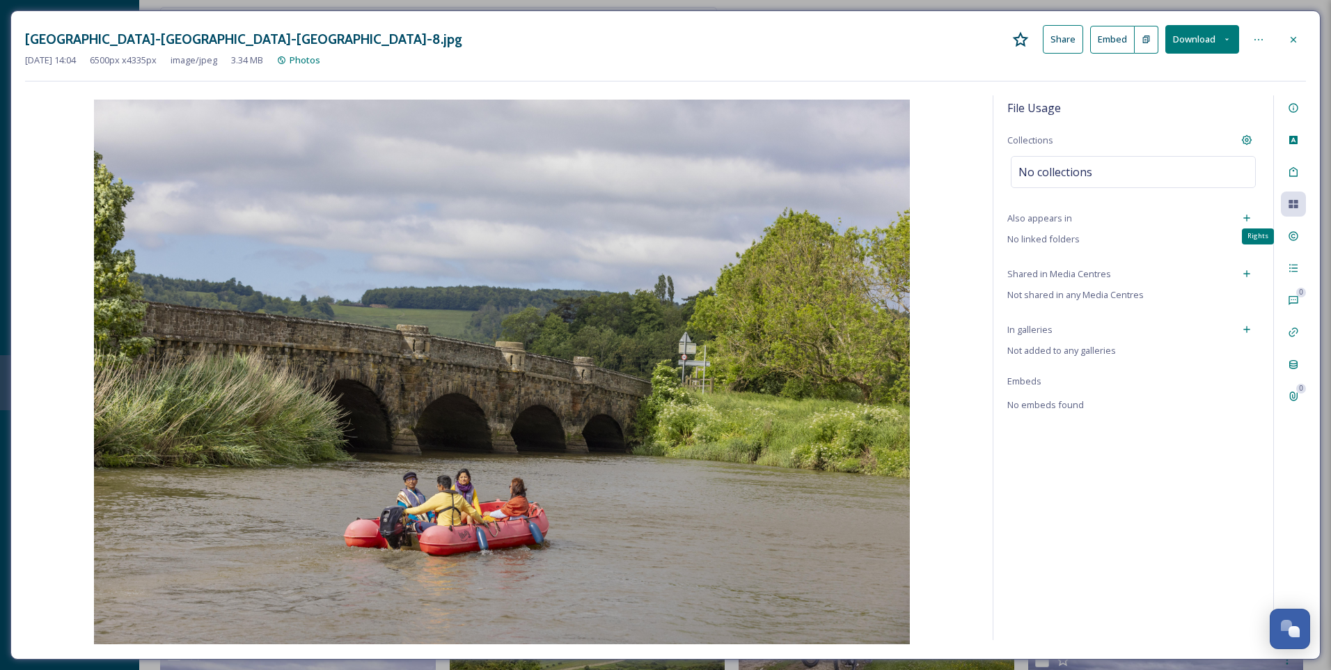
click at [1291, 233] on icon at bounding box center [1293, 236] width 9 height 9
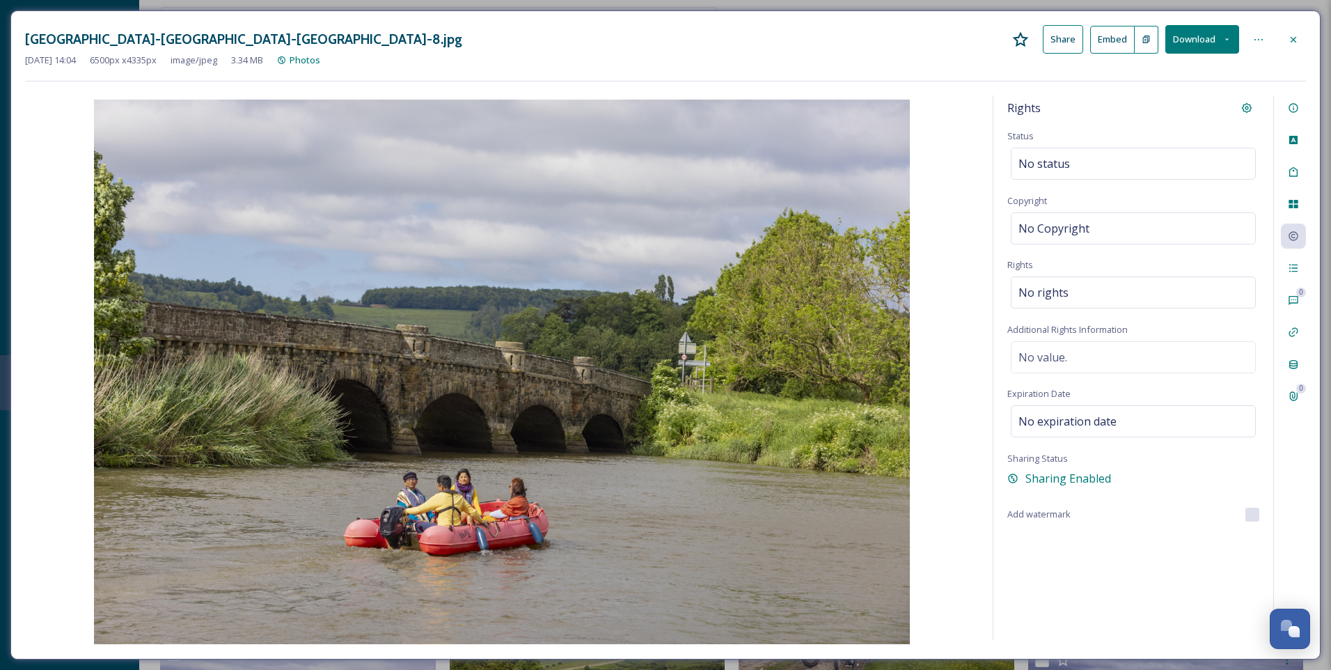
click at [1231, 47] on button "Download" at bounding box center [1203, 39] width 74 height 29
click at [1202, 127] on span "Download Medium (1080 x 720)" at bounding box center [1164, 126] width 129 height 13
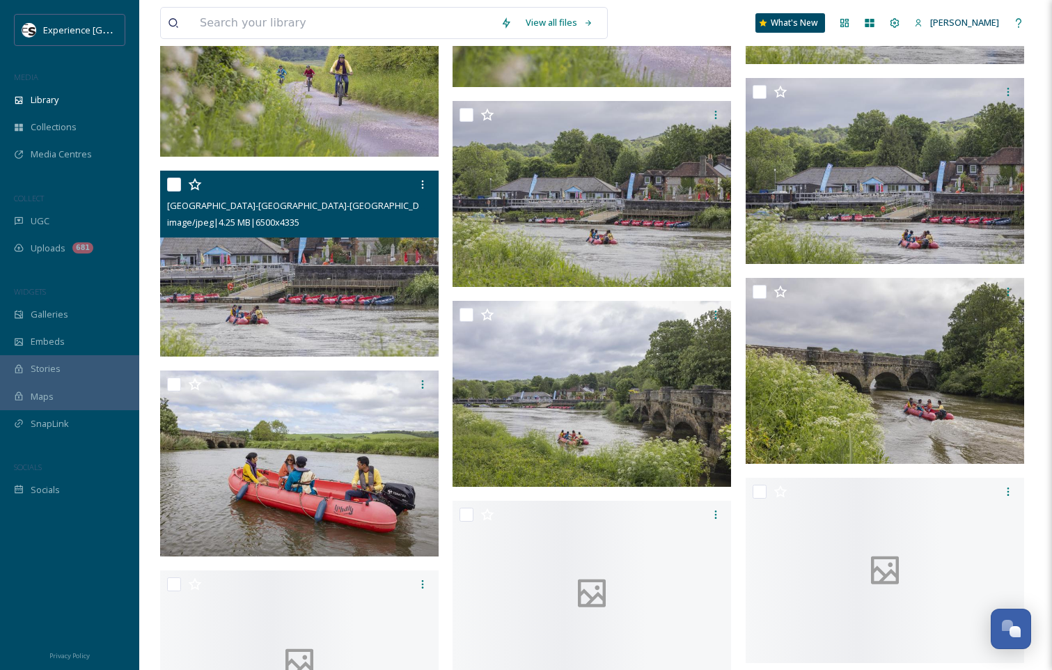
scroll to position [5006, 0]
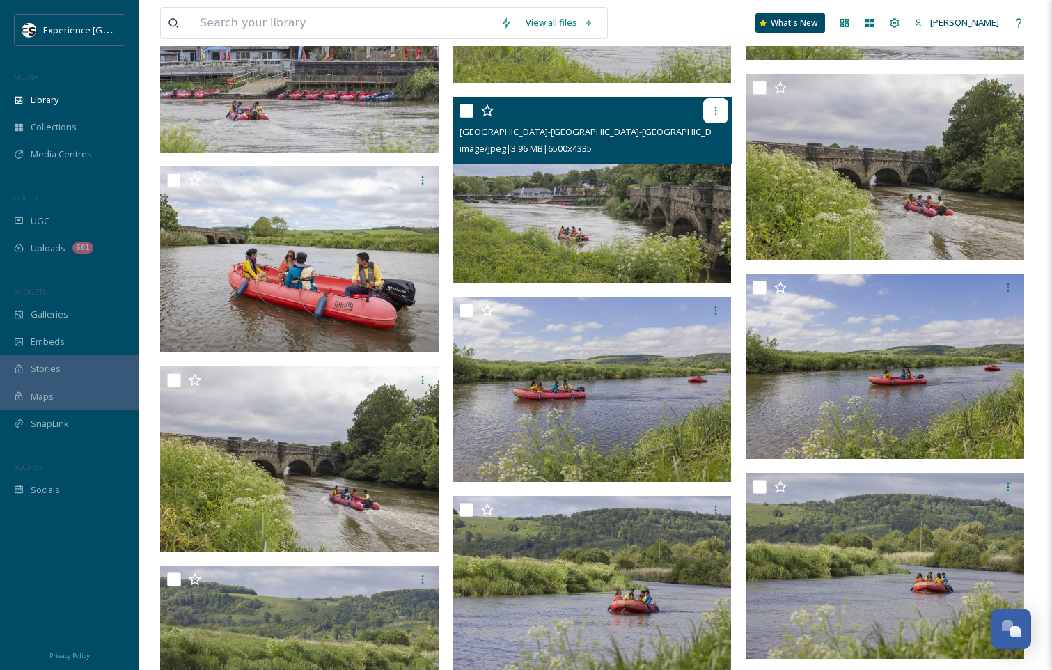
click at [710, 108] on icon at bounding box center [715, 110] width 11 height 11
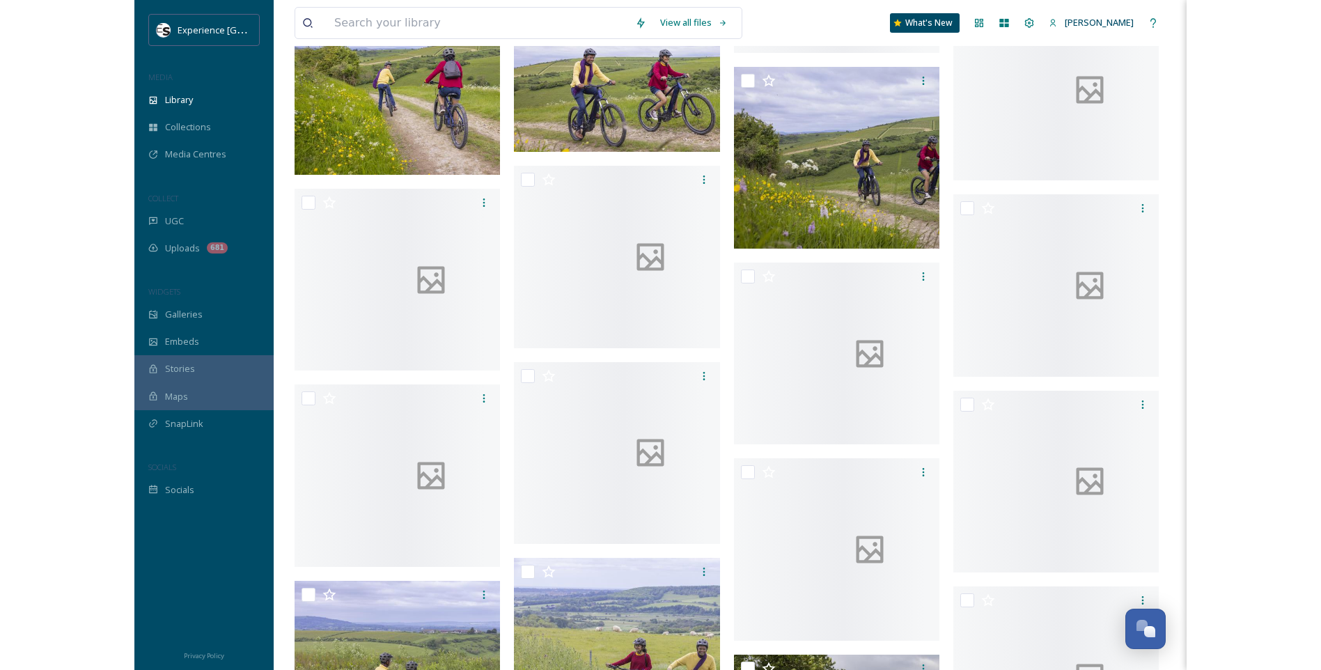
scroll to position [1590, 0]
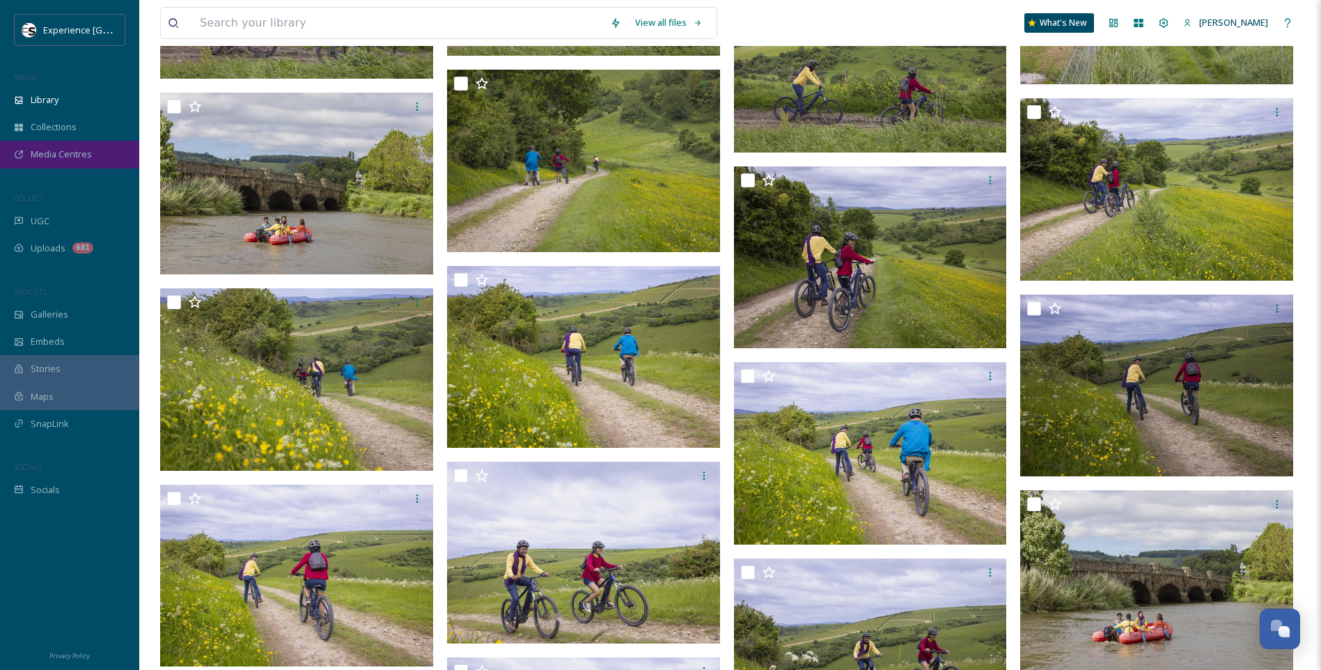
click at [70, 159] on span "Media Centres" at bounding box center [61, 154] width 61 height 13
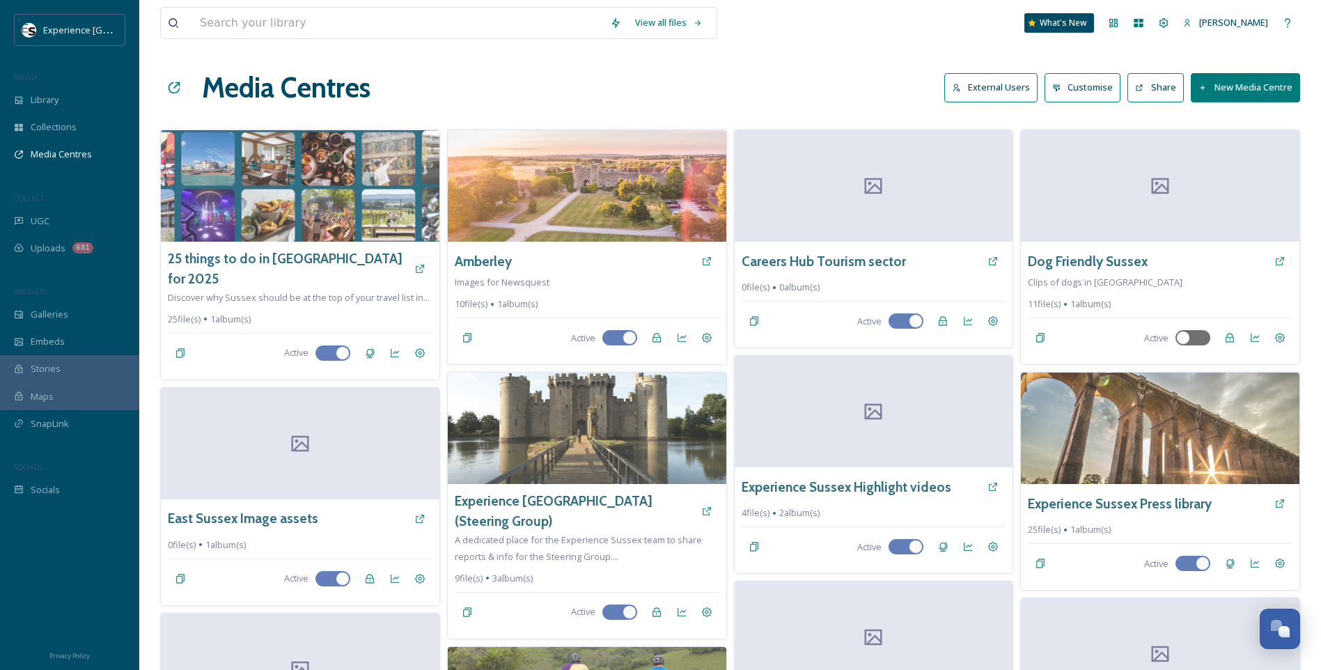
click at [1271, 88] on button "New Media Centre" at bounding box center [1245, 87] width 109 height 29
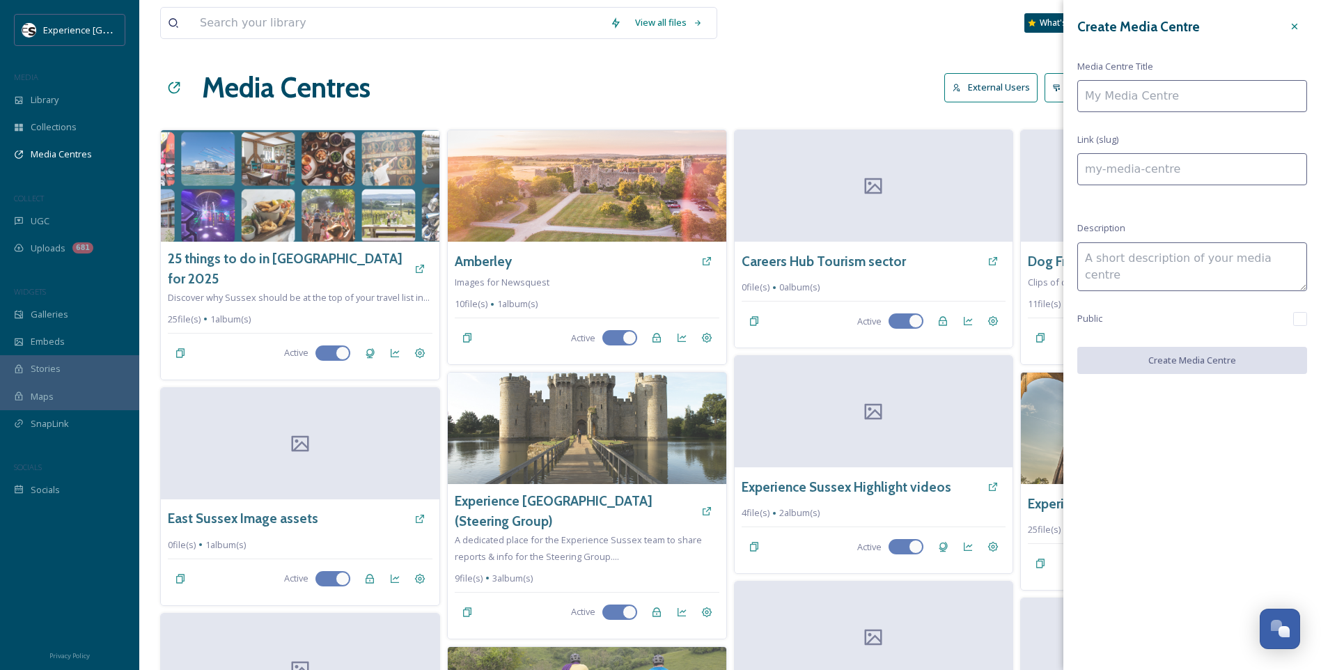
click at [1170, 91] on input at bounding box center [1192, 96] width 230 height 32
click at [1214, 363] on button "Create Media Centre" at bounding box center [1192, 361] width 230 height 29
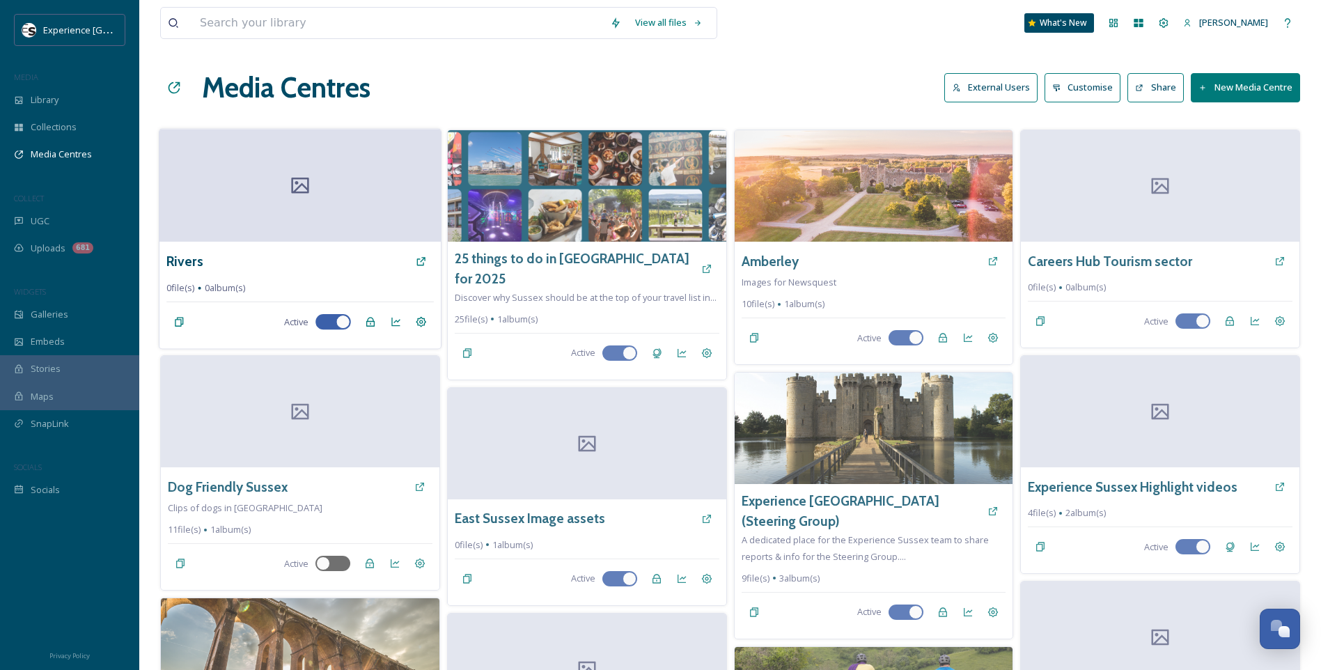
click at [254, 273] on div "Rivers" at bounding box center [299, 261] width 267 height 25
click at [180, 258] on h3 "Rivers" at bounding box center [184, 261] width 37 height 20
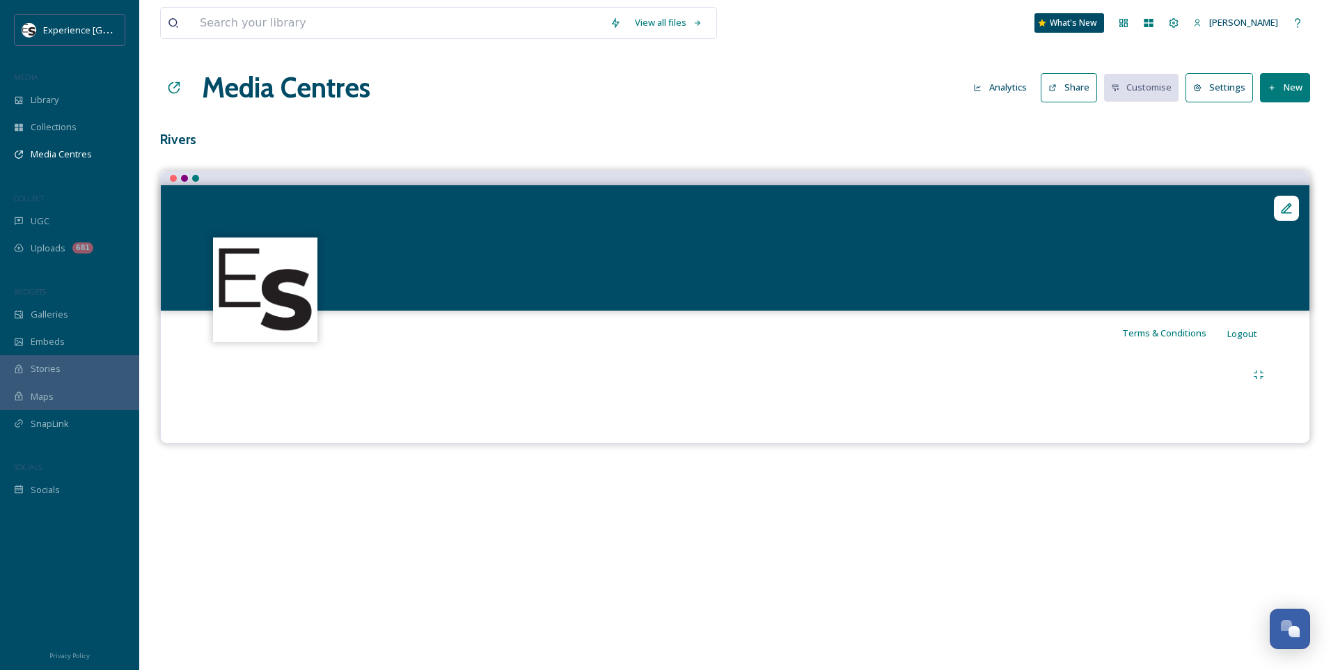
click at [1288, 85] on button "New" at bounding box center [1285, 87] width 50 height 29
click at [1282, 150] on span "Add Album" at bounding box center [1279, 147] width 45 height 13
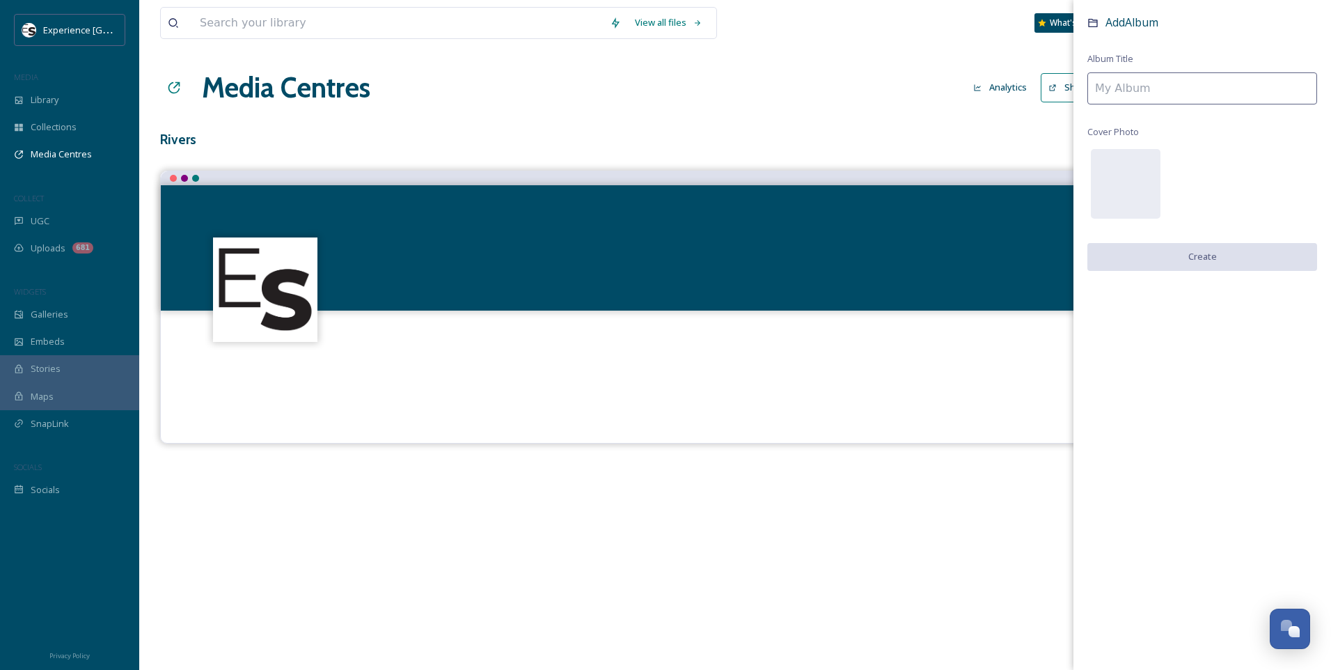
click at [1143, 88] on input at bounding box center [1203, 88] width 230 height 32
click at [1122, 88] on input "[PERSON_NAME]" at bounding box center [1203, 88] width 230 height 32
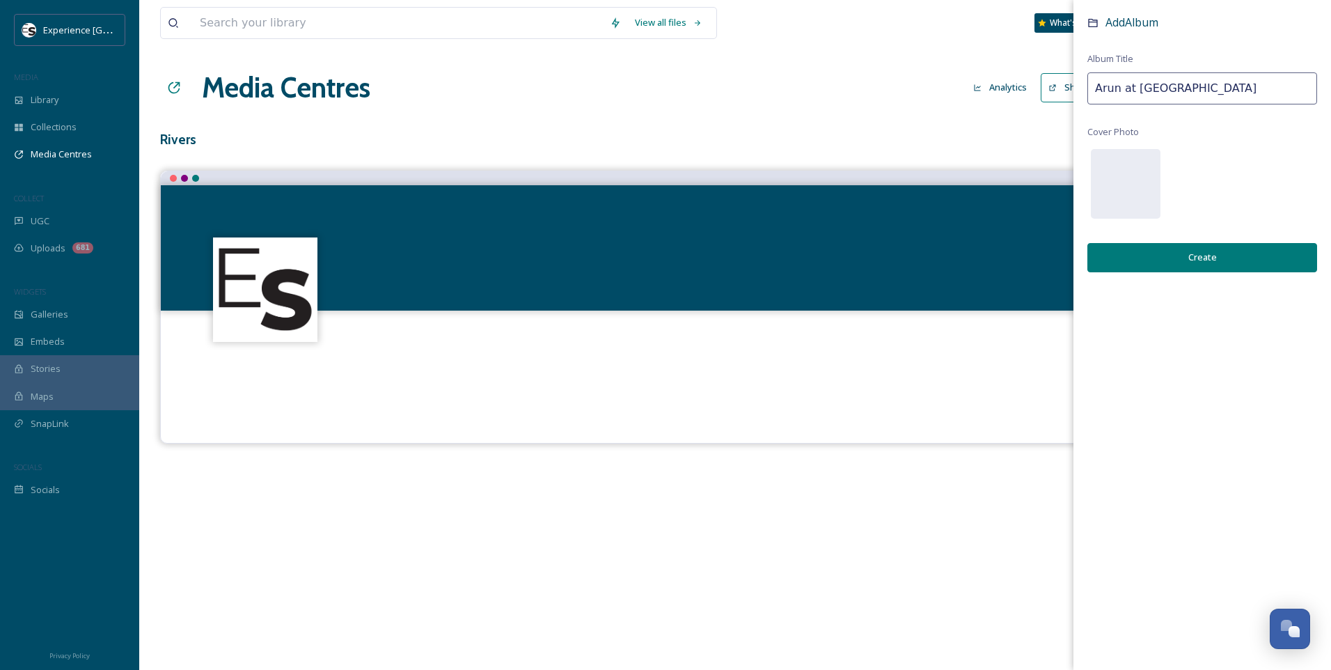
click at [1234, 263] on button "Create" at bounding box center [1203, 257] width 230 height 29
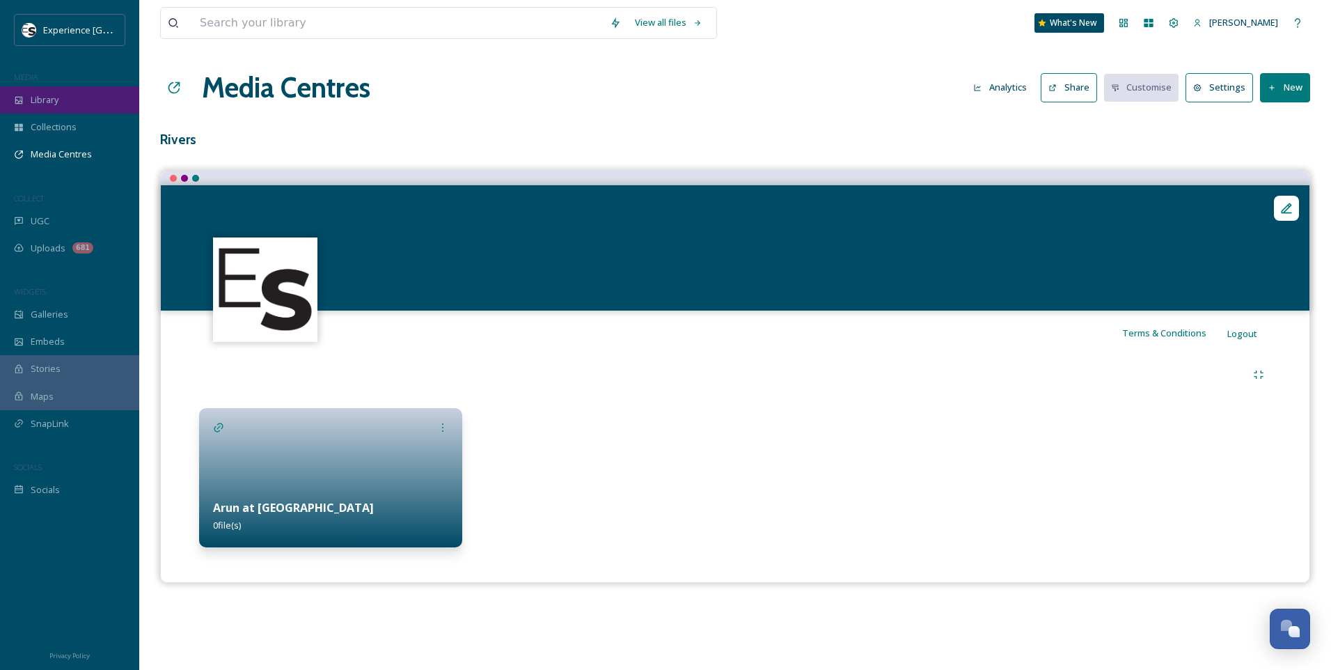
click at [46, 104] on span "Library" at bounding box center [45, 99] width 28 height 13
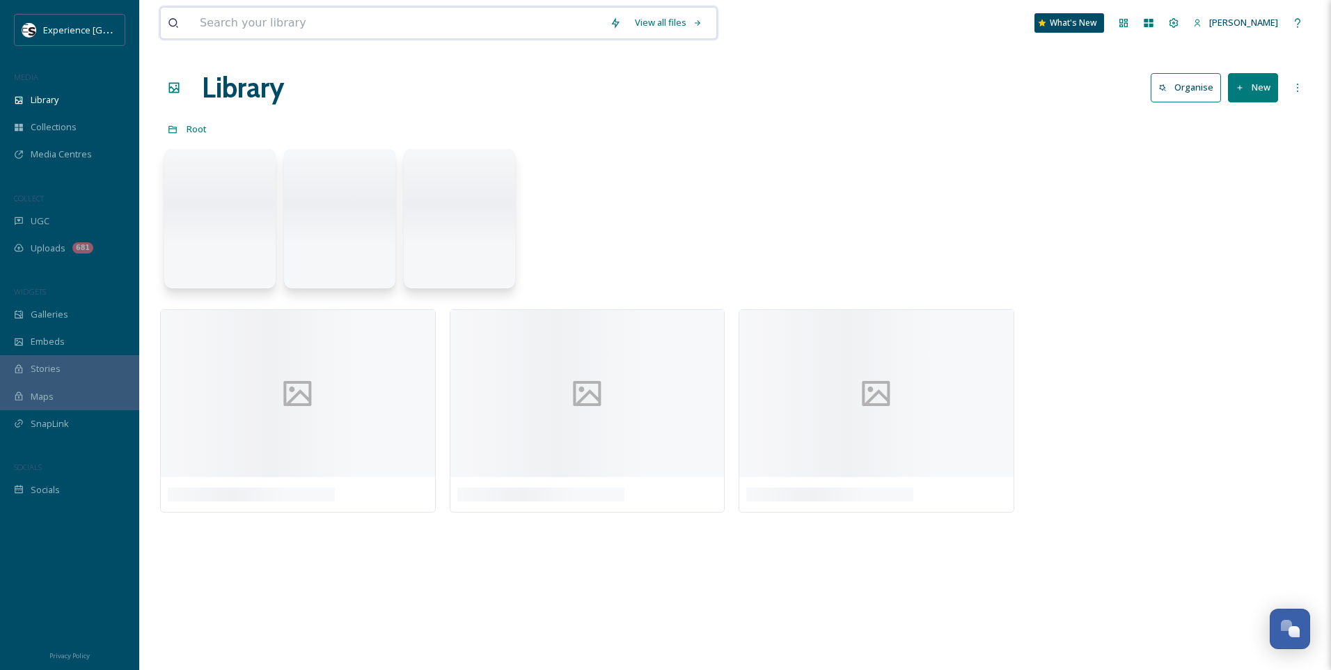
click at [331, 31] on input at bounding box center [398, 23] width 410 height 31
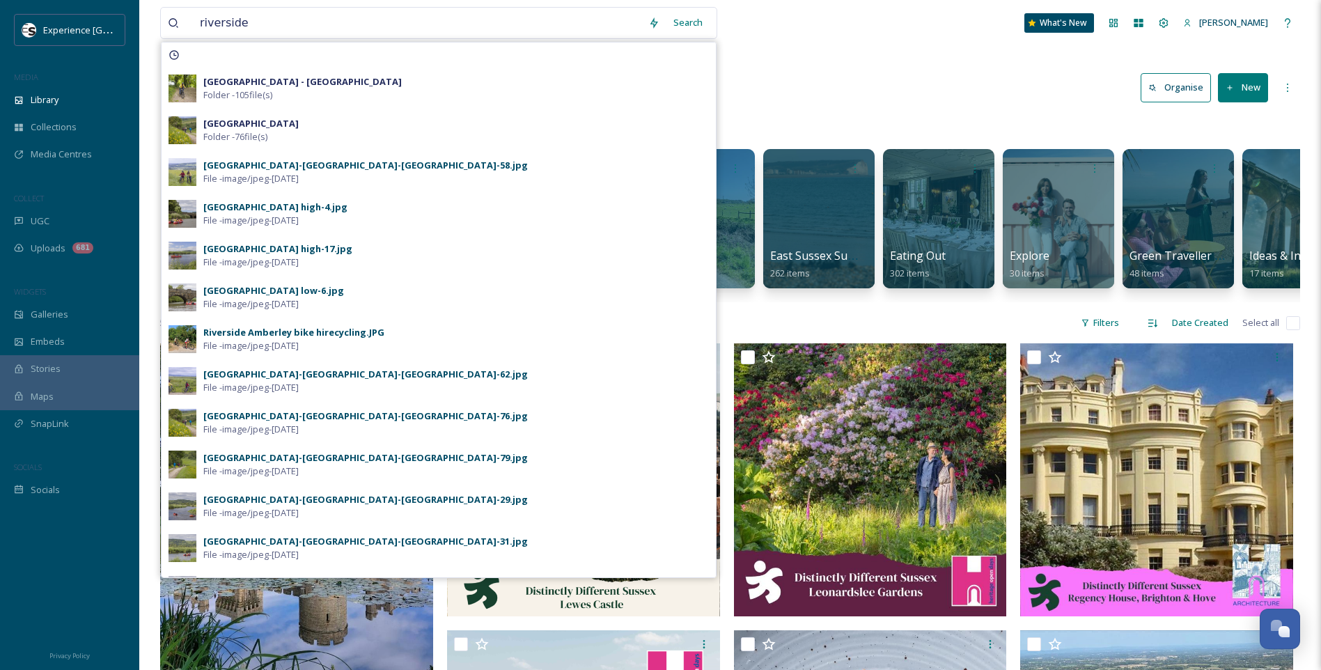
click at [693, 19] on div "Search" at bounding box center [687, 22] width 43 height 27
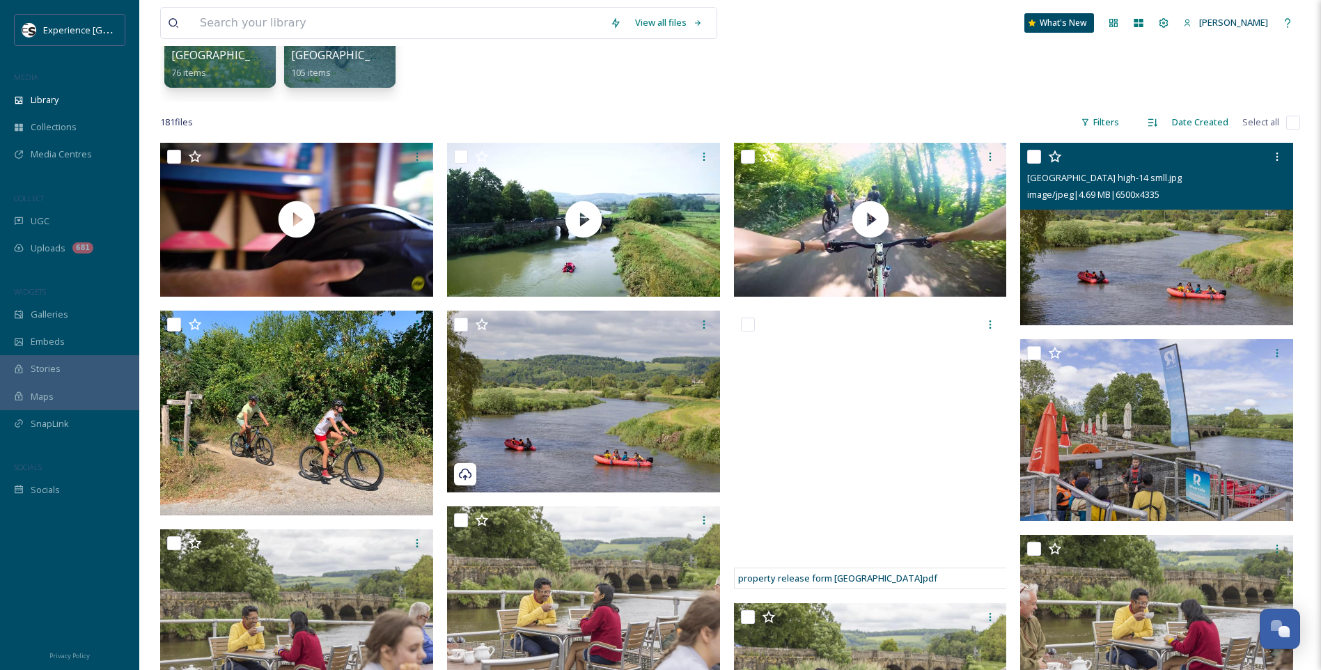
scroll to position [209, 0]
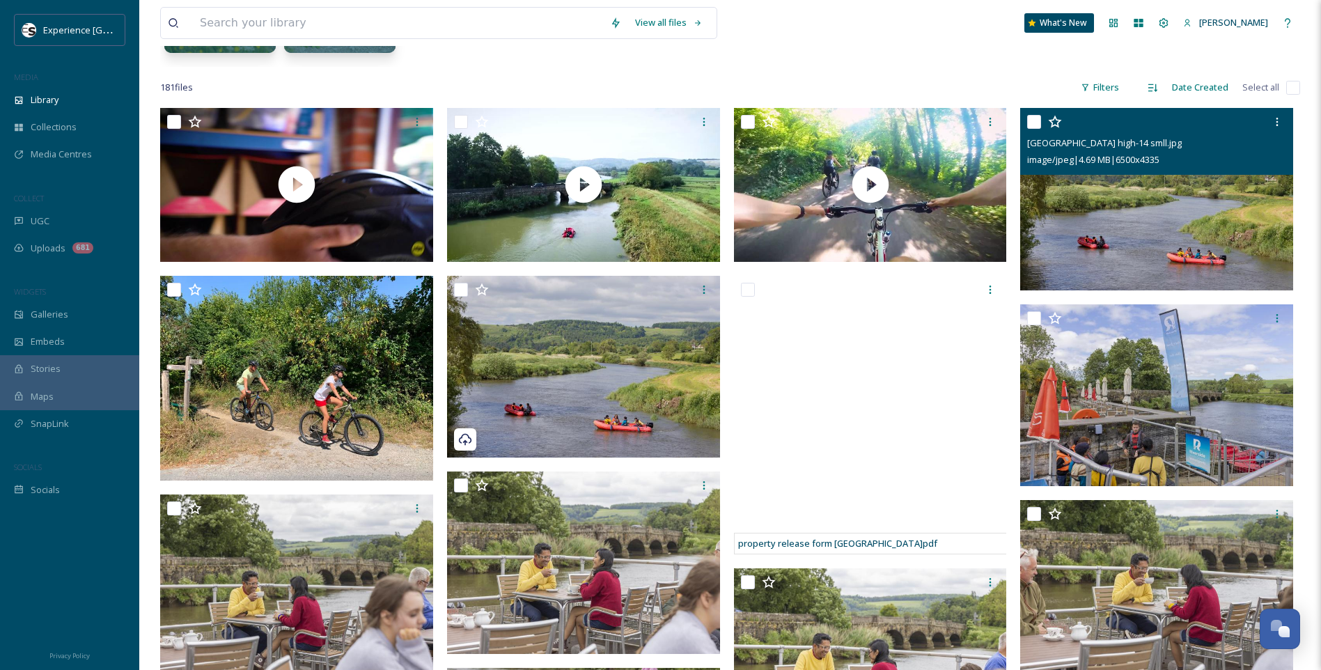
click at [1145, 286] on img at bounding box center [1156, 199] width 273 height 182
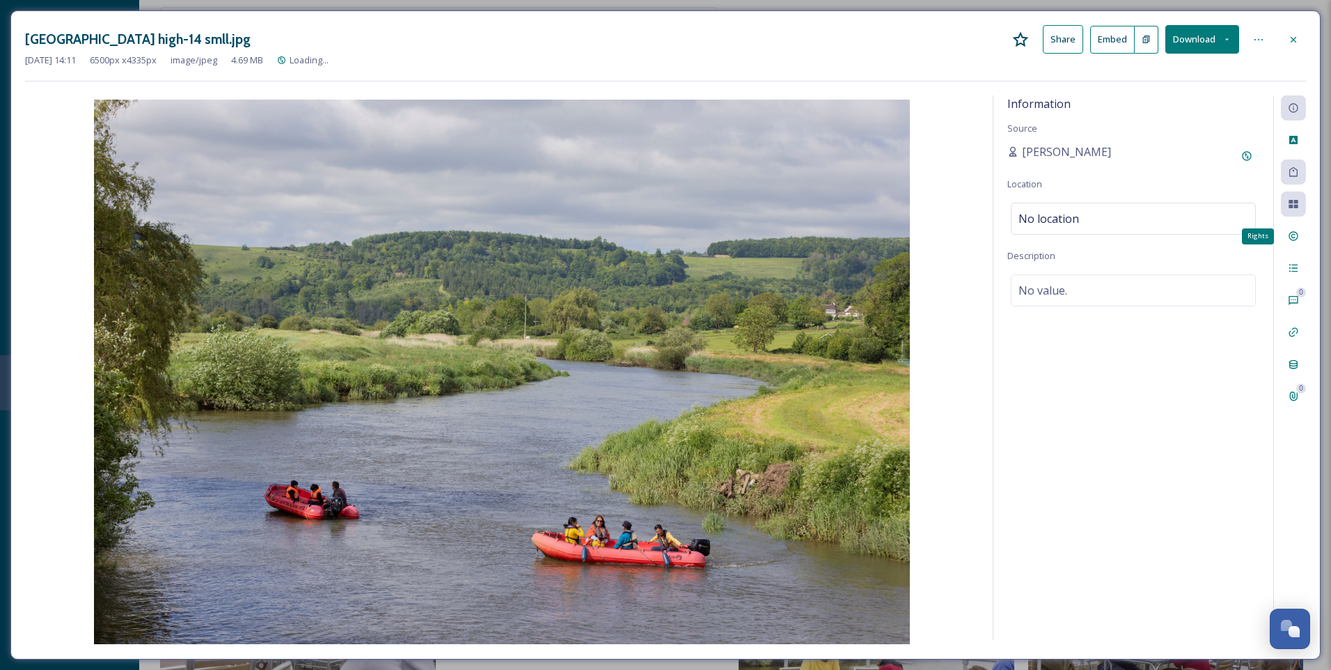
click at [1301, 239] on div "Rights" at bounding box center [1293, 236] width 25 height 25
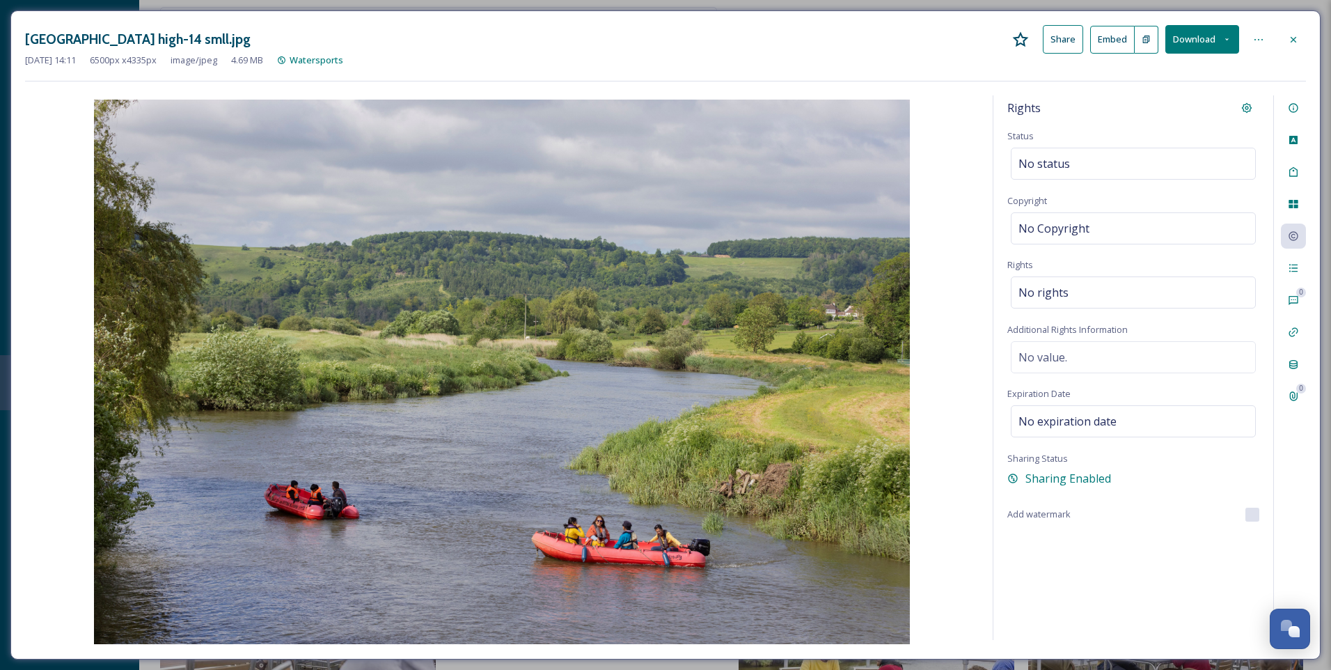
click at [1293, 38] on icon at bounding box center [1294, 39] width 6 height 6
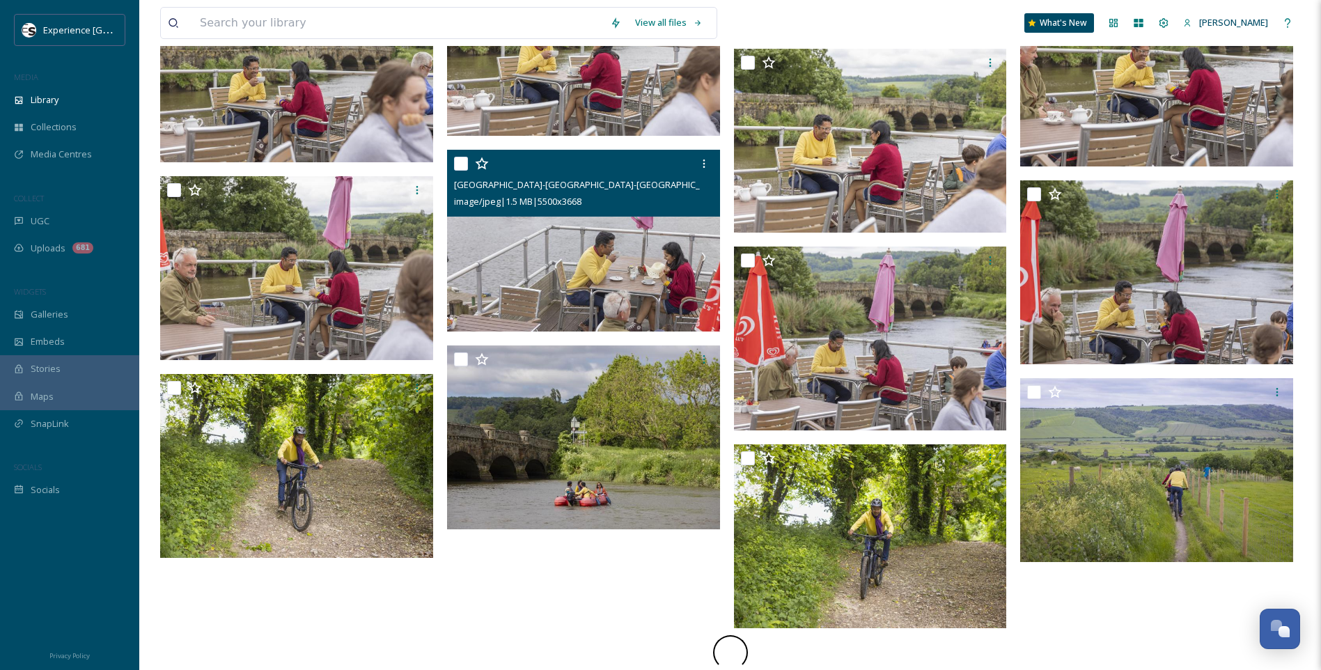
scroll to position [731, 0]
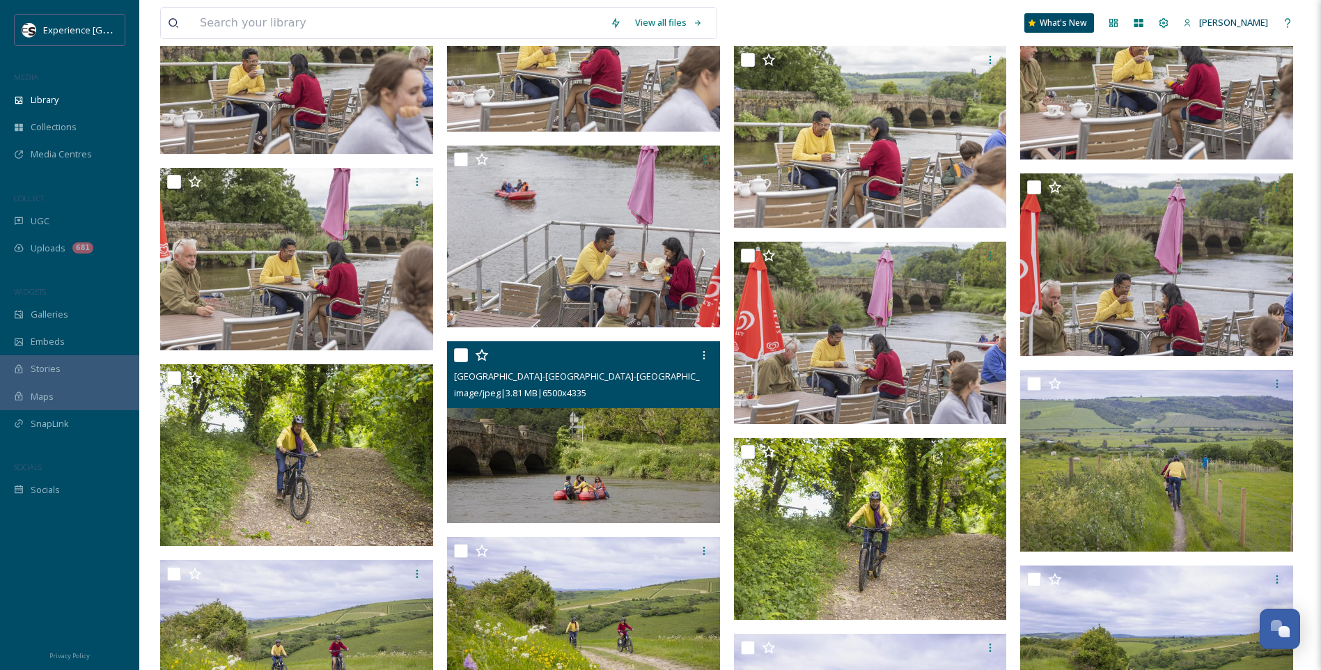
click at [606, 430] on img at bounding box center [583, 432] width 273 height 182
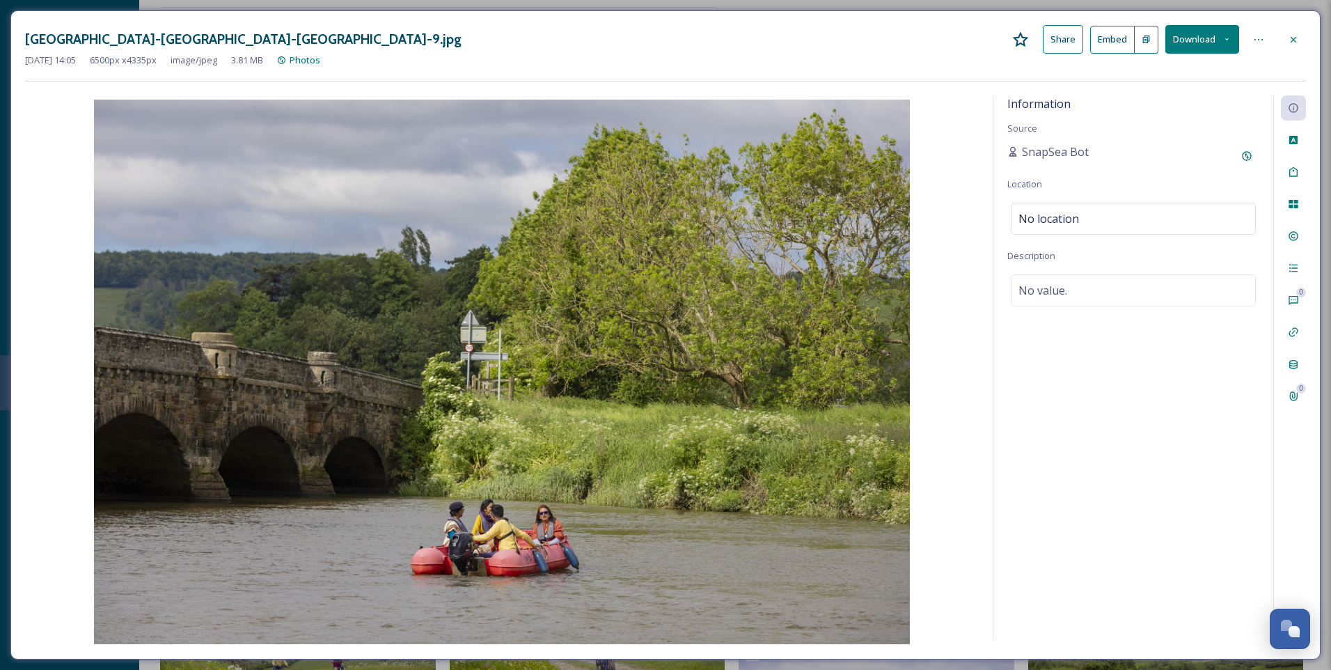
click at [1296, 34] on icon at bounding box center [1293, 39] width 11 height 11
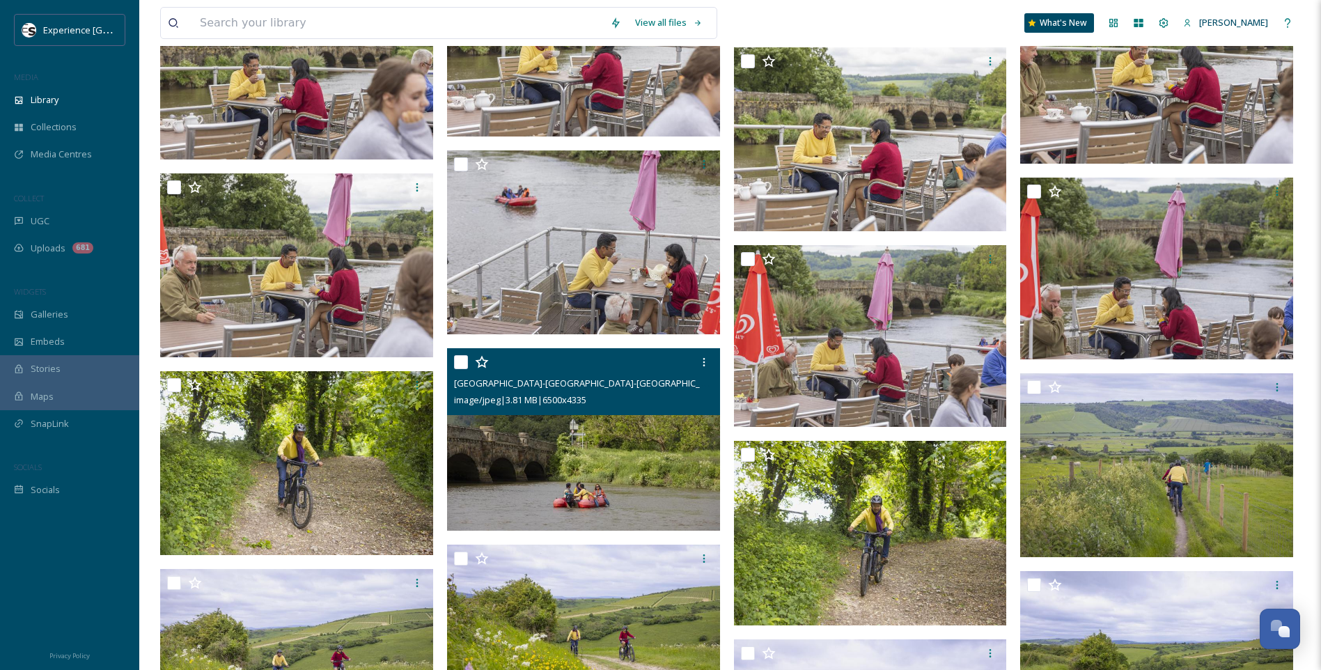
click at [464, 361] on input "checkbox" at bounding box center [461, 362] width 14 height 14
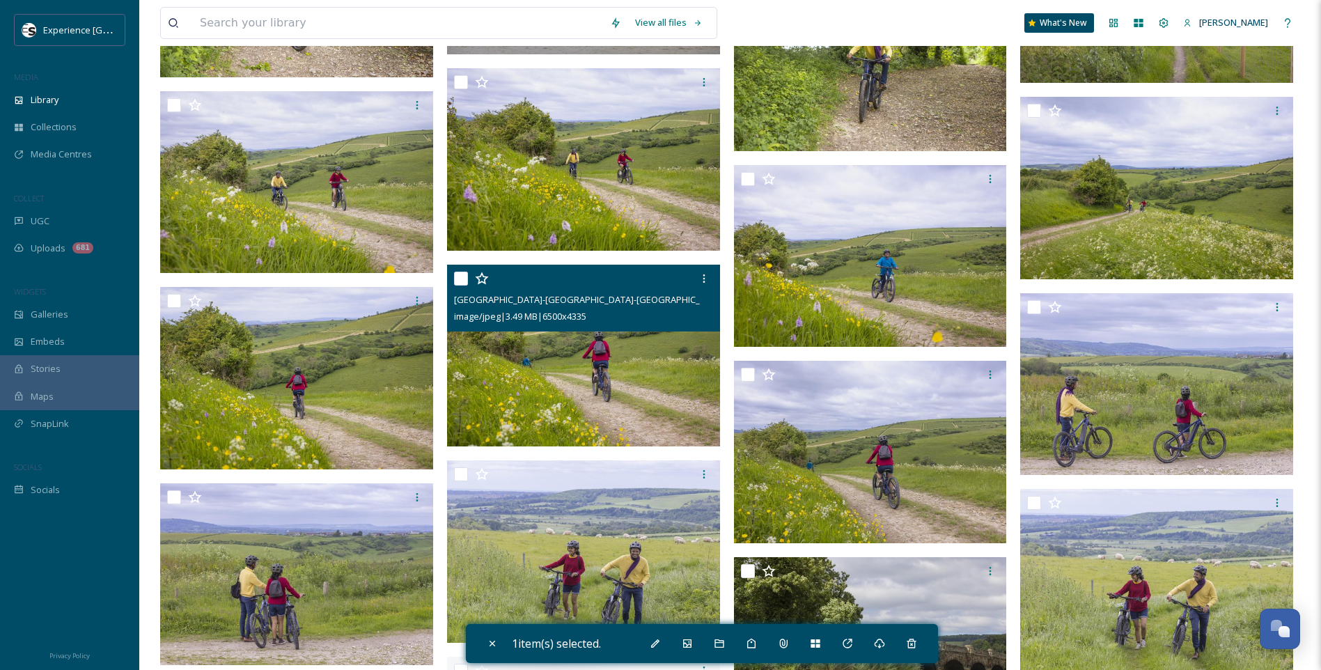
scroll to position [1497, 0]
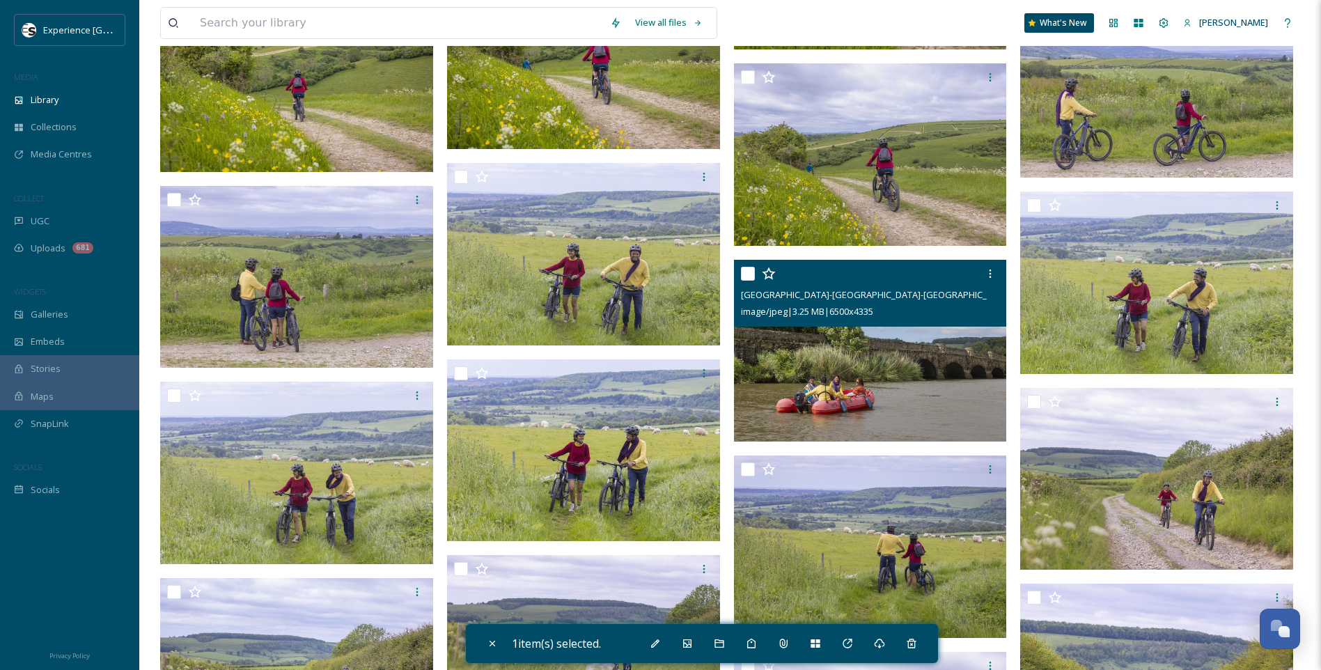
click at [753, 275] on input "checkbox" at bounding box center [748, 274] width 14 height 14
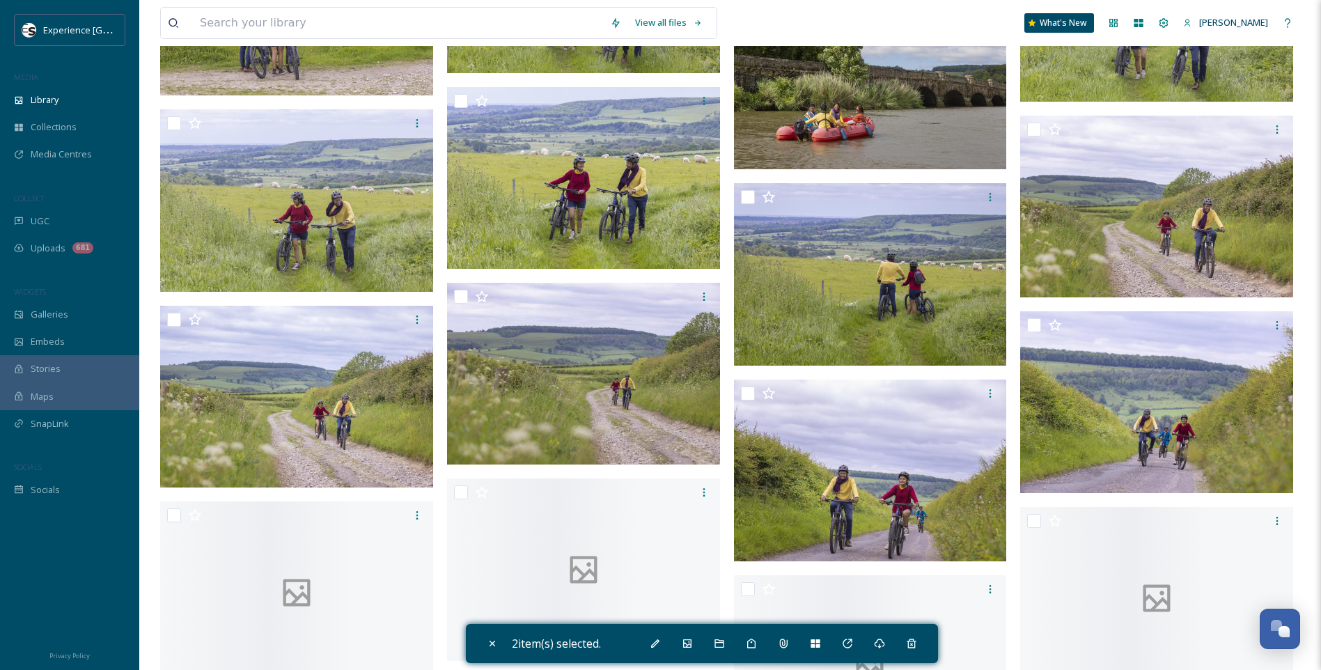
scroll to position [1915, 0]
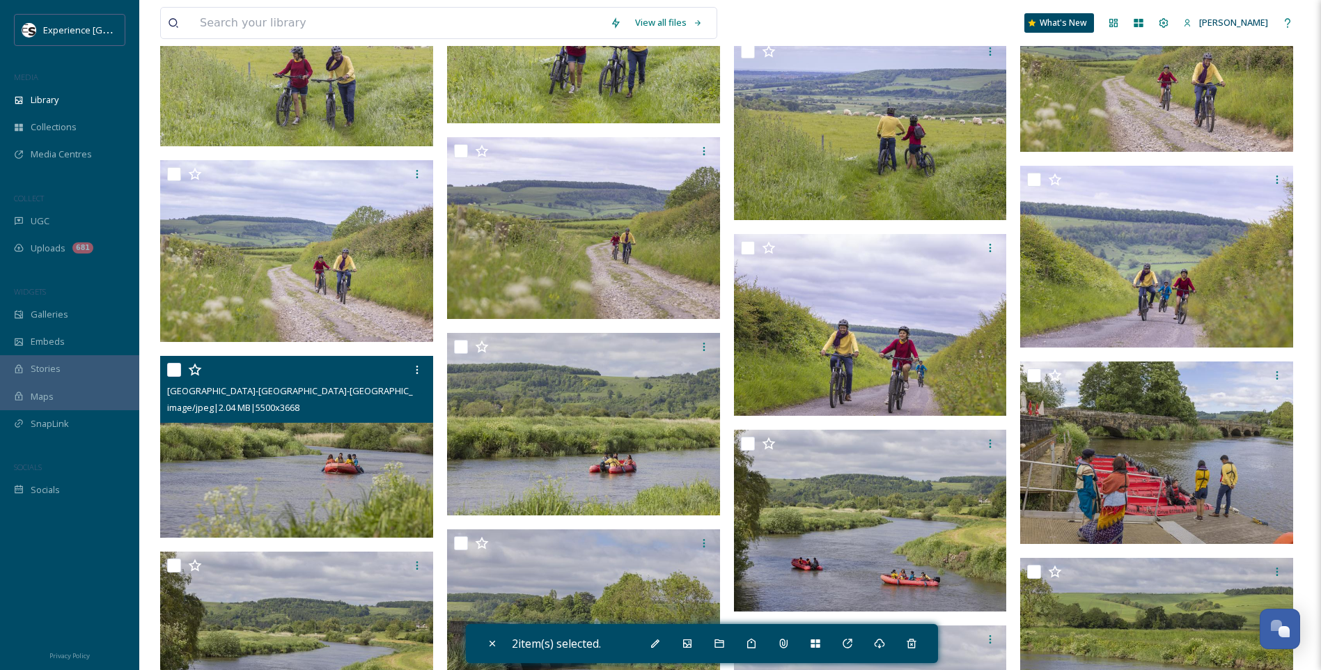
click at [181, 371] on div at bounding box center [298, 369] width 263 height 25
click at [171, 371] on input "checkbox" at bounding box center [174, 370] width 14 height 14
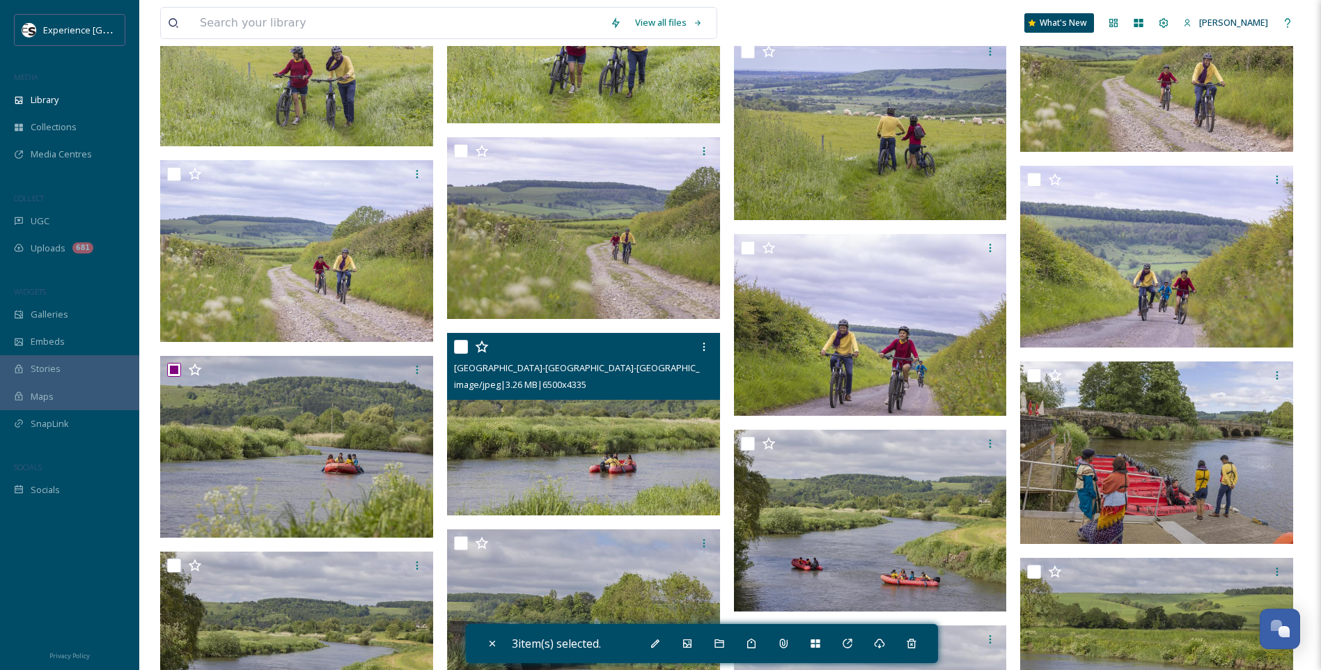
click at [462, 340] on input "checkbox" at bounding box center [461, 347] width 14 height 14
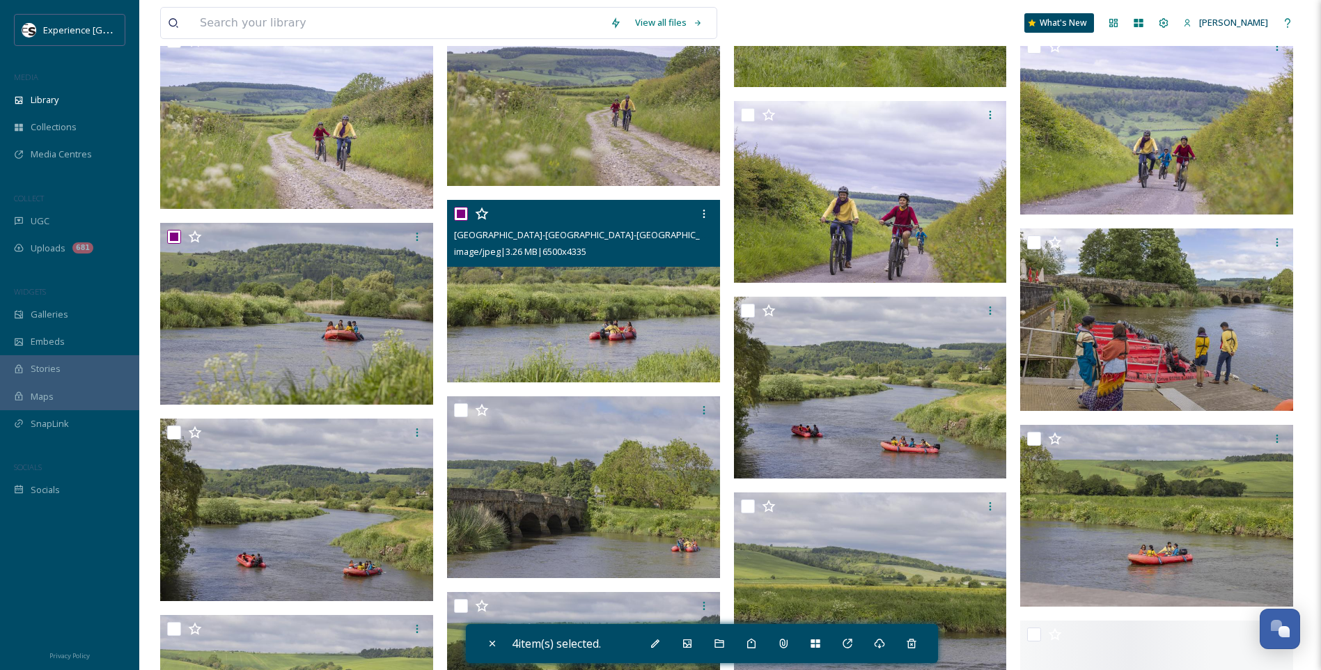
scroll to position [2054, 0]
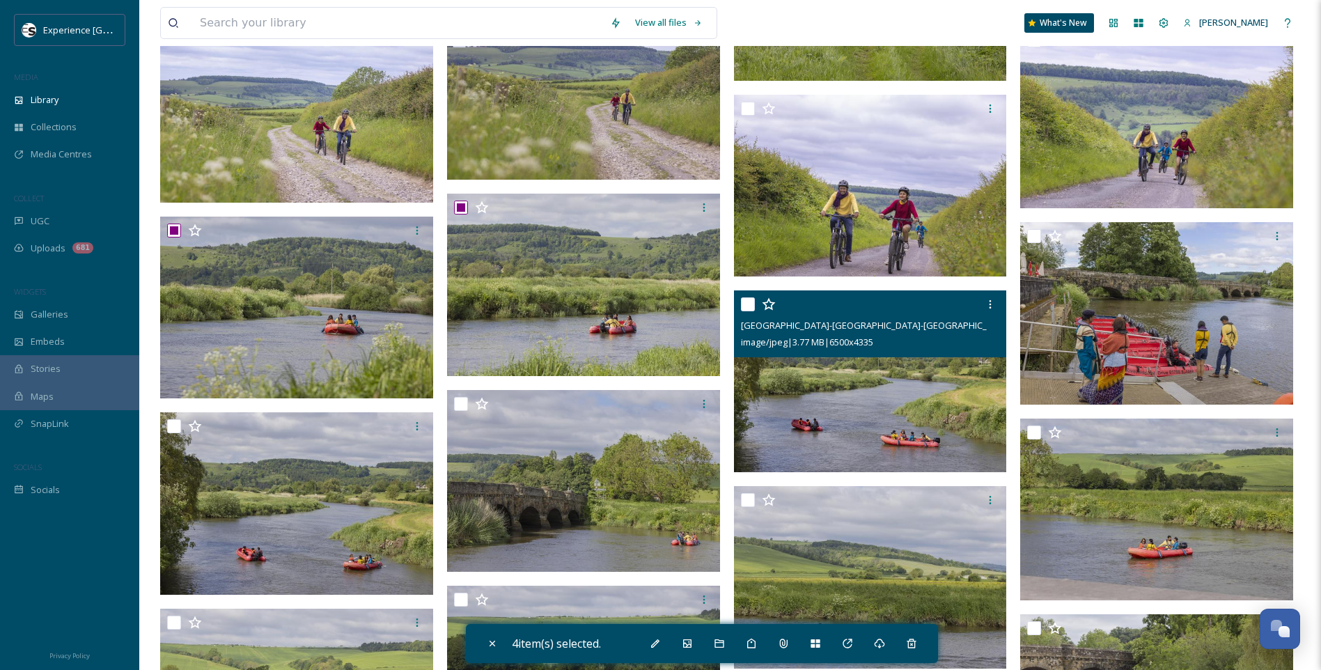
click at [746, 299] on input "checkbox" at bounding box center [748, 304] width 14 height 14
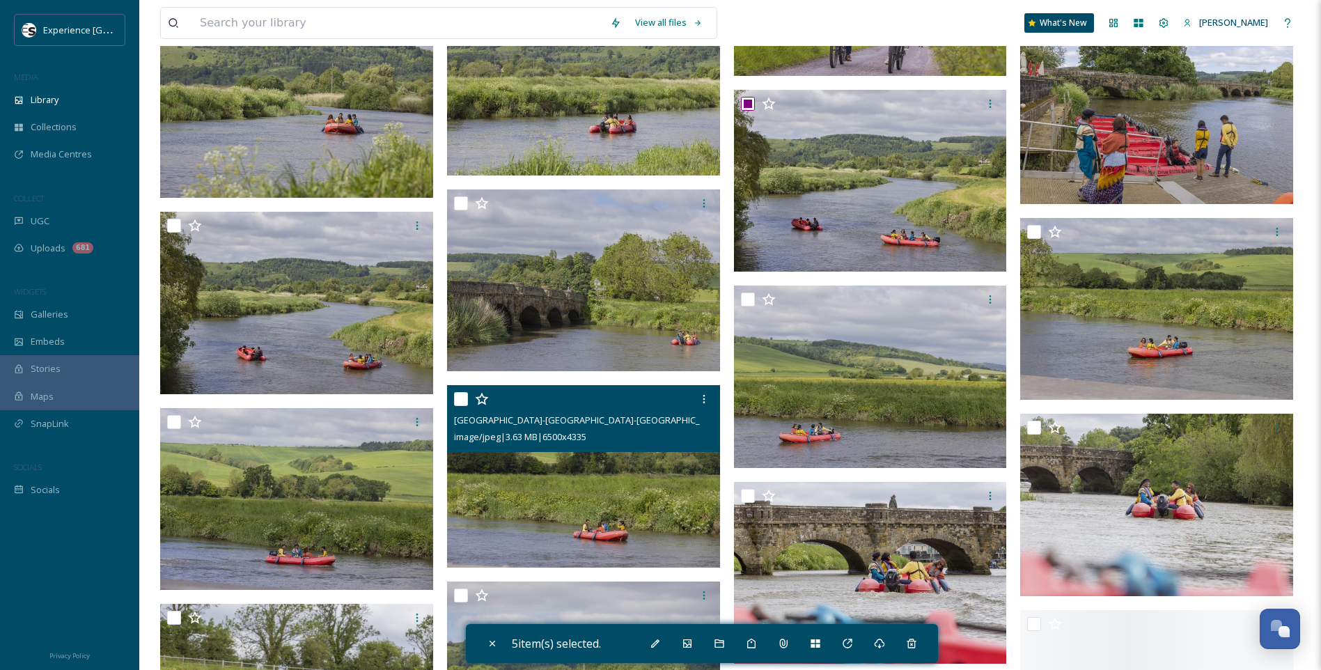
scroll to position [2263, 0]
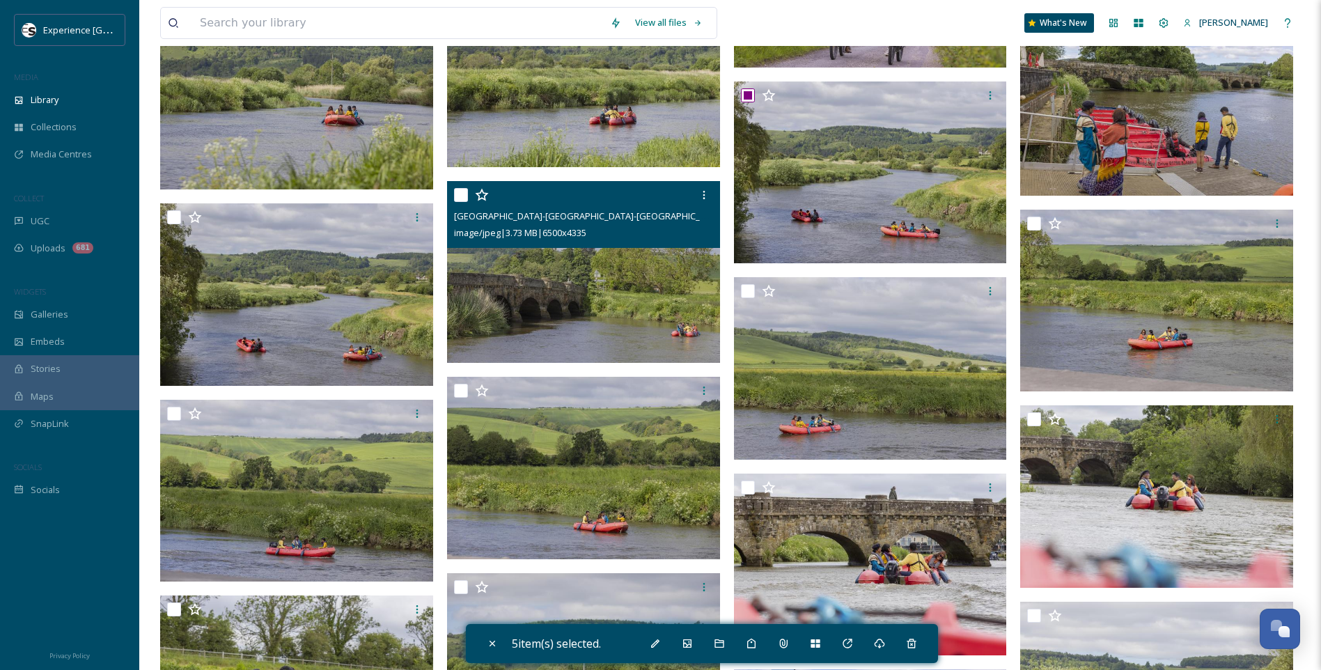
click at [462, 195] on input "checkbox" at bounding box center [461, 195] width 14 height 14
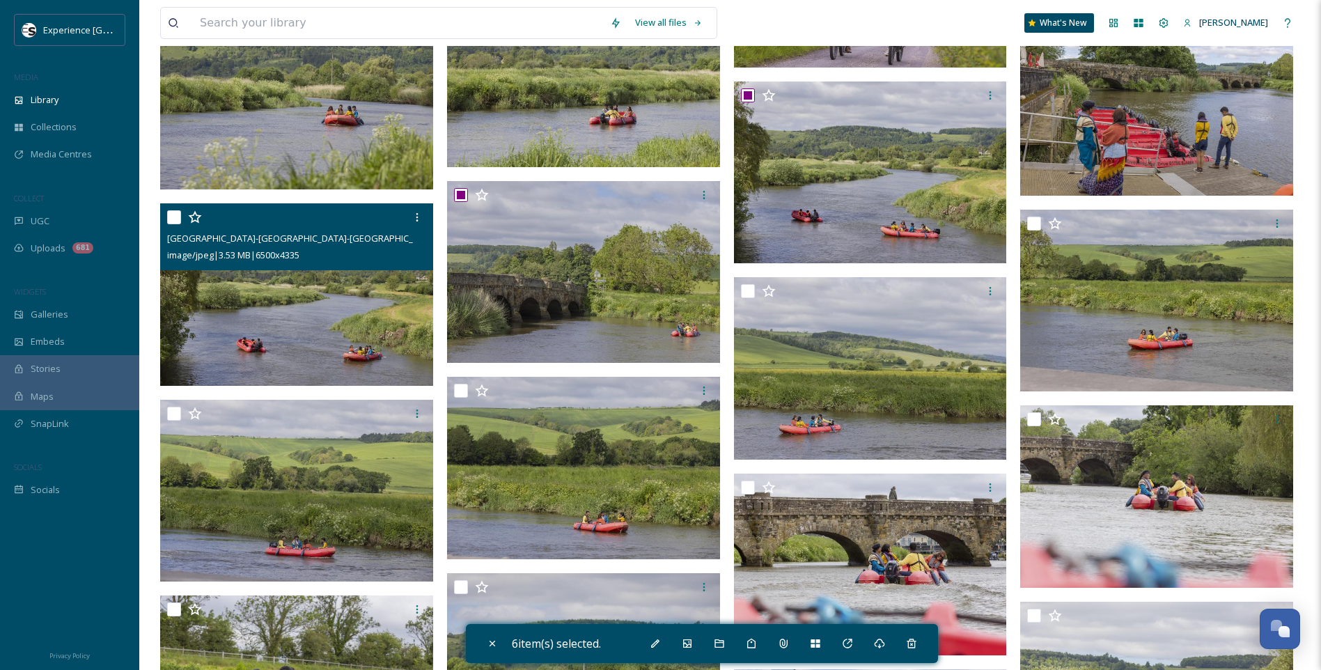
click at [172, 212] on input "checkbox" at bounding box center [174, 217] width 14 height 14
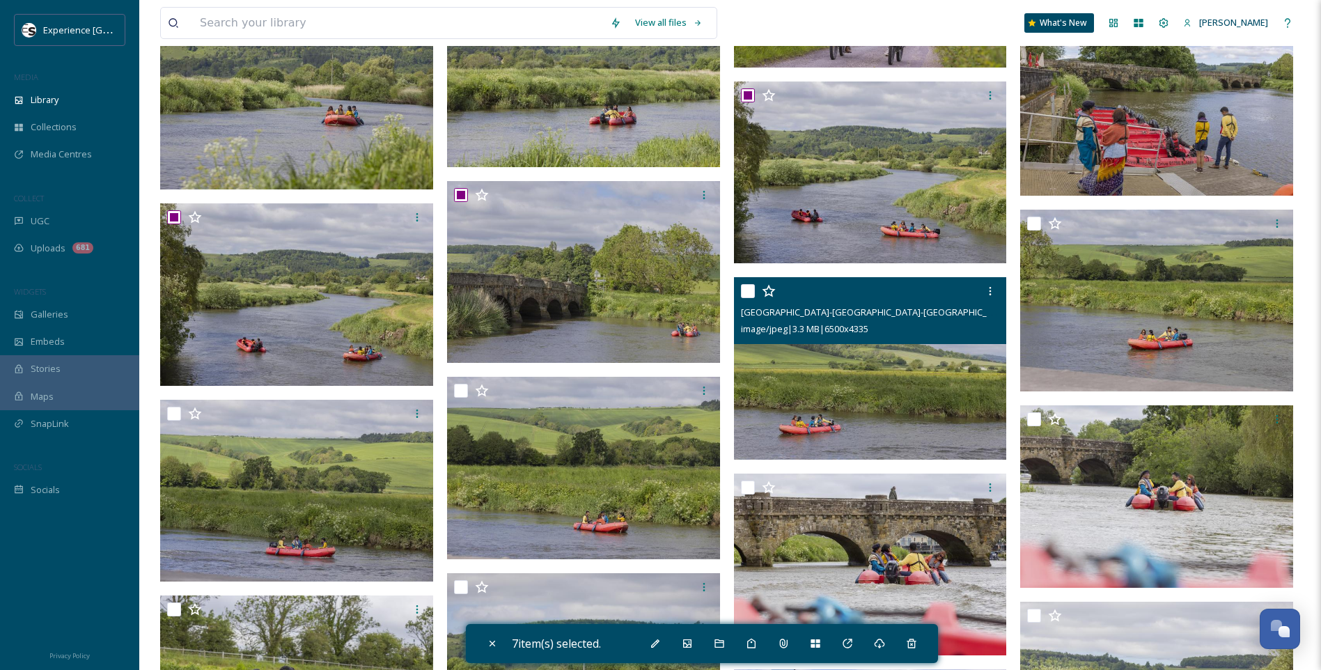
click at [745, 291] on input "checkbox" at bounding box center [748, 291] width 14 height 14
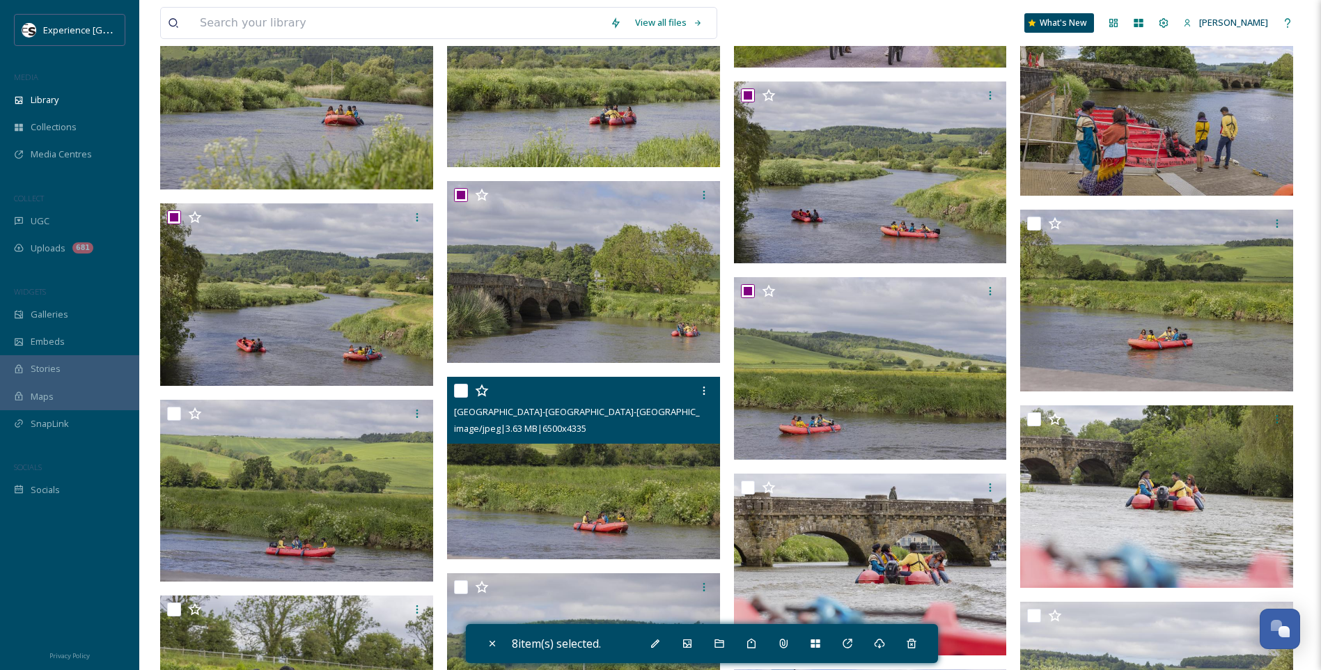
click at [457, 391] on input "checkbox" at bounding box center [461, 391] width 14 height 14
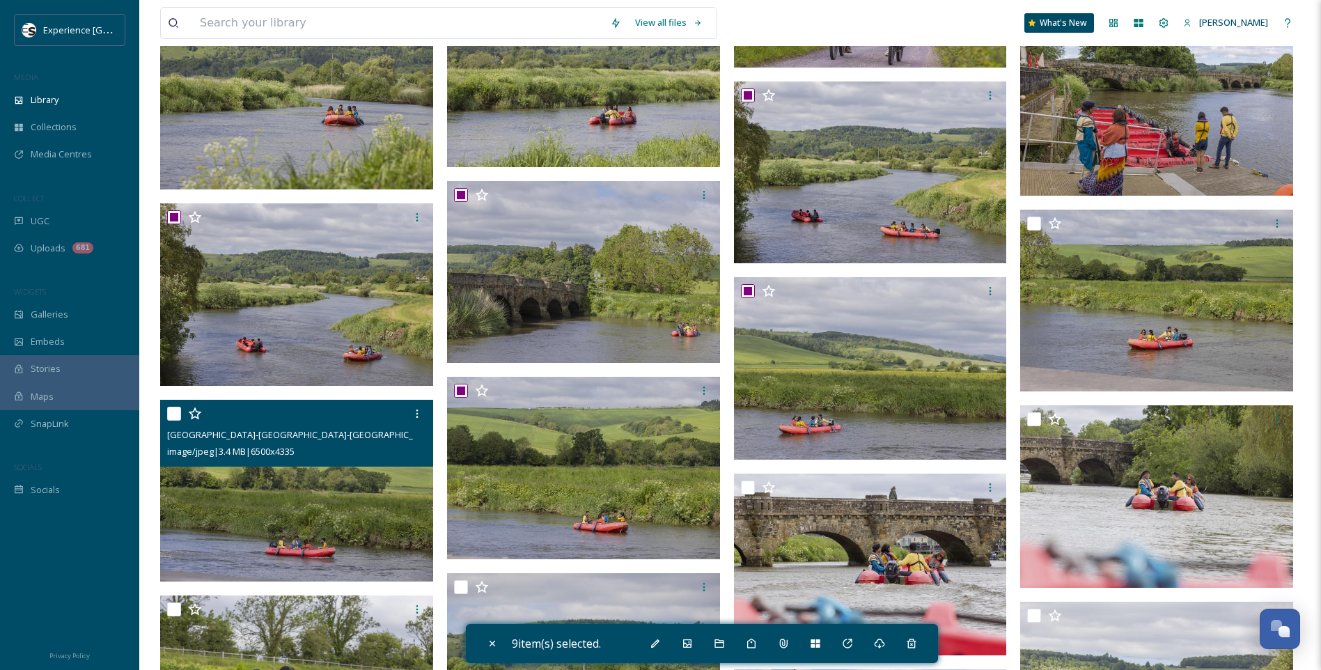
click at [171, 411] on input "checkbox" at bounding box center [174, 414] width 14 height 14
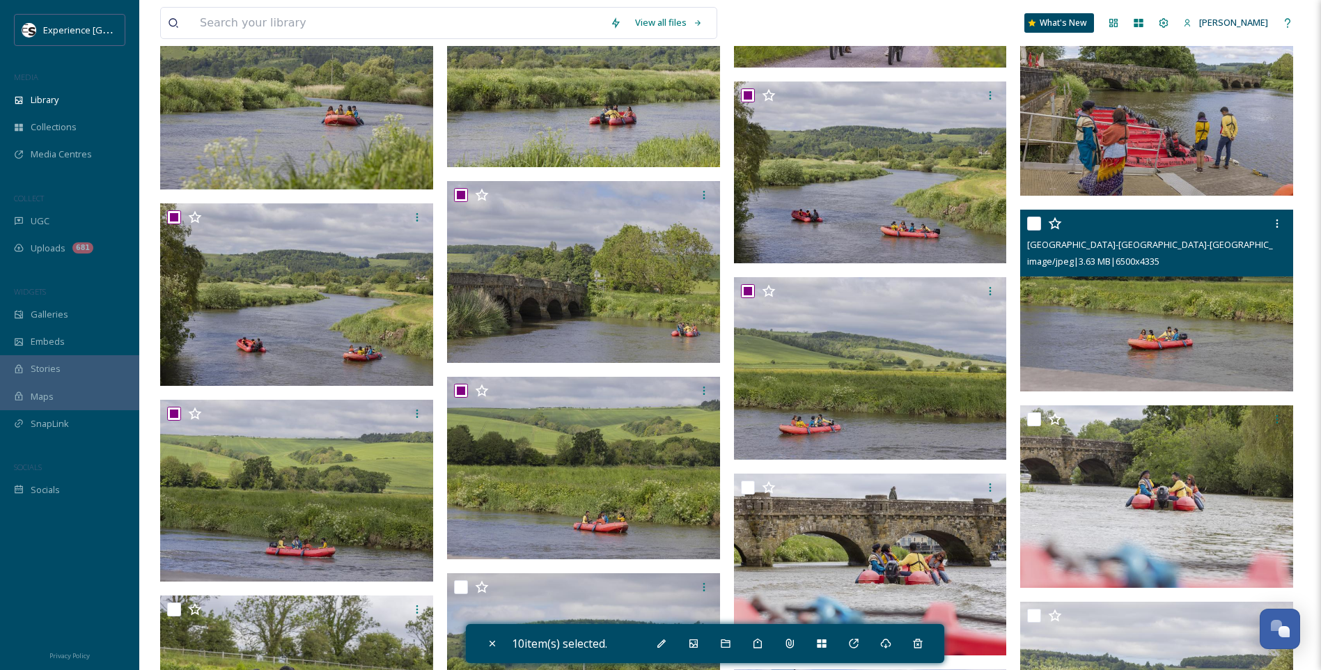
click at [1031, 221] on input "checkbox" at bounding box center [1034, 224] width 14 height 14
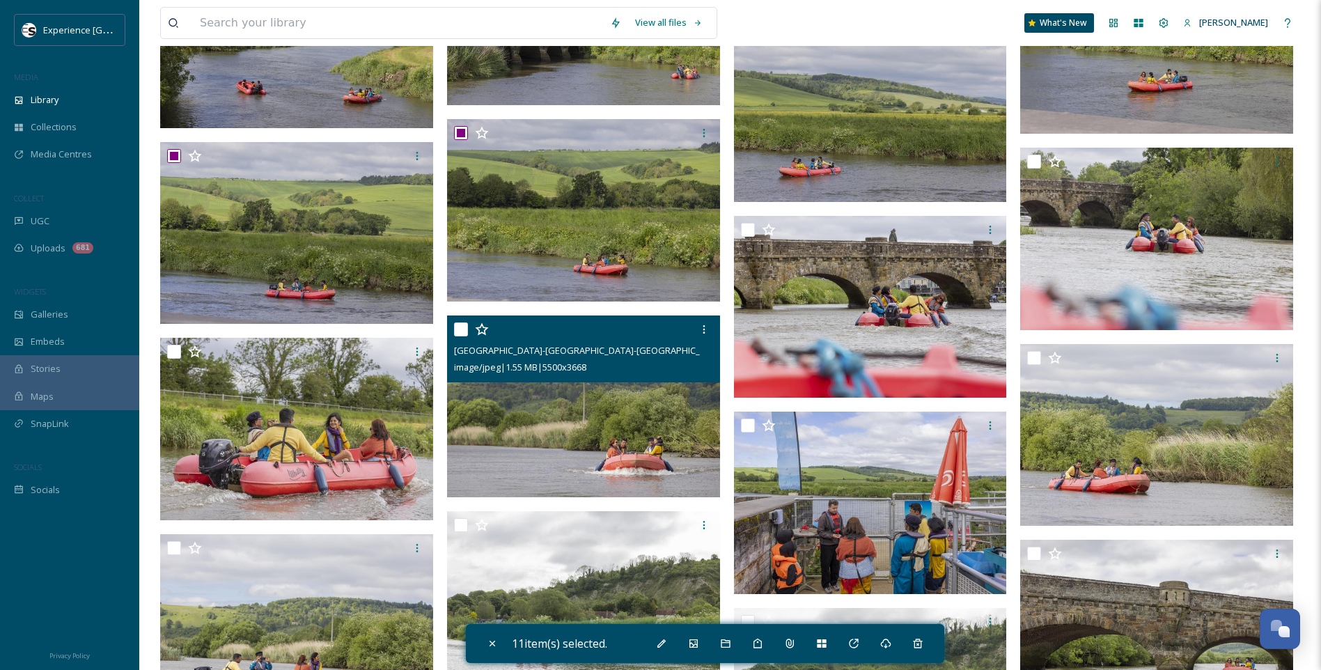
scroll to position [2541, 0]
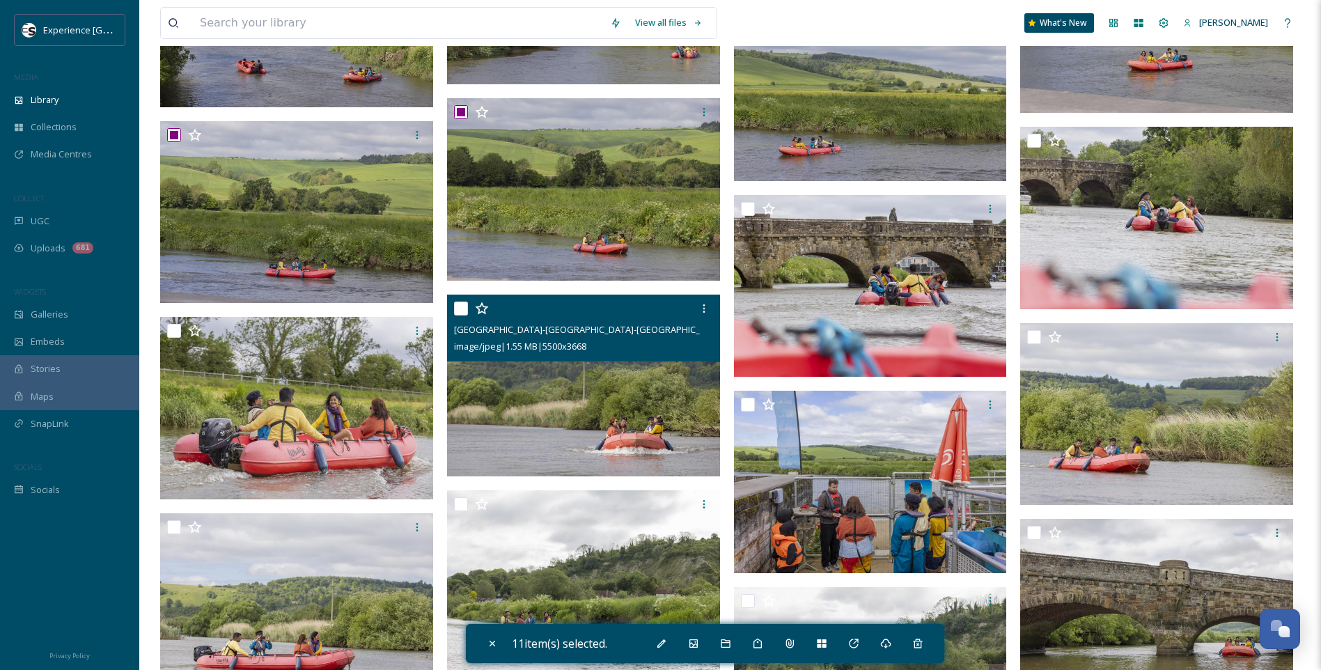
click at [464, 298] on div at bounding box center [585, 308] width 263 height 25
click at [461, 314] on input "checkbox" at bounding box center [461, 308] width 14 height 14
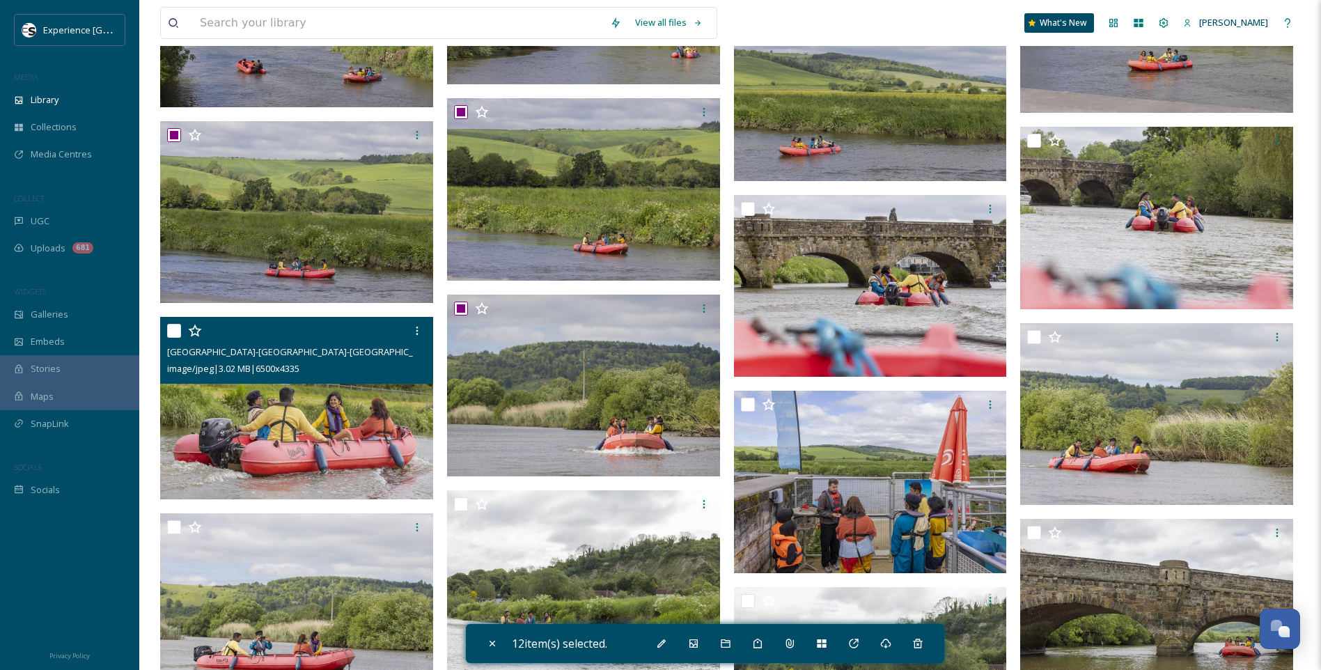
click at [169, 334] on input "checkbox" at bounding box center [174, 331] width 14 height 14
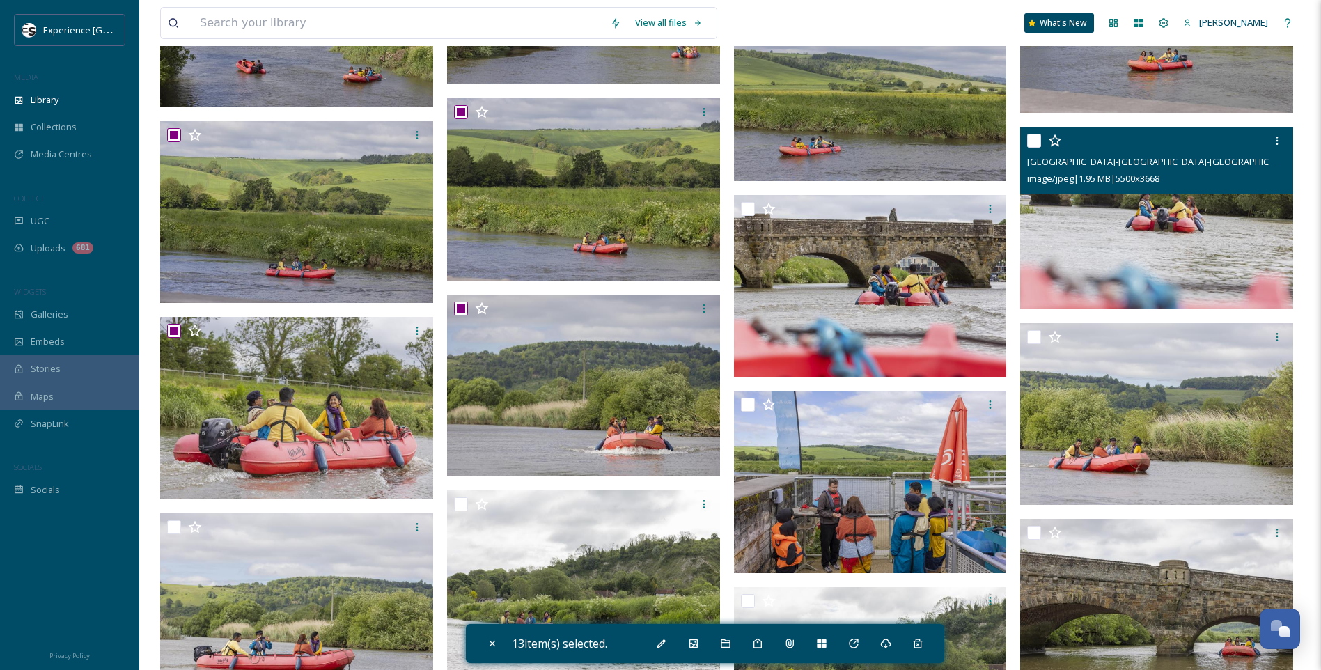
click at [1030, 139] on input "checkbox" at bounding box center [1034, 141] width 14 height 14
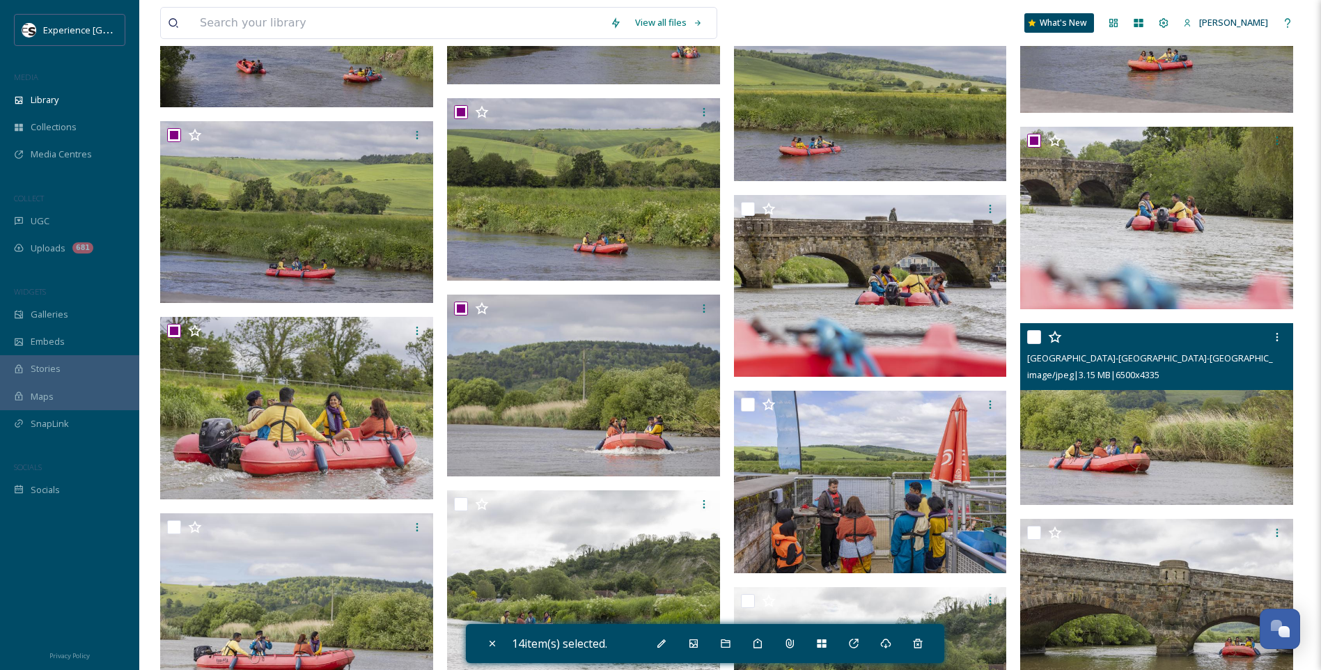
click at [1034, 334] on input "checkbox" at bounding box center [1034, 337] width 14 height 14
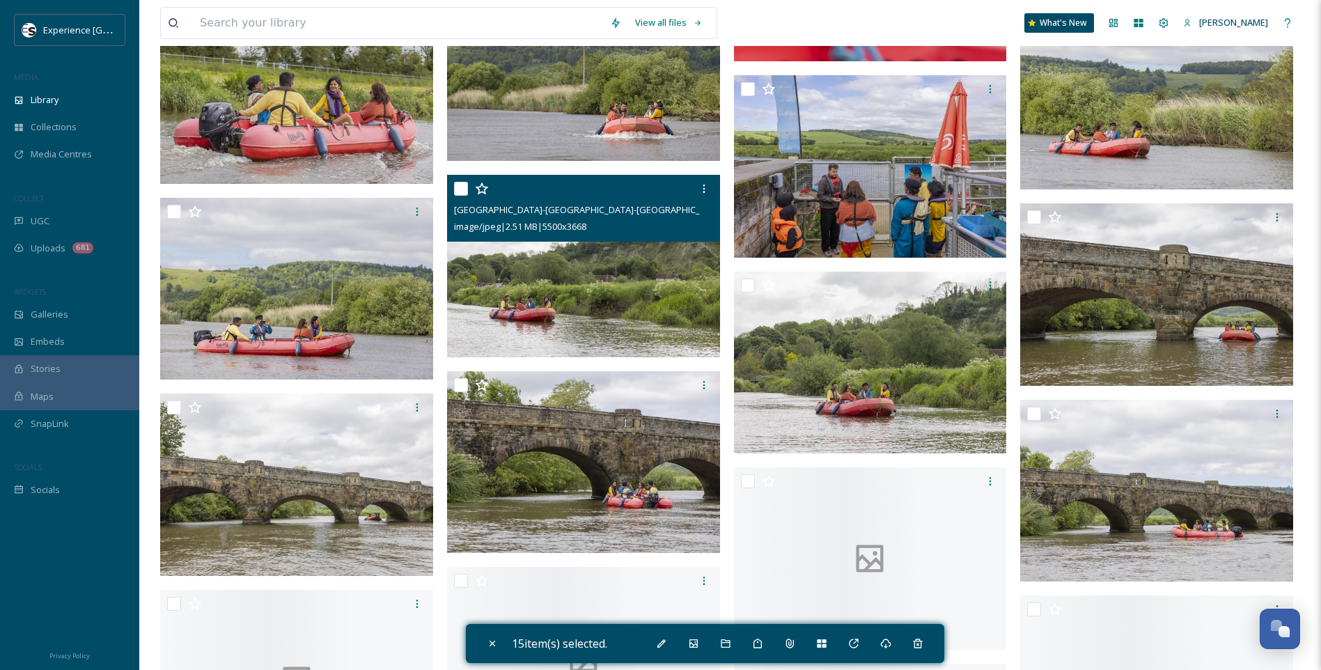
scroll to position [2890, 0]
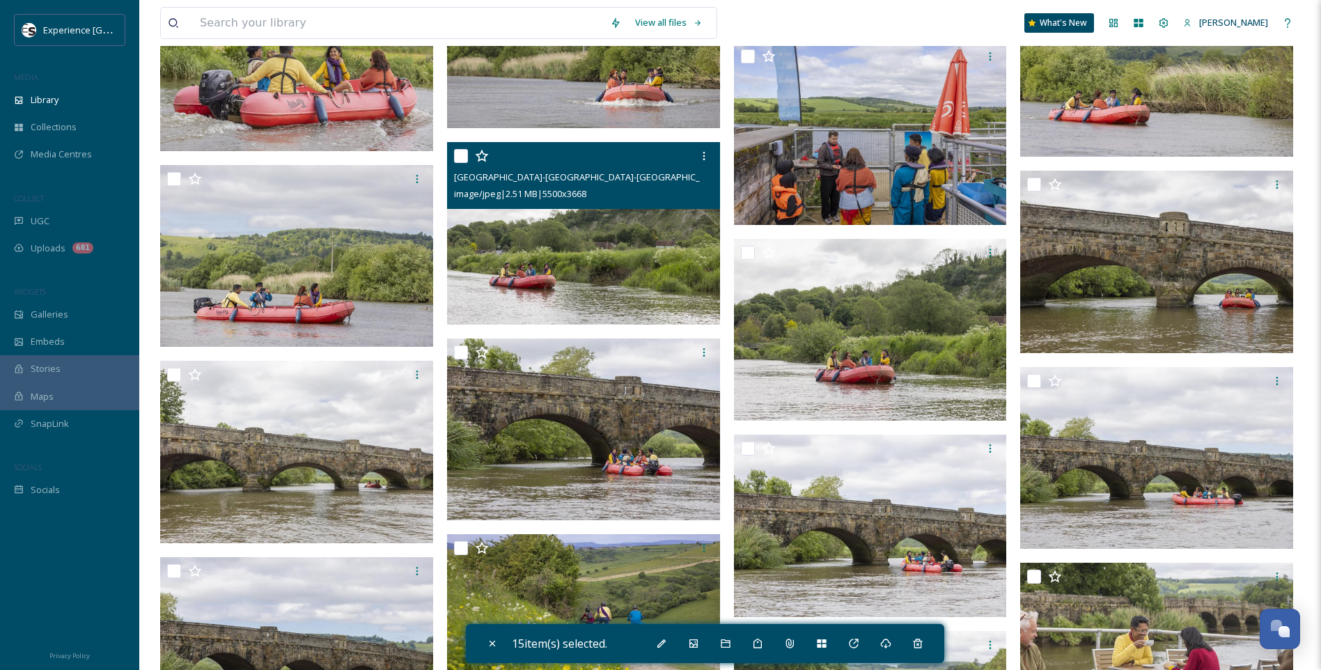
click at [464, 155] on input "checkbox" at bounding box center [461, 156] width 14 height 14
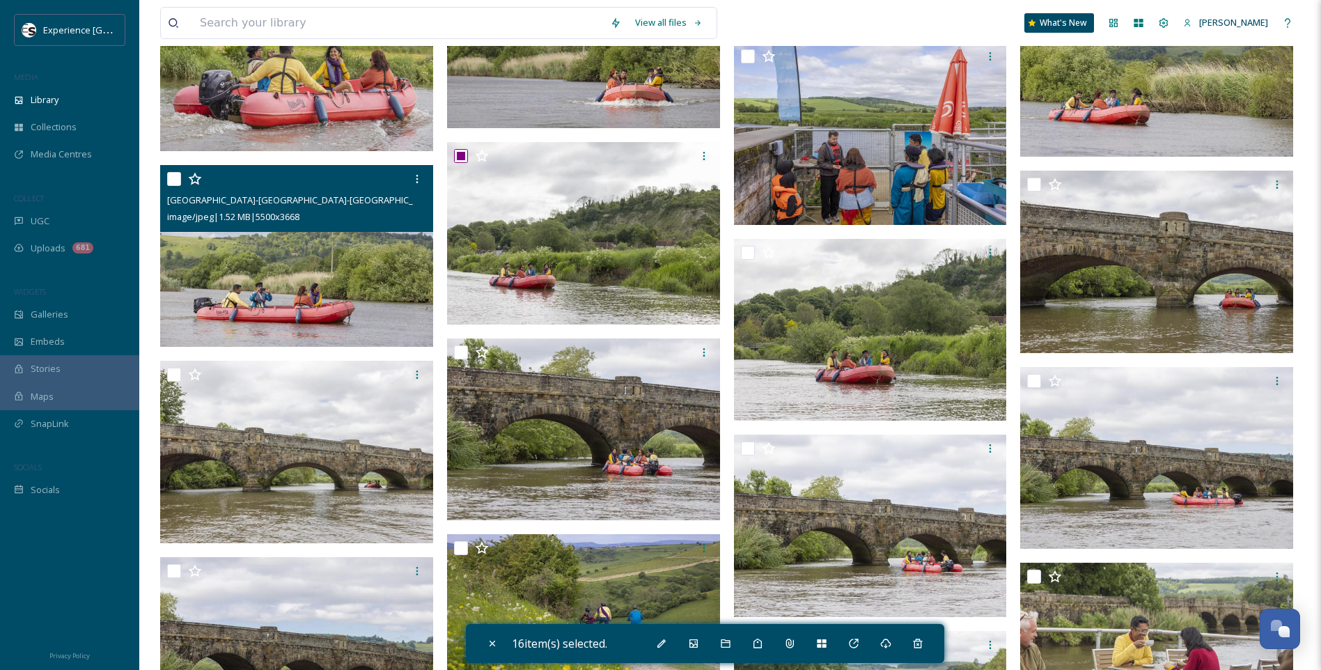
click at [171, 174] on input "checkbox" at bounding box center [174, 179] width 14 height 14
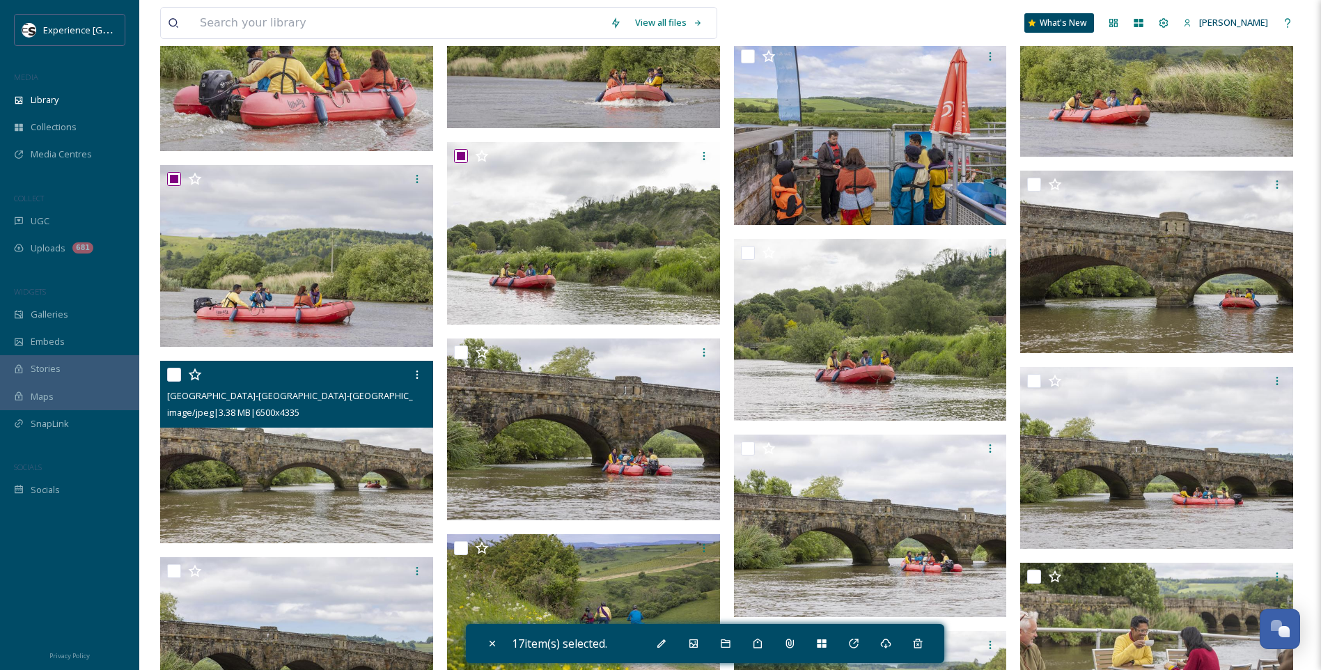
click at [171, 370] on input "checkbox" at bounding box center [174, 375] width 14 height 14
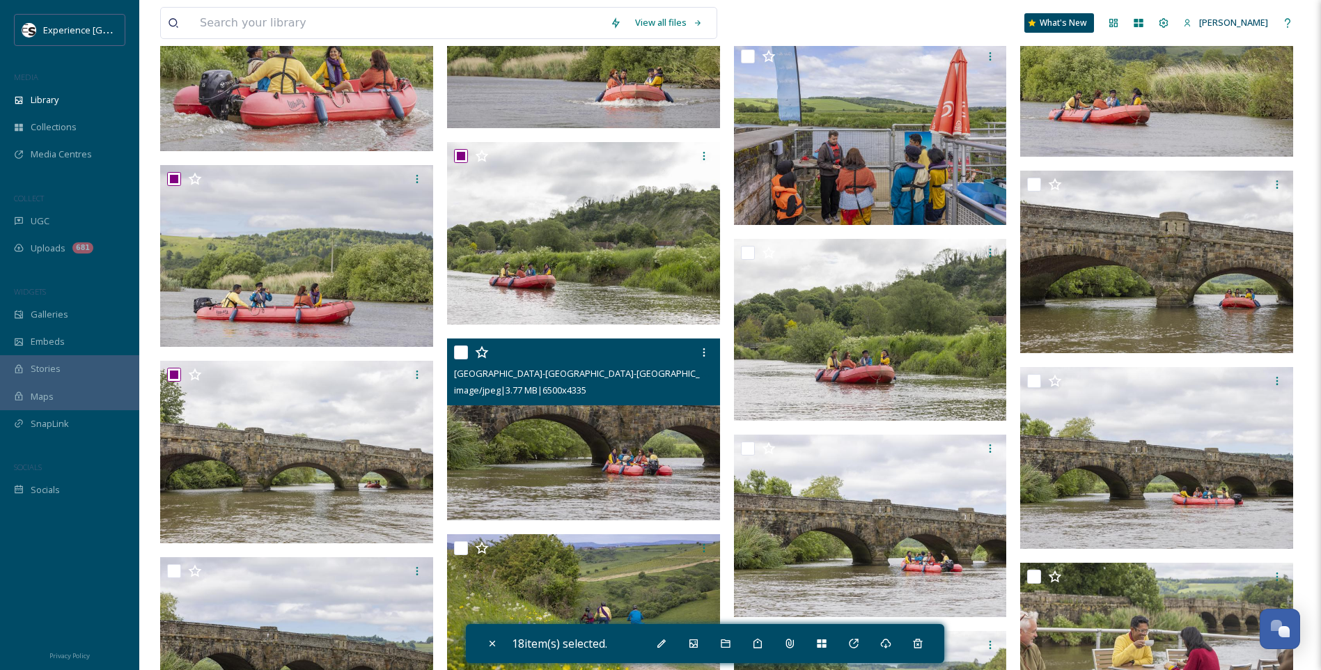
click at [462, 350] on input "checkbox" at bounding box center [461, 352] width 14 height 14
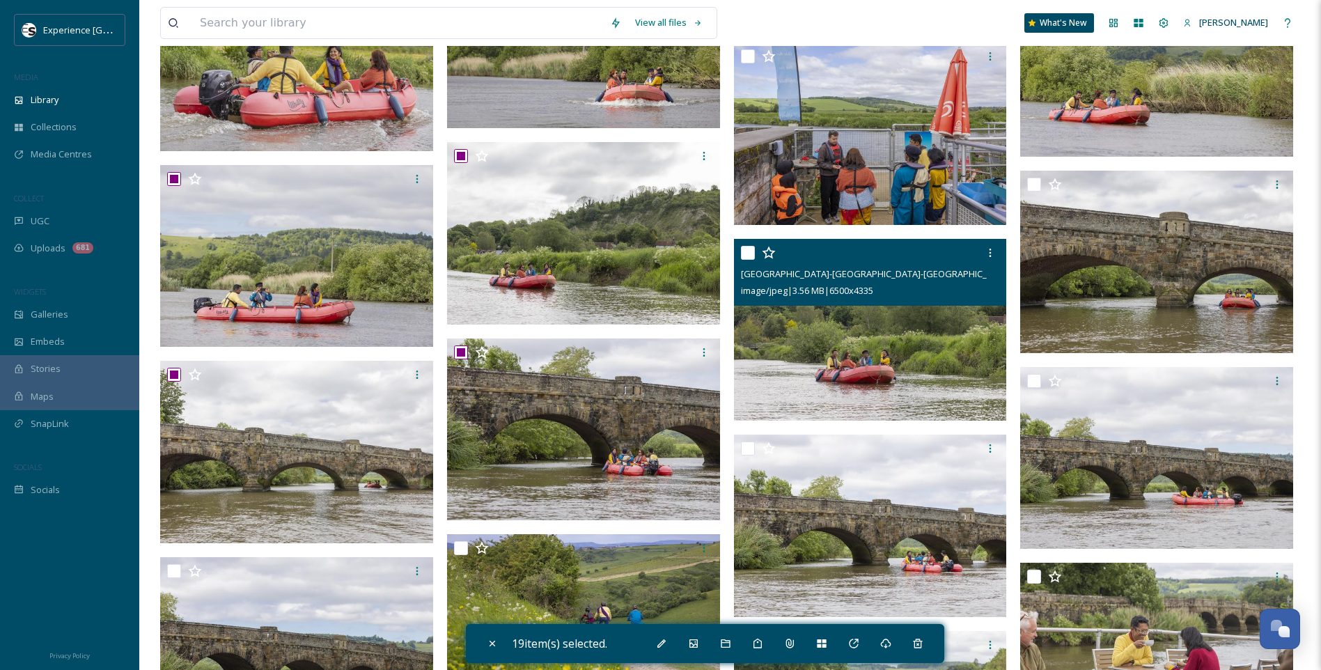
click at [751, 253] on input "checkbox" at bounding box center [748, 253] width 14 height 14
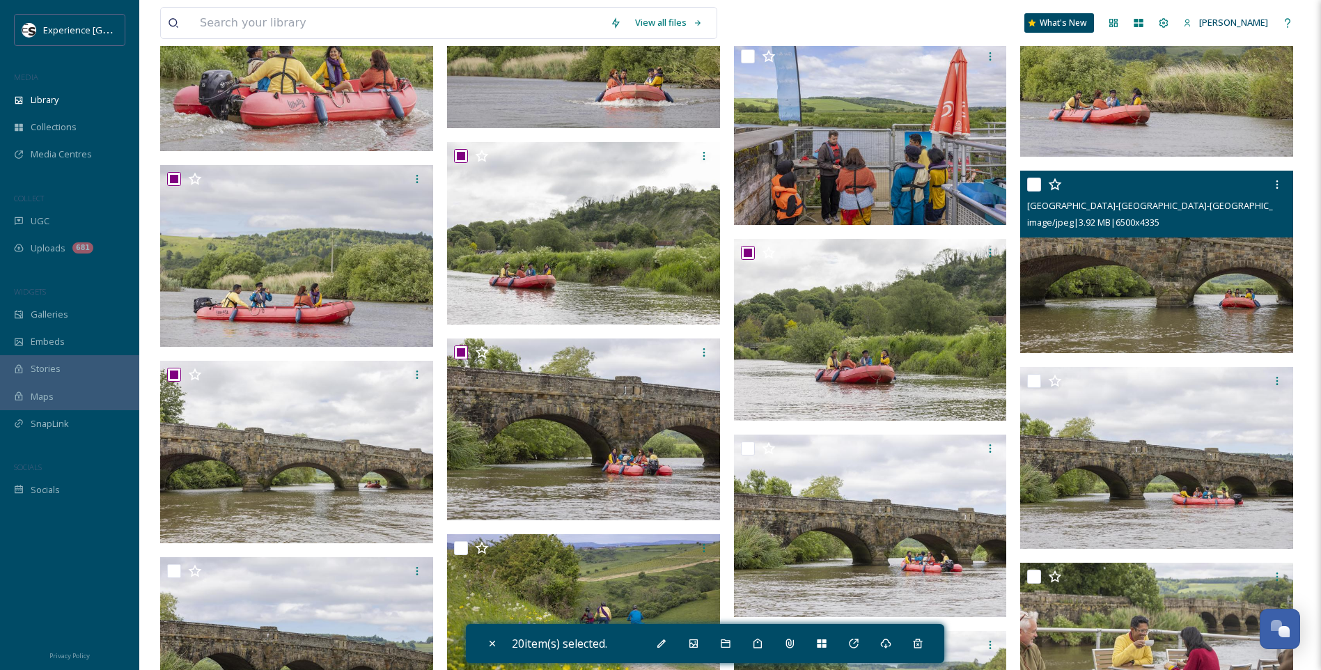
click at [1033, 184] on input "checkbox" at bounding box center [1034, 185] width 14 height 14
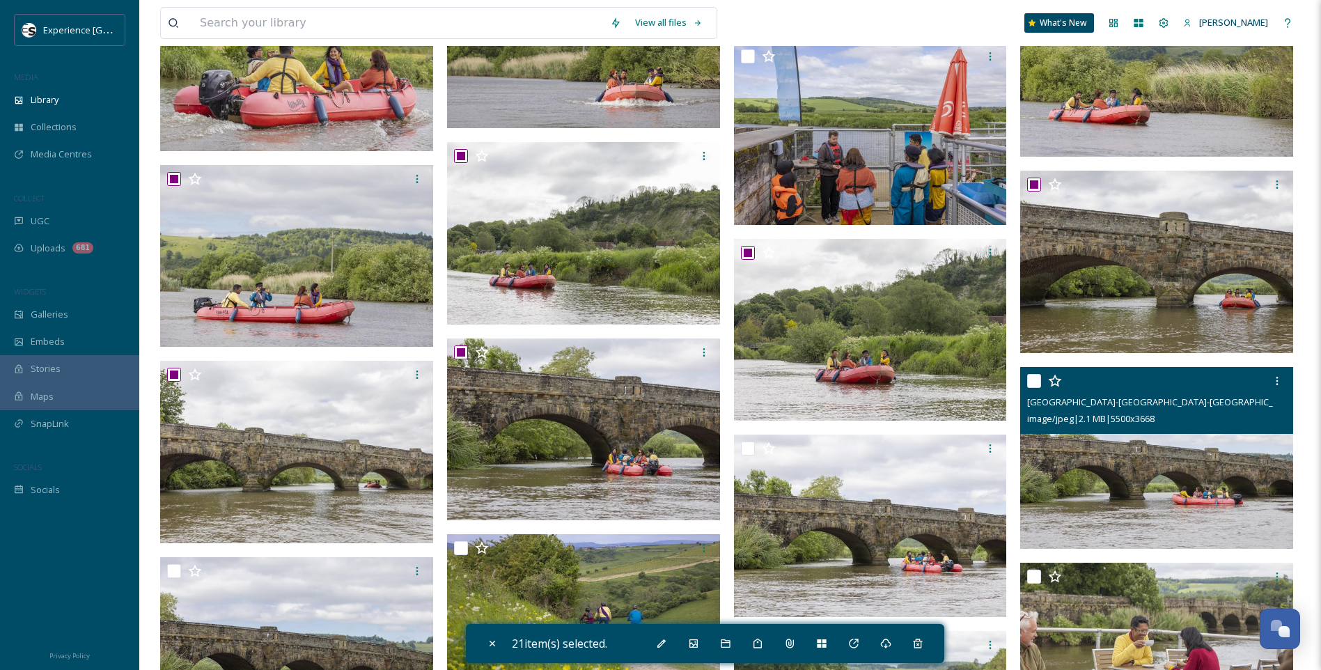
click at [1037, 377] on input "checkbox" at bounding box center [1034, 381] width 14 height 14
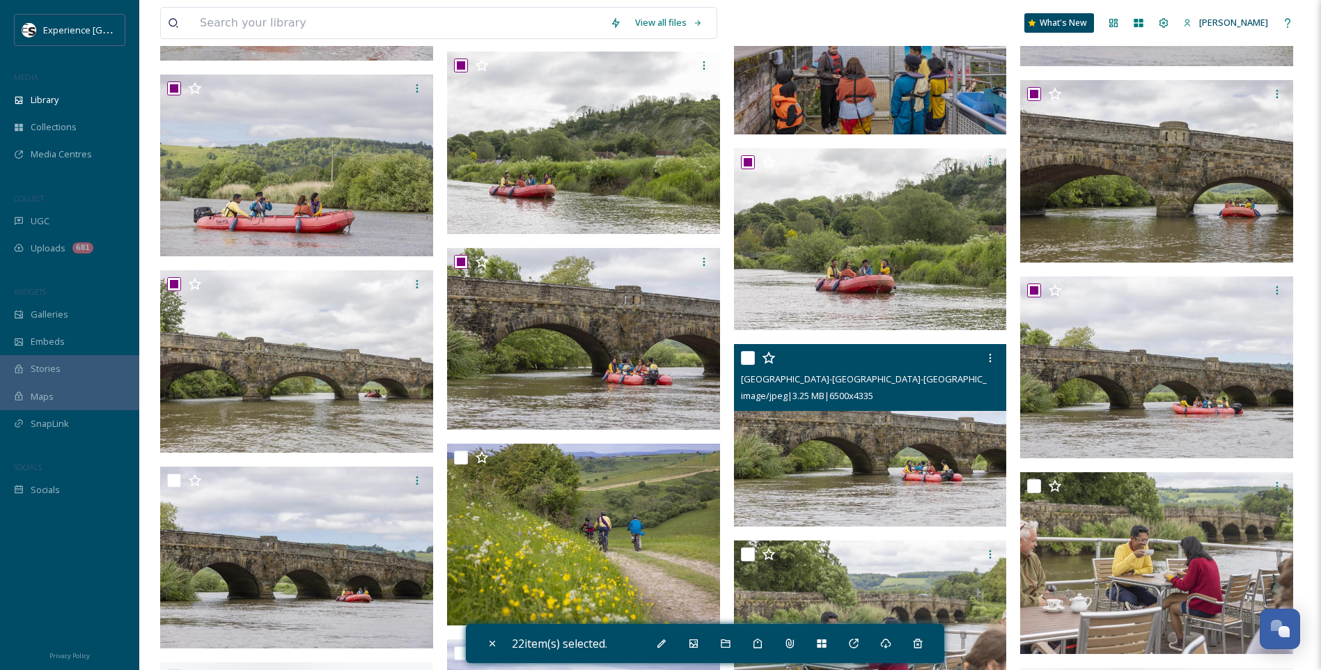
scroll to position [3098, 0]
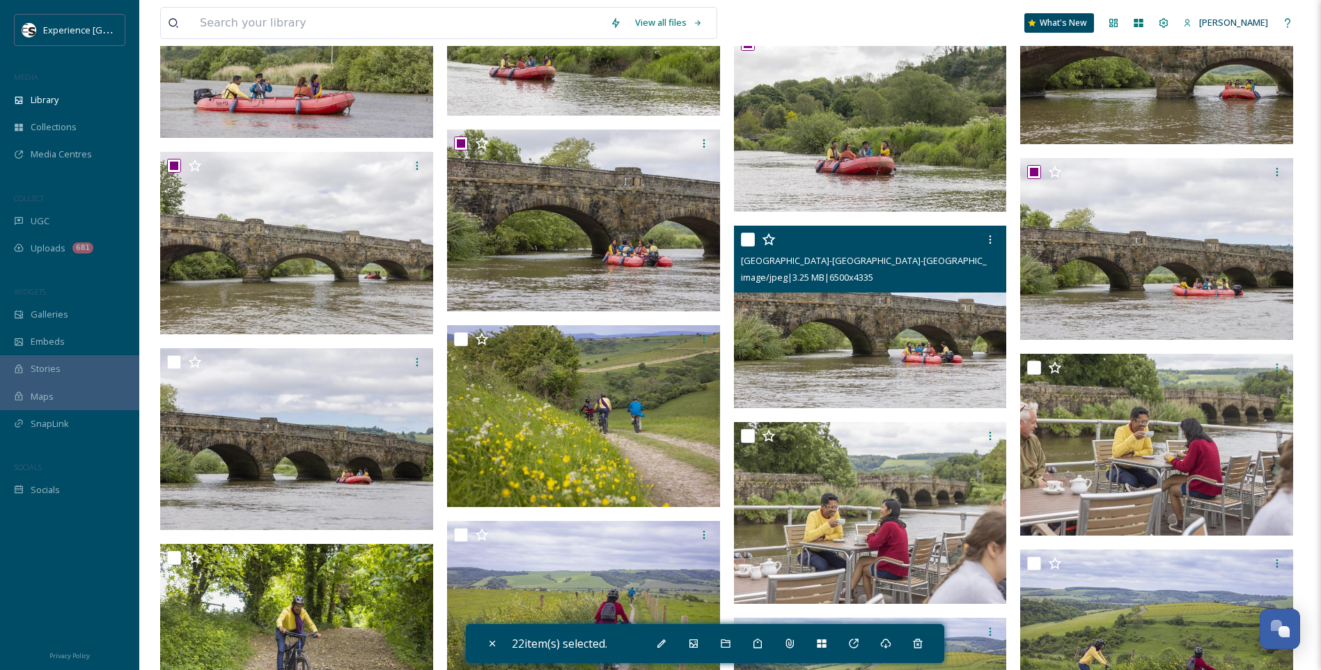
click at [746, 244] on input "checkbox" at bounding box center [748, 240] width 14 height 14
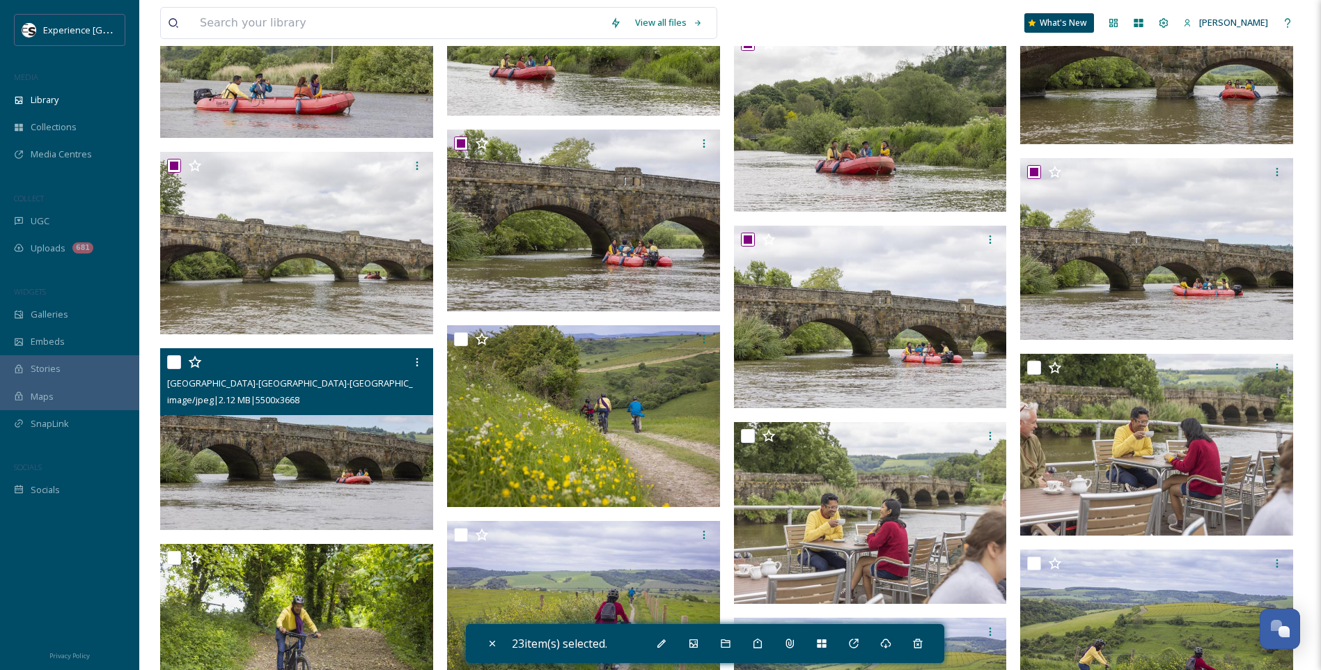
click at [179, 364] on input "checkbox" at bounding box center [174, 362] width 14 height 14
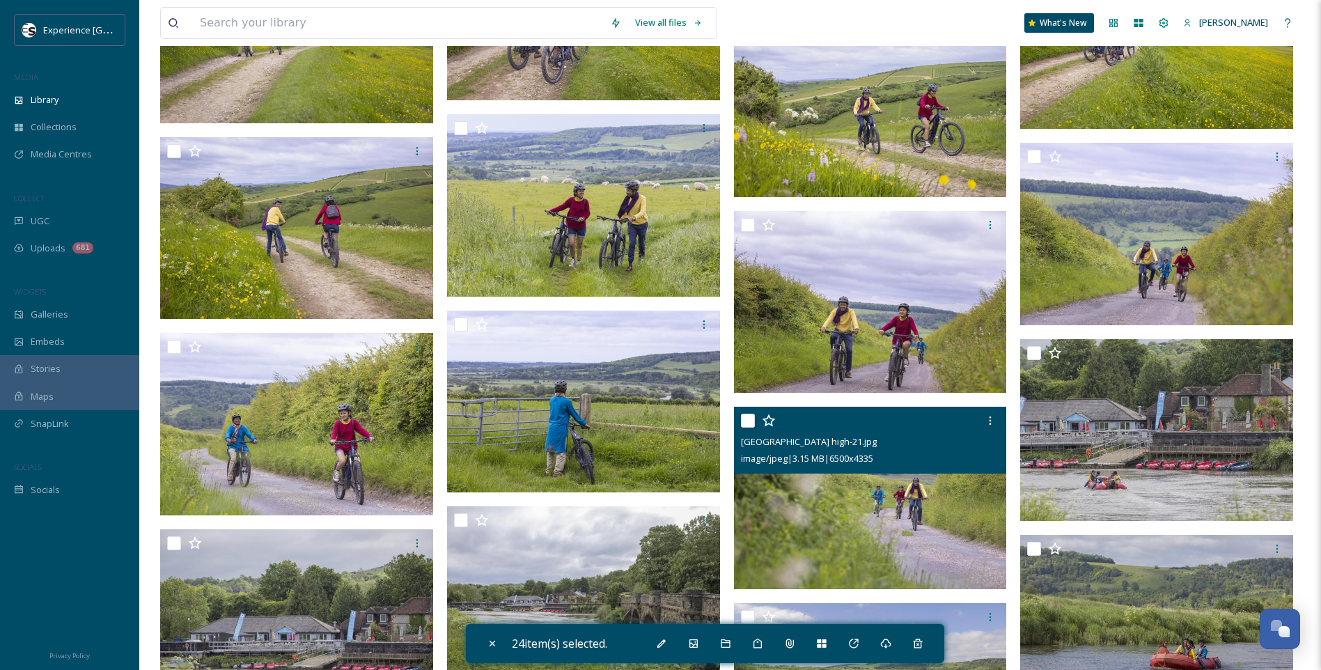
scroll to position [4004, 0]
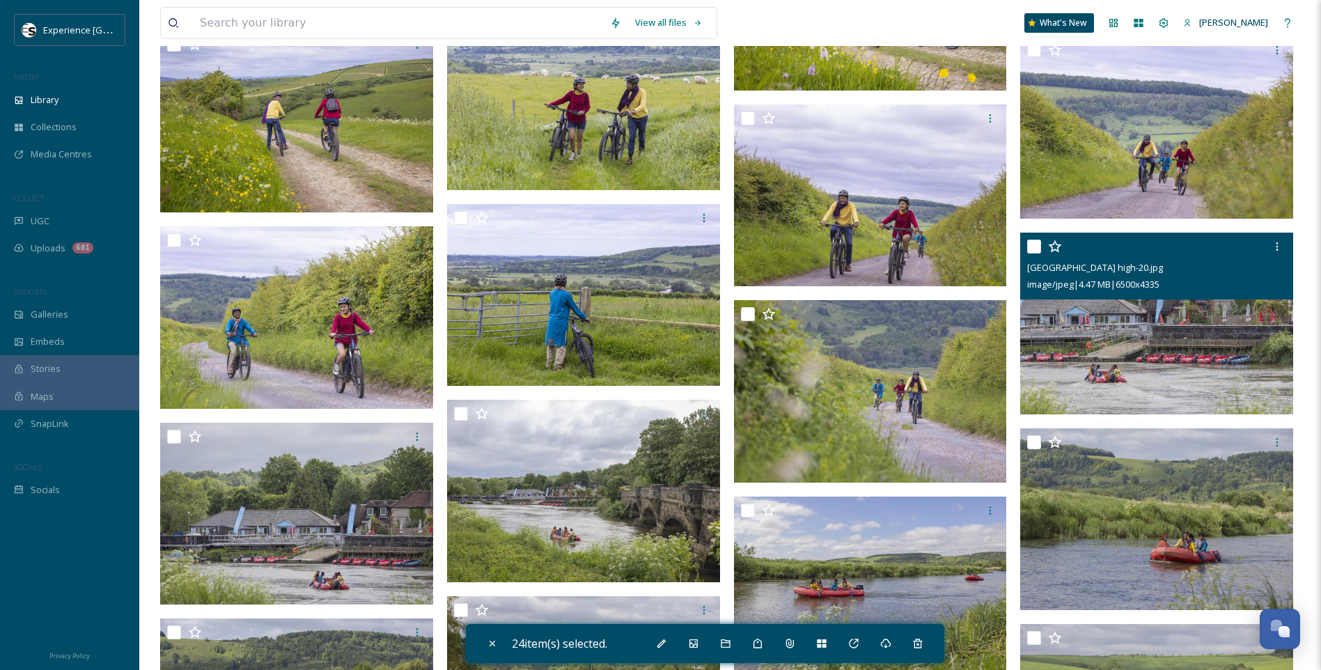
click at [1036, 244] on input "checkbox" at bounding box center [1034, 247] width 14 height 14
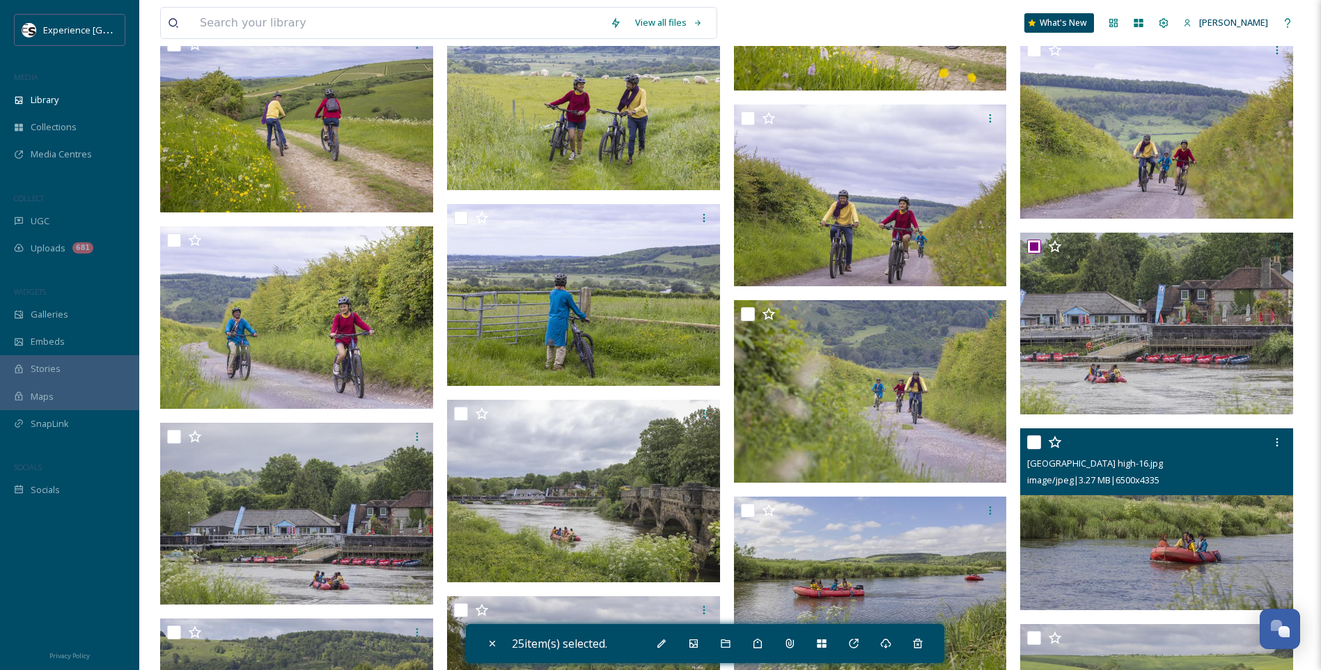
click at [1036, 440] on input "checkbox" at bounding box center [1034, 442] width 14 height 14
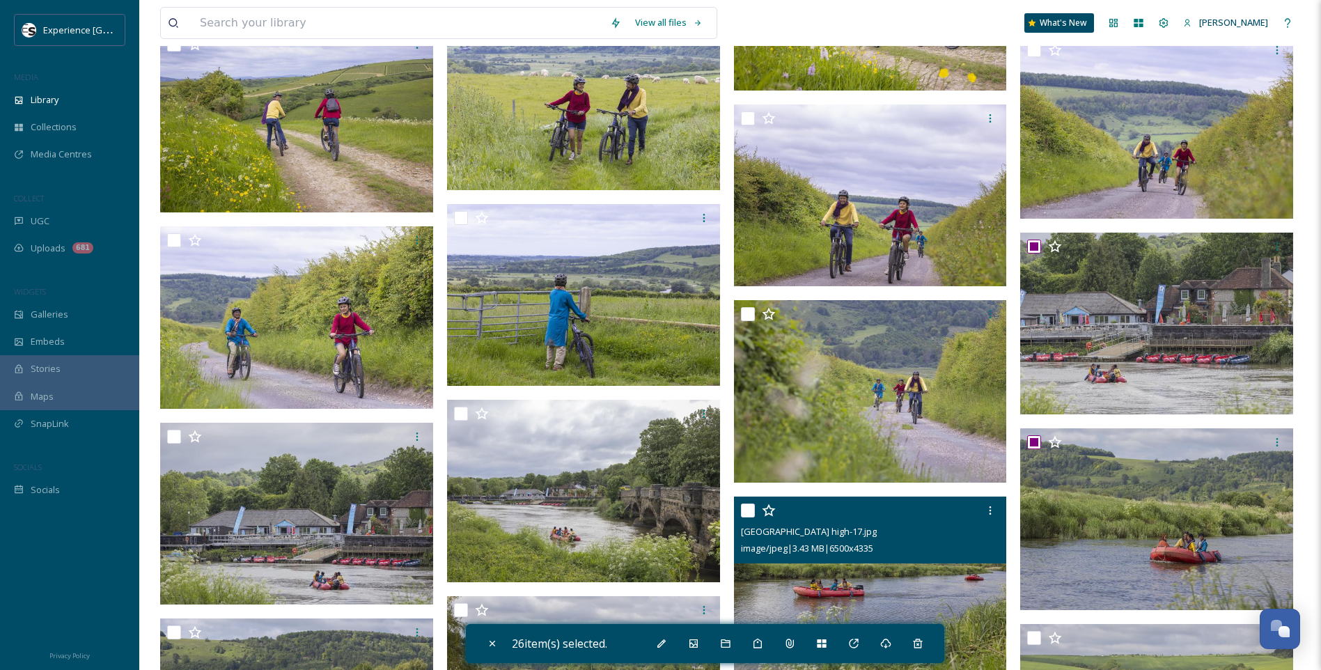
click at [749, 510] on input "checkbox" at bounding box center [748, 510] width 14 height 14
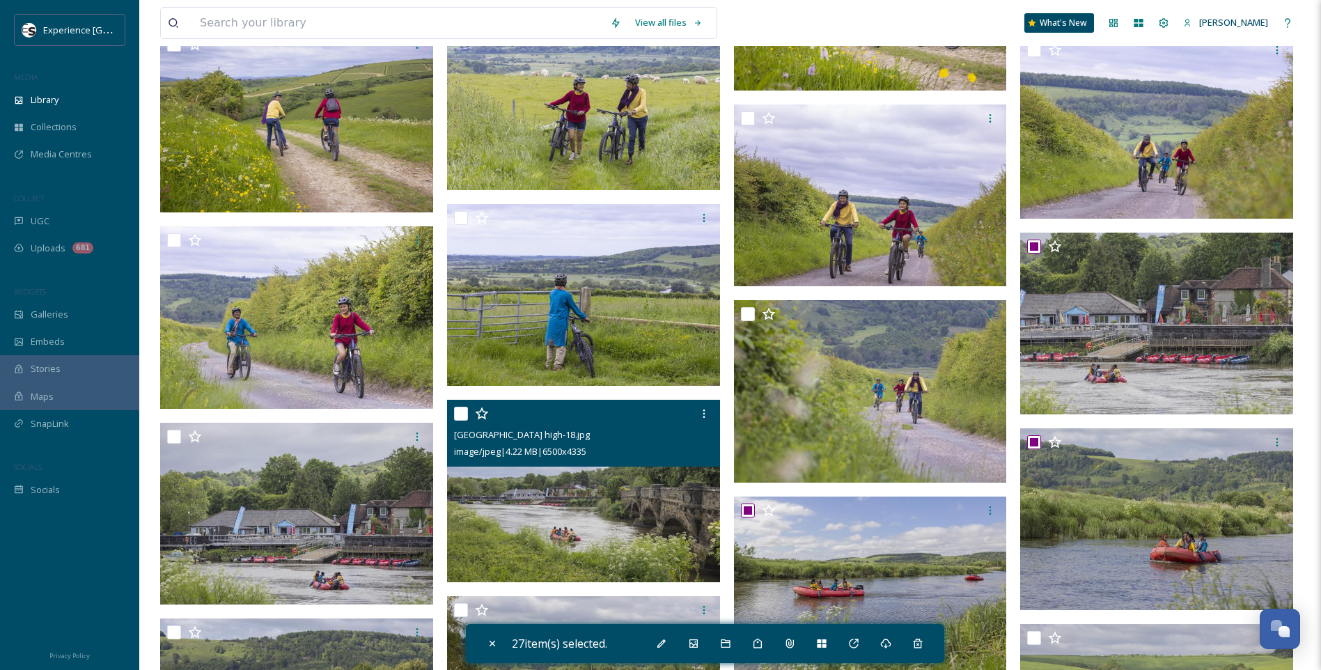
click at [463, 413] on input "checkbox" at bounding box center [461, 414] width 14 height 14
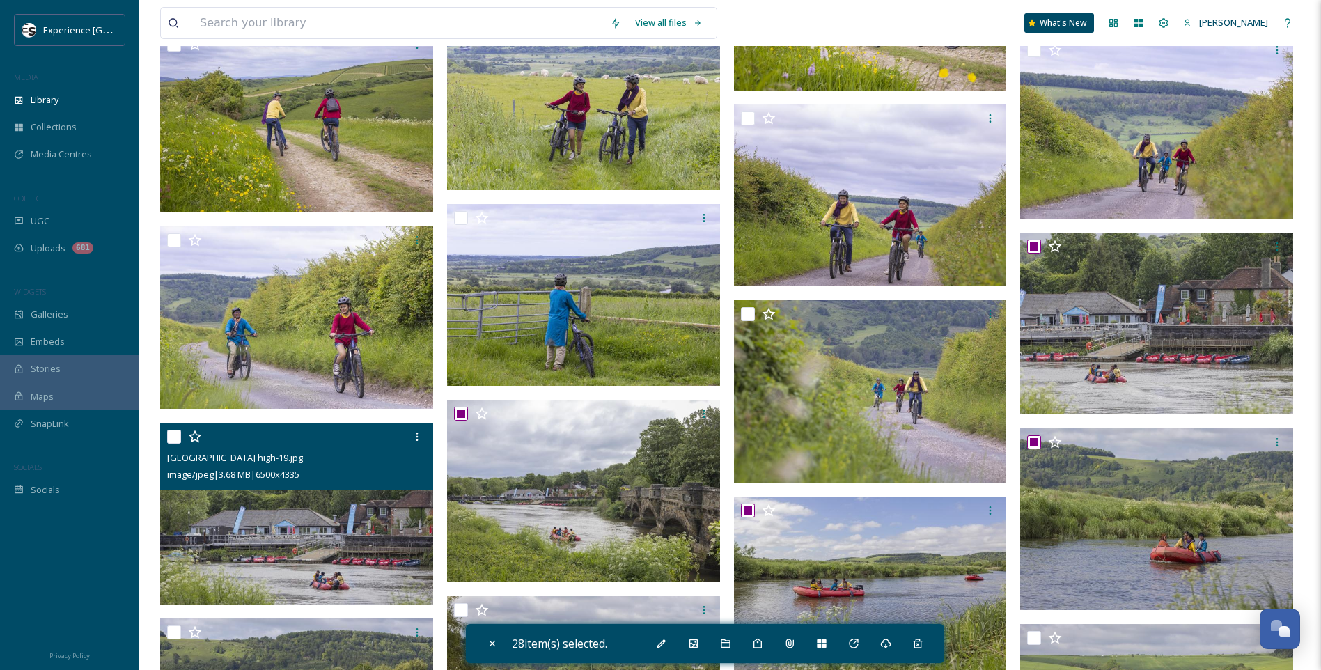
click at [165, 435] on div "[GEOGRAPHIC_DATA] high-19.jpg image/jpeg | 3.68 MB | 6500 x 4335" at bounding box center [296, 456] width 273 height 67
click at [176, 433] on input "checkbox" at bounding box center [174, 437] width 14 height 14
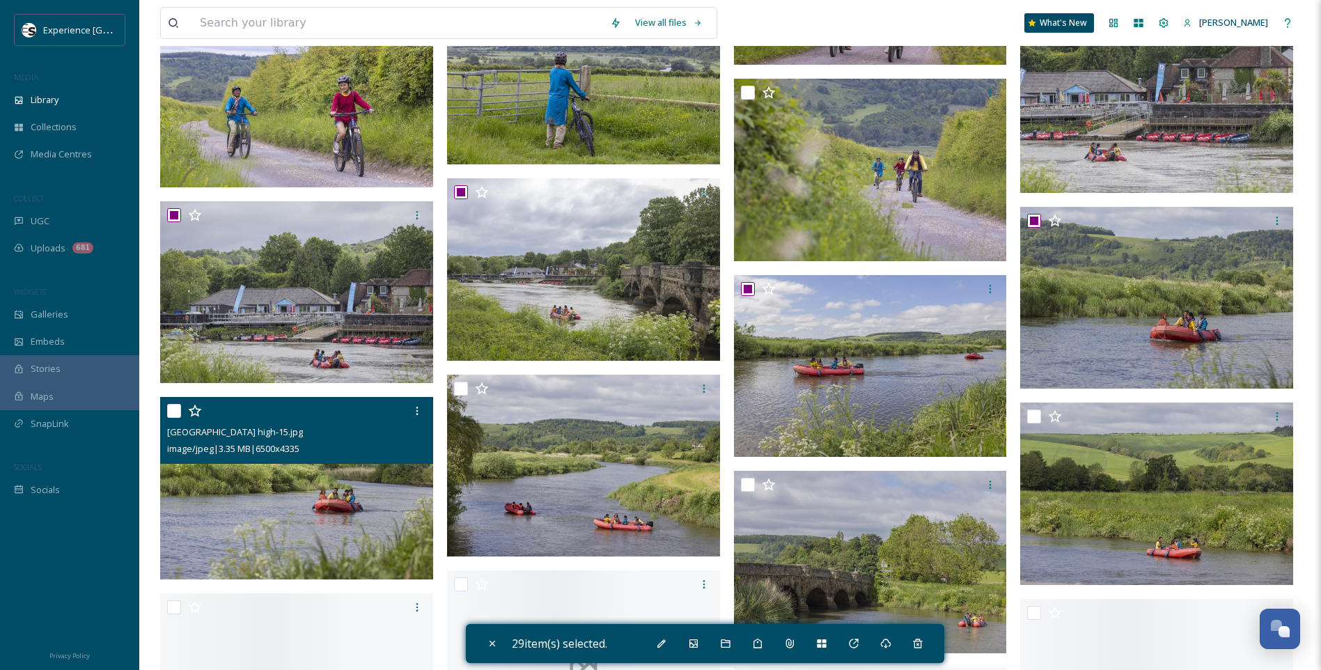
scroll to position [4282, 0]
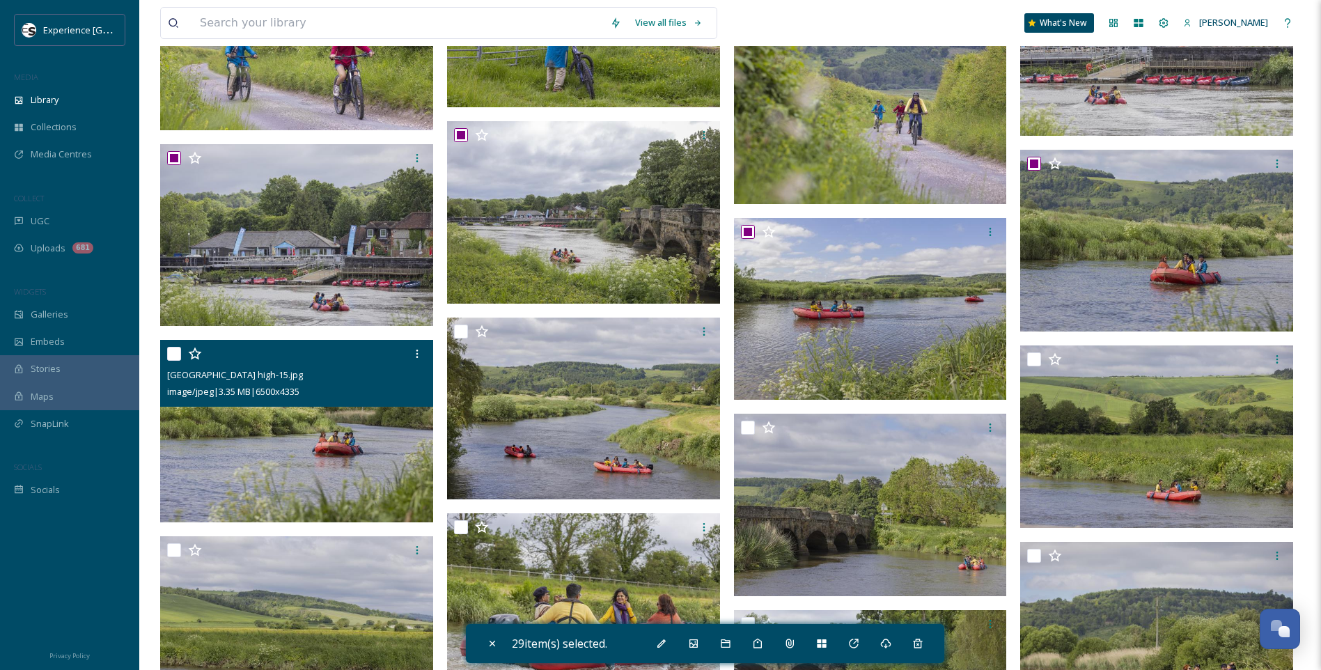
click at [175, 351] on input "checkbox" at bounding box center [174, 354] width 14 height 14
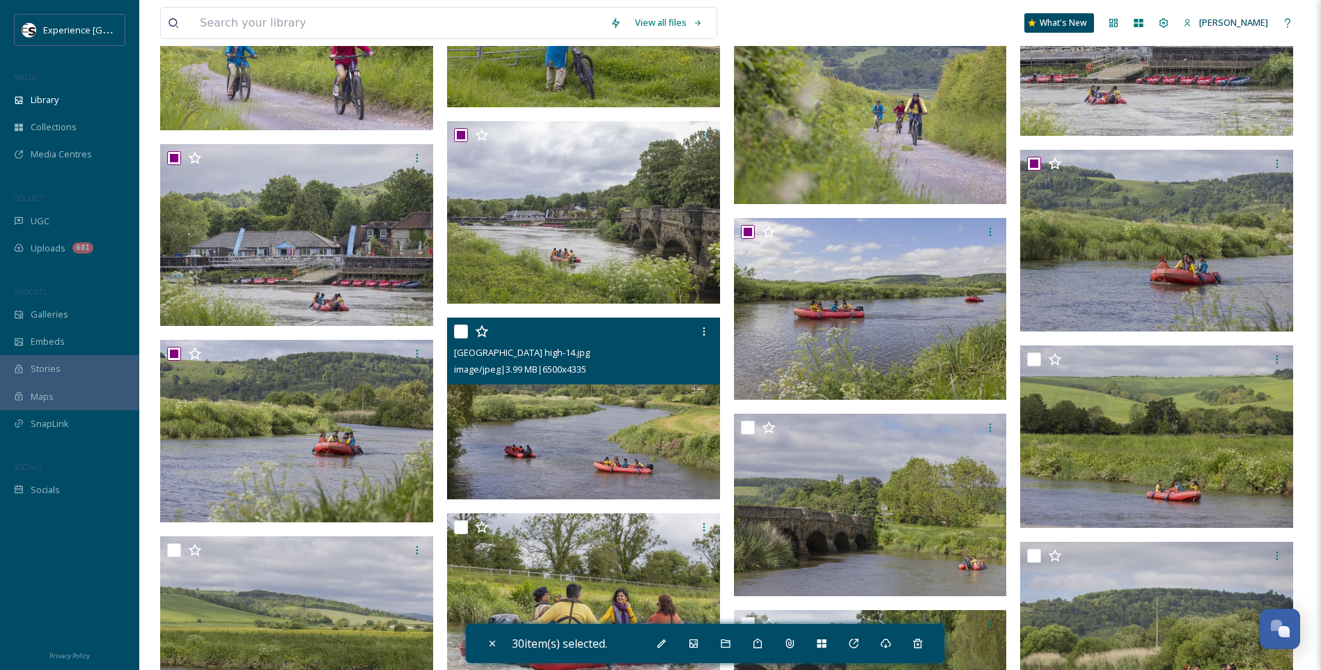
click at [460, 328] on input "checkbox" at bounding box center [461, 331] width 14 height 14
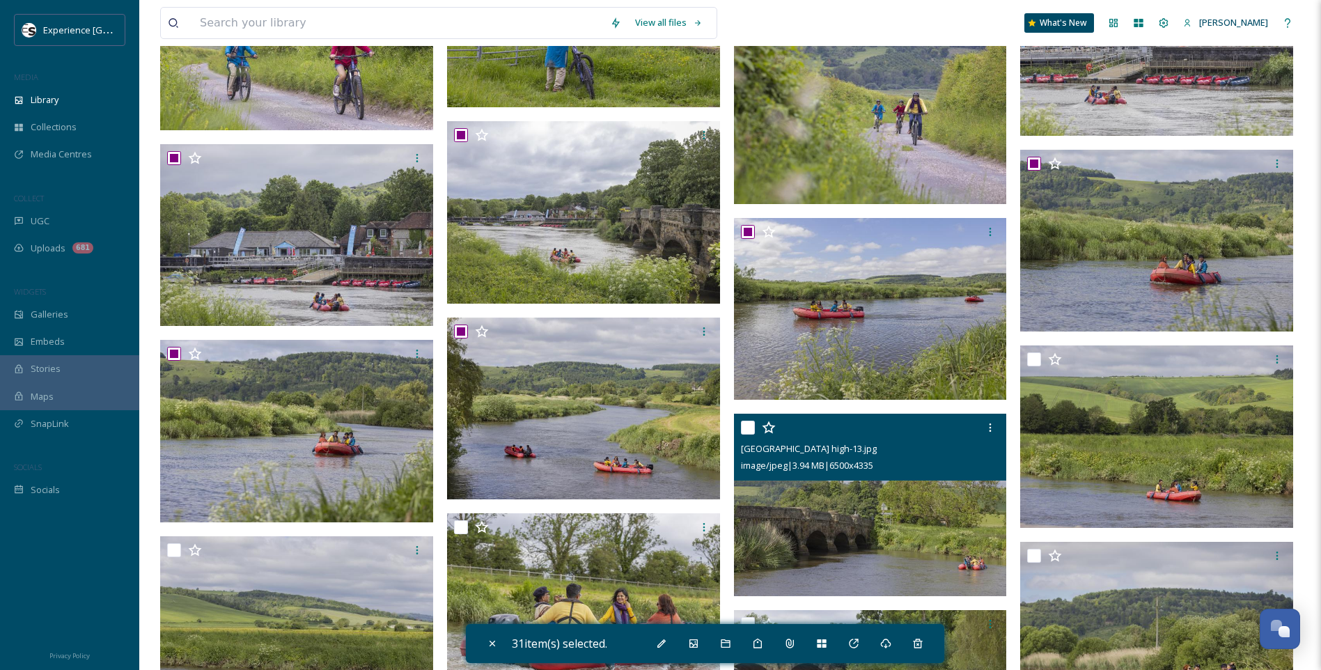
click at [748, 425] on input "checkbox" at bounding box center [748, 428] width 14 height 14
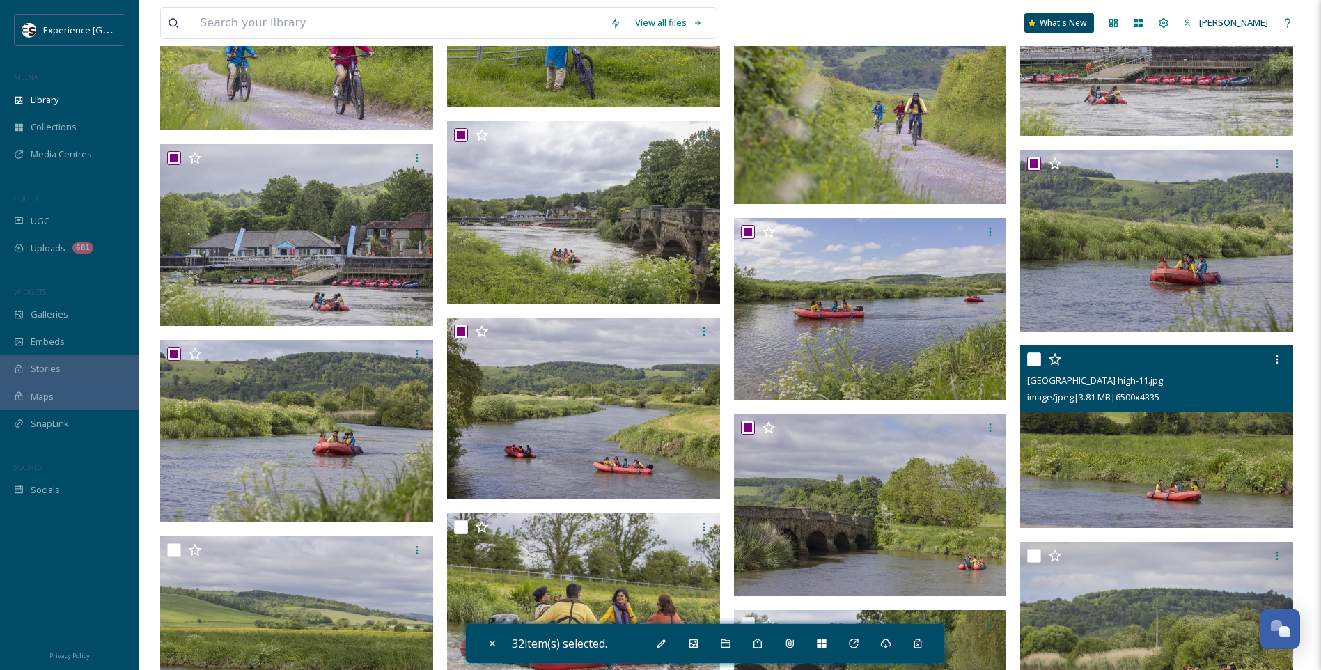
click at [1040, 359] on input "checkbox" at bounding box center [1034, 359] width 14 height 14
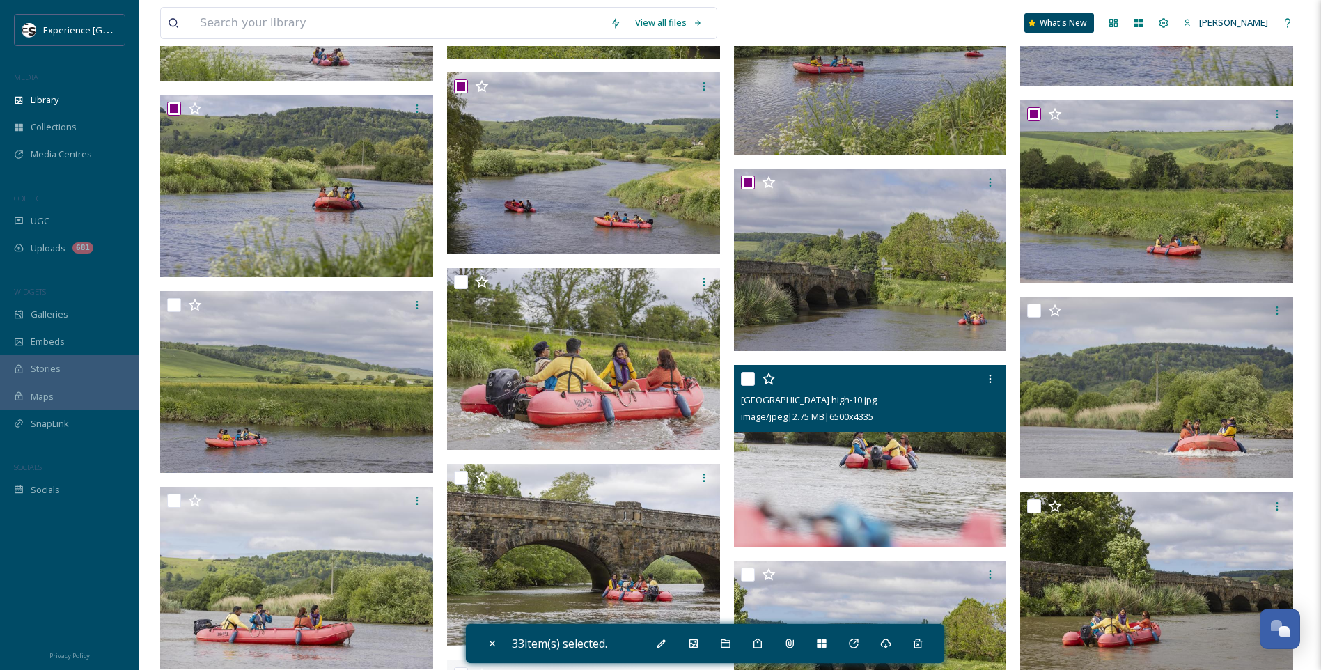
scroll to position [4561, 0]
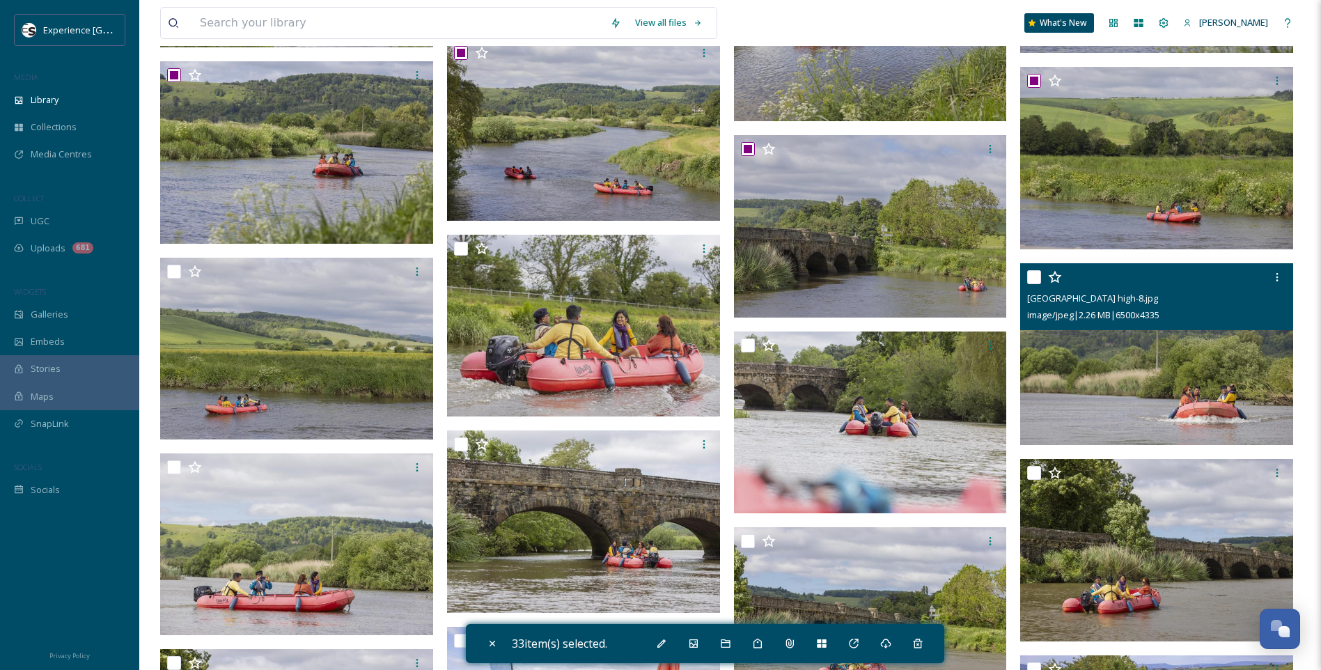
click at [1034, 274] on input "checkbox" at bounding box center [1034, 277] width 14 height 14
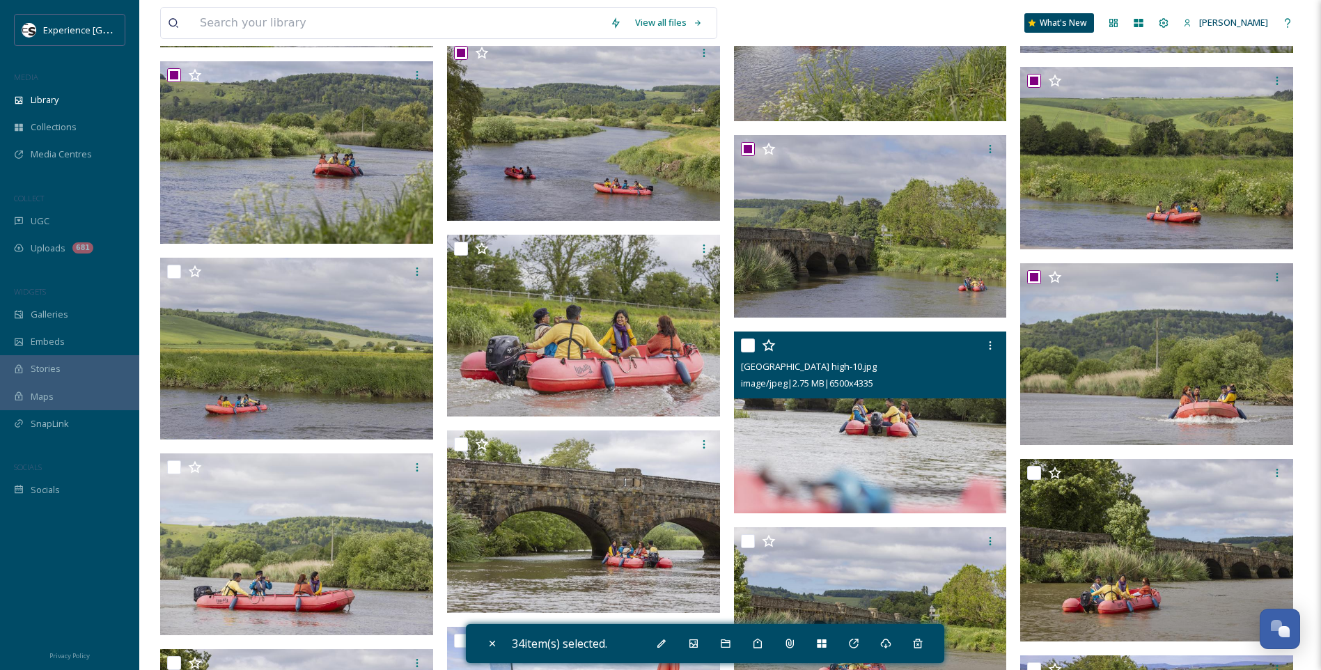
click at [749, 344] on input "checkbox" at bounding box center [748, 345] width 14 height 14
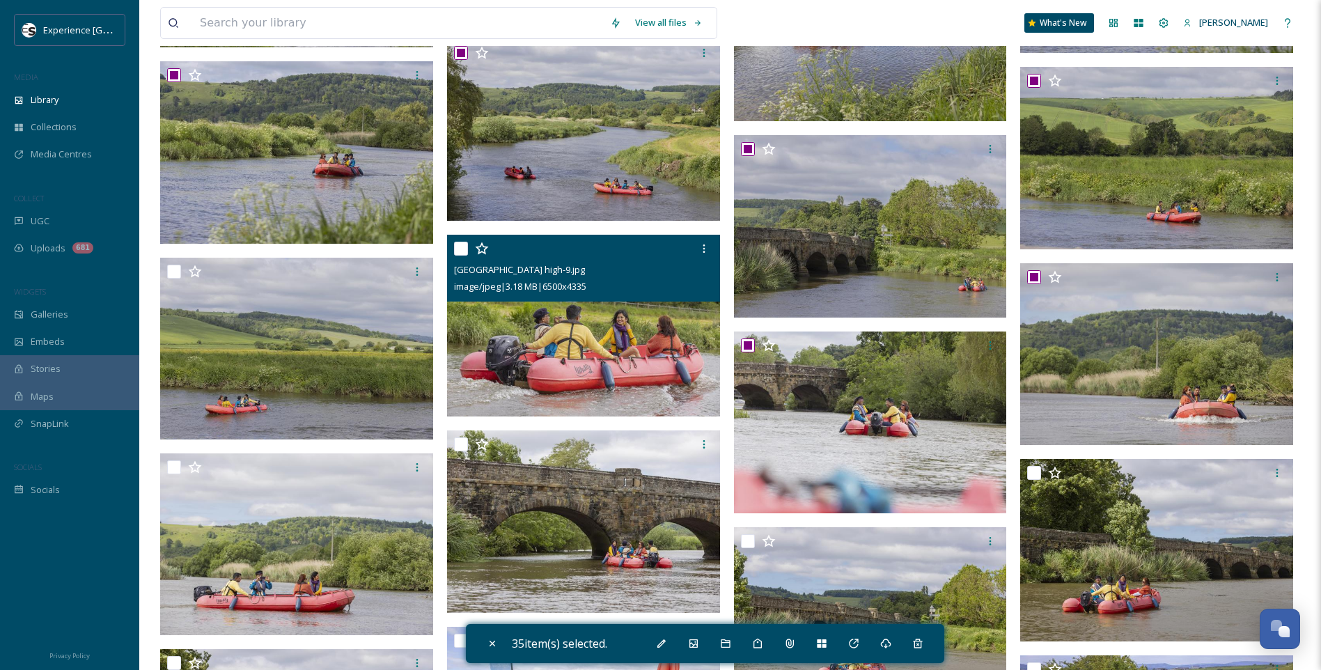
click at [461, 247] on input "checkbox" at bounding box center [461, 249] width 14 height 14
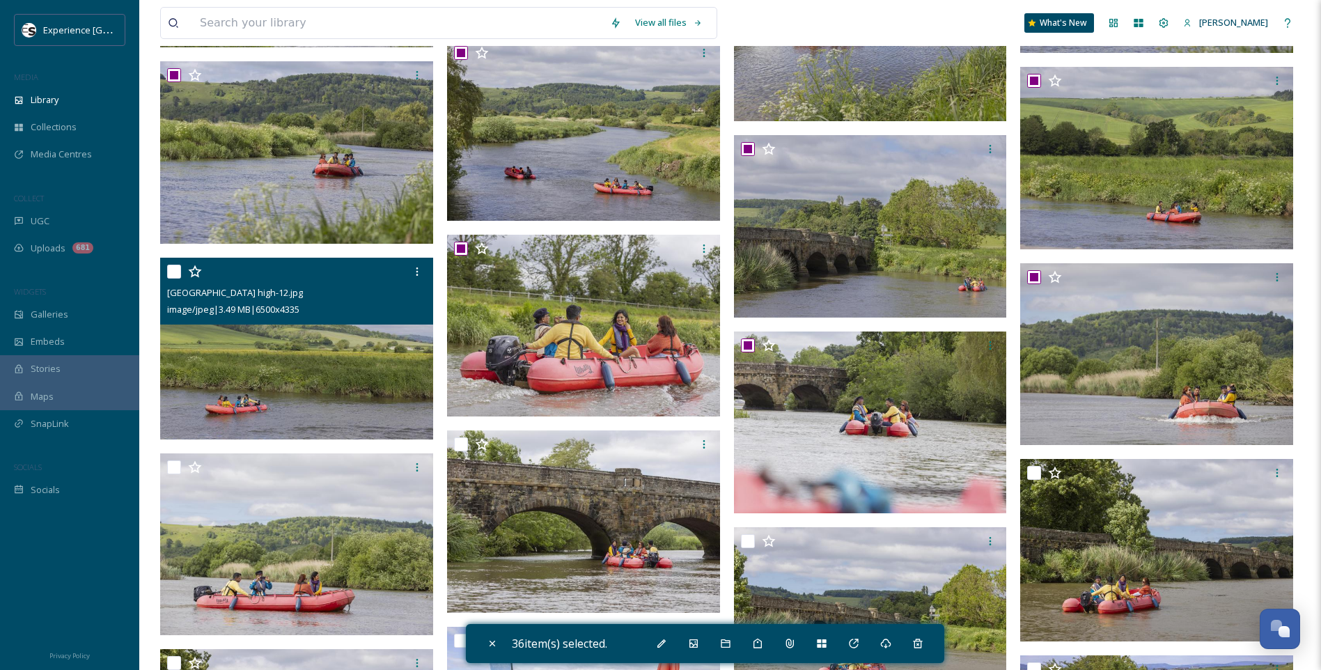
click at [173, 272] on input "checkbox" at bounding box center [174, 272] width 14 height 14
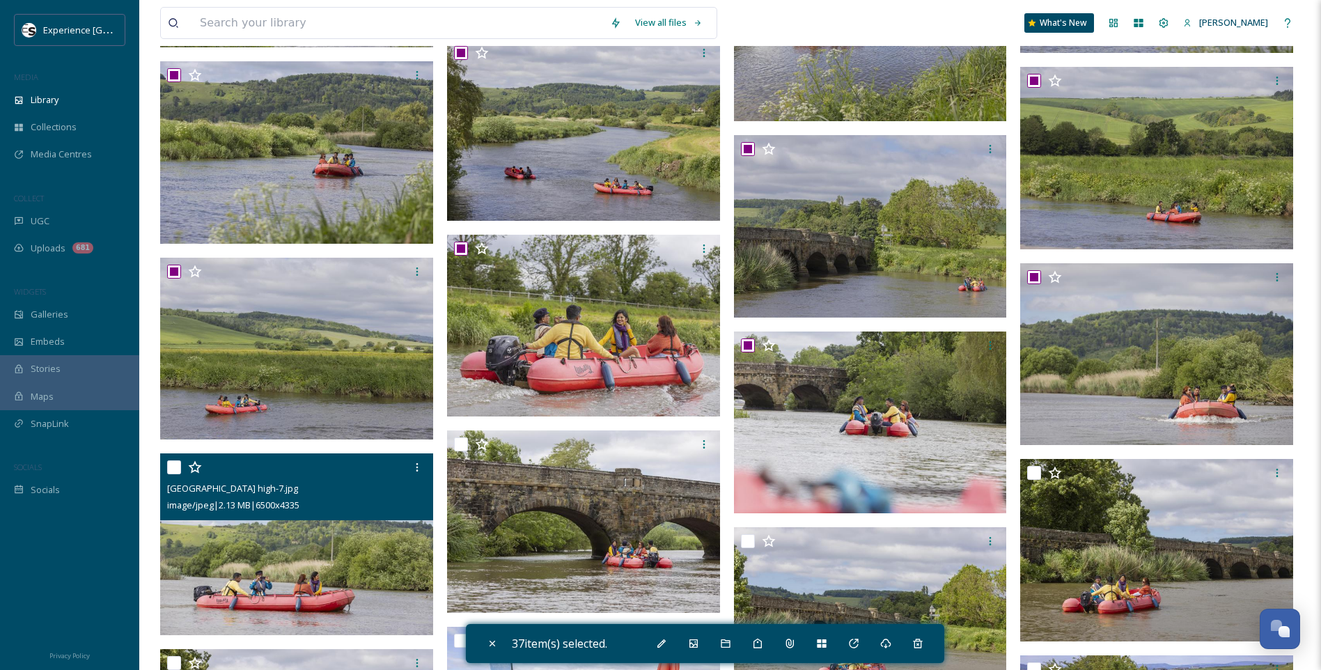
click at [168, 469] on input "checkbox" at bounding box center [174, 467] width 14 height 14
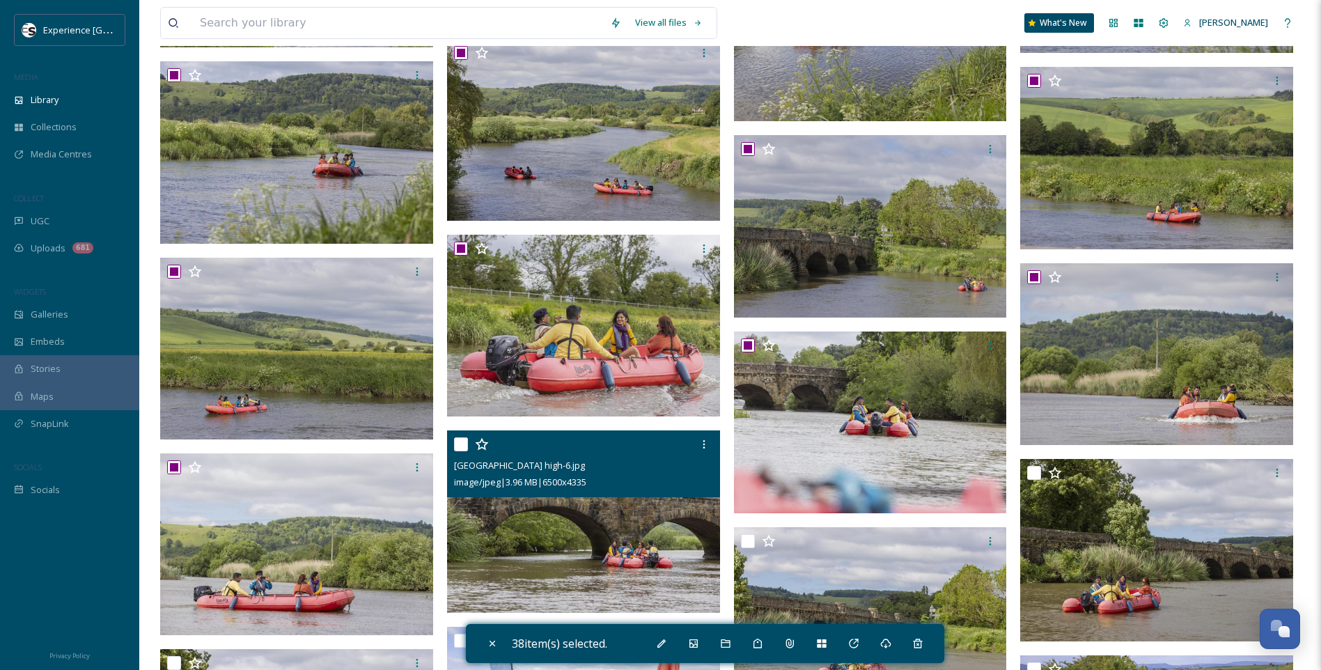
click at [466, 445] on input "checkbox" at bounding box center [461, 444] width 14 height 14
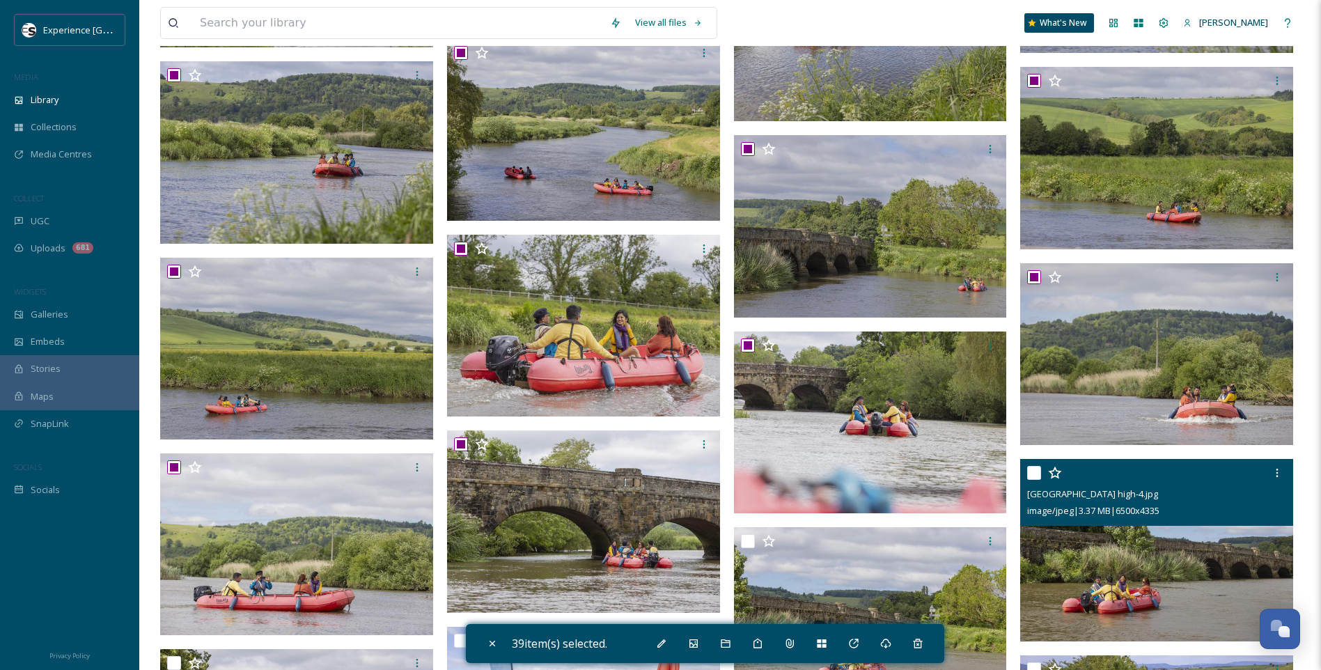
click at [1035, 469] on input "checkbox" at bounding box center [1034, 473] width 14 height 14
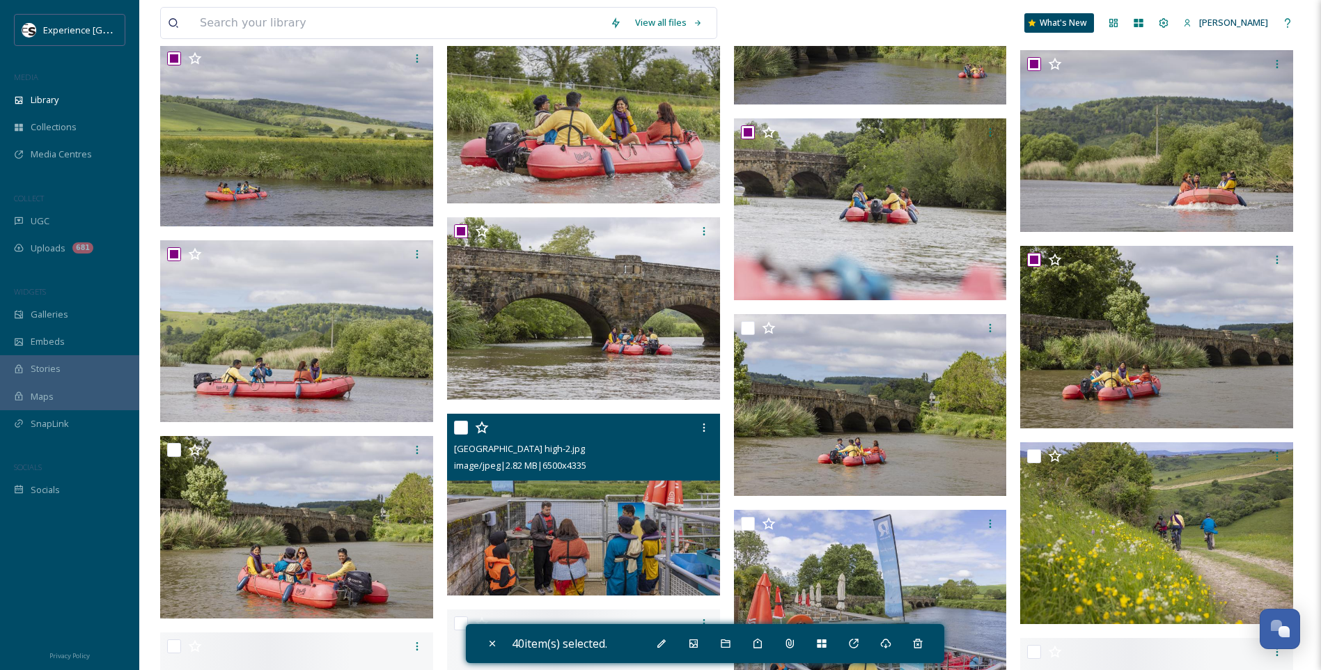
scroll to position [4839, 0]
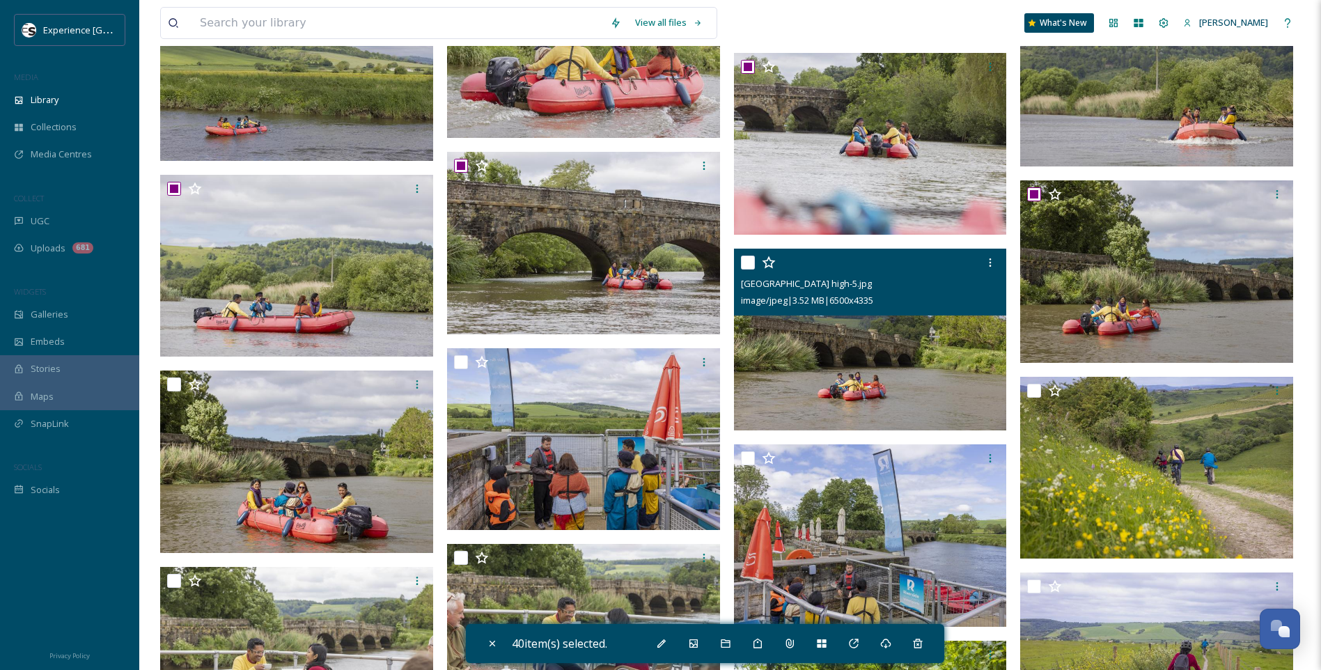
click at [744, 263] on input "checkbox" at bounding box center [748, 263] width 14 height 14
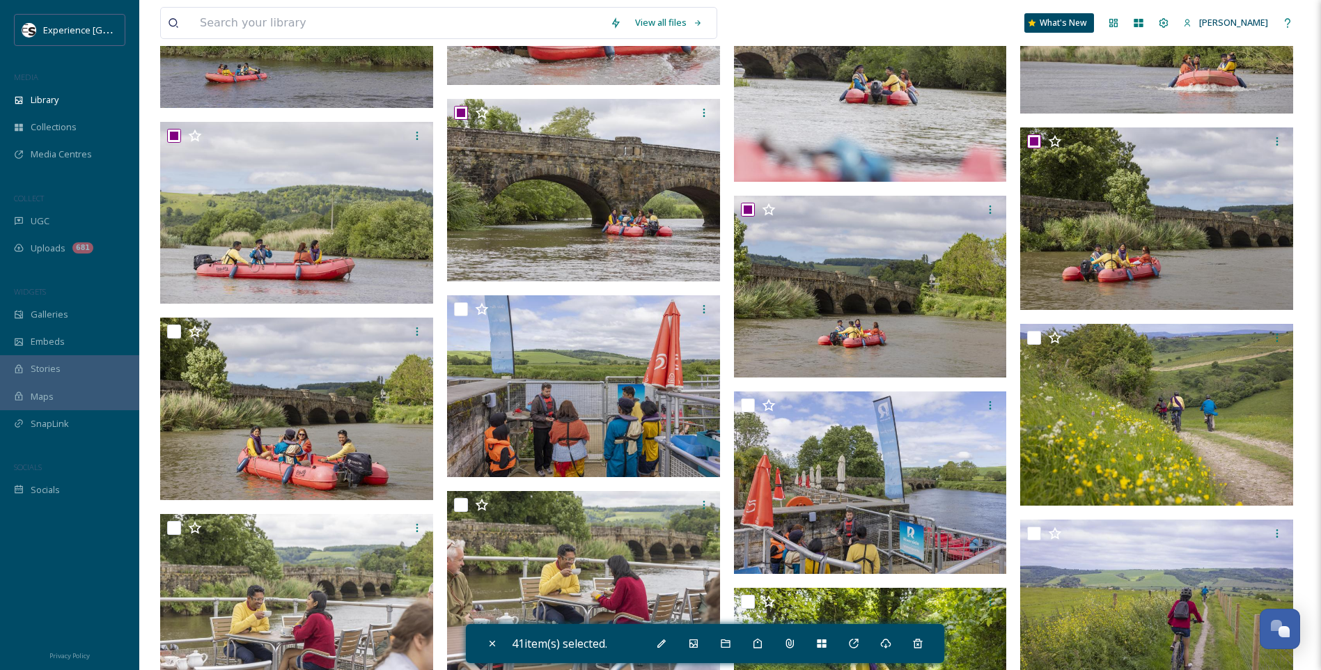
scroll to position [4978, 0]
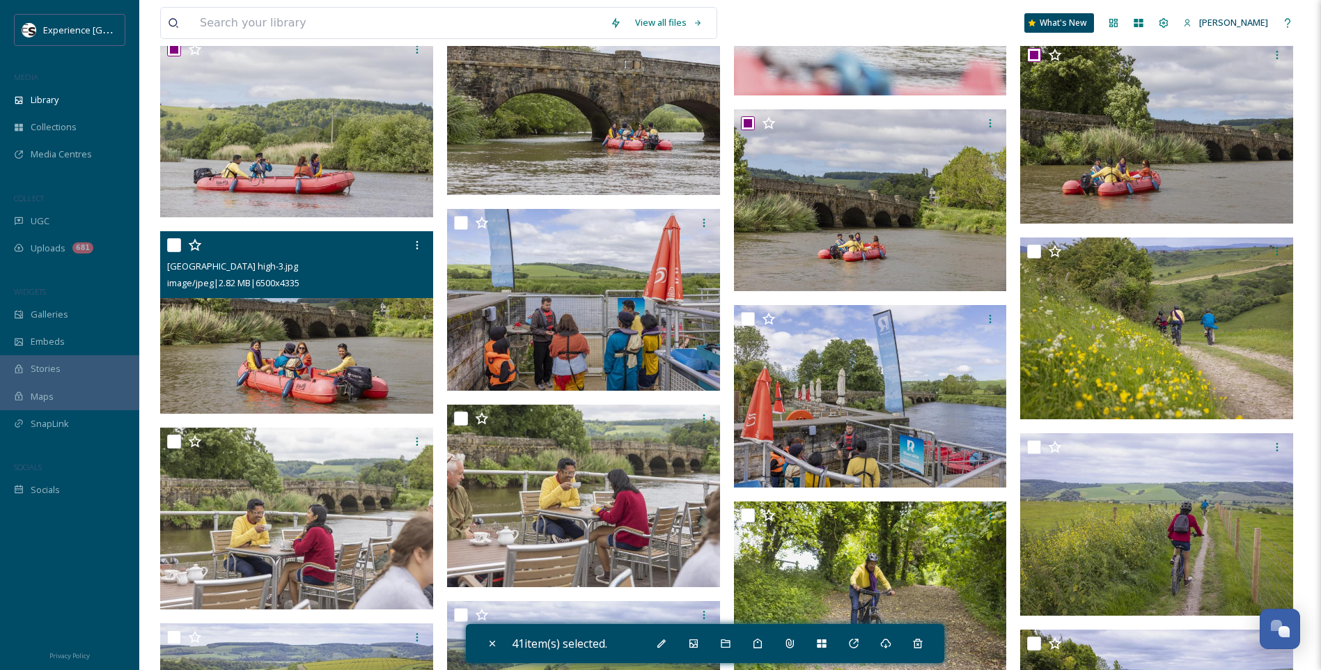
click at [173, 244] on input "checkbox" at bounding box center [174, 245] width 14 height 14
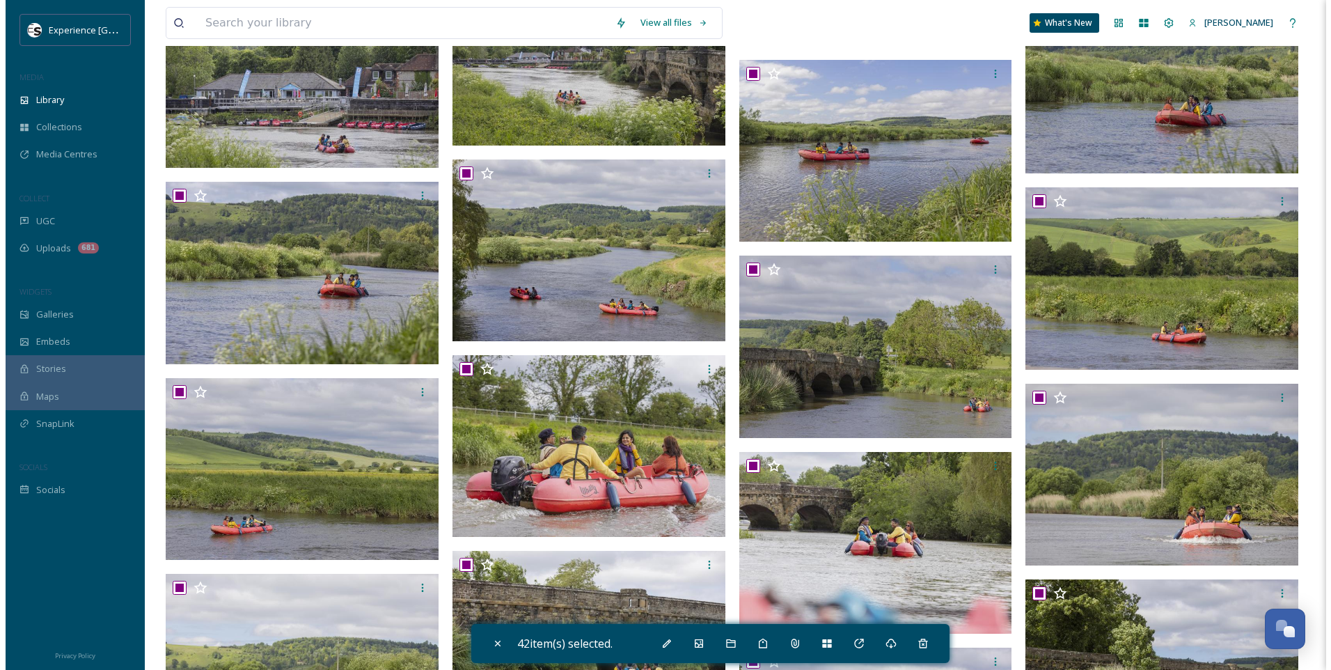
scroll to position [4338, 0]
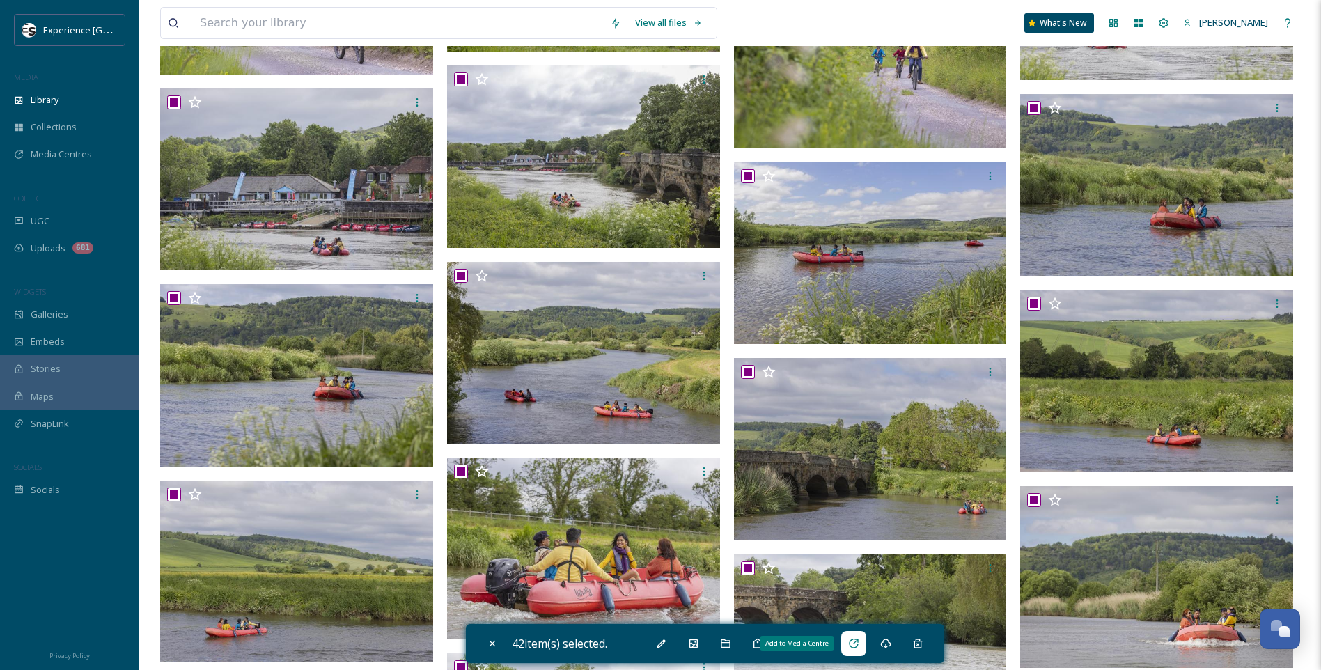
click at [856, 648] on icon at bounding box center [853, 642] width 9 height 9
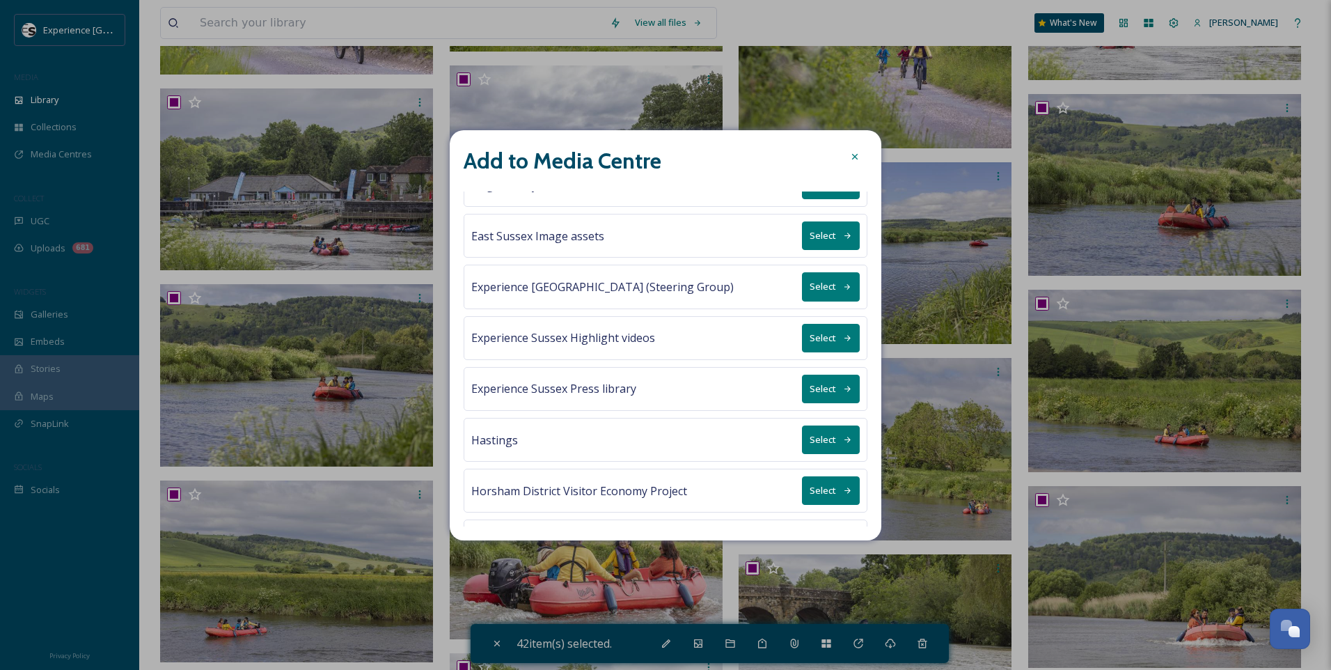
scroll to position [418, 0]
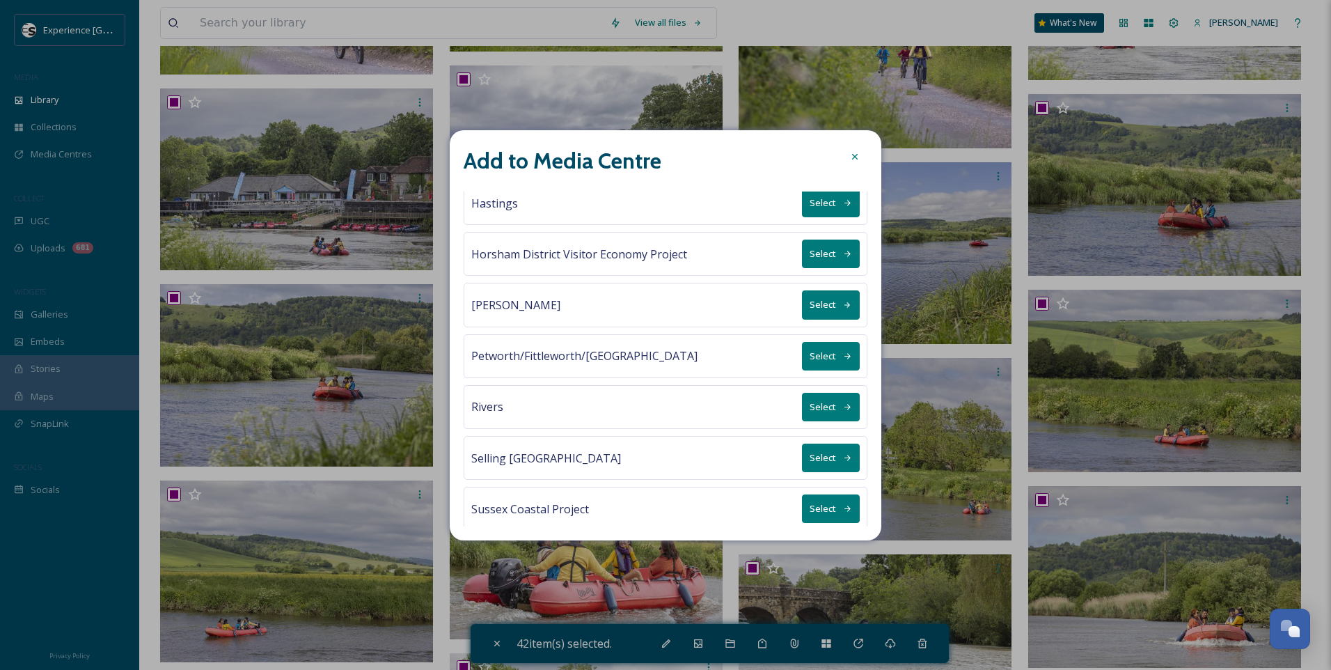
click at [824, 404] on button "Select" at bounding box center [831, 407] width 58 height 29
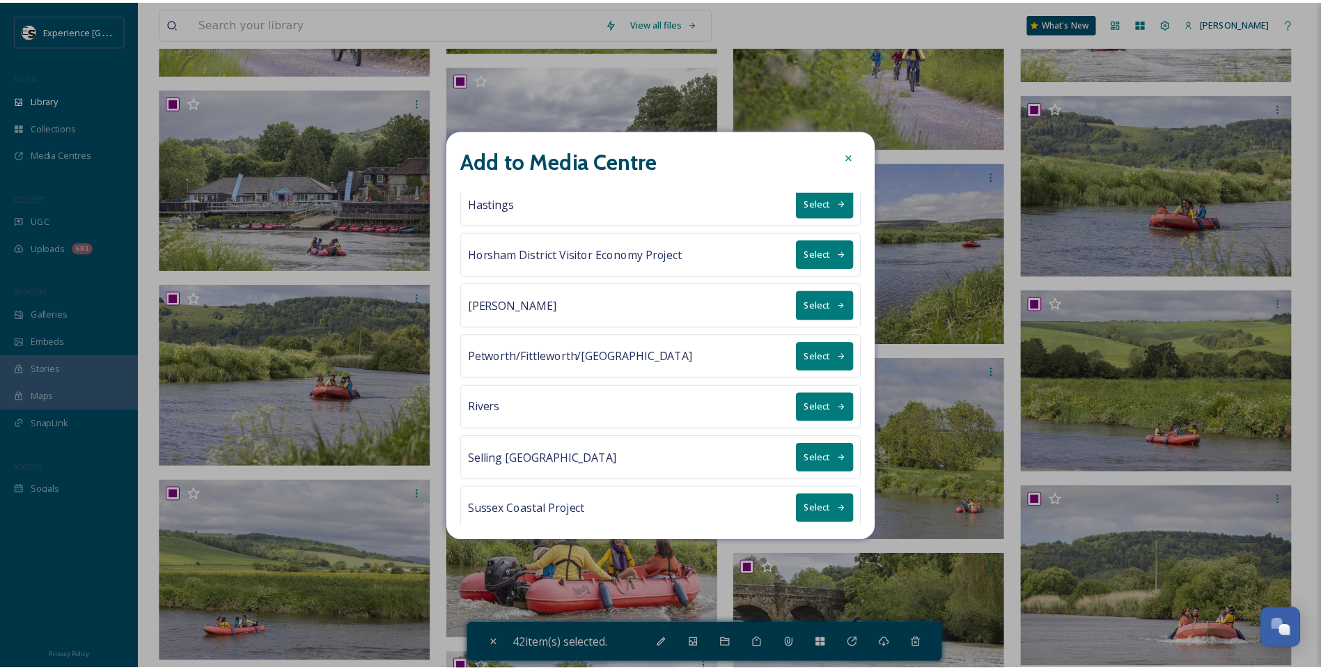
scroll to position [0, 0]
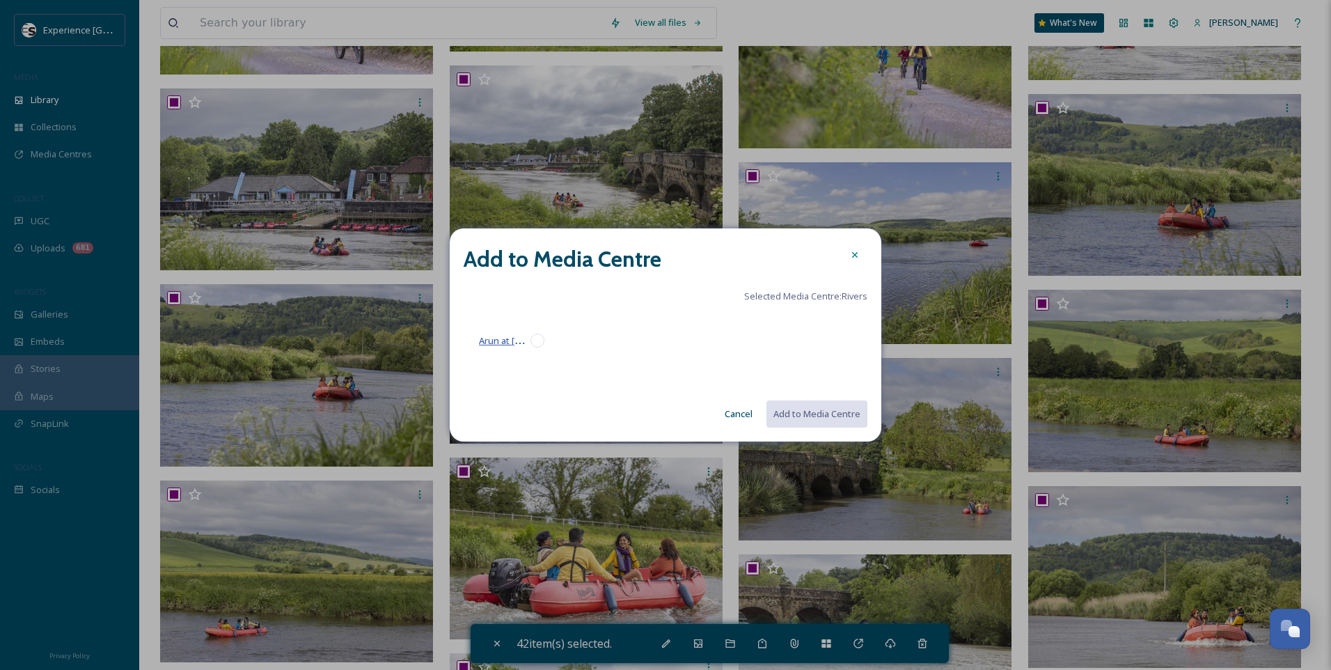
click at [513, 342] on span "Arun at [GEOGRAPHIC_DATA]" at bounding box center [539, 340] width 121 height 13
click at [797, 409] on button "Add to Media Centre" at bounding box center [816, 414] width 102 height 29
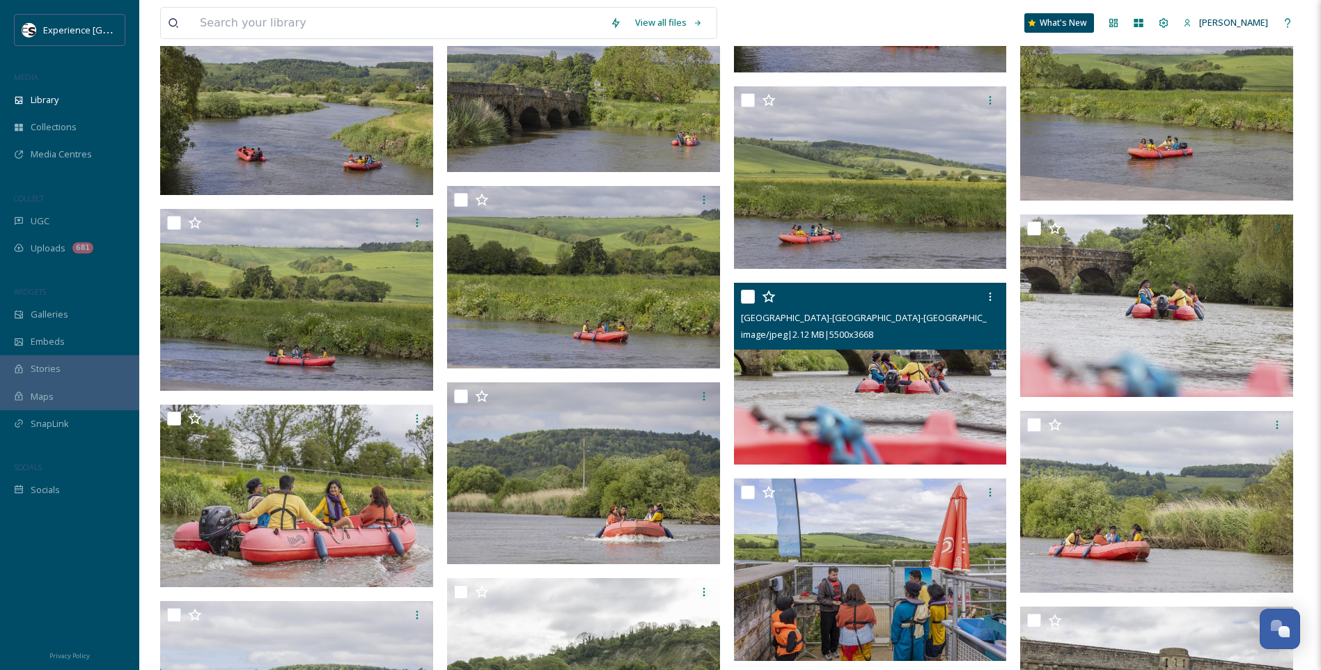
scroll to position [2319, 0]
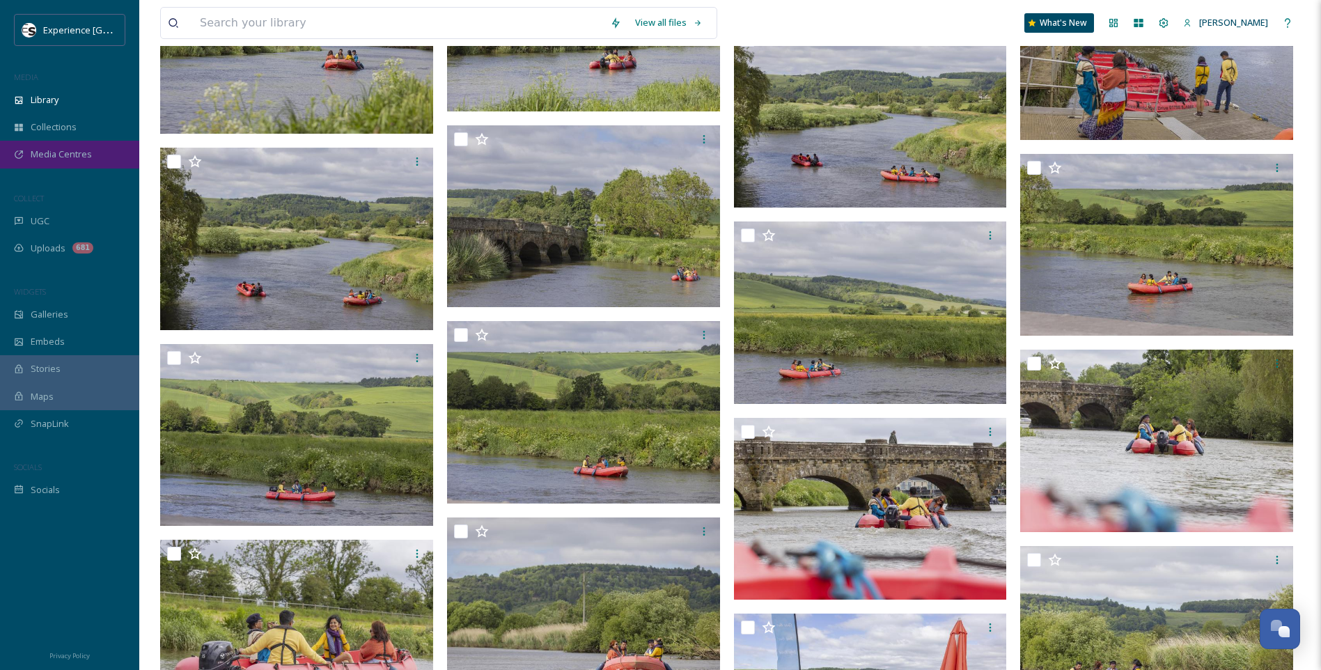
click at [30, 145] on div "Media Centres" at bounding box center [69, 154] width 139 height 27
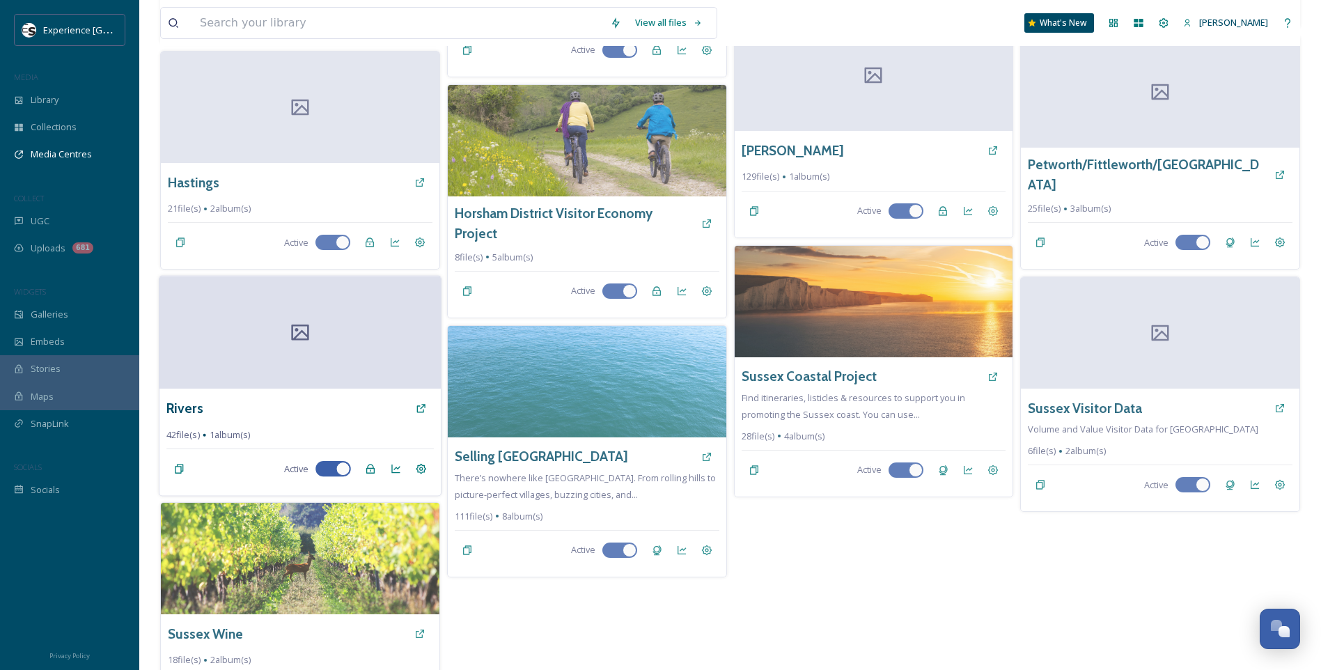
scroll to position [530, 0]
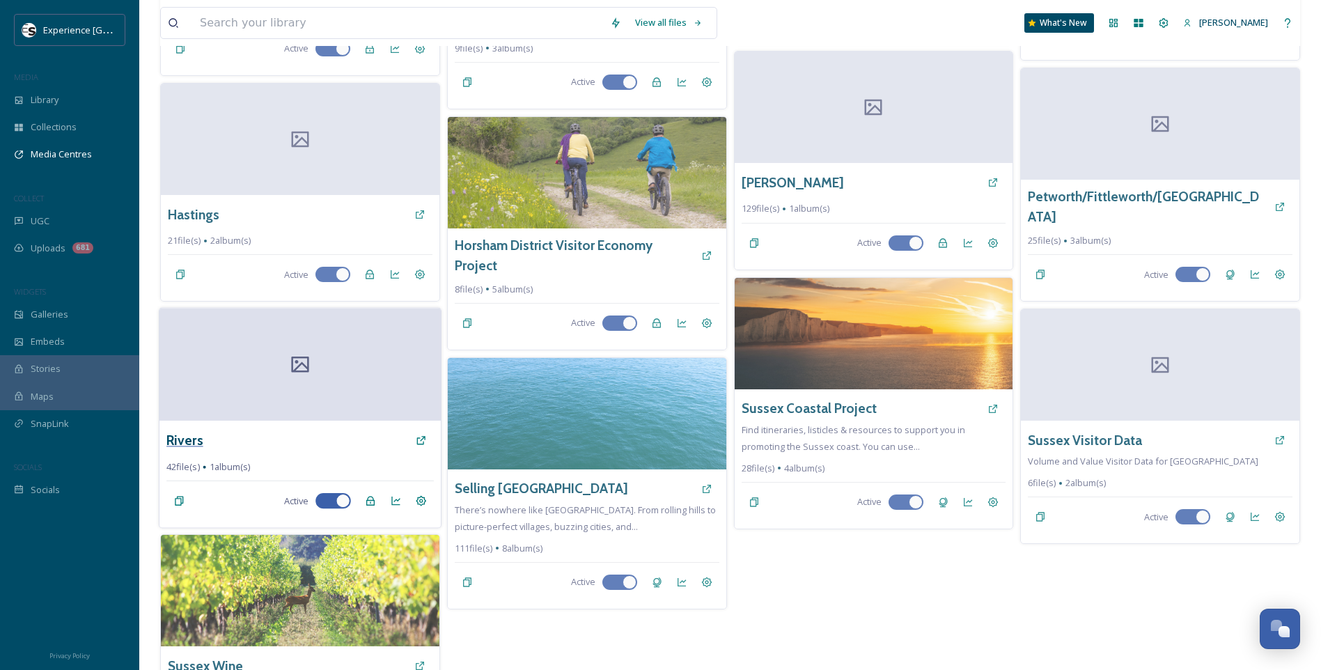
click at [179, 430] on h3 "Rivers" at bounding box center [184, 440] width 37 height 20
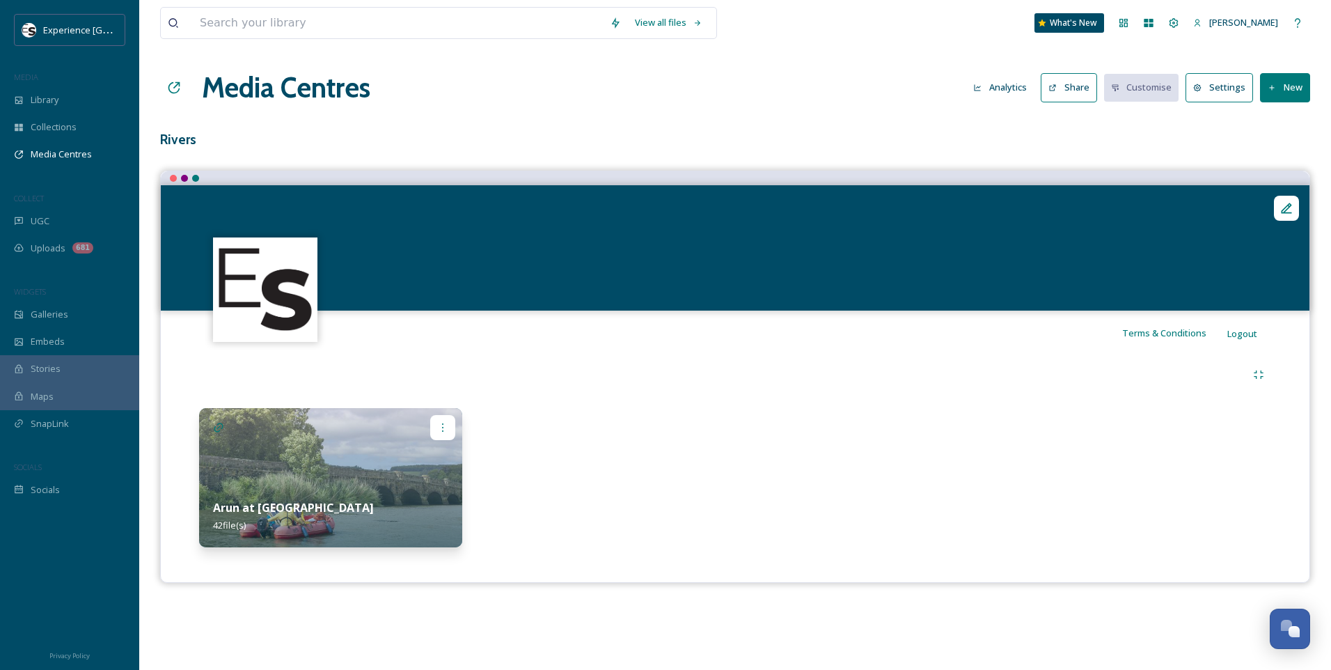
click at [448, 423] on icon at bounding box center [442, 427] width 11 height 11
click at [441, 483] on div "Share" at bounding box center [420, 484] width 68 height 27
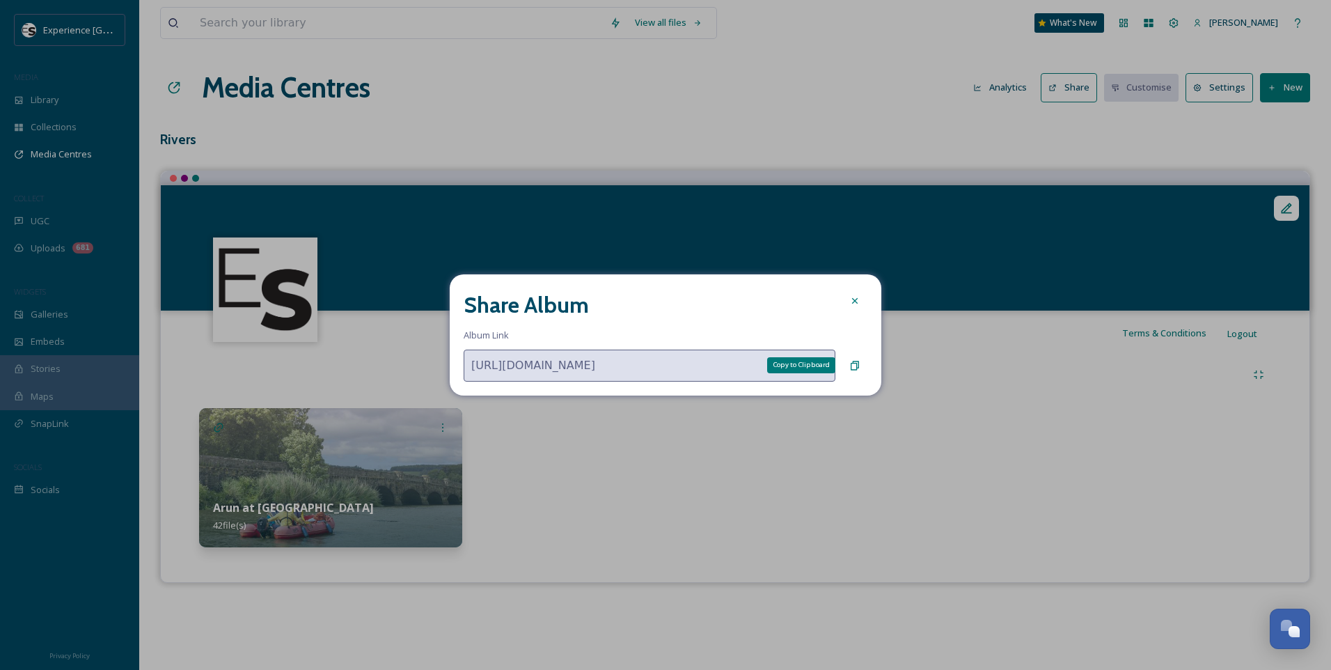
click at [857, 363] on icon at bounding box center [855, 365] width 8 height 9
click at [852, 366] on icon at bounding box center [855, 365] width 8 height 9
click at [854, 302] on icon at bounding box center [855, 301] width 6 height 6
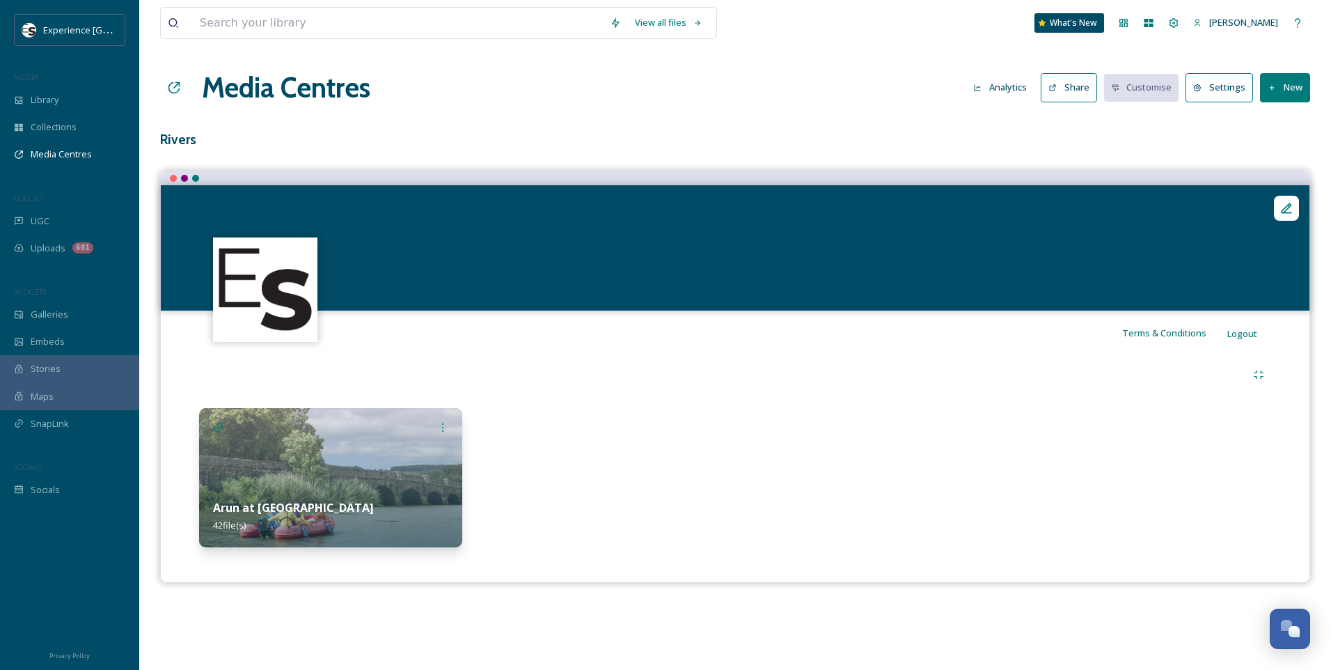
click at [331, 503] on div "Arun at Amberley 42 file(s)" at bounding box center [330, 516] width 263 height 62
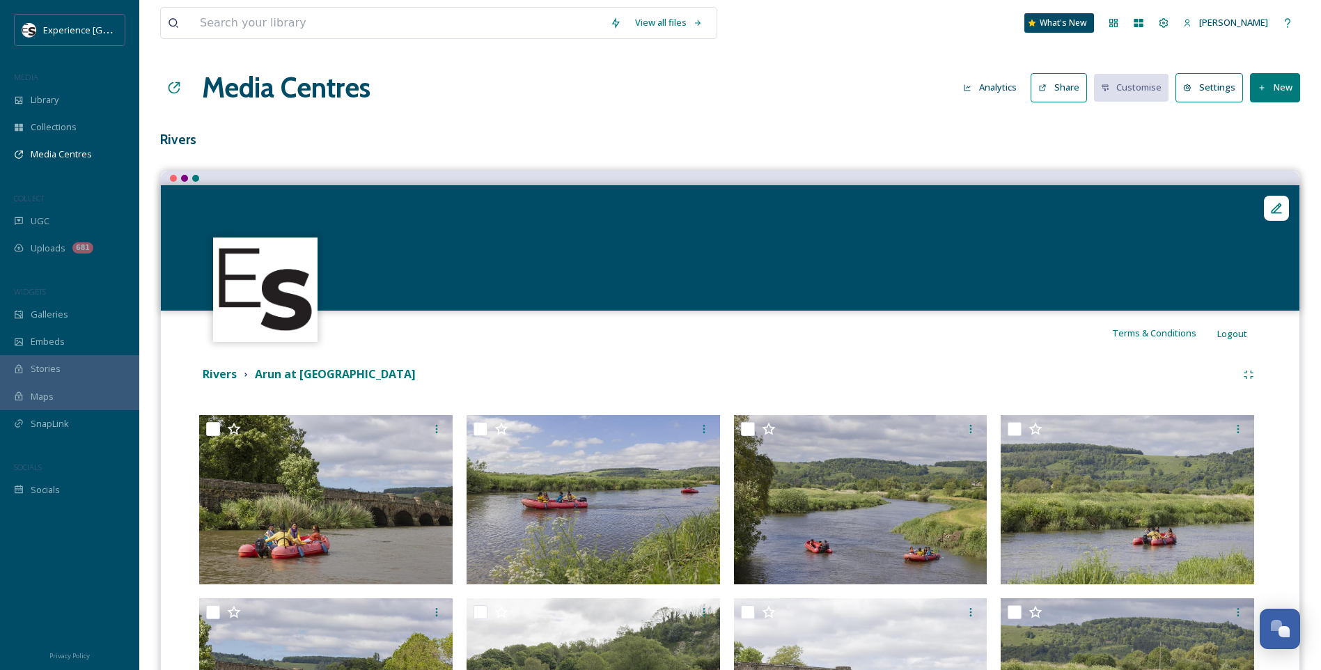
click at [1216, 90] on button "Settings" at bounding box center [1209, 87] width 68 height 29
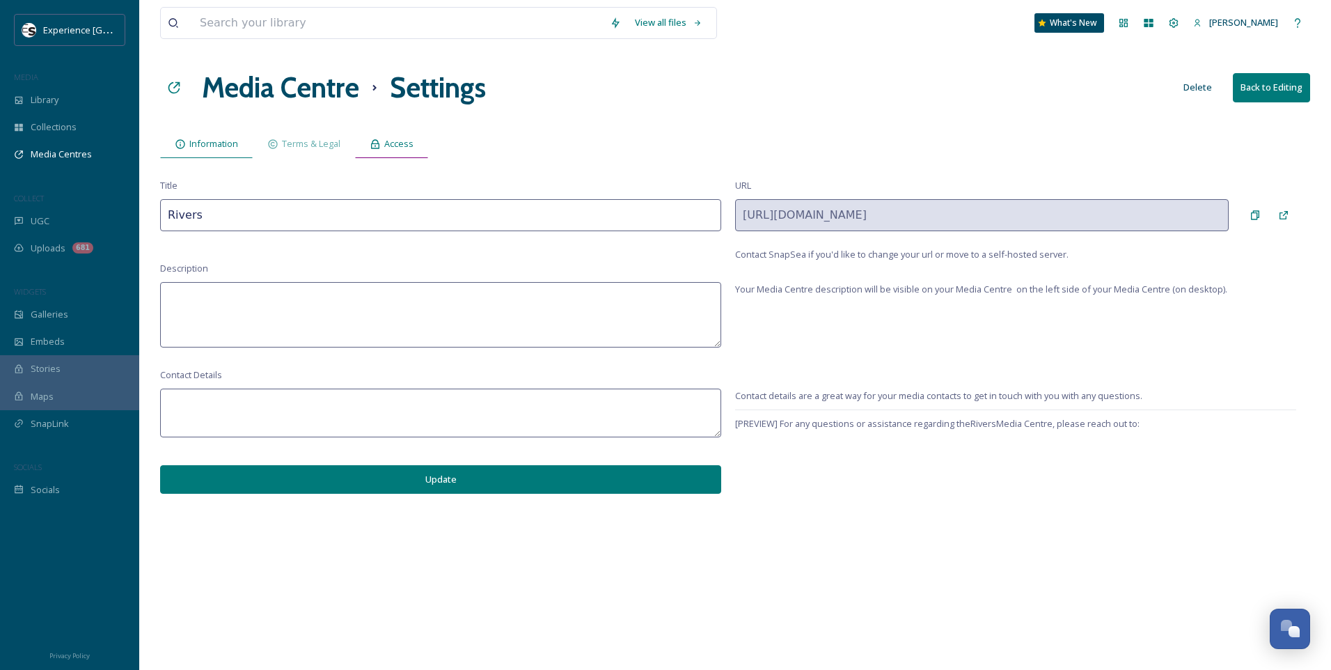
click at [418, 148] on div "Access" at bounding box center [391, 144] width 73 height 29
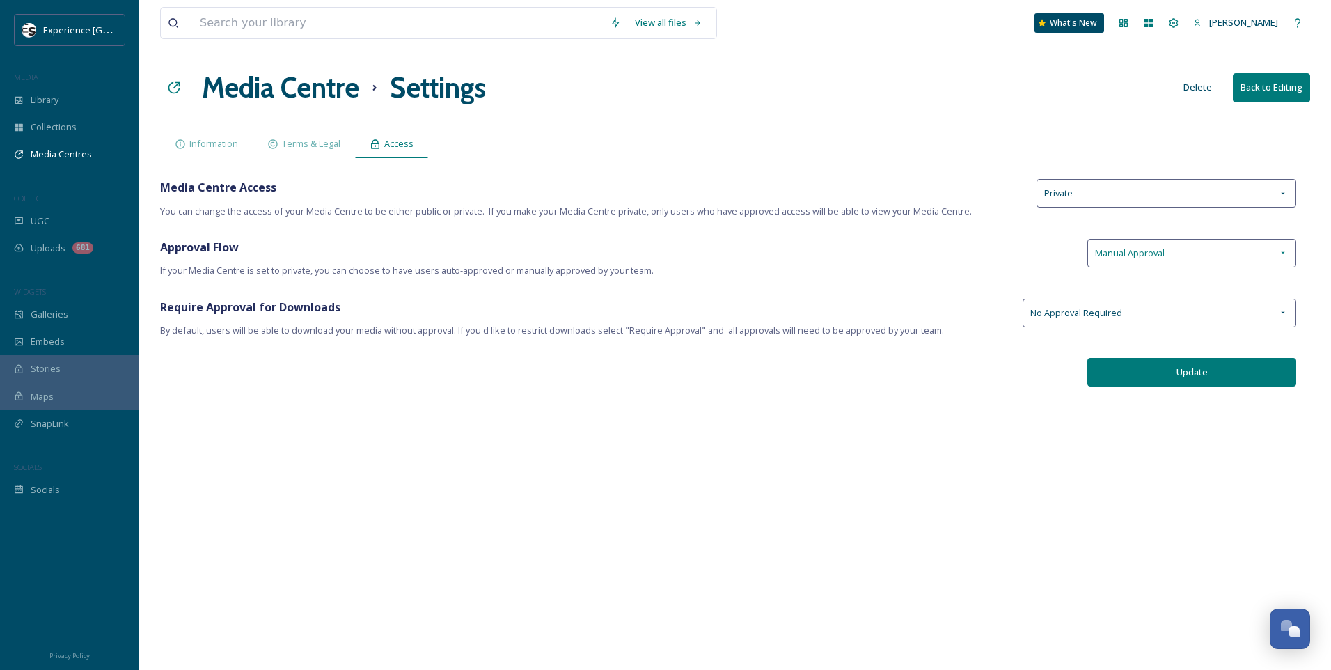
click at [1170, 258] on div "Manual Approval" at bounding box center [1192, 253] width 209 height 29
click at [1140, 282] on span "Auto-Approve" at bounding box center [1124, 285] width 58 height 13
click at [1012, 267] on span "If your Media Centre is set to private, you can choose to have users auto-appro…" at bounding box center [617, 270] width 914 height 13
click at [1134, 372] on button "Update" at bounding box center [1192, 372] width 209 height 29
